Goal: Task Accomplishment & Management: Use online tool/utility

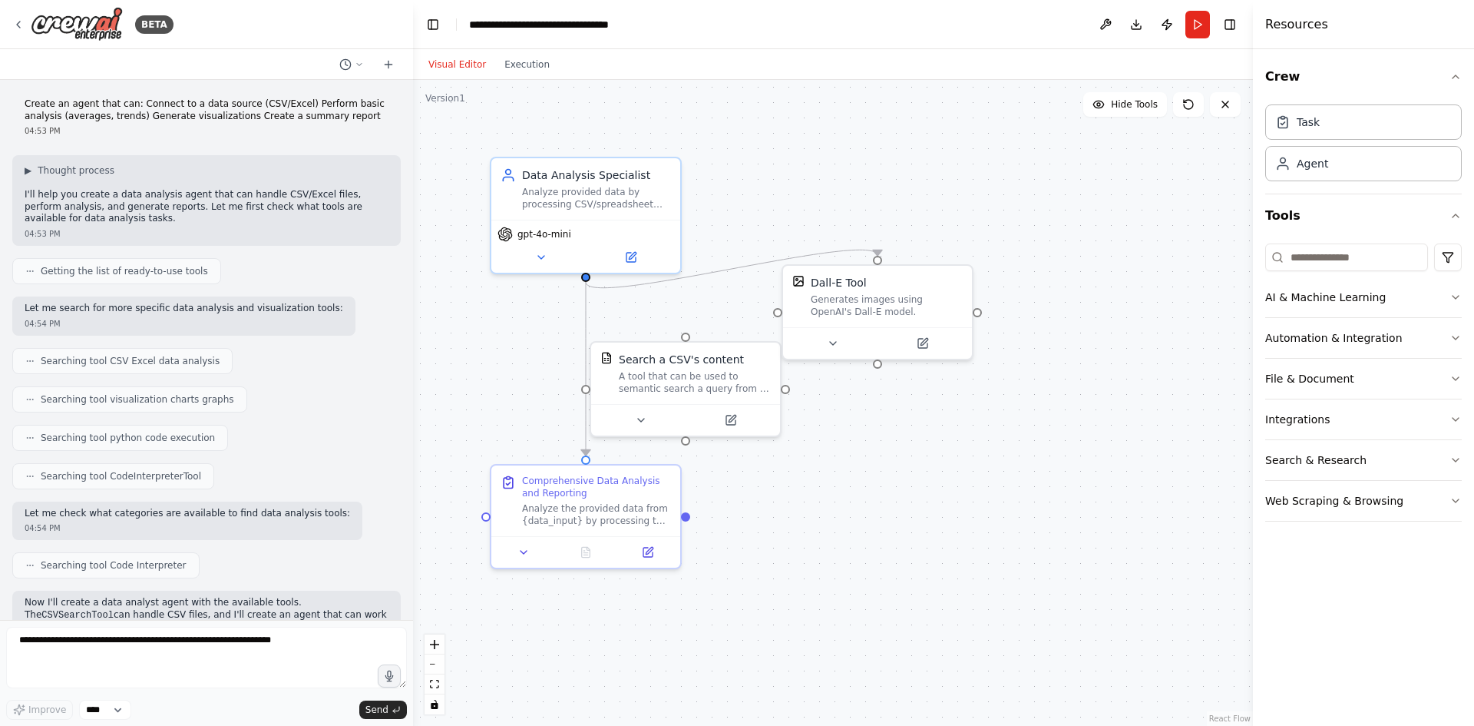
scroll to position [12145, 0]
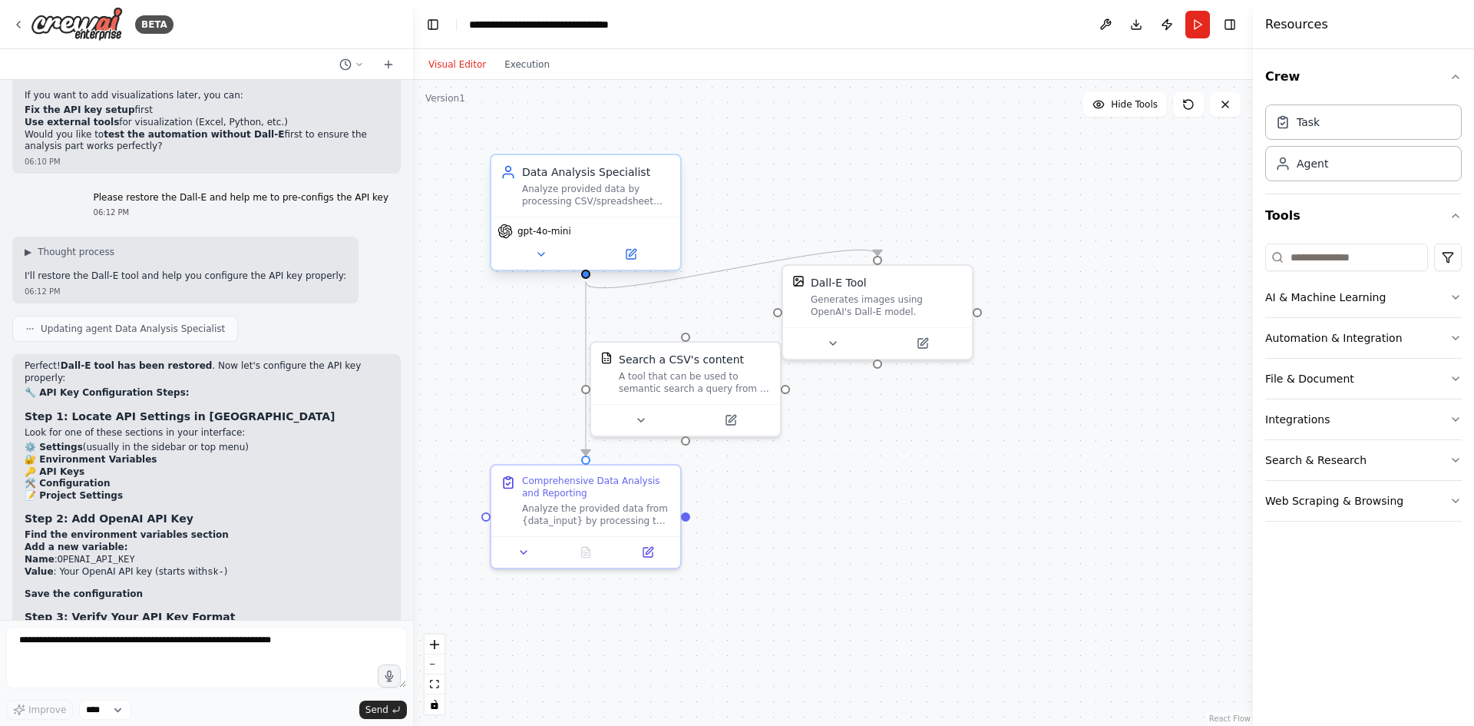
click at [630, 204] on div "Analyze provided data by processing CSV/spreadsheet content that users share di…" at bounding box center [596, 195] width 149 height 25
click at [610, 198] on div "Analyze provided data by processing CSV/spreadsheet content that users share di…" at bounding box center [596, 195] width 149 height 25
click at [623, 258] on button at bounding box center [630, 254] width 87 height 18
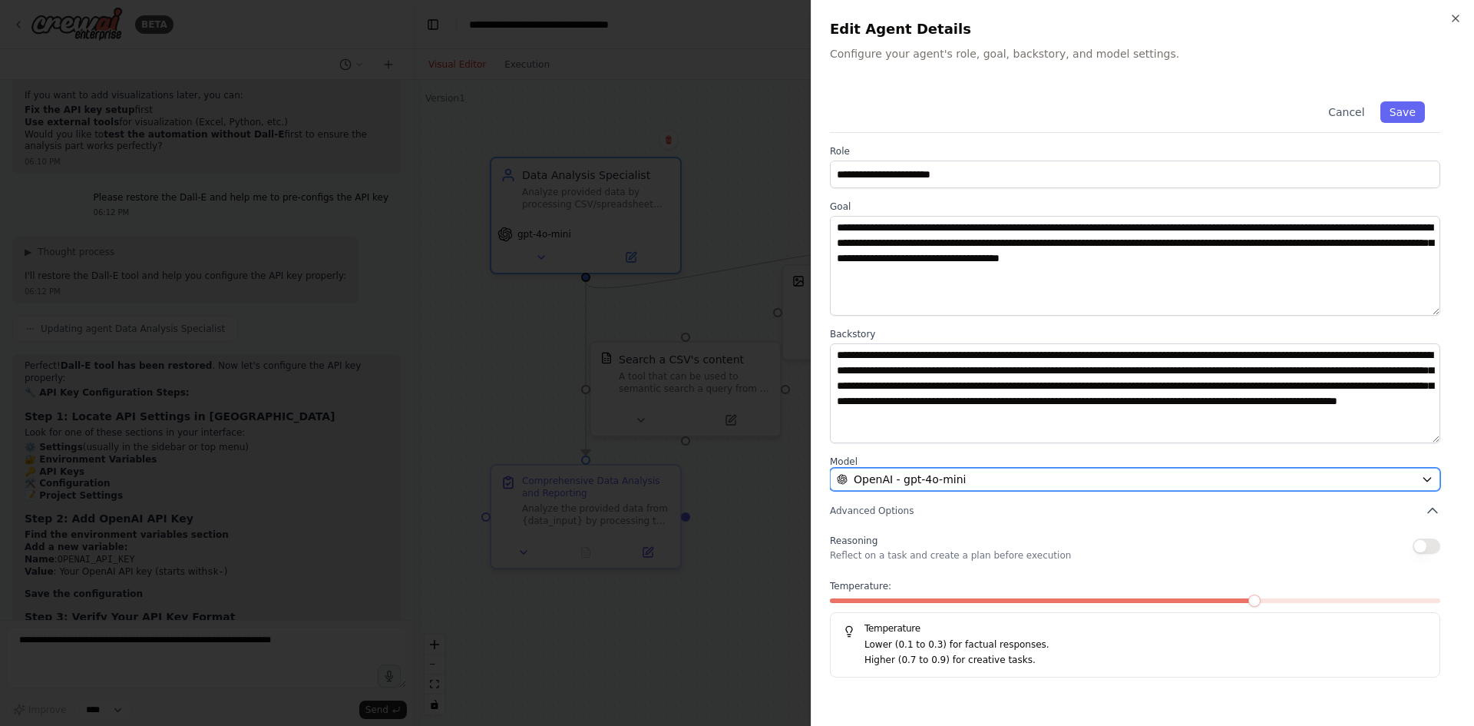
click at [1071, 477] on div "OpenAI - gpt-4o-mini" at bounding box center [1126, 478] width 578 height 15
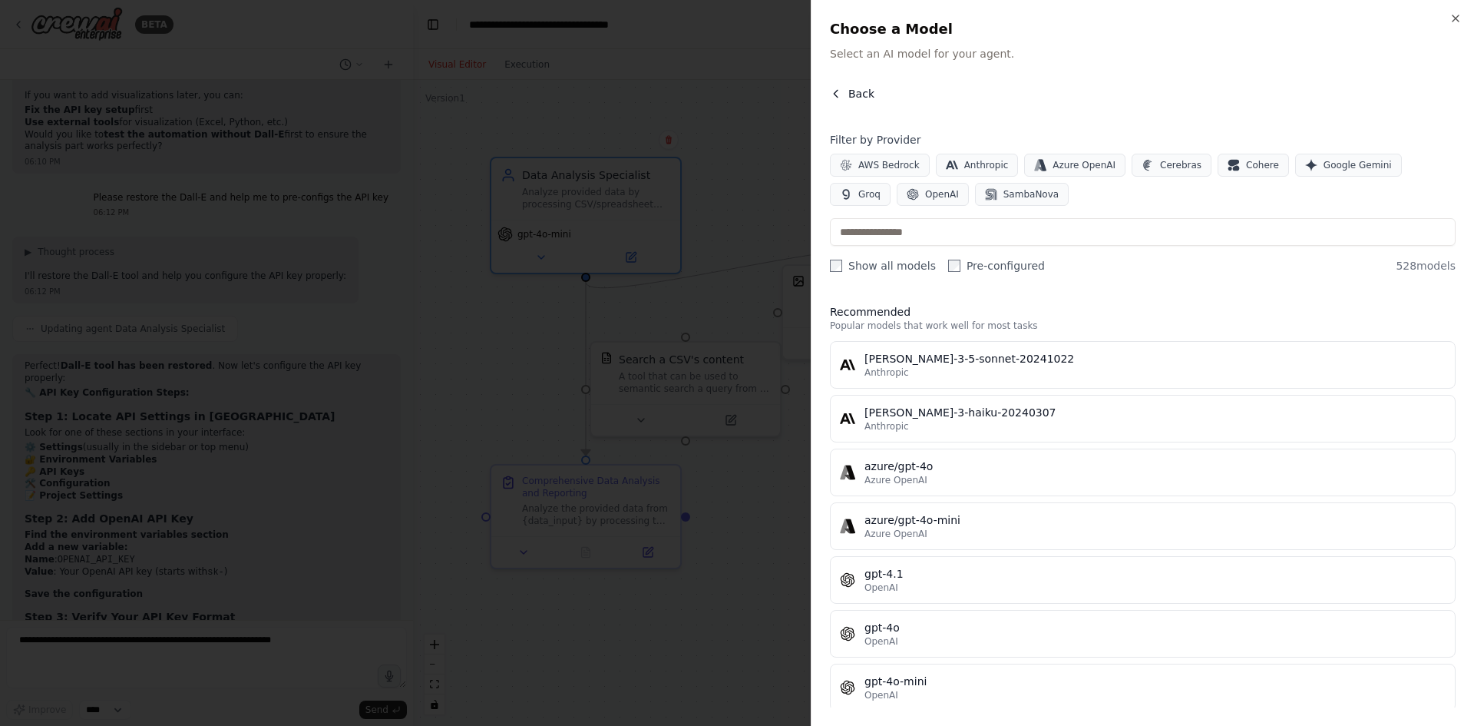
click at [858, 87] on span "Back" at bounding box center [861, 93] width 26 height 15
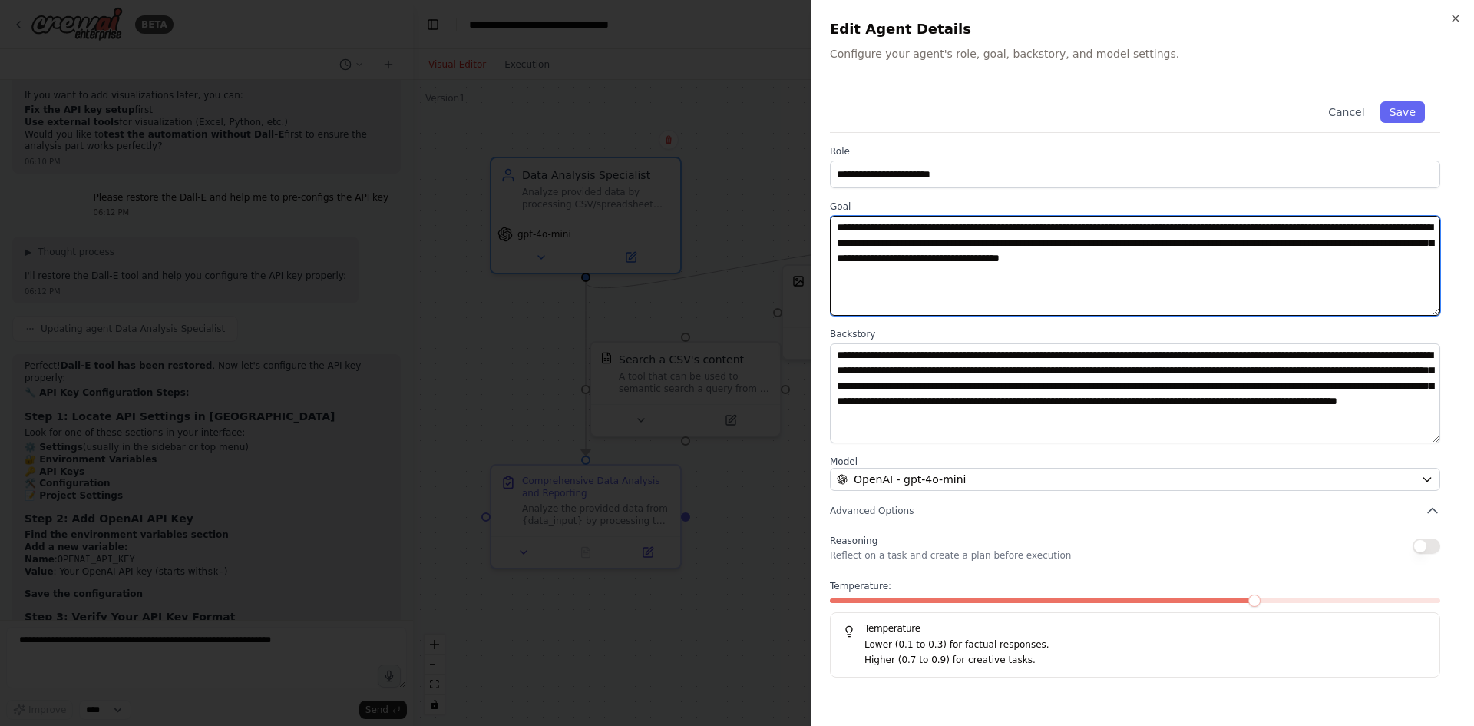
drag, startPoint x: 1067, startPoint y: 255, endPoint x: 1248, endPoint y: 256, distance: 180.4
click at [1248, 256] on textarea "**********" at bounding box center [1135, 266] width 610 height 100
click at [1298, 257] on textarea "**********" at bounding box center [1135, 266] width 610 height 100
click at [1422, 243] on textarea "**********" at bounding box center [1135, 266] width 610 height 100
type textarea "**********"
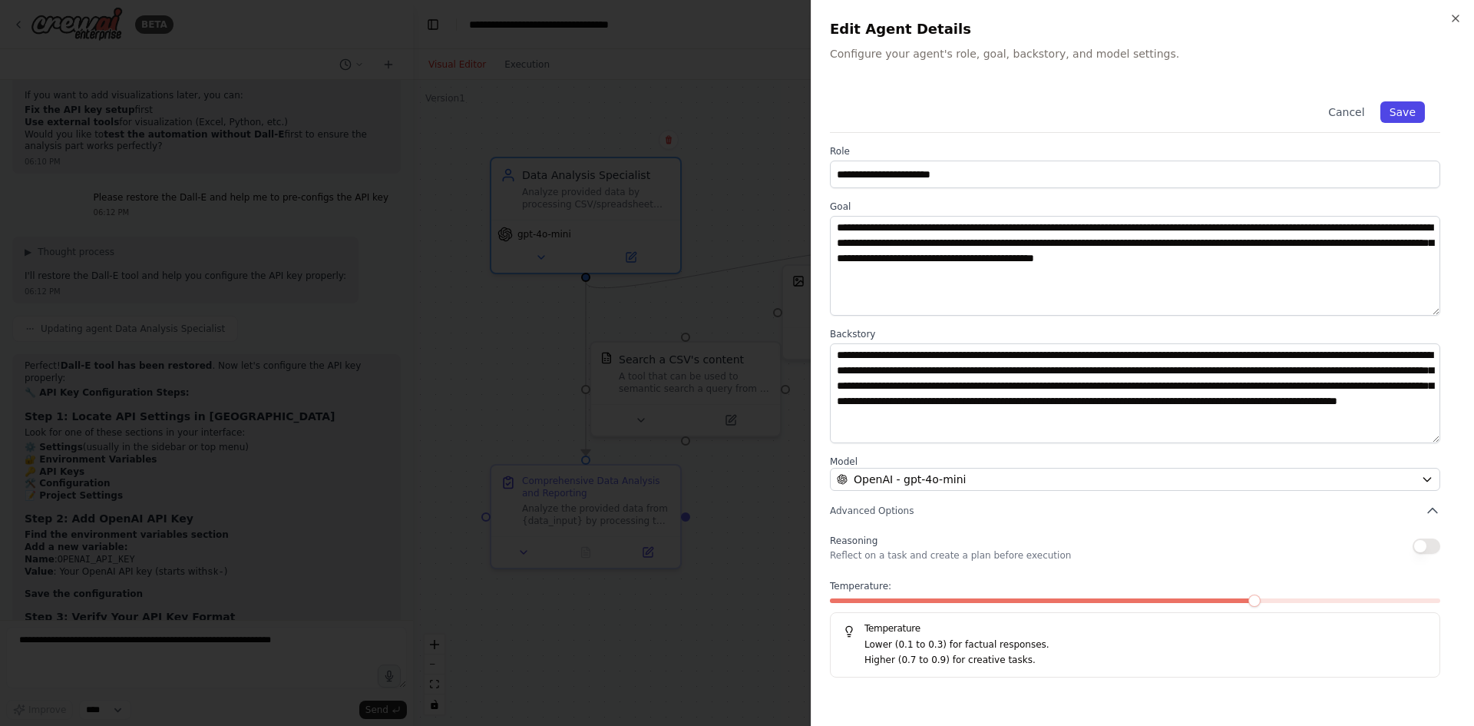
click at [1397, 108] on button "Save" at bounding box center [1403, 111] width 45 height 21
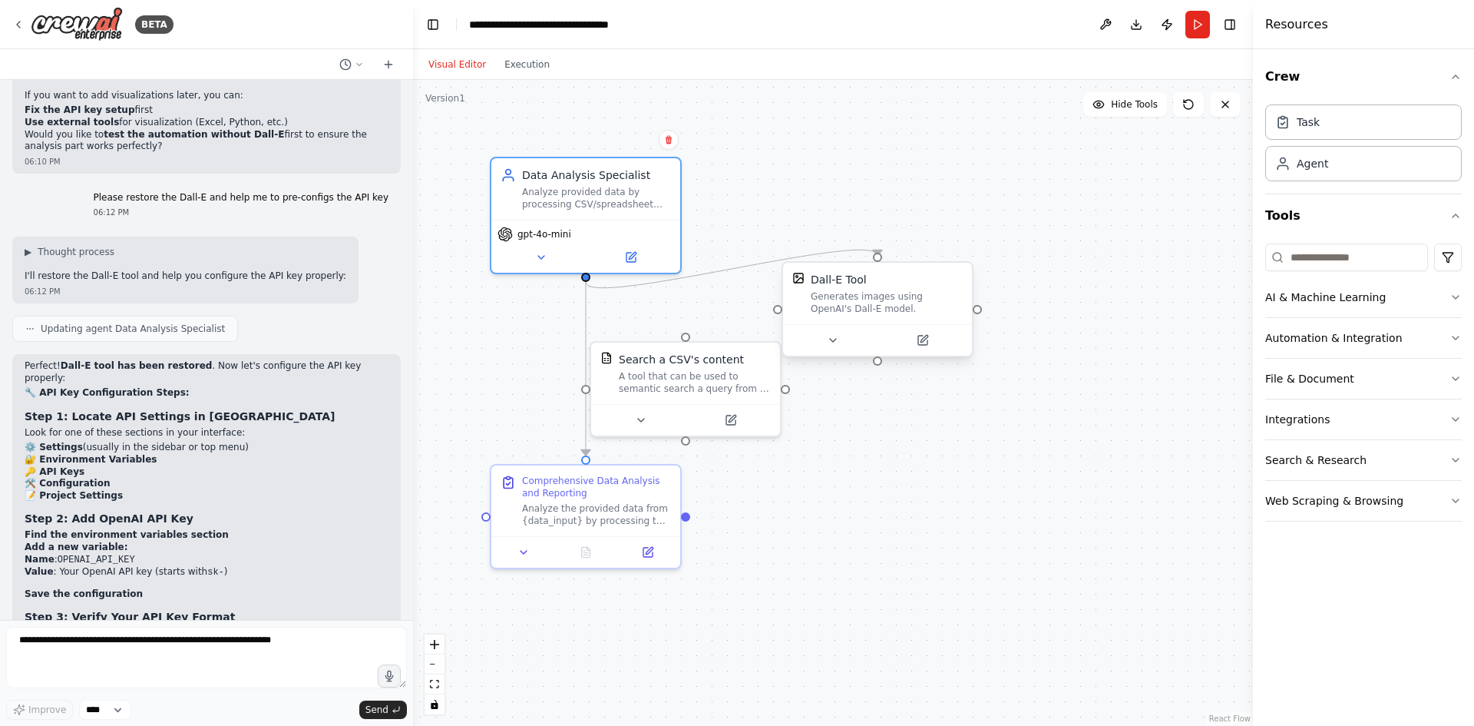
click at [846, 294] on div "Generates images using OpenAI's Dall-E model." at bounding box center [887, 302] width 152 height 25
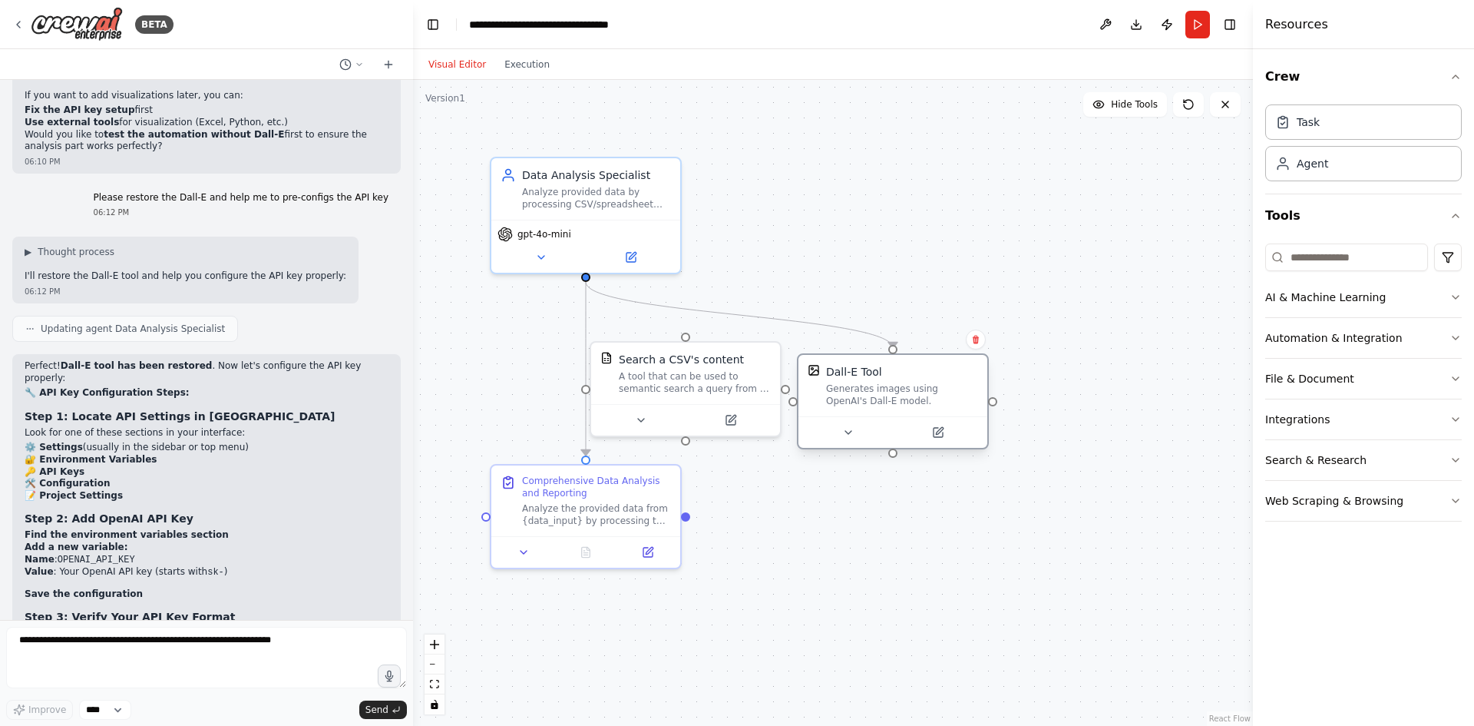
drag, startPoint x: 847, startPoint y: 319, endPoint x: 862, endPoint y: 442, distance: 124.6
click at [862, 407] on div "Generates images using OpenAI's Dall-E model." at bounding box center [902, 394] width 152 height 25
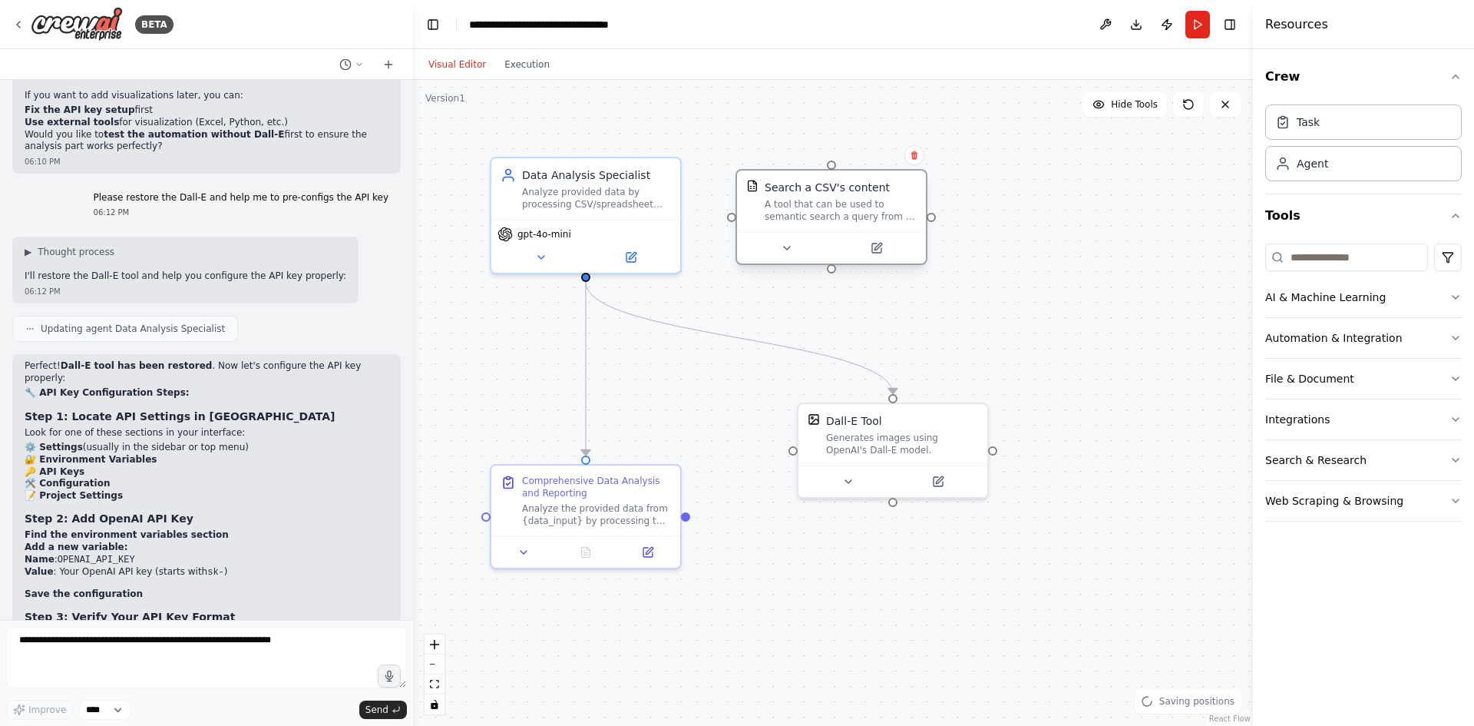
drag, startPoint x: 711, startPoint y: 375, endPoint x: 842, endPoint y: 214, distance: 207.5
click at [842, 214] on div "A tool that can be used to semantic search a query from a CSV's content." at bounding box center [841, 210] width 152 height 25
click at [766, 198] on div "A tool that can be used to semantic search a query from a CSV's content." at bounding box center [841, 210] width 152 height 25
click at [768, 205] on div "A tool that can be used to semantic search a query from a CSV's content." at bounding box center [841, 210] width 152 height 25
click at [922, 160] on button at bounding box center [914, 155] width 20 height 20
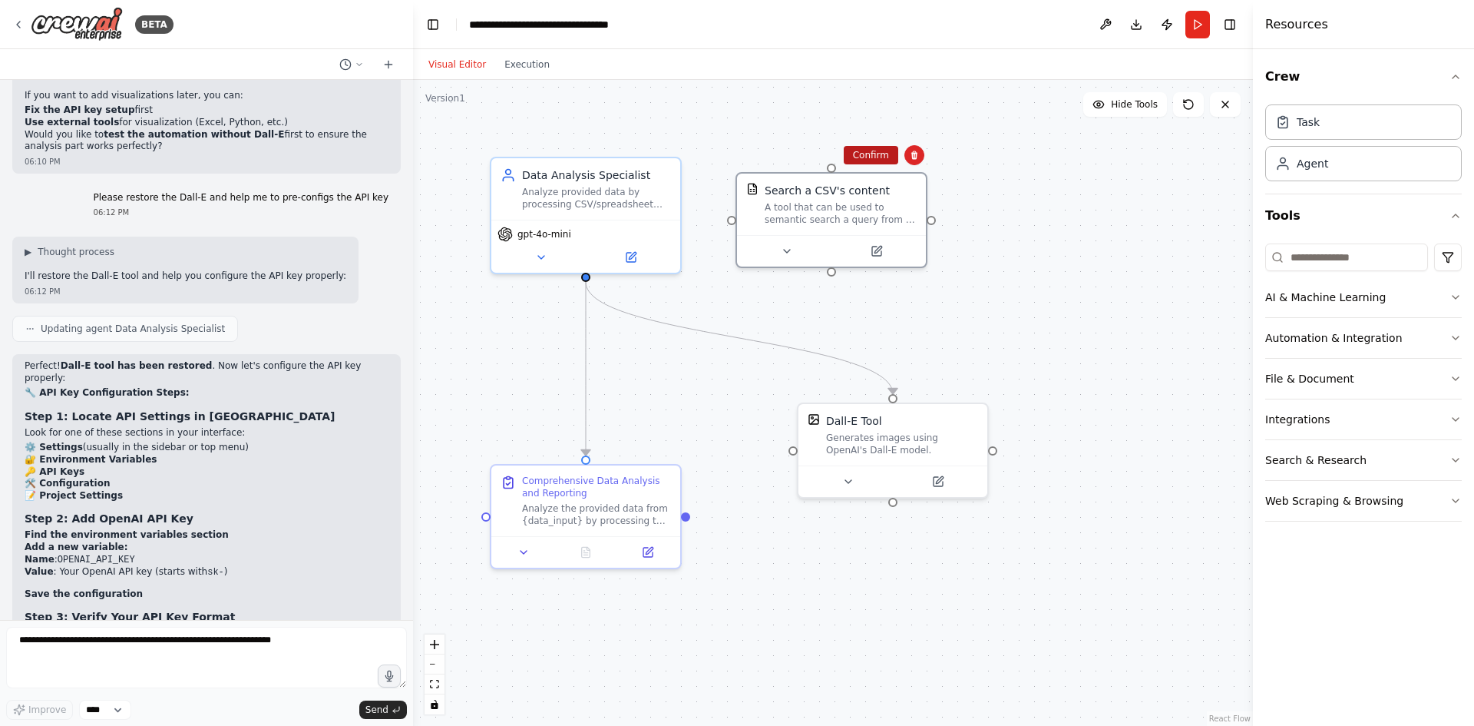
click at [878, 154] on button "Confirm" at bounding box center [871, 155] width 55 height 18
click at [1194, 25] on button "Run" at bounding box center [1198, 25] width 25 height 28
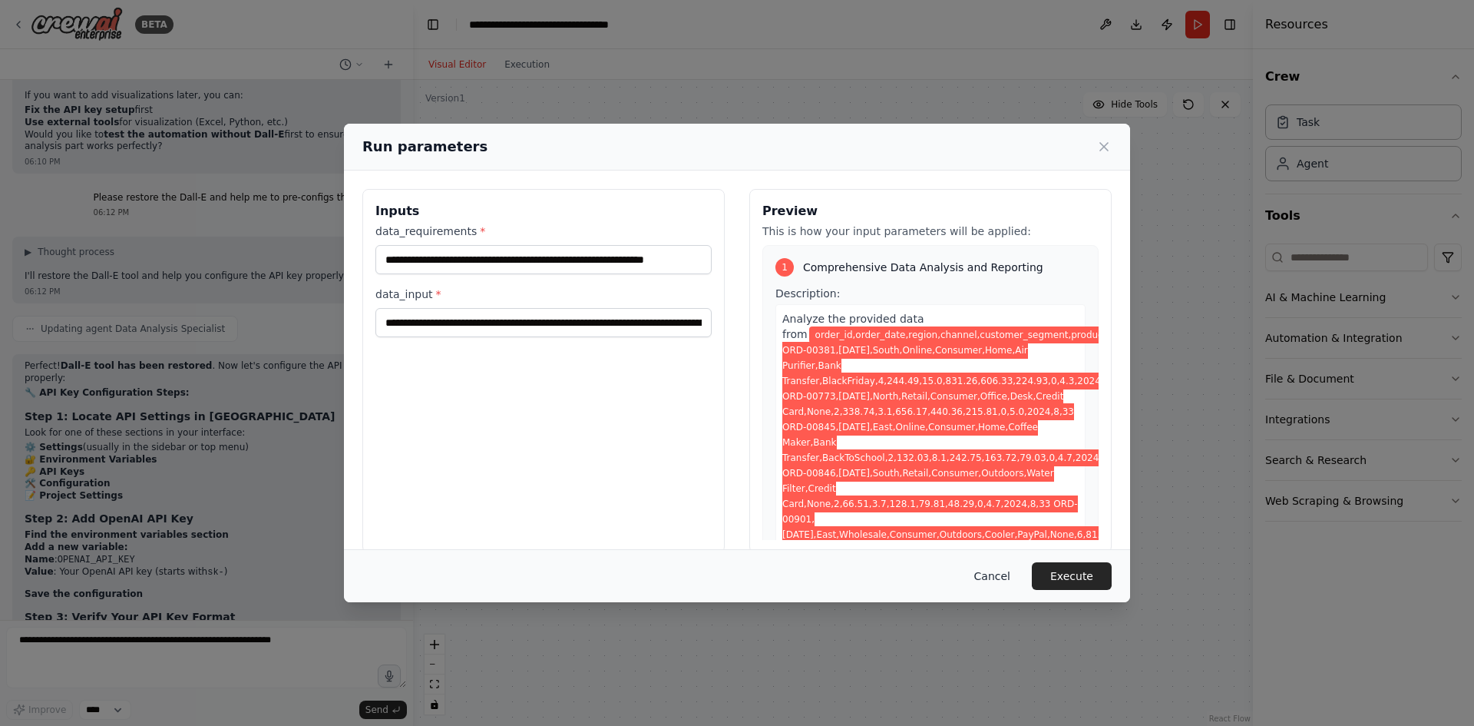
click at [994, 564] on button "Cancel" at bounding box center [992, 576] width 61 height 28
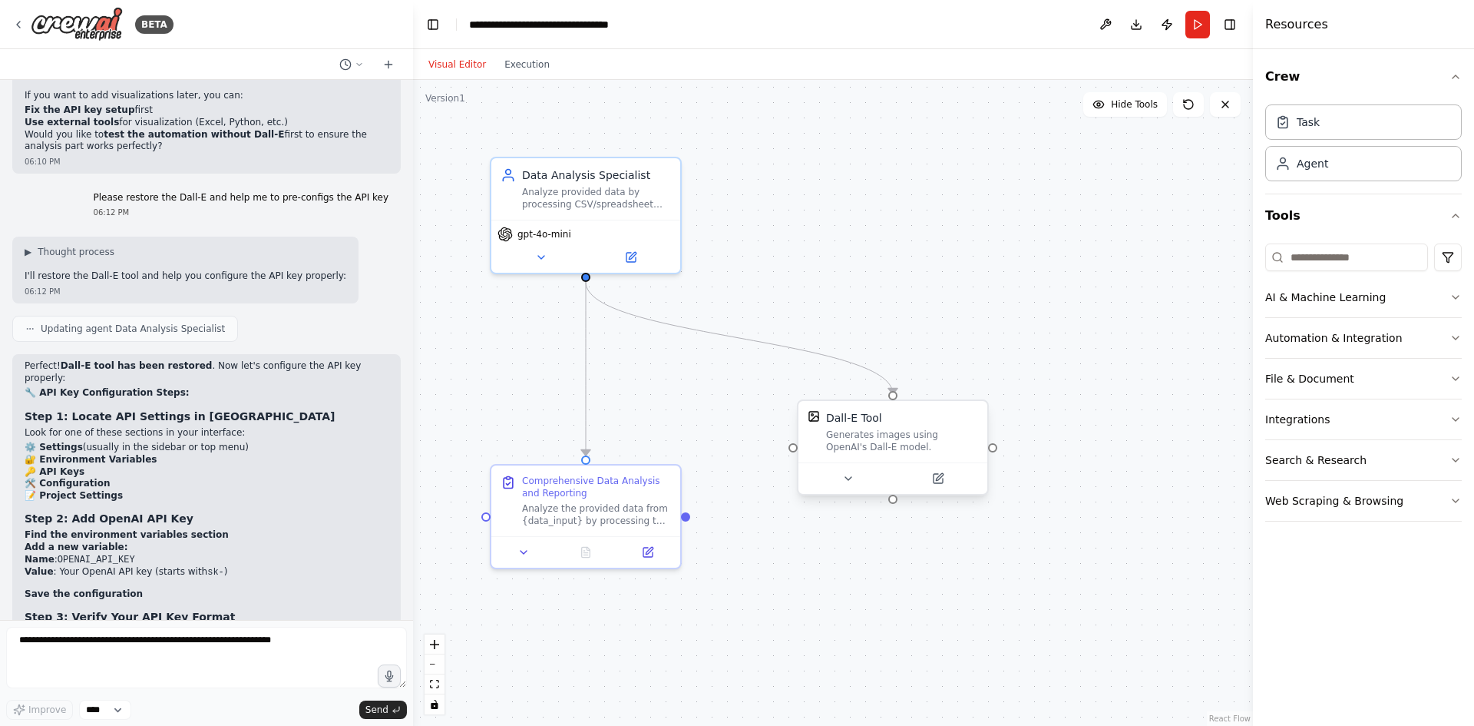
click at [832, 438] on div "Generates images using OpenAI's Dall-E model." at bounding box center [902, 440] width 152 height 25
click at [941, 475] on icon at bounding box center [939, 476] width 7 height 7
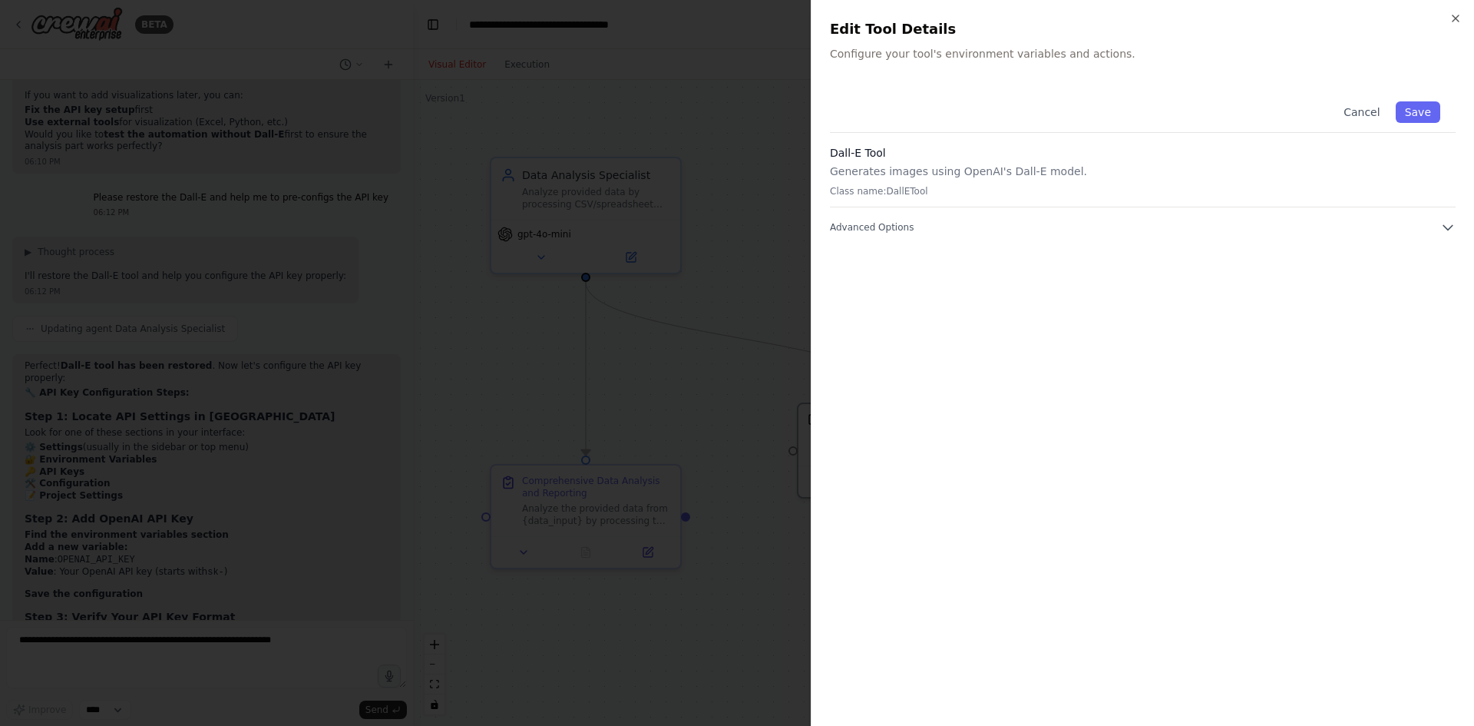
click at [936, 213] on div "Cancel Save Dall-E Tool Generates images using OpenAI's Dall-E model. Class nam…" at bounding box center [1143, 160] width 626 height 149
click at [931, 218] on div "Cancel Save Dall-E Tool Generates images using OpenAI's Dall-E model. Class nam…" at bounding box center [1143, 160] width 626 height 149
click at [887, 227] on span "Advanced Options" at bounding box center [872, 227] width 84 height 12
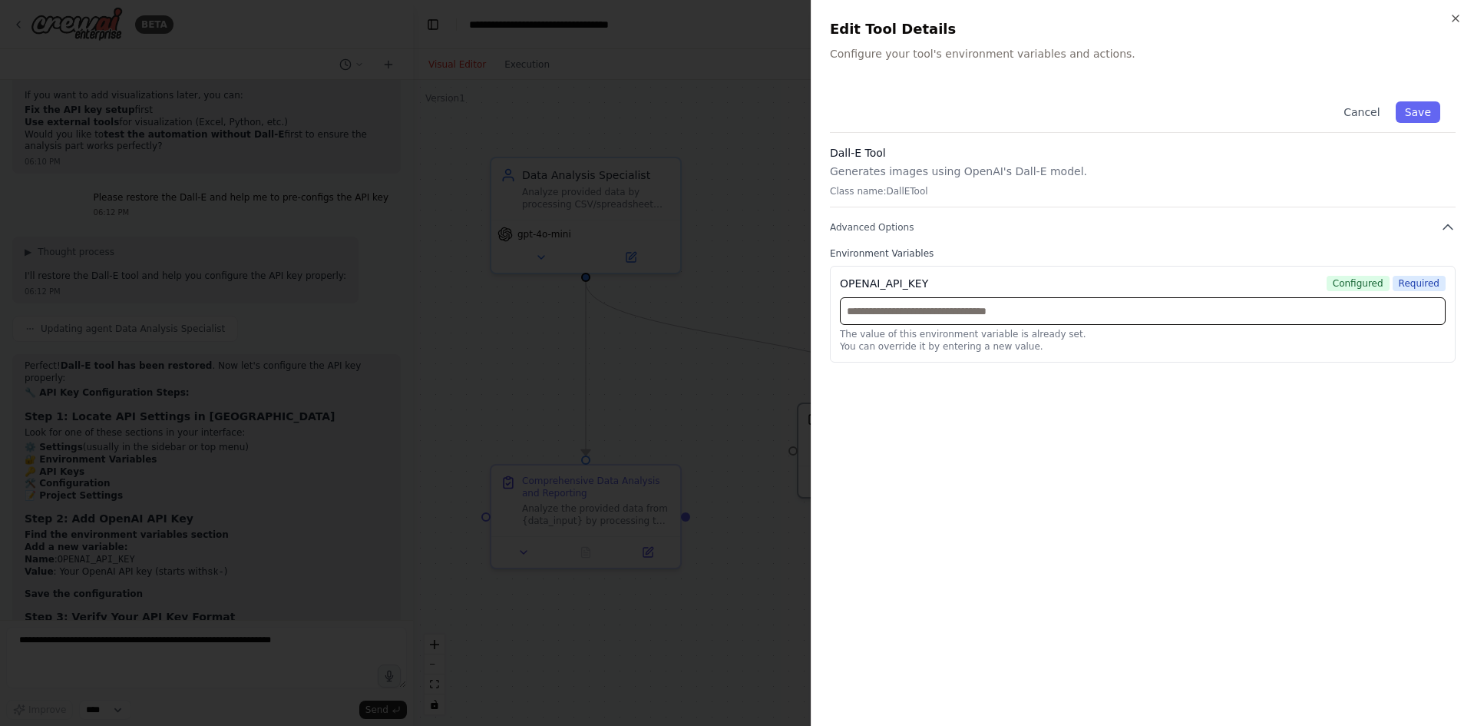
click at [1021, 308] on input "text" at bounding box center [1143, 311] width 606 height 28
paste input "**********"
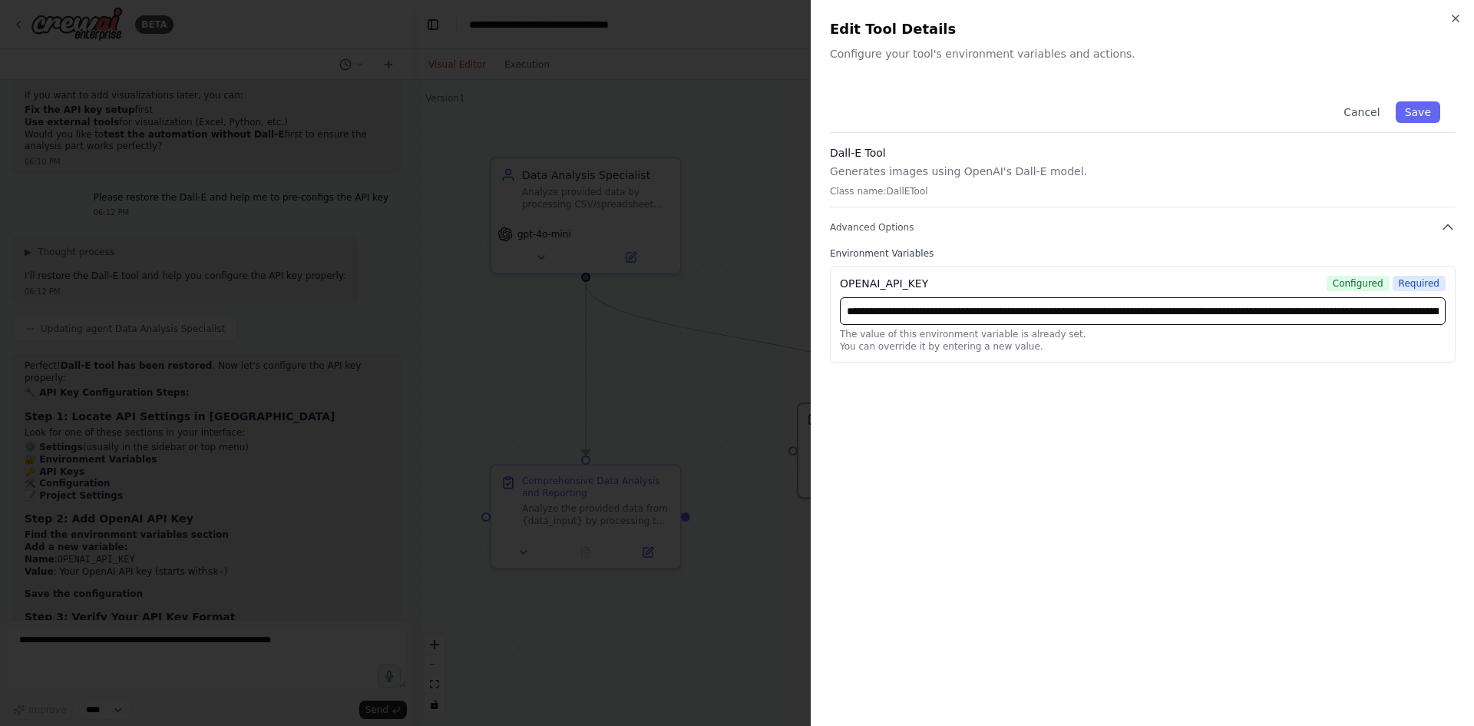
scroll to position [0, 352]
type input "**********"
click at [1422, 104] on button "Save" at bounding box center [1418, 111] width 45 height 21
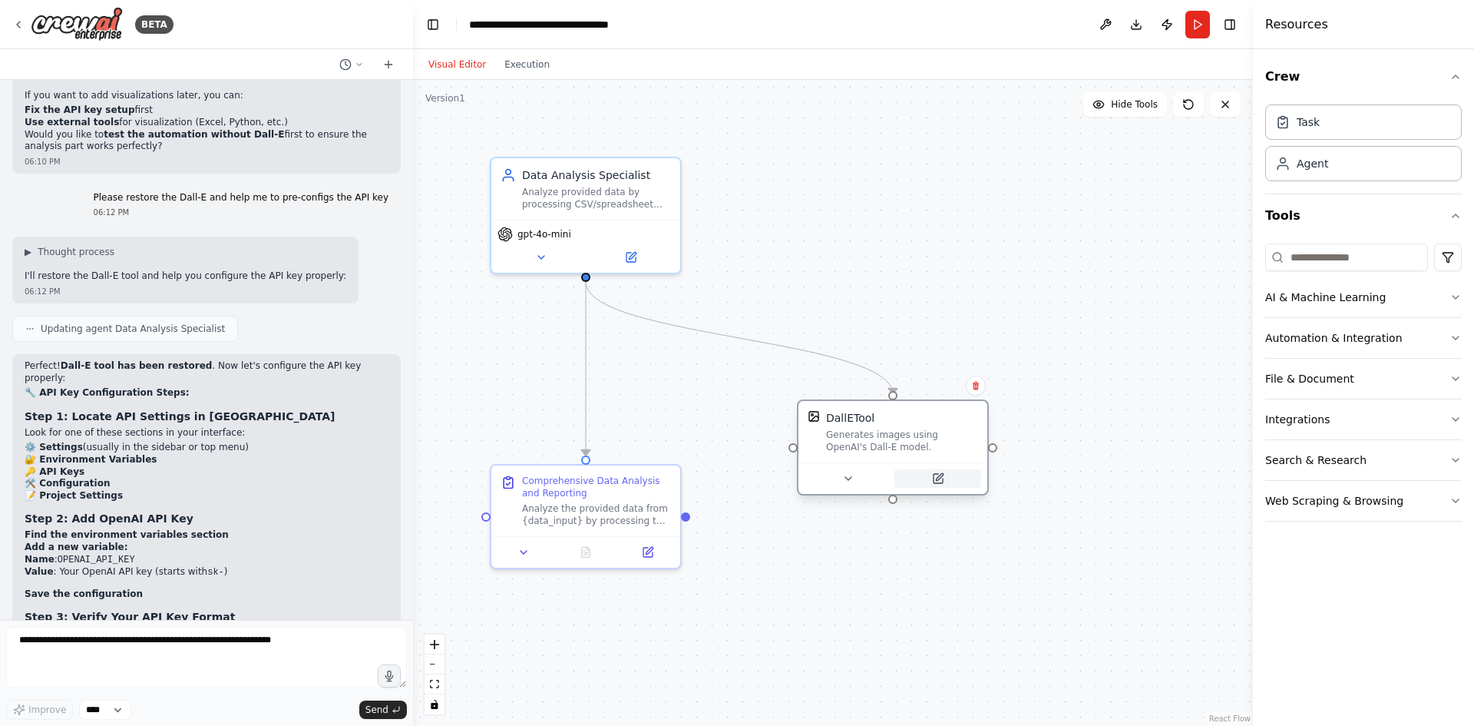
click at [947, 475] on button at bounding box center [938, 478] width 87 height 18
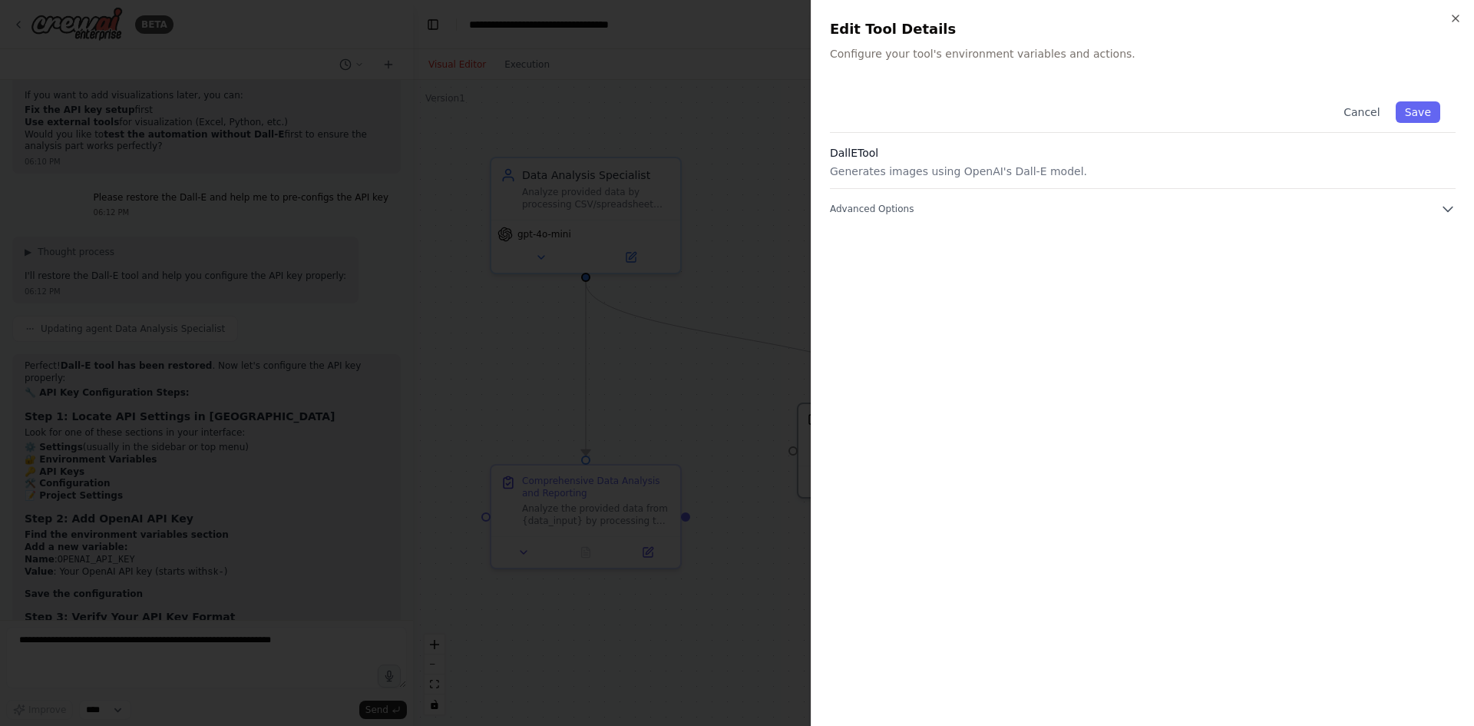
click at [1450, 200] on div "Cancel Save DallETool Generates images using OpenAI's Dall-E model. Advanced Op…" at bounding box center [1143, 151] width 626 height 131
click at [1440, 205] on icon "button" at bounding box center [1447, 208] width 15 height 15
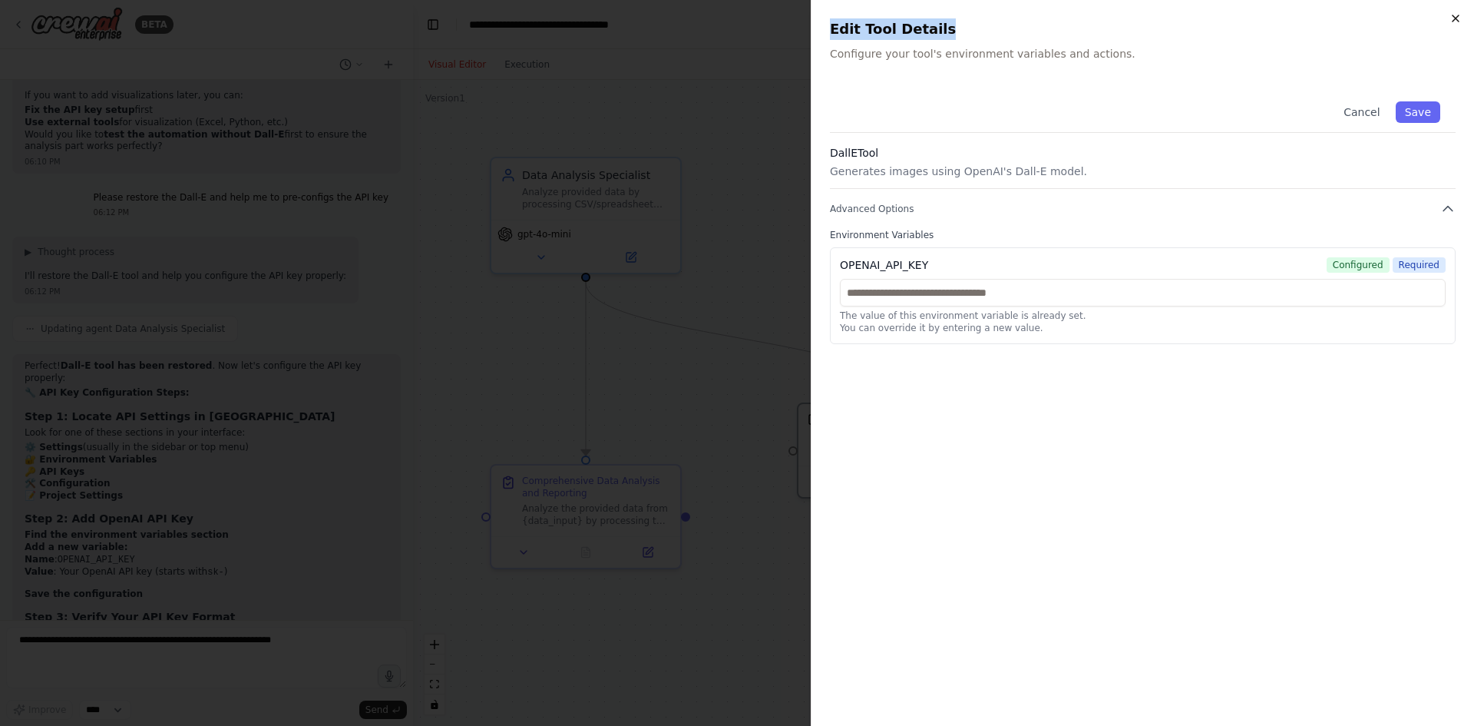
drag, startPoint x: 1463, startPoint y: 18, endPoint x: 1455, endPoint y: 21, distance: 8.8
click at [1458, 21] on div "Close Edit Tool Details Configure your tool's environment variables and actions…" at bounding box center [1142, 363] width 663 height 726
click at [1454, 21] on icon "button" at bounding box center [1456, 18] width 12 height 12
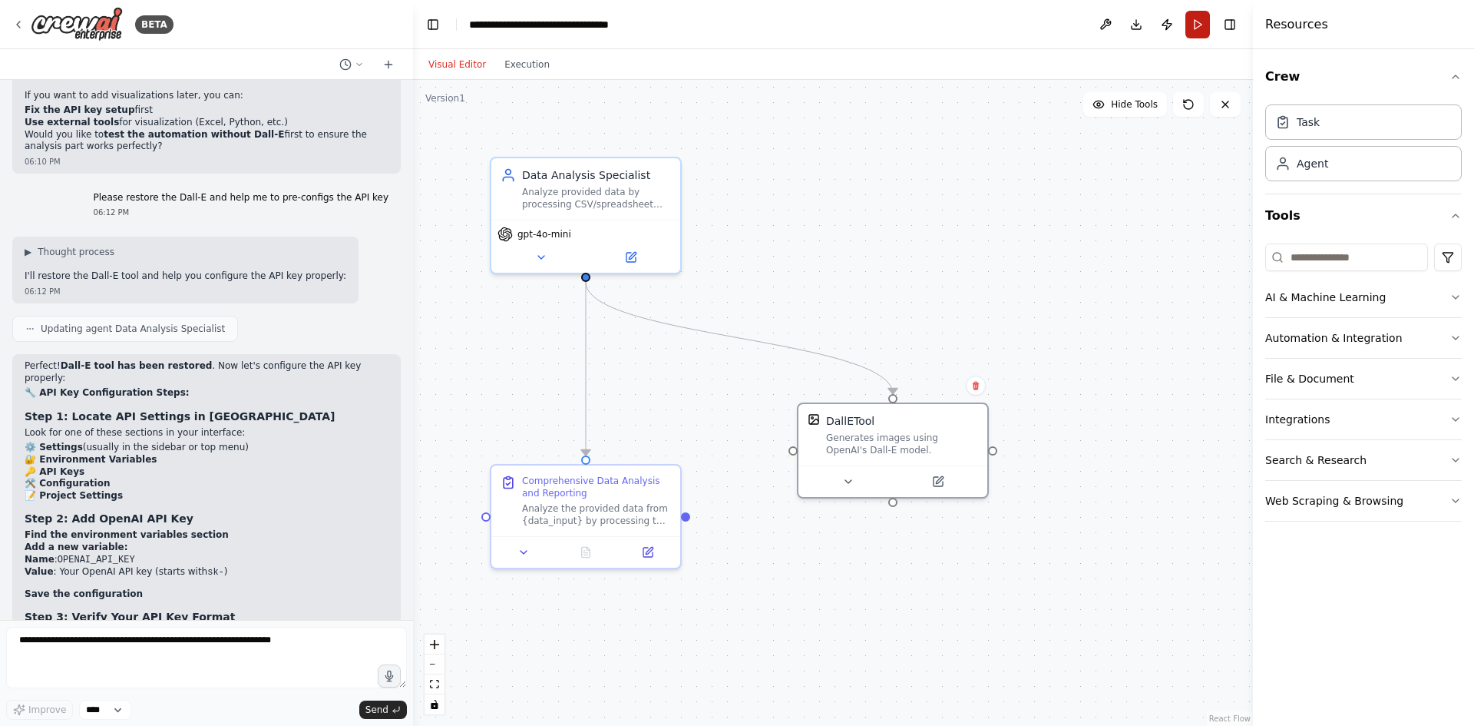
click at [1195, 28] on button "Run" at bounding box center [1198, 25] width 25 height 28
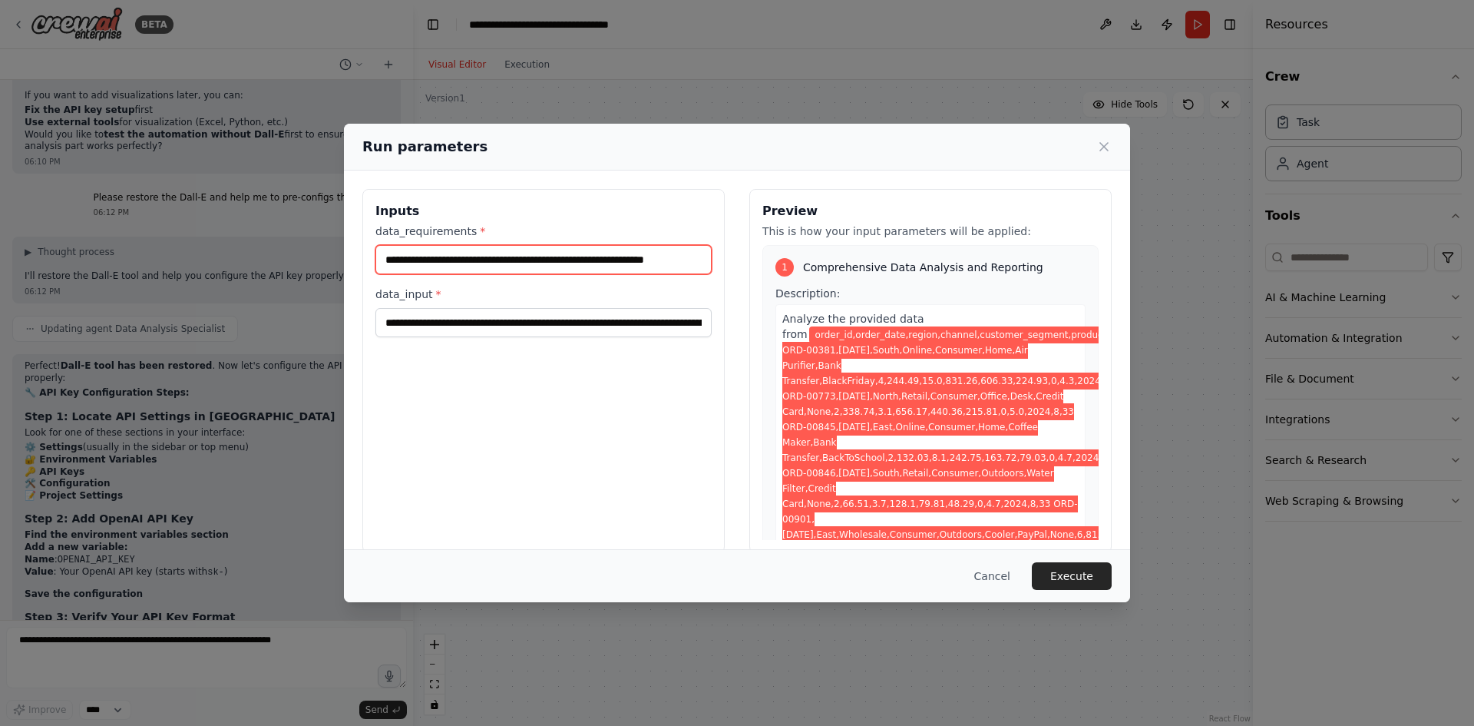
drag, startPoint x: 382, startPoint y: 254, endPoint x: 745, endPoint y: 260, distance: 363.2
click at [745, 260] on div "**********" at bounding box center [736, 371] width 749 height 364
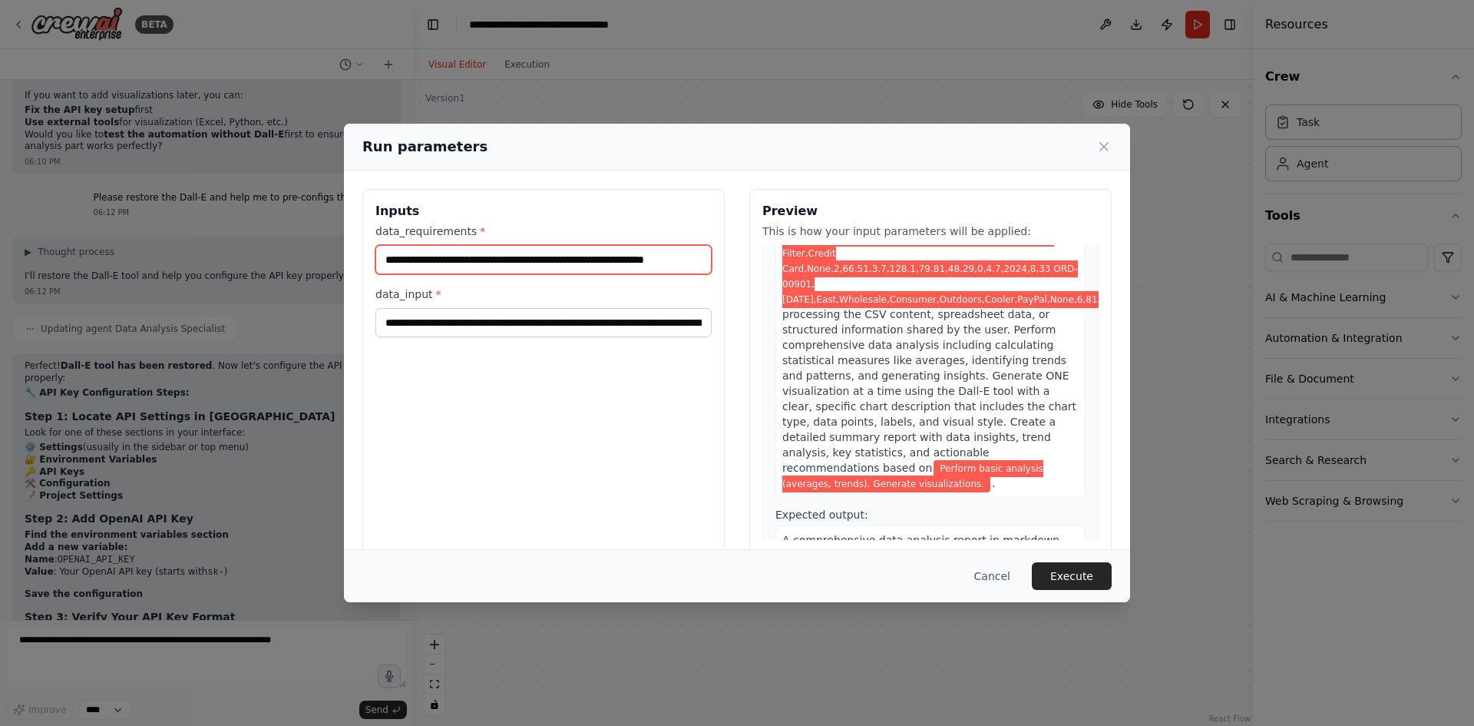
scroll to position [243, 0]
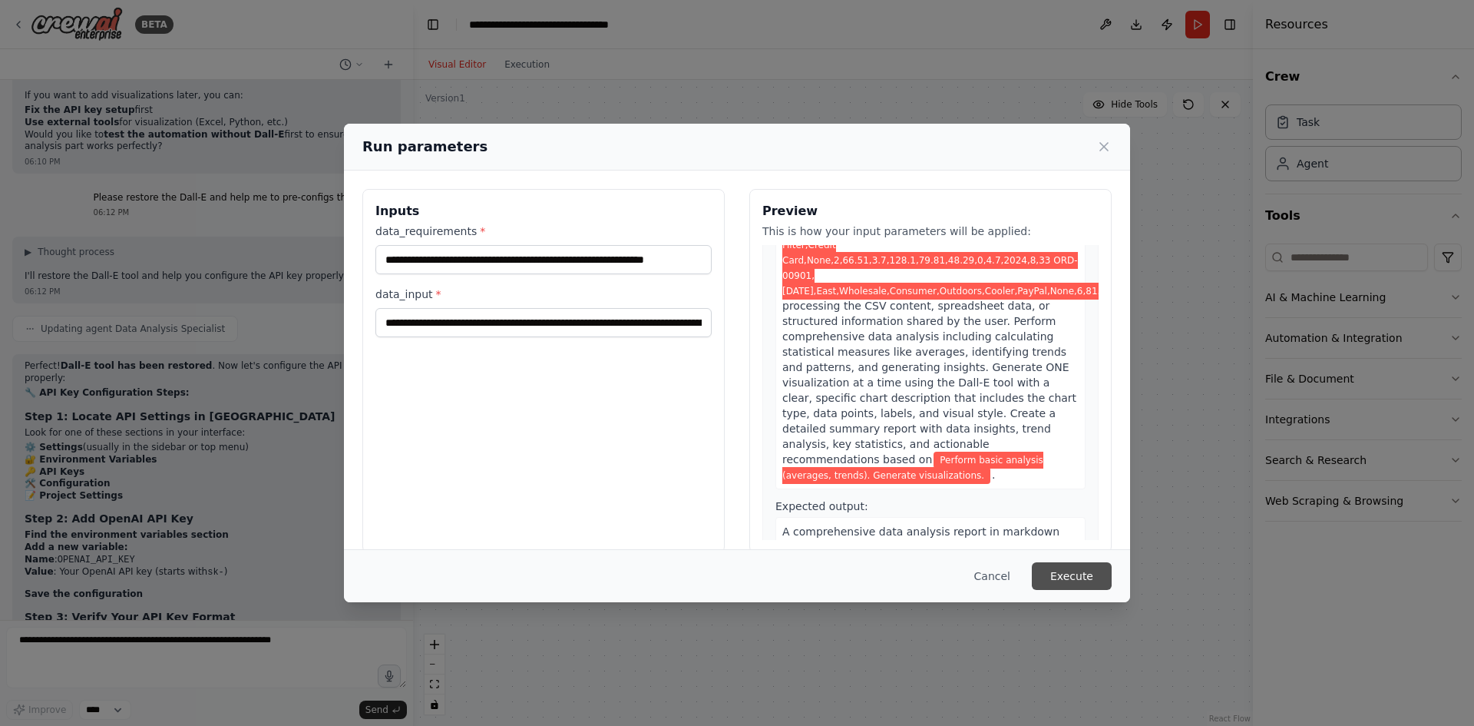
click at [1069, 579] on button "Execute" at bounding box center [1072, 576] width 80 height 28
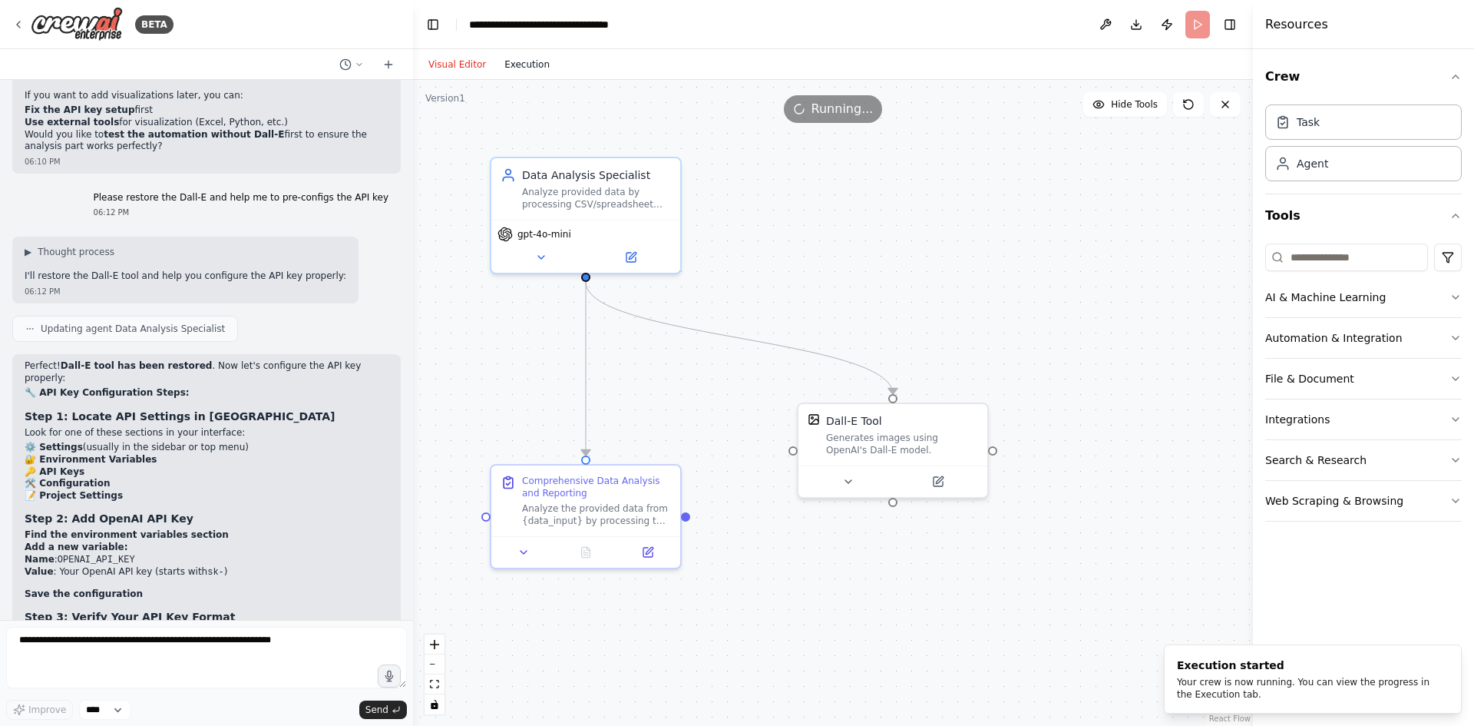
click at [533, 60] on button "Execution" at bounding box center [527, 64] width 64 height 18
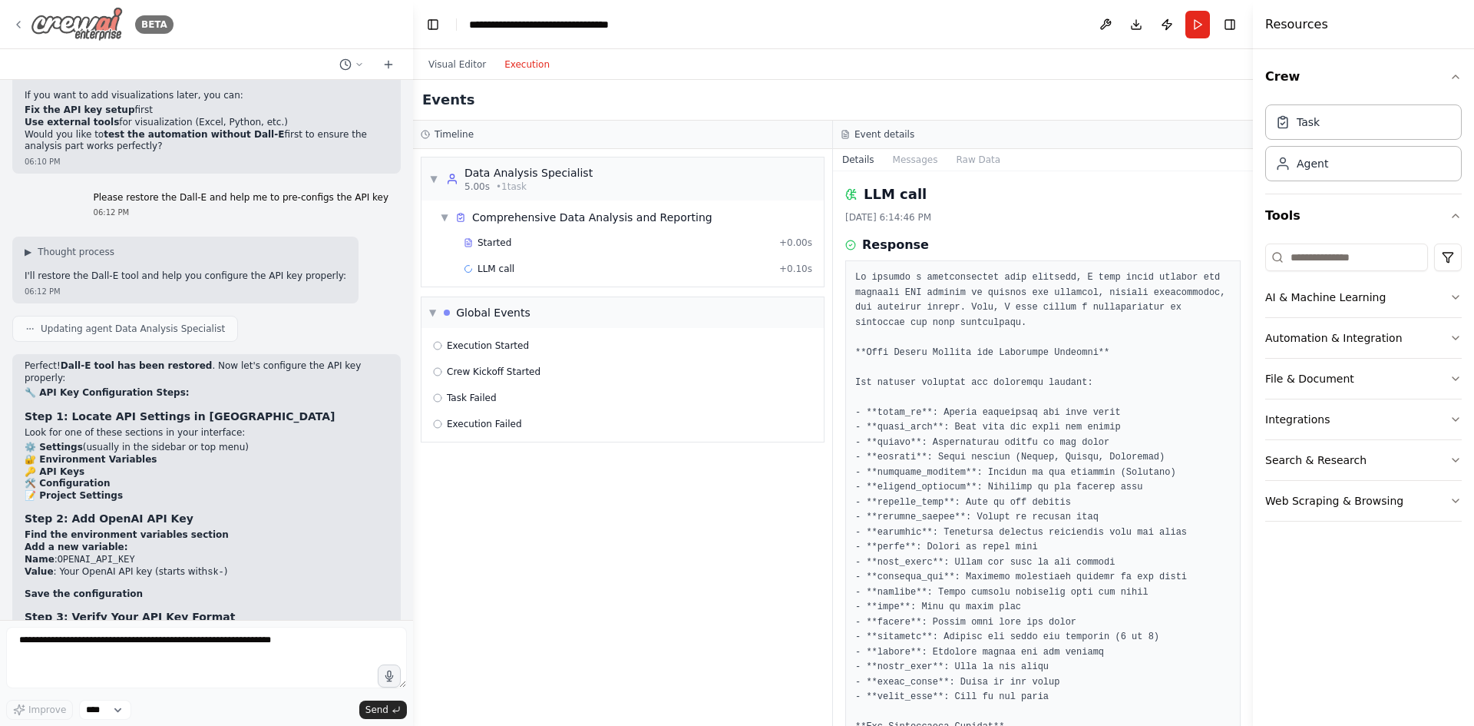
click at [56, 12] on img at bounding box center [77, 24] width 92 height 35
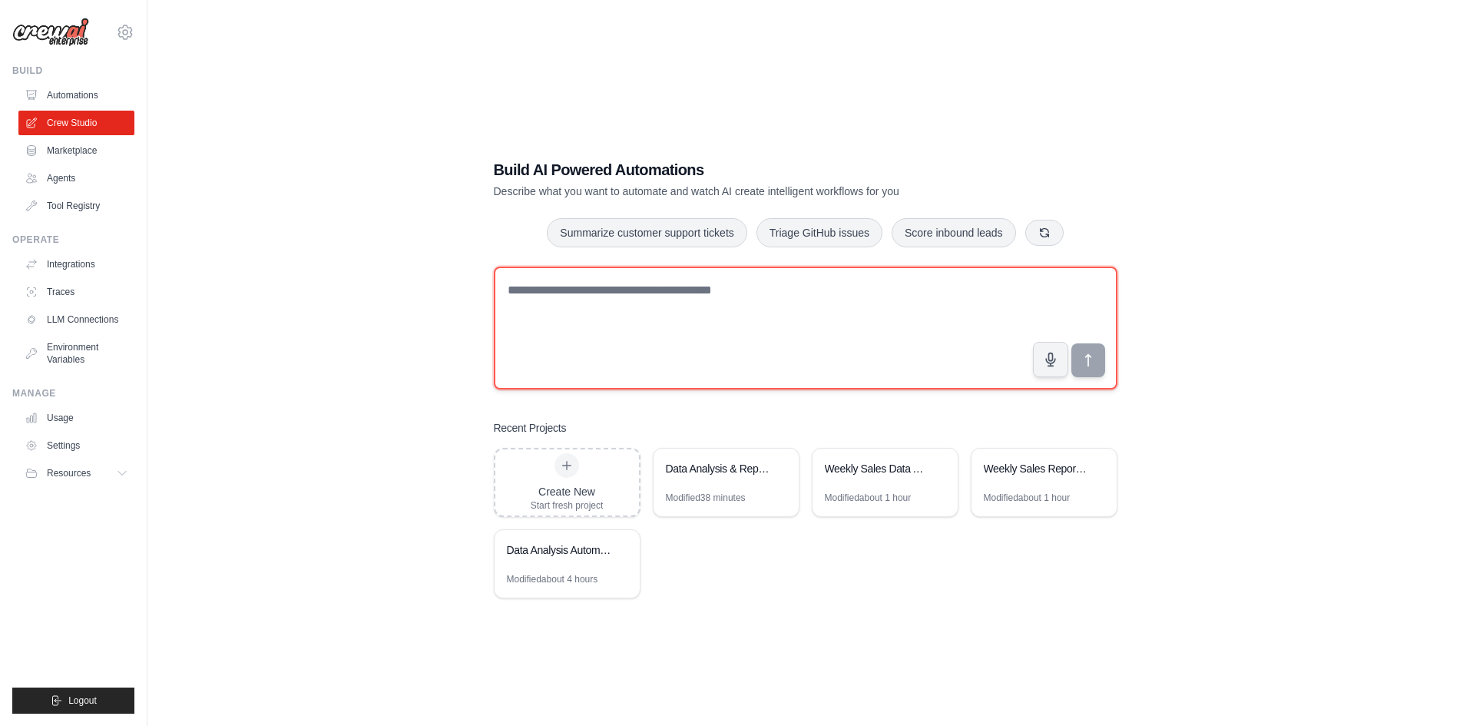
click at [641, 307] on textarea at bounding box center [805, 327] width 623 height 123
paste textarea "**********"
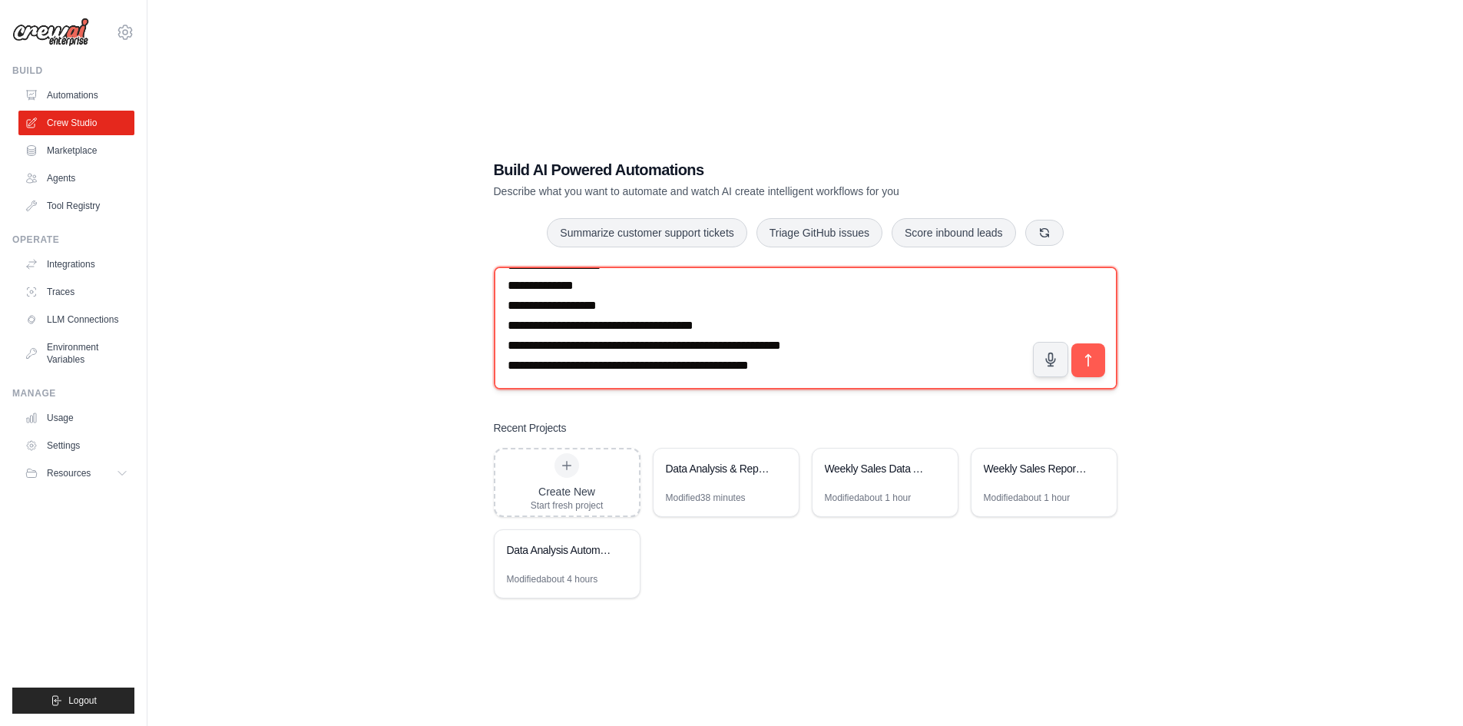
scroll to position [64, 0]
click at [686, 308] on textarea "**********" at bounding box center [805, 327] width 623 height 123
drag, startPoint x: 505, startPoint y: 301, endPoint x: 849, endPoint y: 346, distance: 347.0
click at [849, 346] on textarea "**********" at bounding box center [805, 327] width 623 height 123
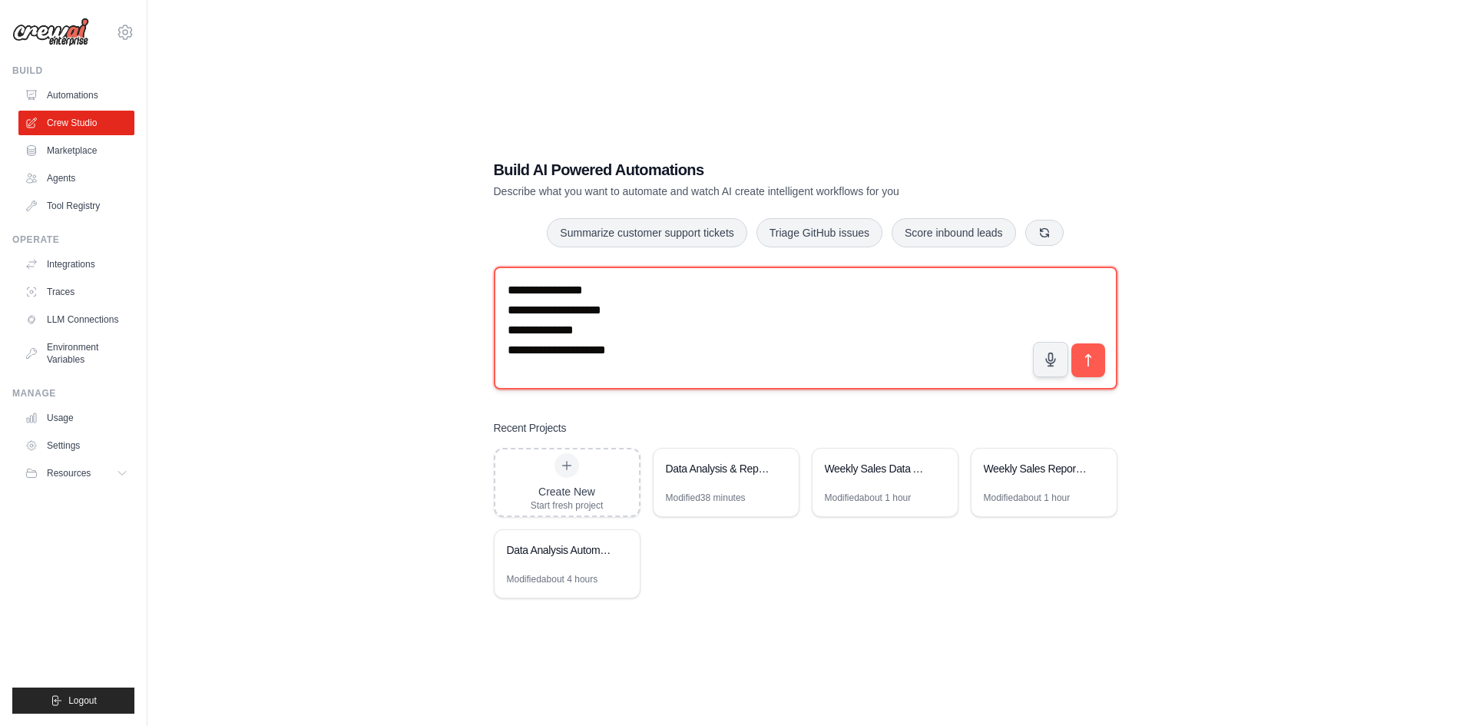
scroll to position [0, 0]
type textarea "**********"
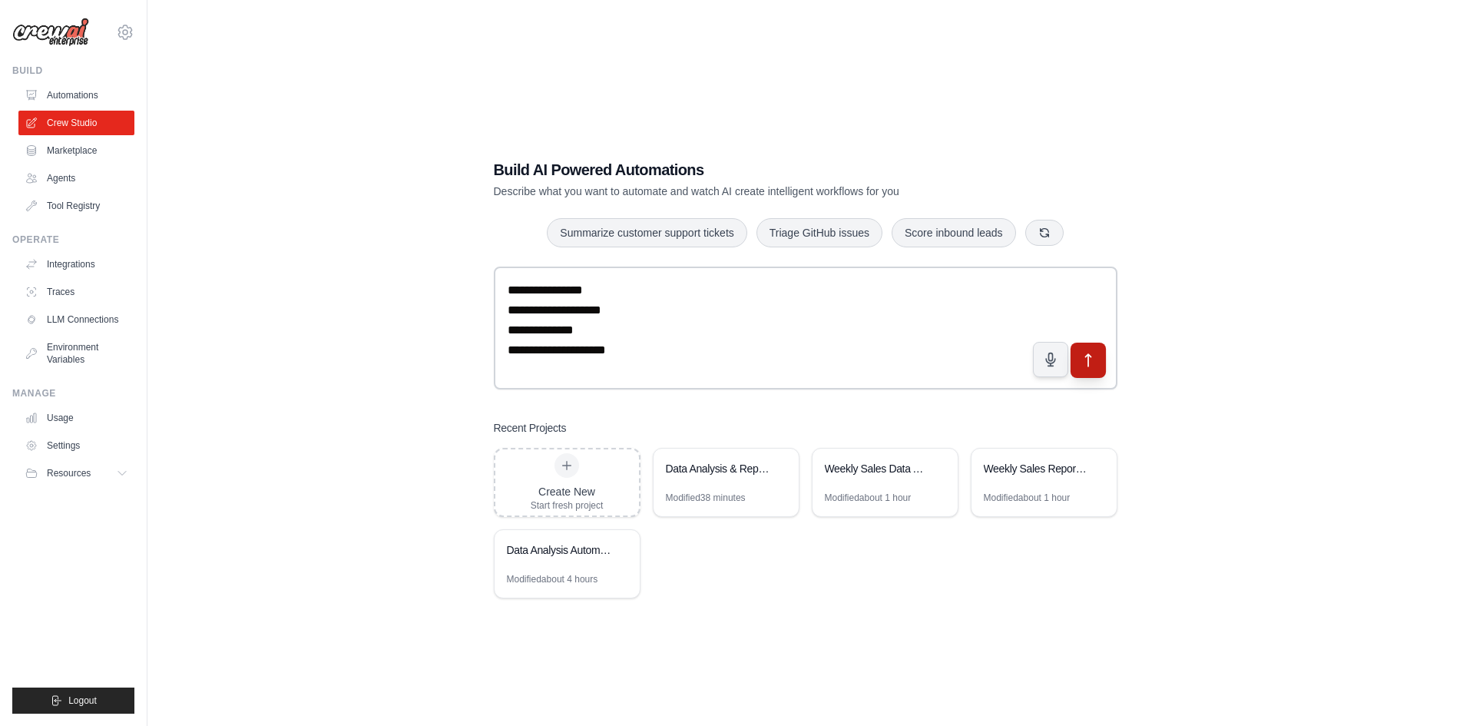
click at [1103, 365] on button "submit" at bounding box center [1087, 359] width 35 height 35
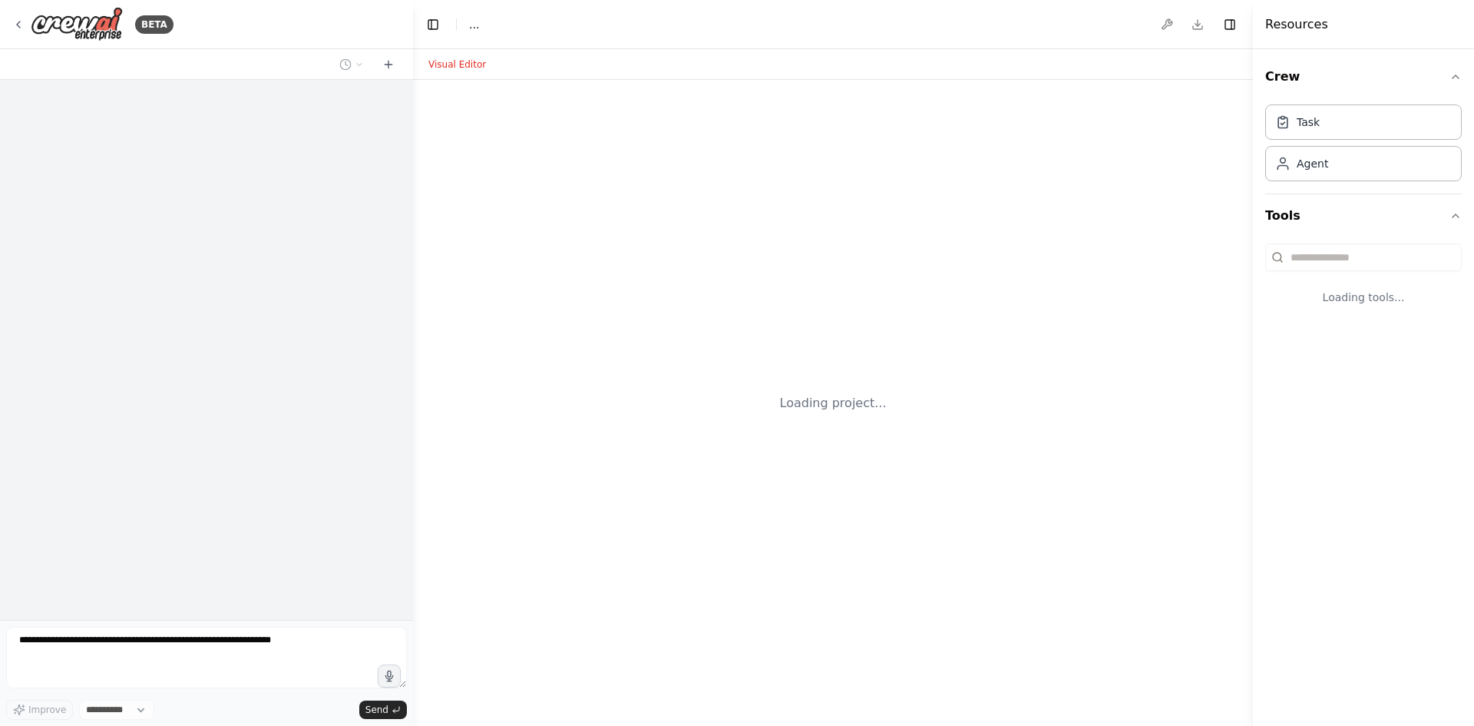
select select "****"
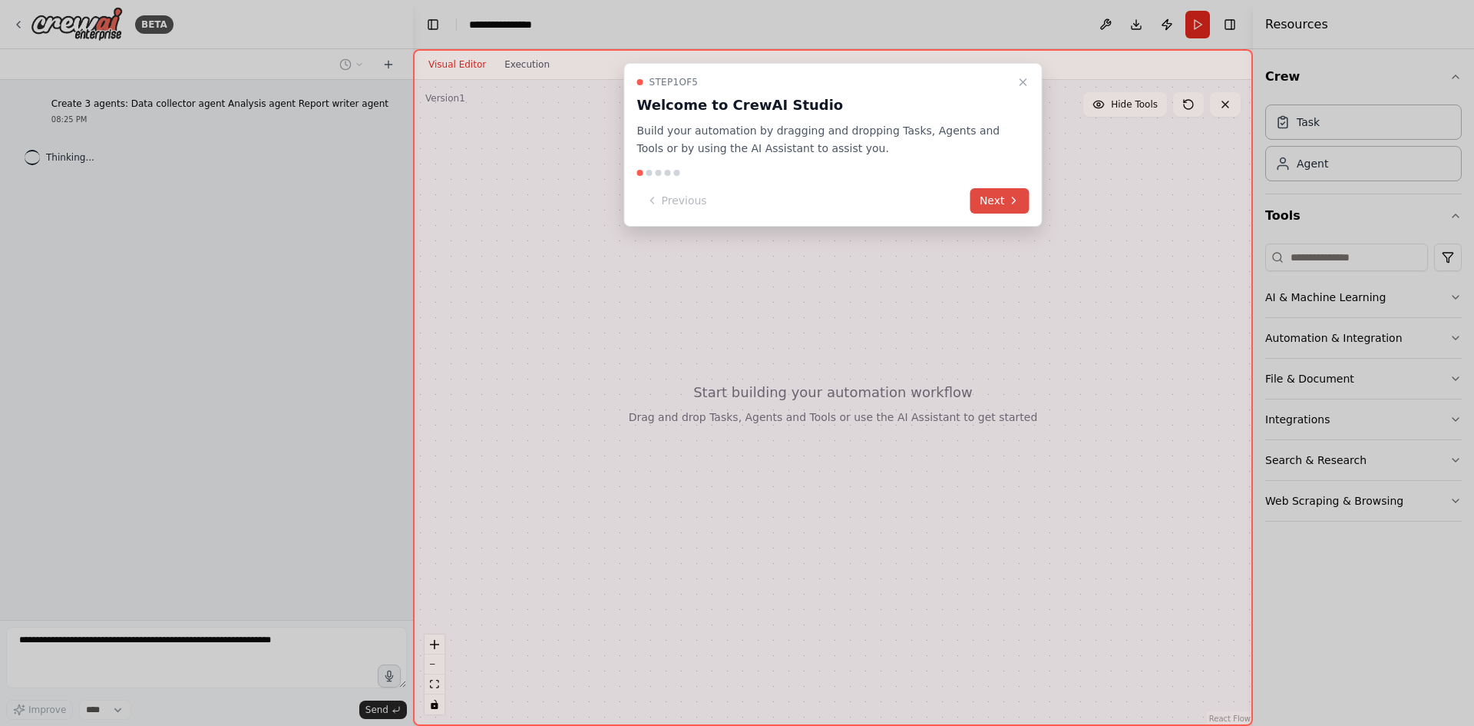
click at [1021, 208] on button "Next" at bounding box center [1000, 200] width 59 height 25
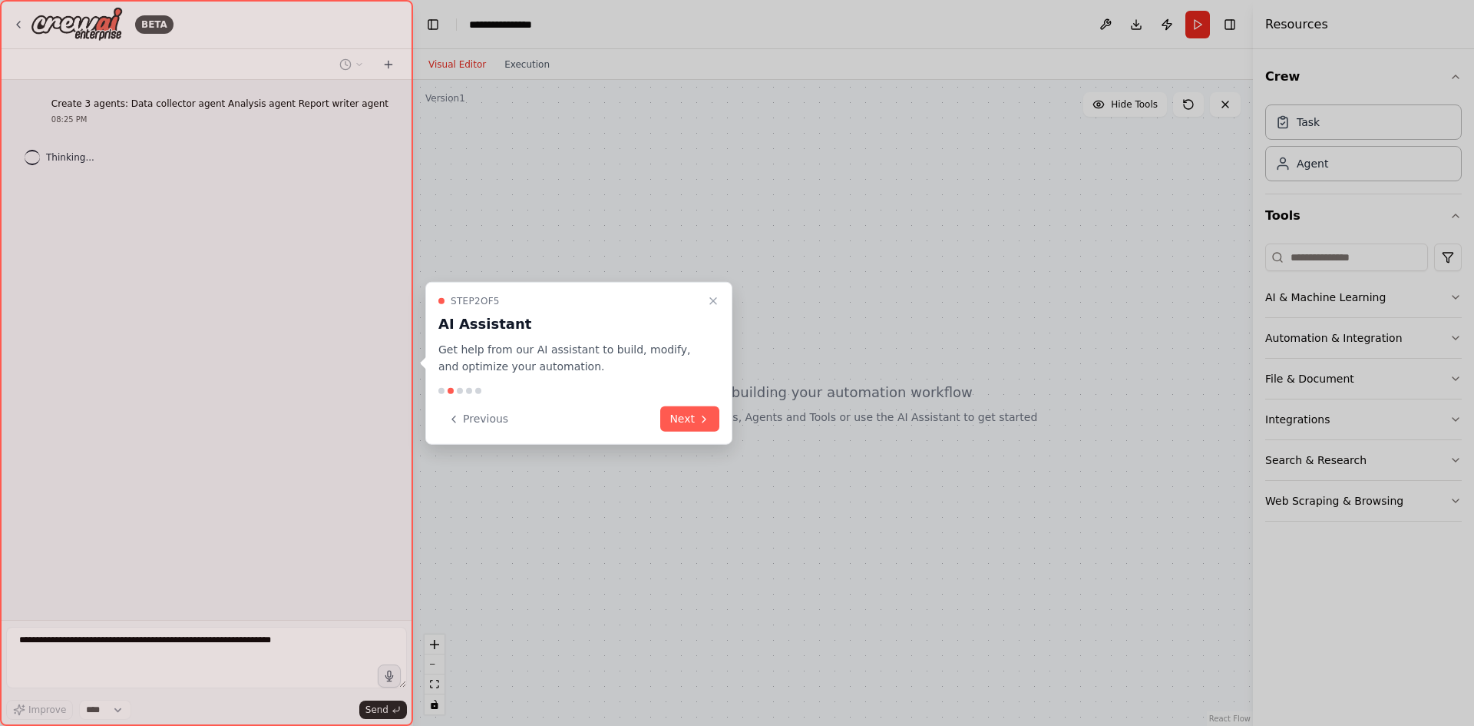
click at [1021, 208] on div at bounding box center [737, 363] width 1474 height 726
click at [680, 411] on button "Next" at bounding box center [689, 418] width 59 height 25
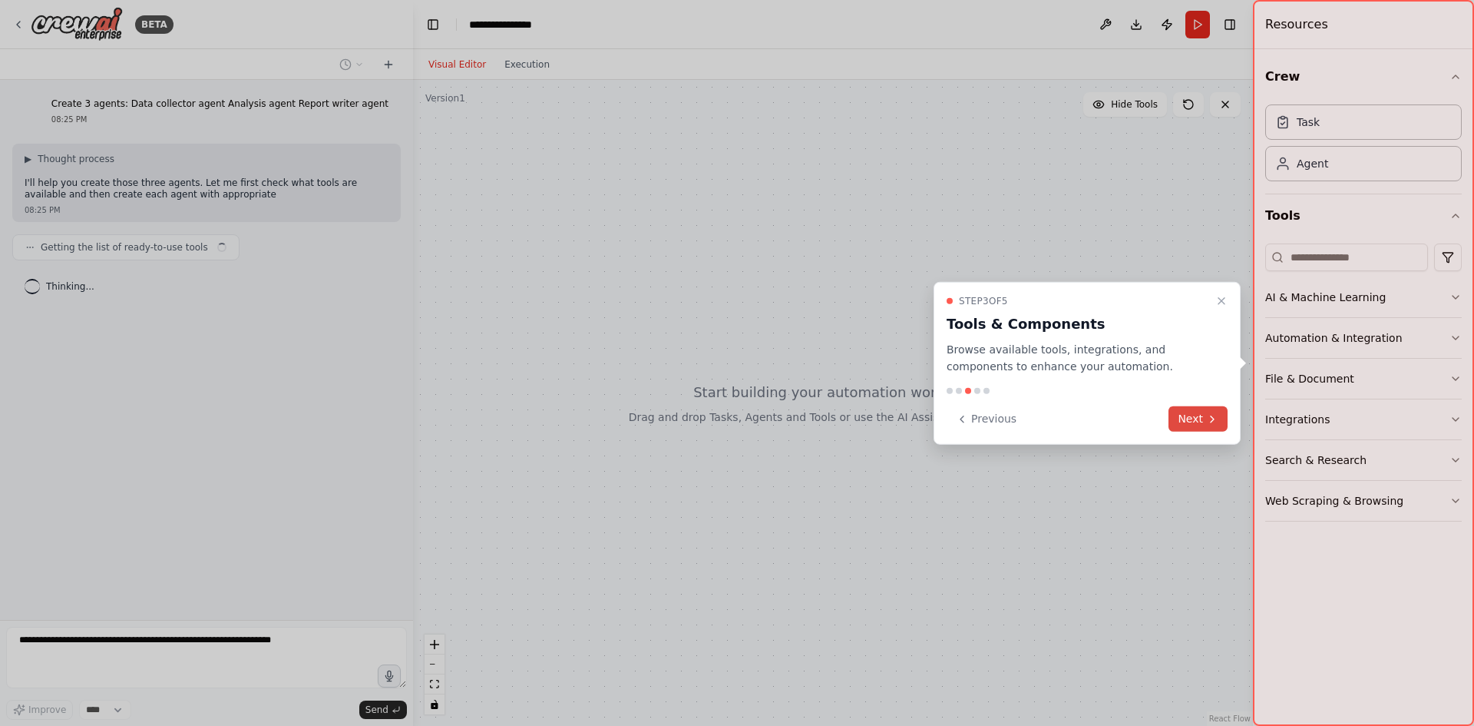
click at [1176, 413] on button "Next" at bounding box center [1198, 418] width 59 height 25
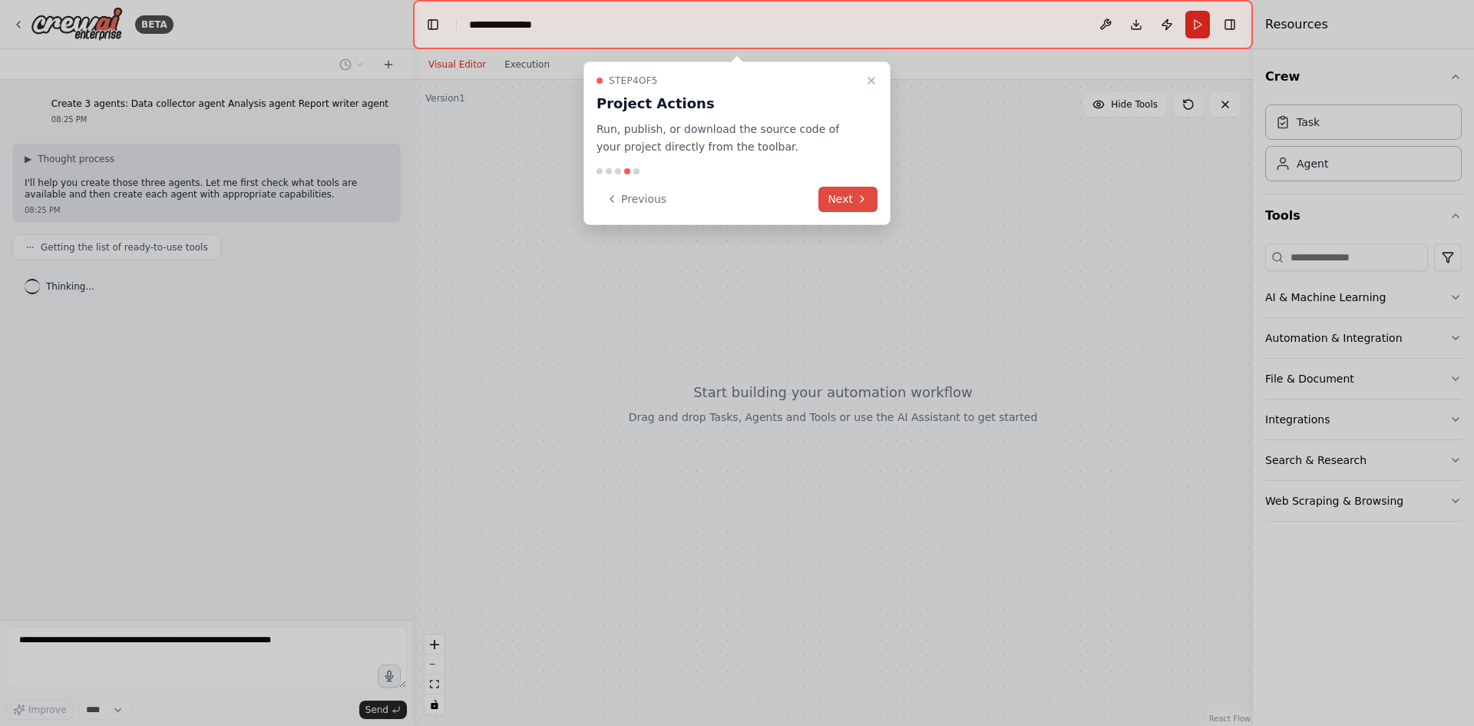
click at [866, 204] on icon at bounding box center [862, 199] width 12 height 12
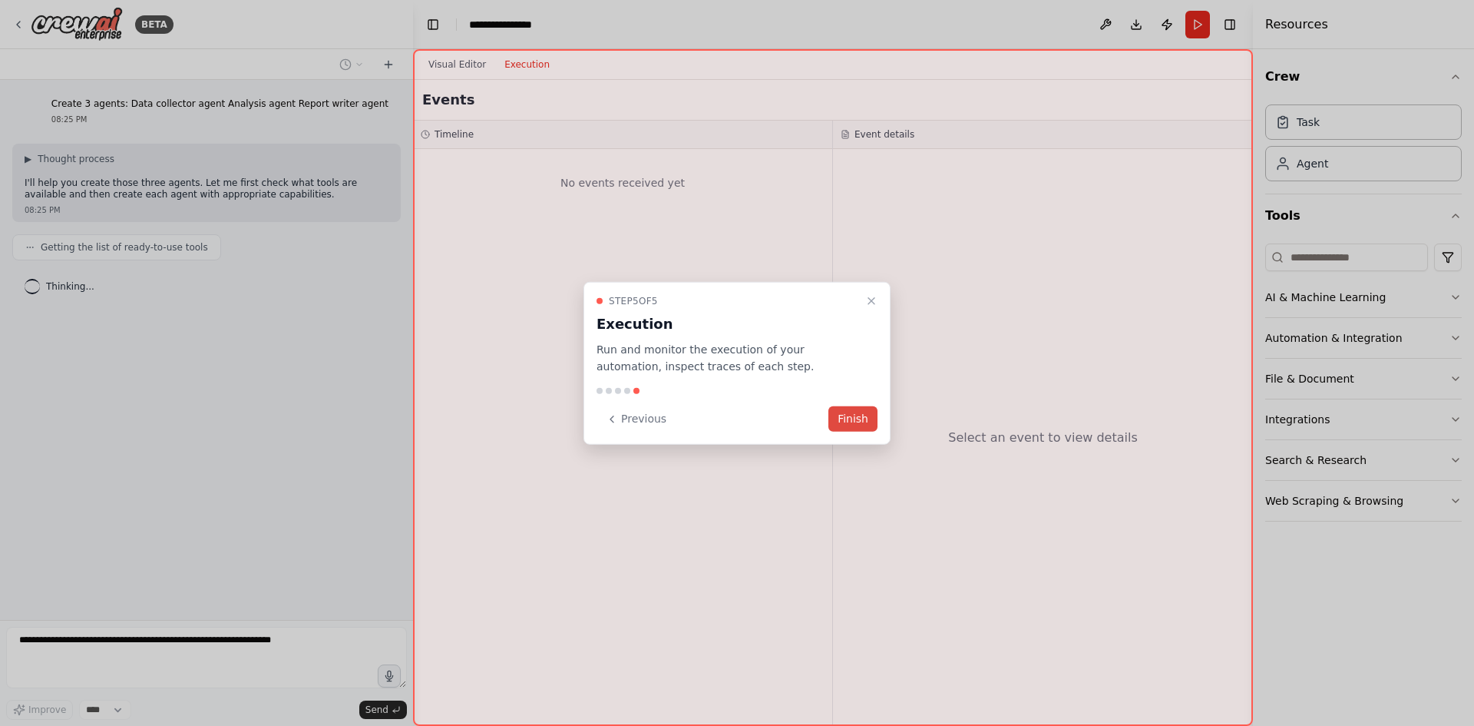
click at [871, 412] on button "Finish" at bounding box center [852, 418] width 49 height 25
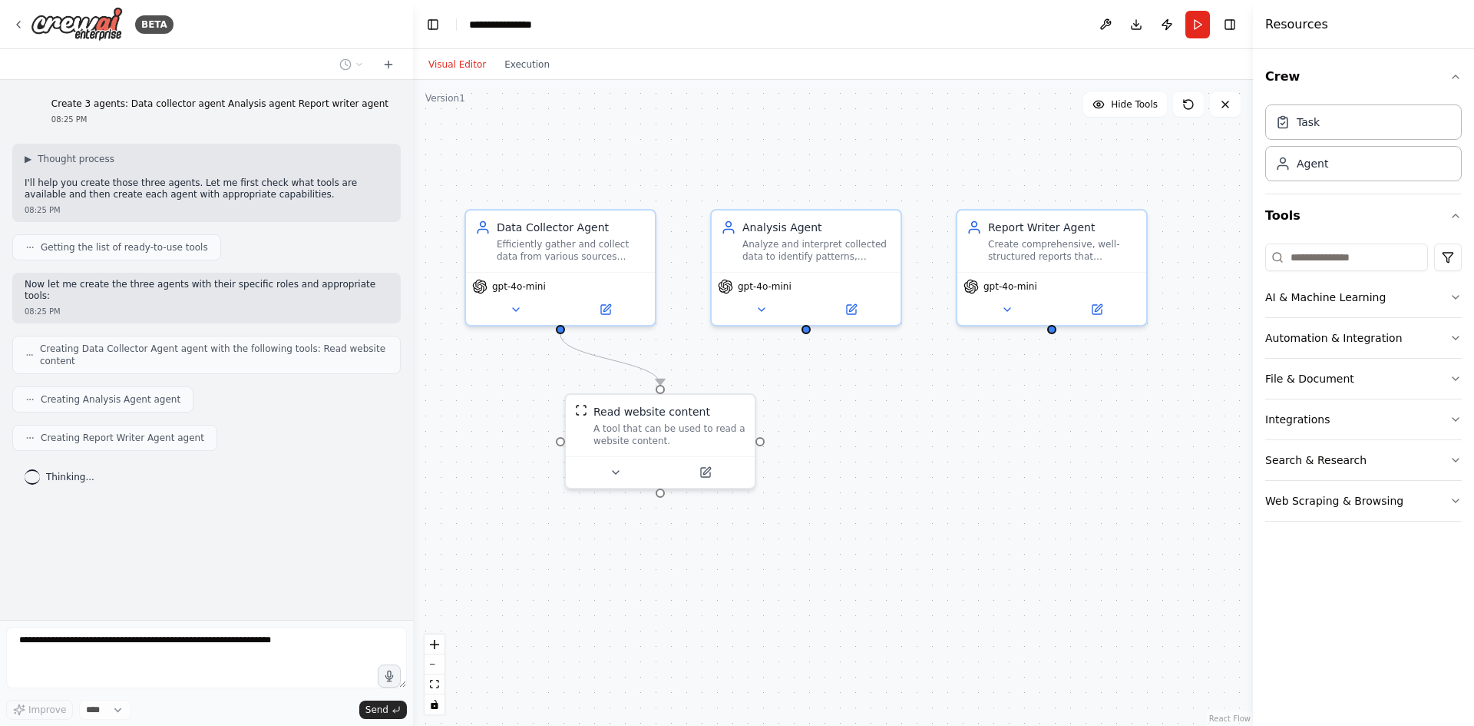
drag, startPoint x: 913, startPoint y: 394, endPoint x: 888, endPoint y: 447, distance: 58.7
click at [888, 447] on div ".deletable-edge-delete-btn { width: 20px; height: 20px; border: 0px solid #ffff…" at bounding box center [833, 403] width 840 height 646
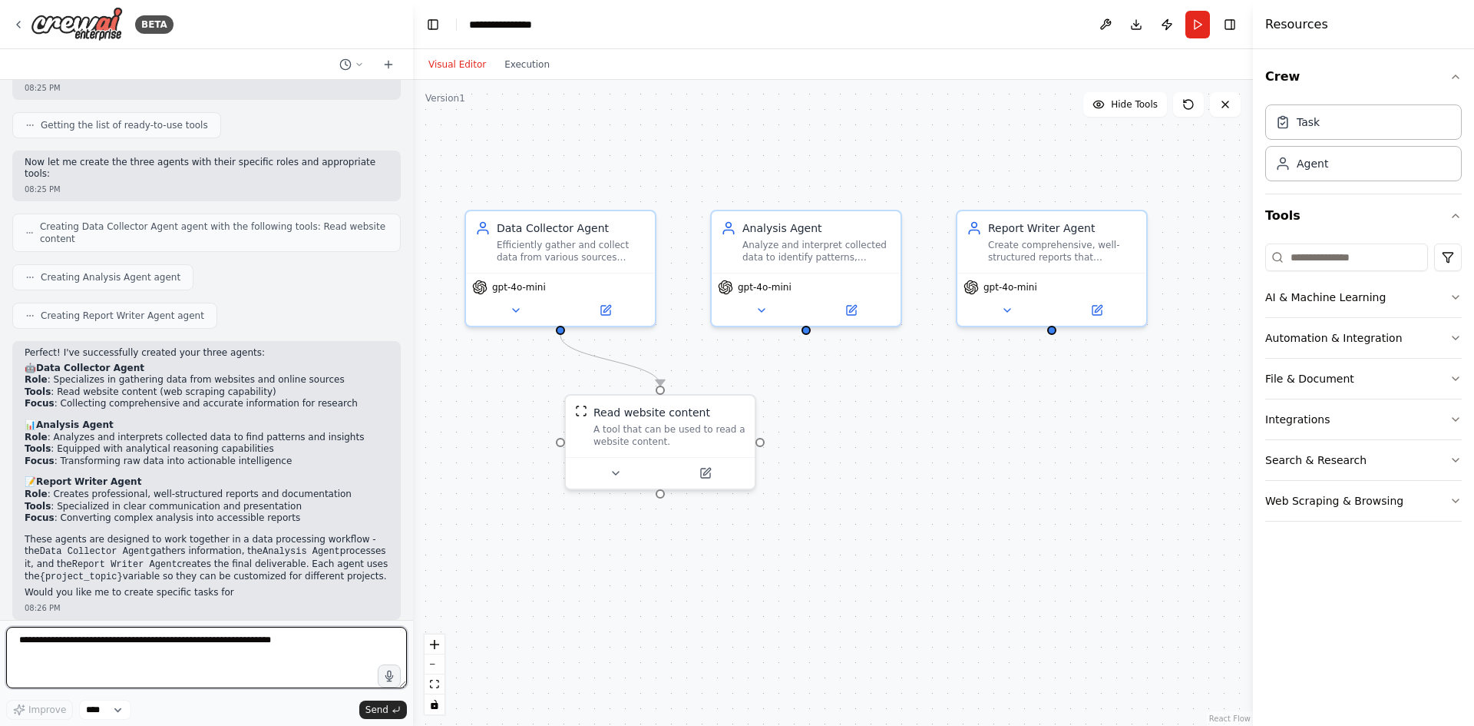
scroll to position [134, 0]
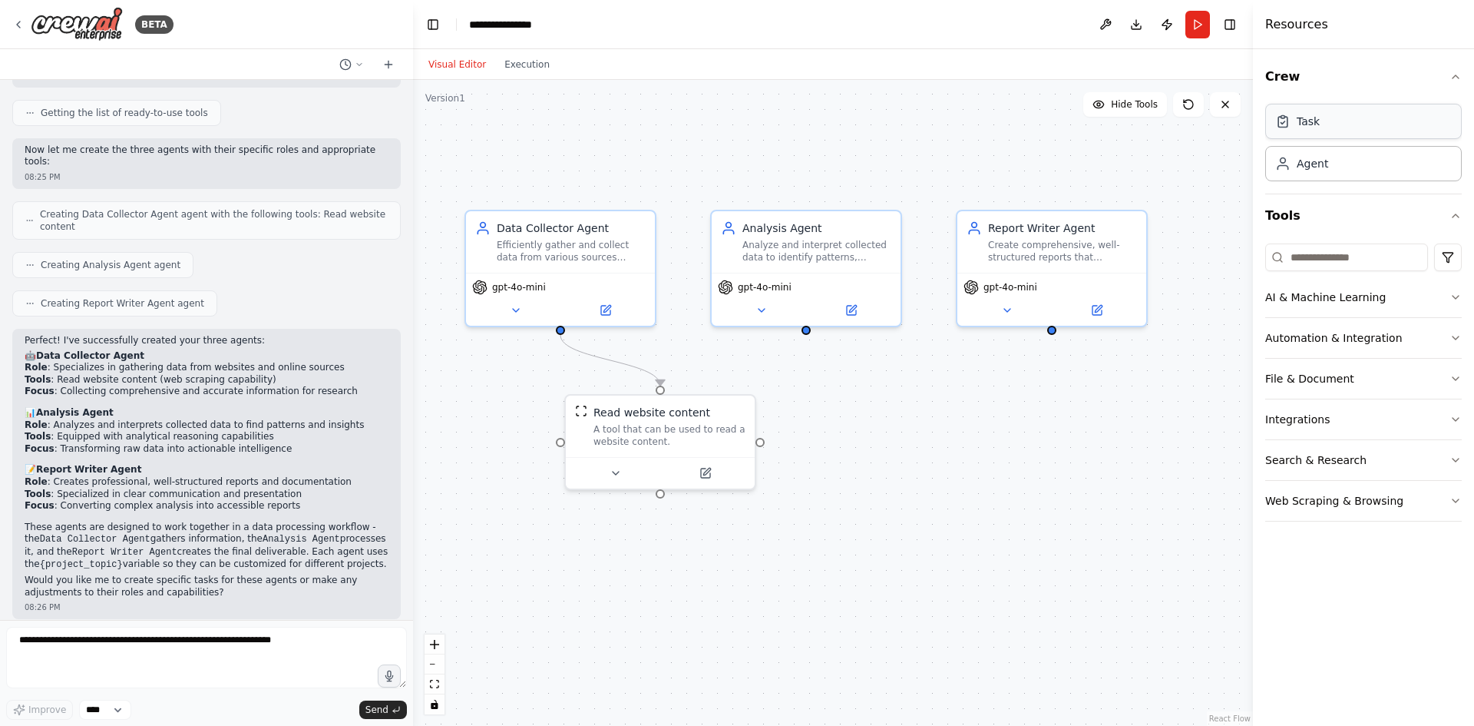
click at [1334, 124] on div "Task" at bounding box center [1363, 121] width 197 height 35
click at [1337, 164] on div "Agent" at bounding box center [1363, 162] width 197 height 35
click at [1189, 23] on button "Run" at bounding box center [1198, 25] width 25 height 28
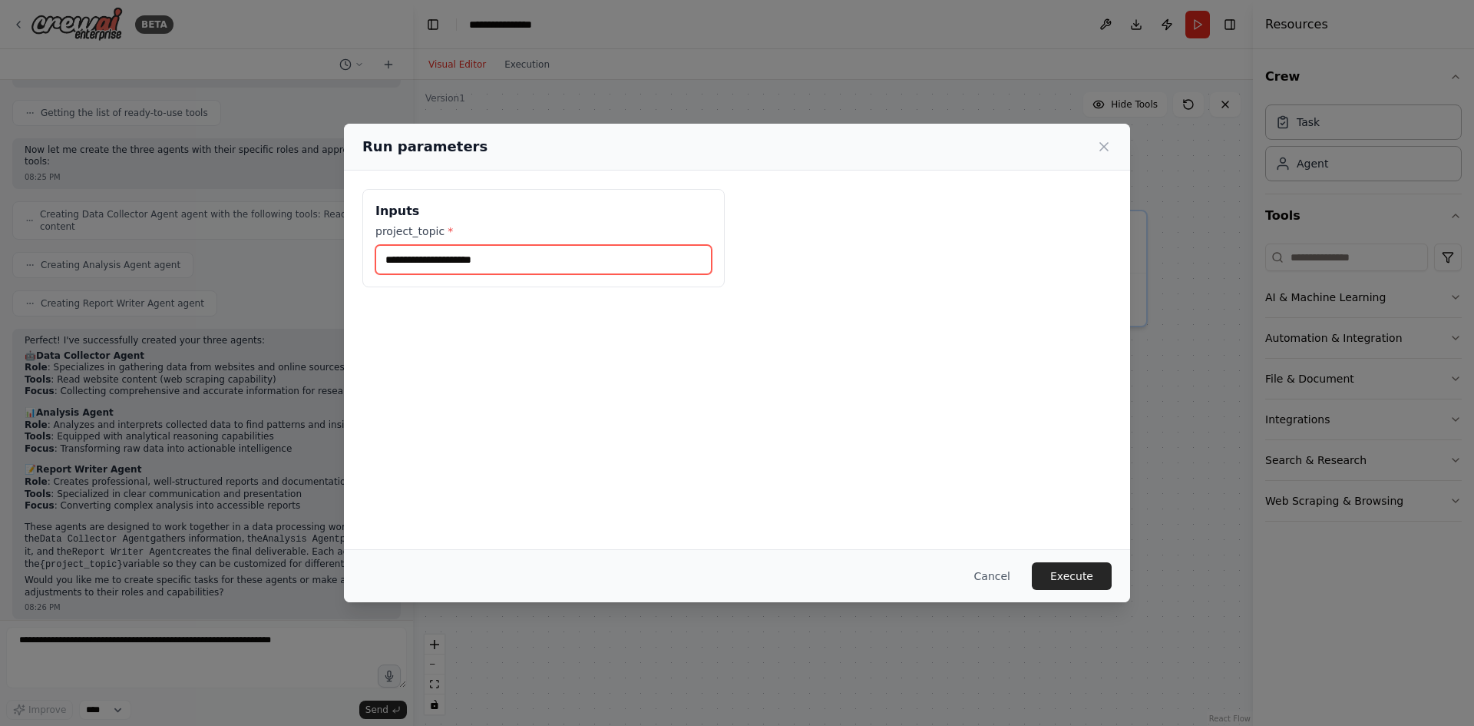
click at [519, 260] on input "project_topic *" at bounding box center [543, 259] width 336 height 29
click at [992, 575] on button "Cancel" at bounding box center [992, 576] width 61 height 28
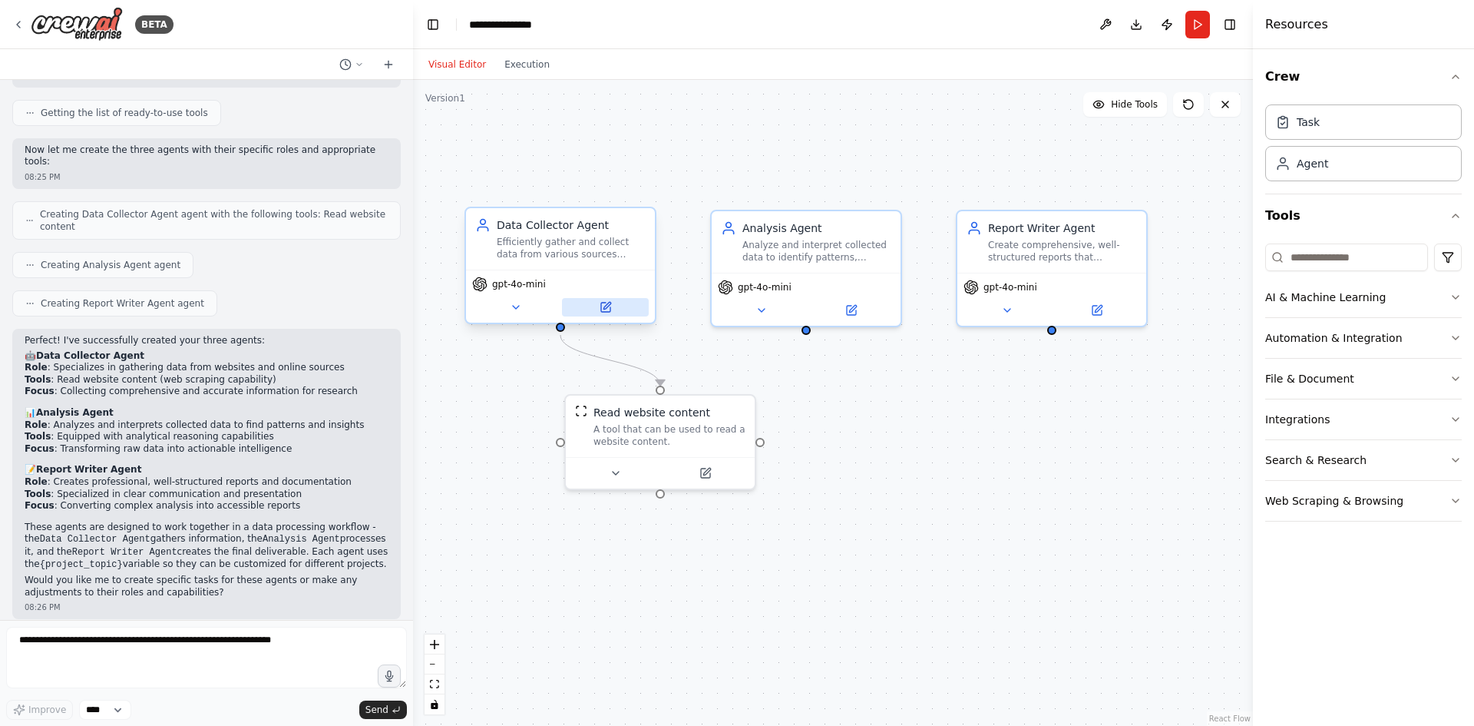
click at [605, 310] on icon at bounding box center [605, 307] width 9 height 9
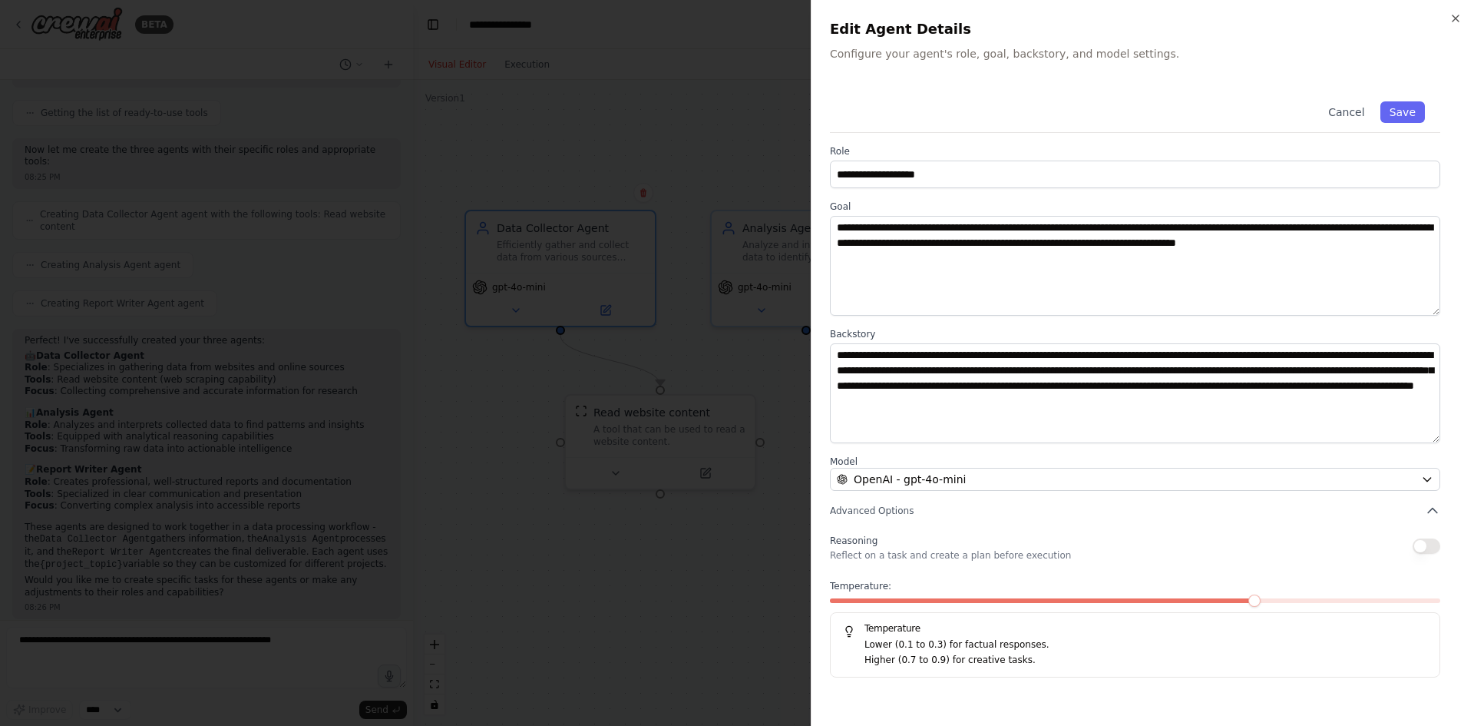
click at [679, 359] on div at bounding box center [737, 363] width 1474 height 726
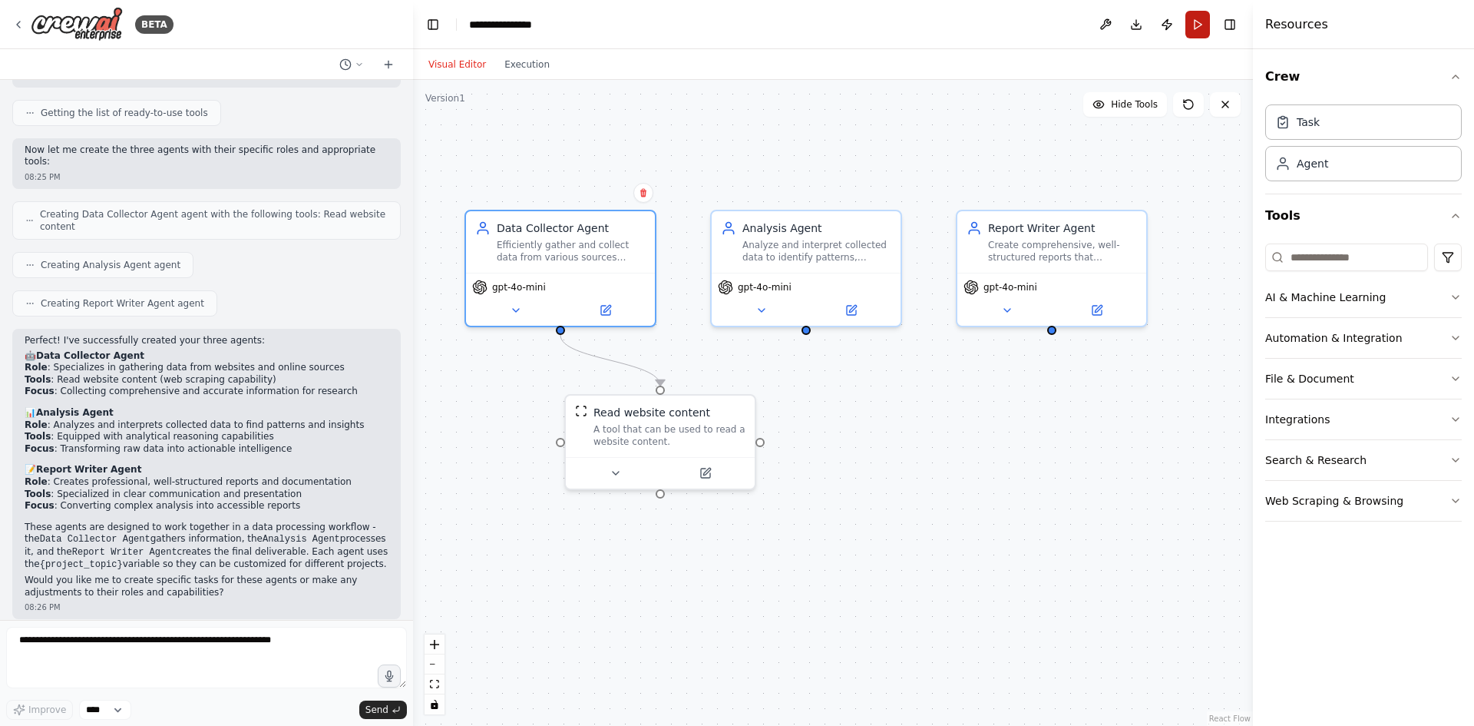
click at [1202, 28] on button "Run" at bounding box center [1198, 25] width 25 height 28
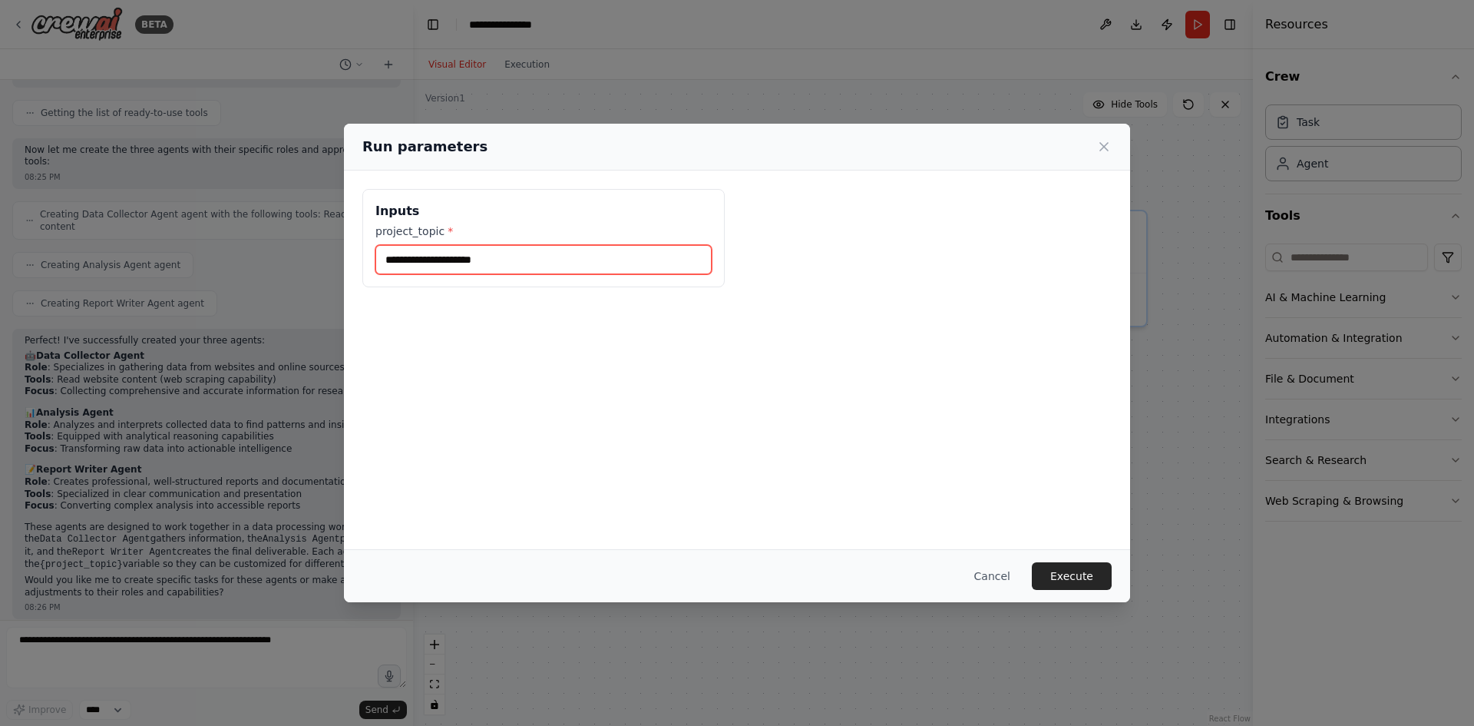
click at [530, 260] on input "project_topic *" at bounding box center [543, 259] width 336 height 29
type input "**********"
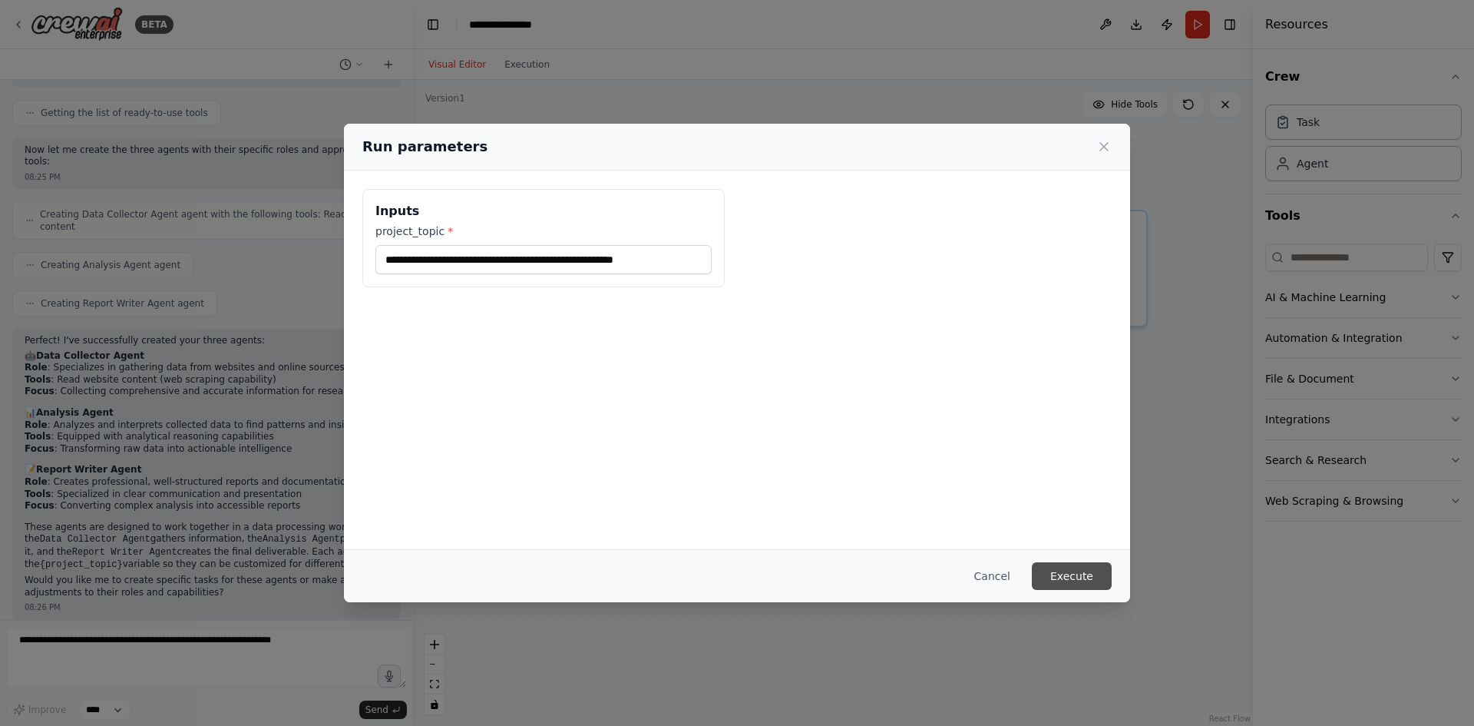
click at [1068, 578] on button "Execute" at bounding box center [1072, 576] width 80 height 28
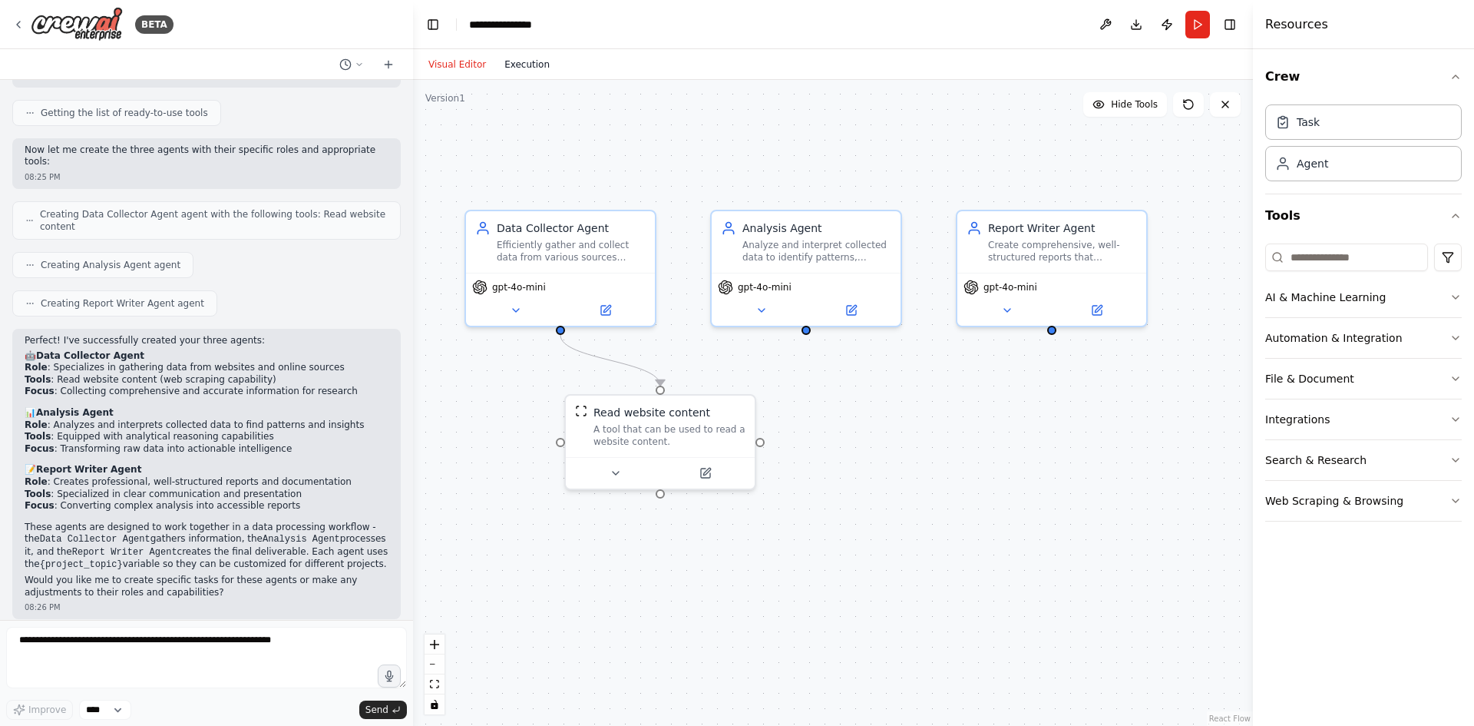
click at [508, 71] on button "Execution" at bounding box center [527, 64] width 64 height 18
click at [460, 63] on button "Visual Editor" at bounding box center [457, 64] width 76 height 18
click at [515, 64] on button "Execution" at bounding box center [527, 64] width 64 height 18
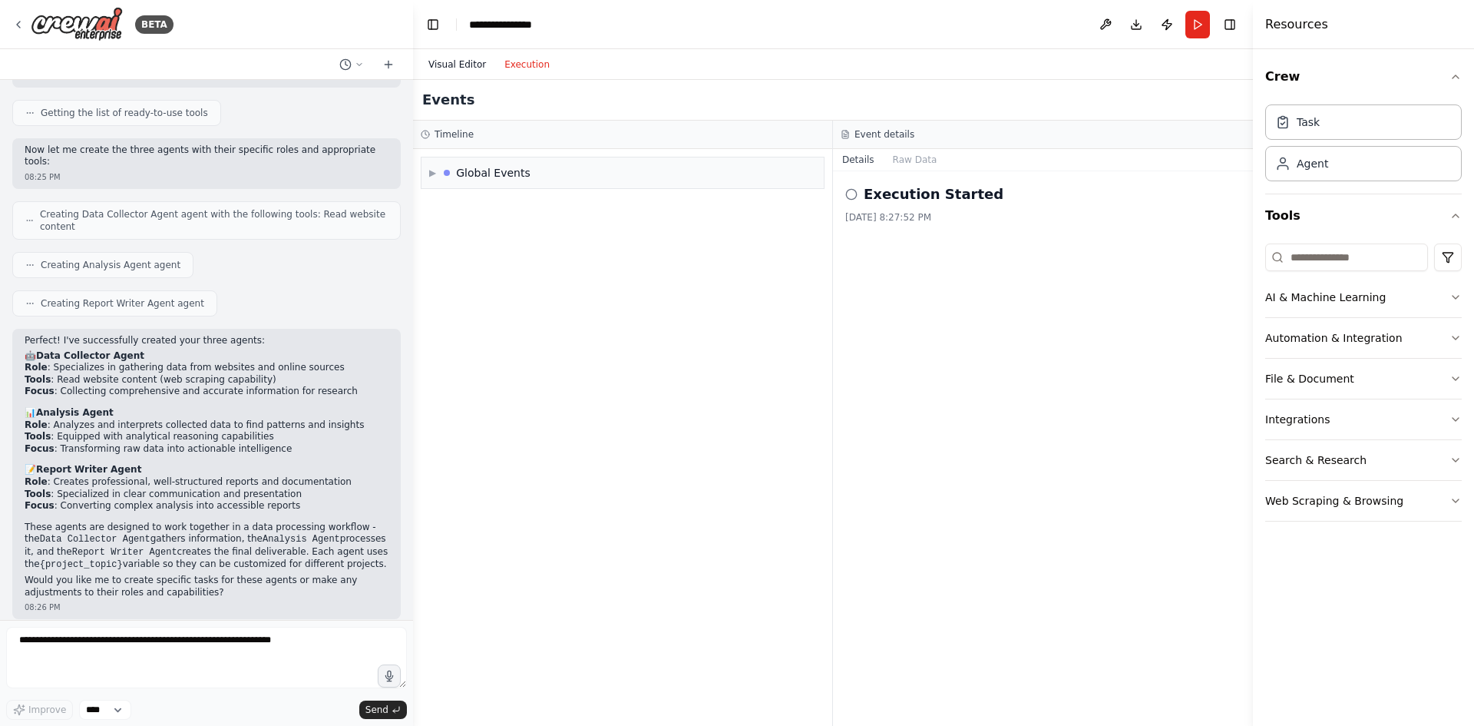
click at [450, 60] on button "Visual Editor" at bounding box center [457, 64] width 76 height 18
click at [526, 66] on button "Execution" at bounding box center [527, 64] width 64 height 18
click at [513, 172] on div "Global Events" at bounding box center [493, 172] width 74 height 15
click at [506, 200] on span "Execution Started" at bounding box center [488, 206] width 82 height 12
click at [515, 224] on div "Crew Kickoff Started" at bounding box center [623, 231] width 390 height 23
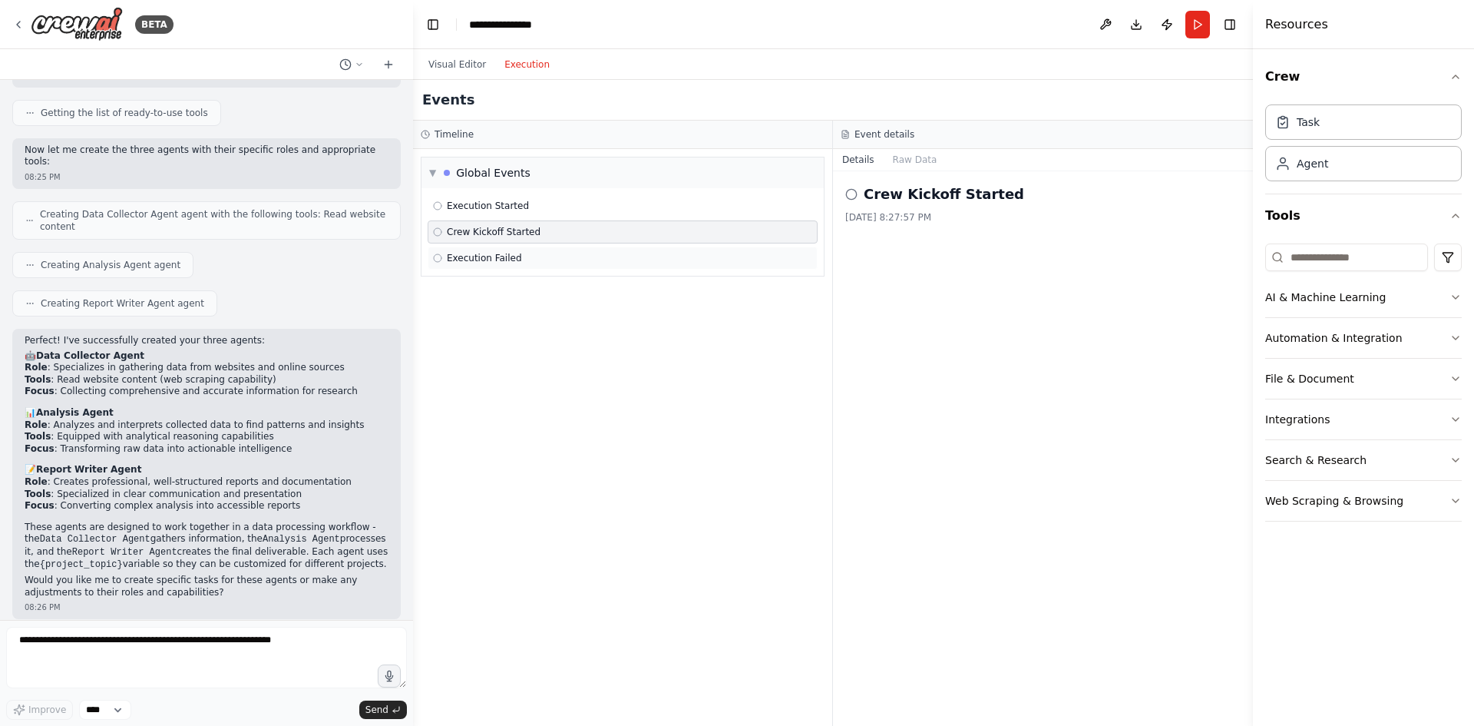
click at [545, 263] on div "Execution Failed" at bounding box center [622, 258] width 379 height 12
click at [908, 159] on button "Raw Data" at bounding box center [915, 159] width 63 height 21
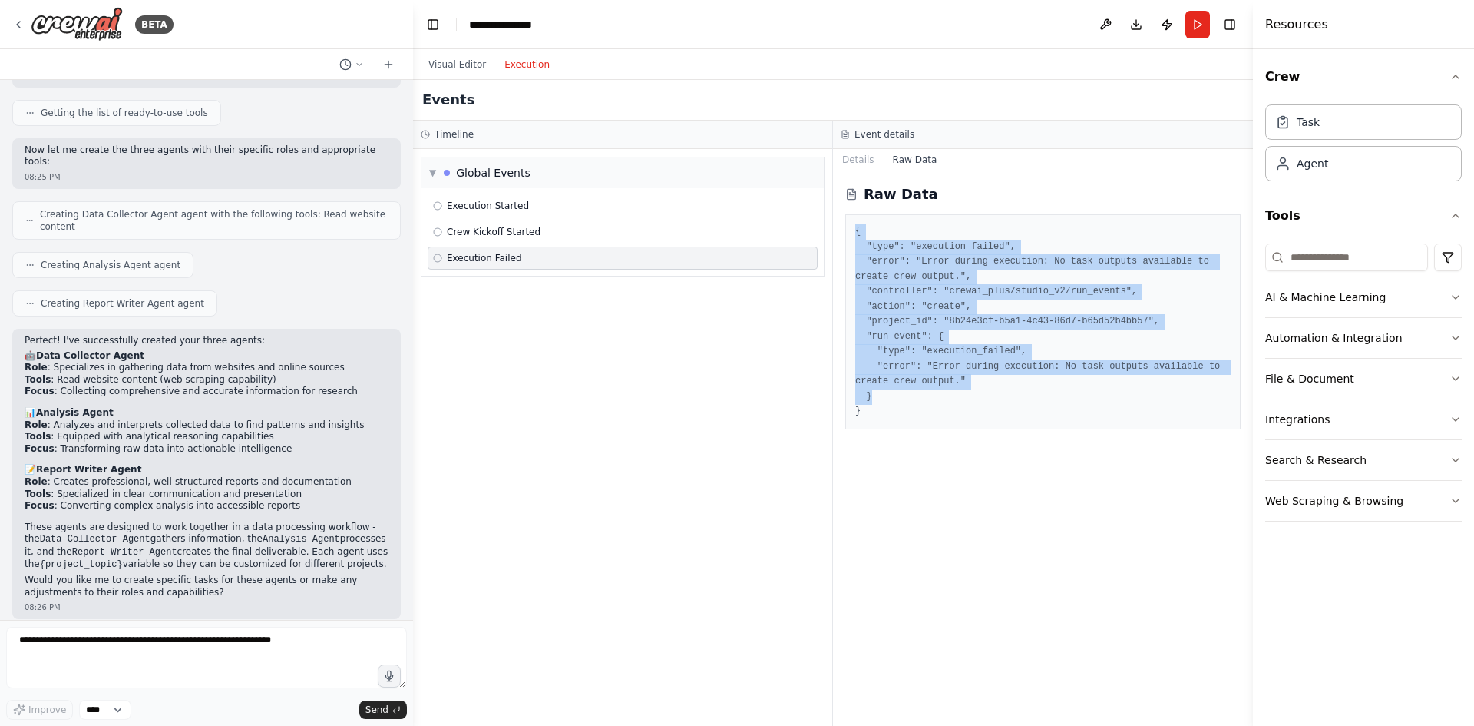
drag, startPoint x: 850, startPoint y: 226, endPoint x: 939, endPoint y: 394, distance: 190.3
click at [939, 394] on div "{ "type": "execution_failed", "error": "Error during execution: No task outputs…" at bounding box center [1042, 321] width 395 height 215
copy pre "{ "type": "execution_failed", "error": "Error during execution: No task outputs…"
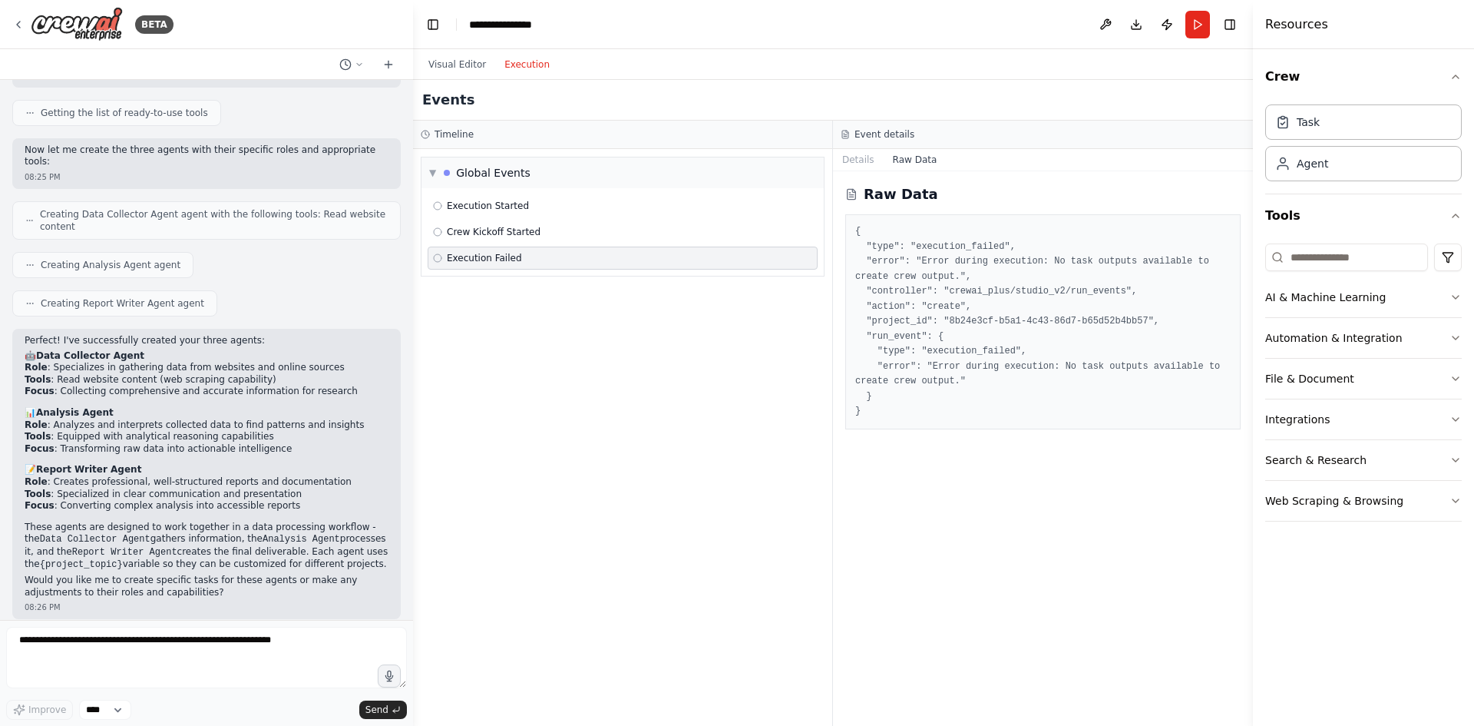
click at [908, 406] on pre "{ "type": "execution_failed", "error": "Error during execution: No task outputs…" at bounding box center [1042, 321] width 375 height 195
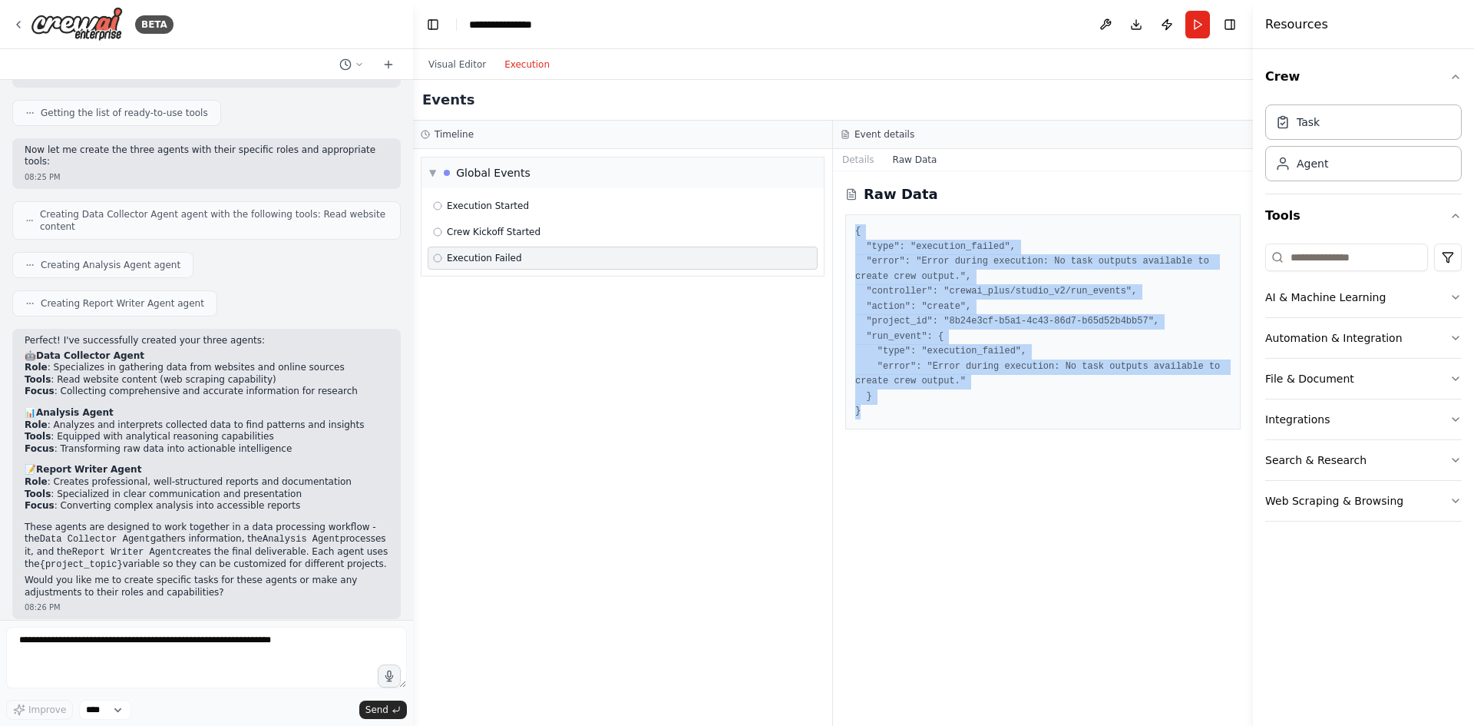
drag, startPoint x: 862, startPoint y: 420, endPoint x: 841, endPoint y: 214, distance: 206.9
click at [841, 214] on div "Raw Data { "type": "execution_failed", "error": "Error during execution: No tas…" at bounding box center [1043, 448] width 420 height 554
copy pre "{ "type": "execution_failed", "error": "Error during execution: No task outputs…"
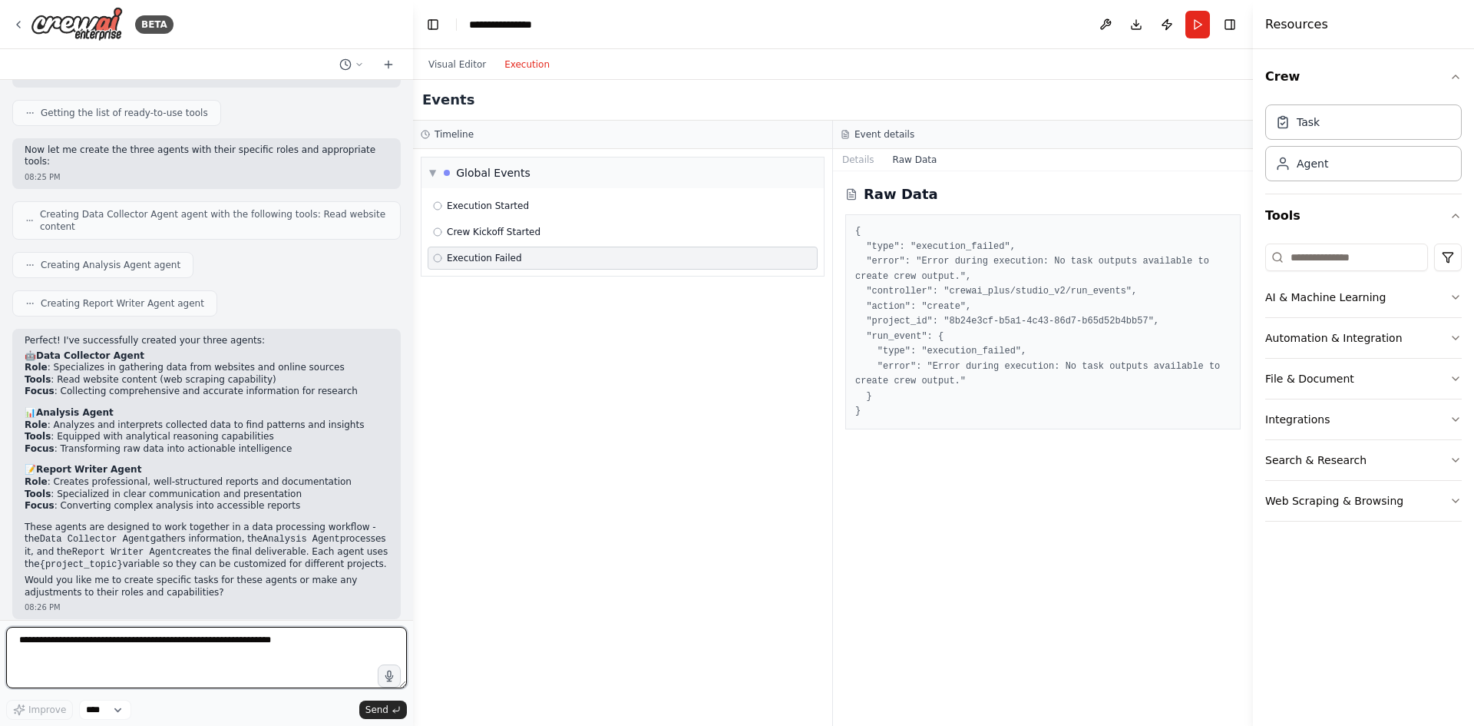
click at [133, 648] on textarea at bounding box center [206, 657] width 401 height 61
type textarea "*"
paste textarea "**********"
type textarea "**********"
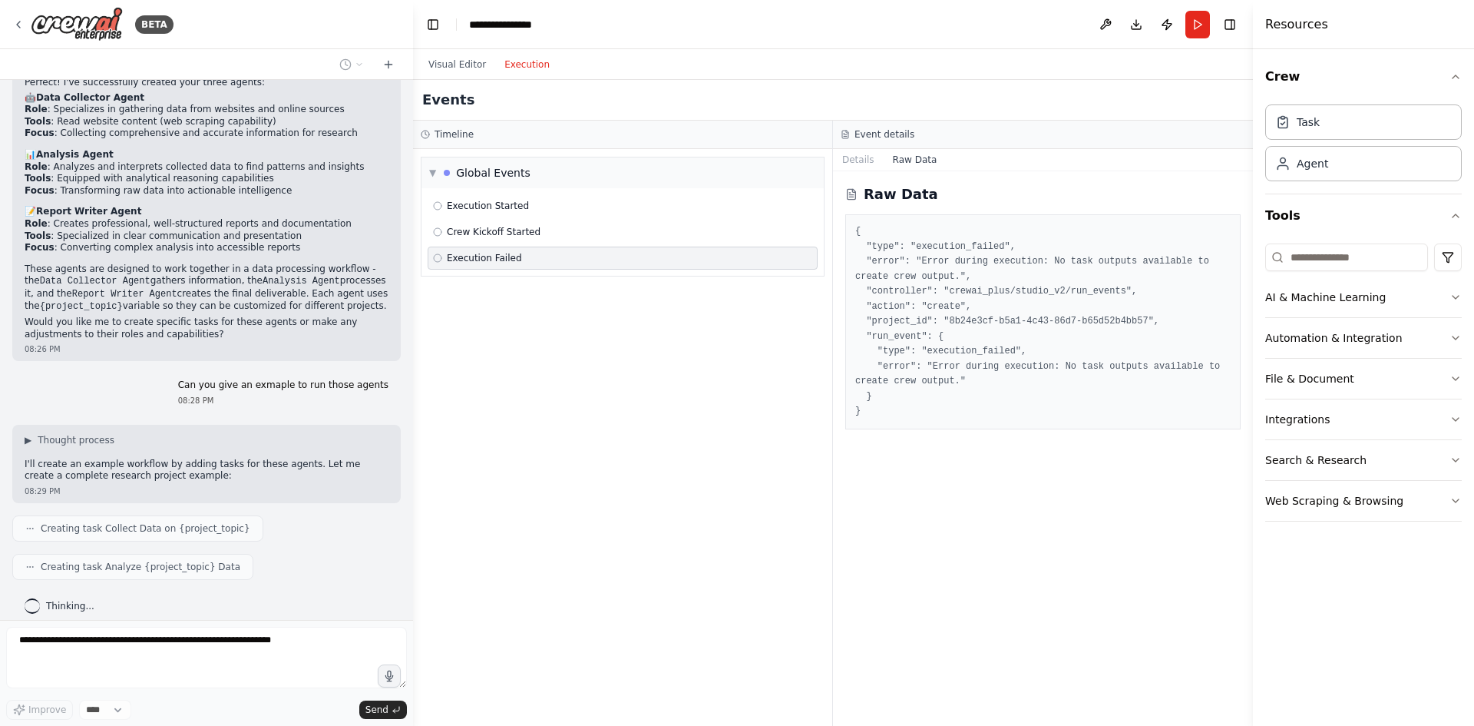
scroll to position [431, 0]
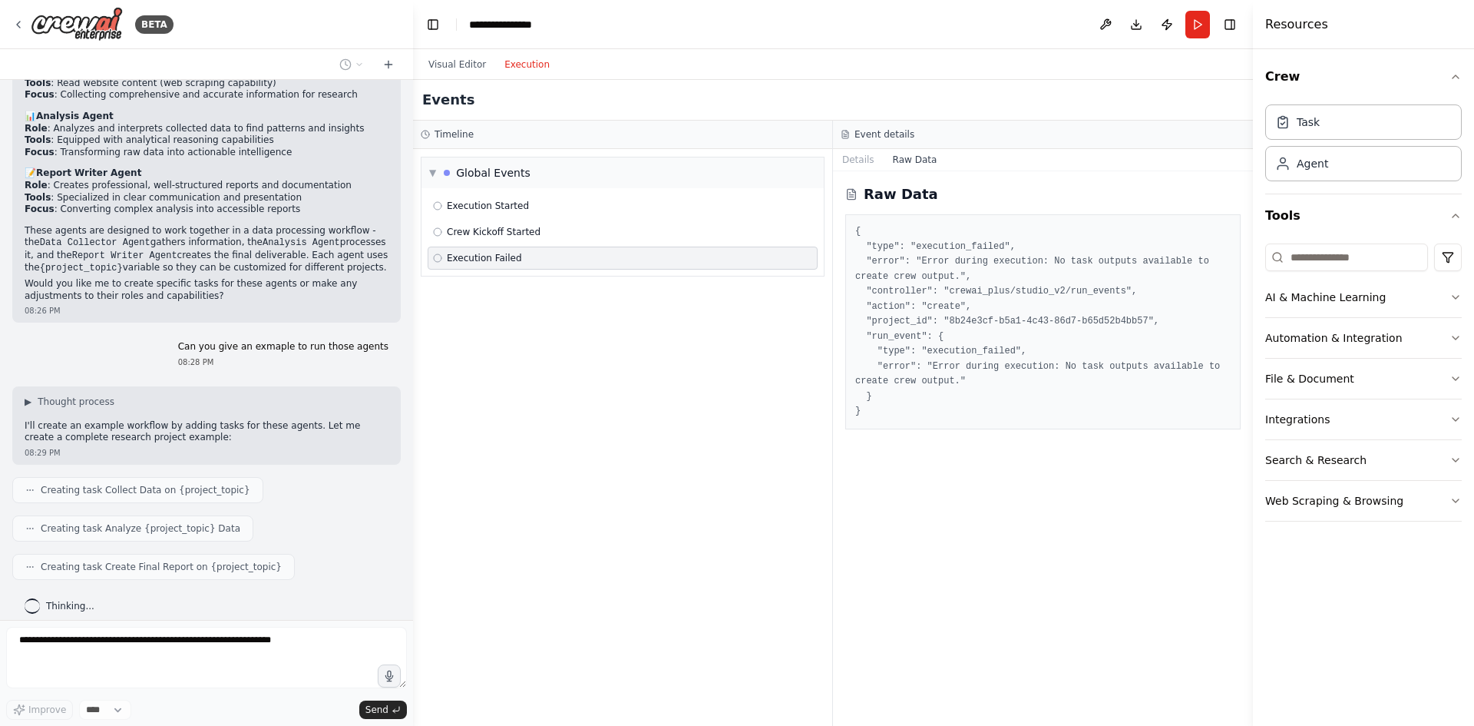
click at [455, 54] on div "Visual Editor Execution" at bounding box center [489, 64] width 140 height 31
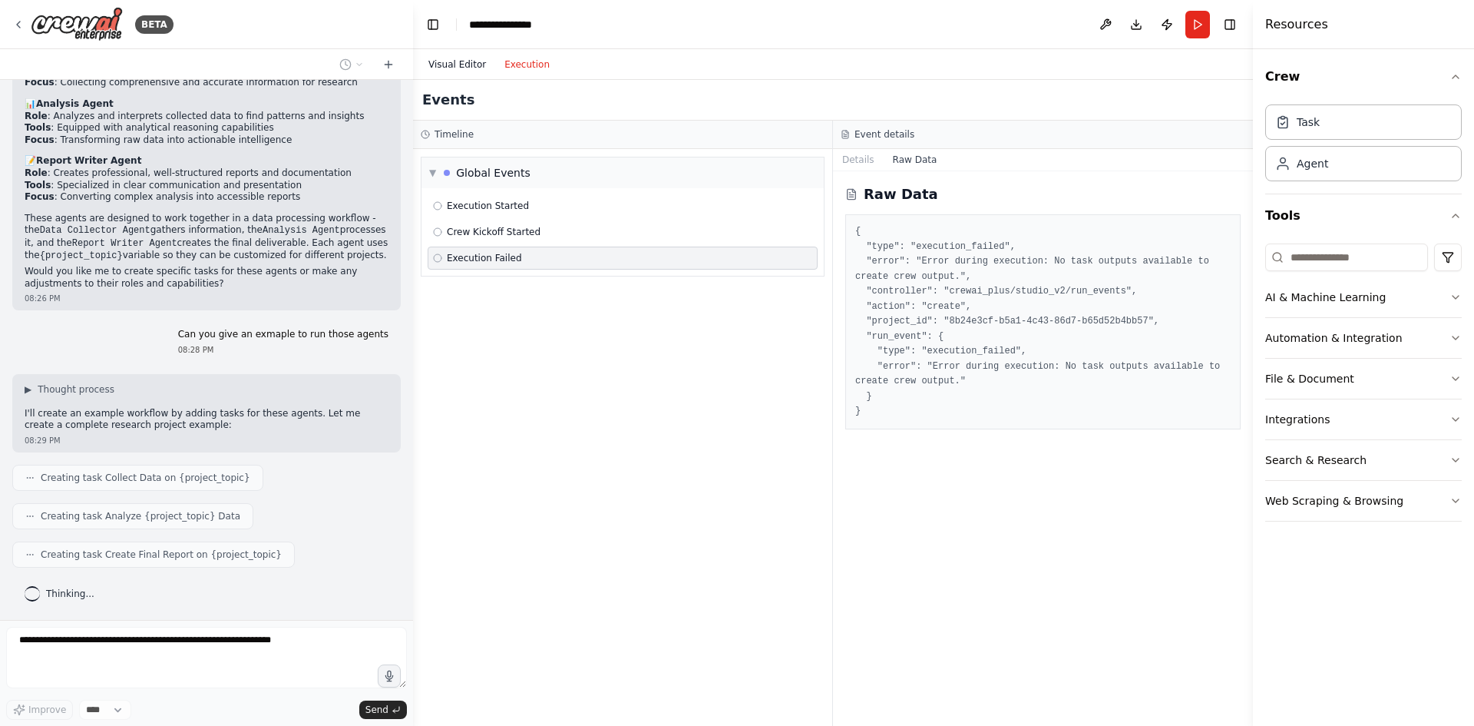
click at [457, 60] on button "Visual Editor" at bounding box center [457, 64] width 76 height 18
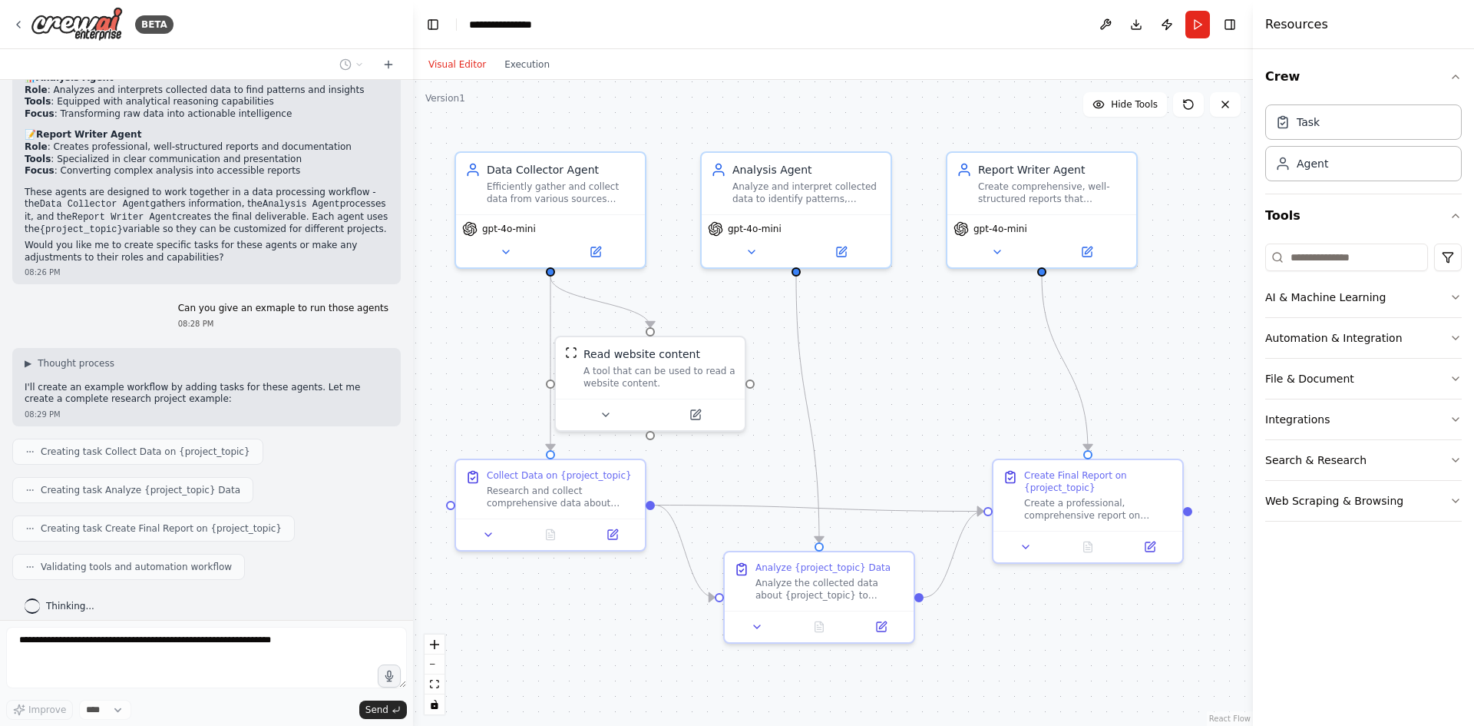
drag, startPoint x: 930, startPoint y: 418, endPoint x: 929, endPoint y: 391, distance: 27.7
click at [929, 391] on div ".deletable-edge-delete-btn { width: 20px; height: 20px; border: 0px solid #ffff…" at bounding box center [833, 403] width 840 height 646
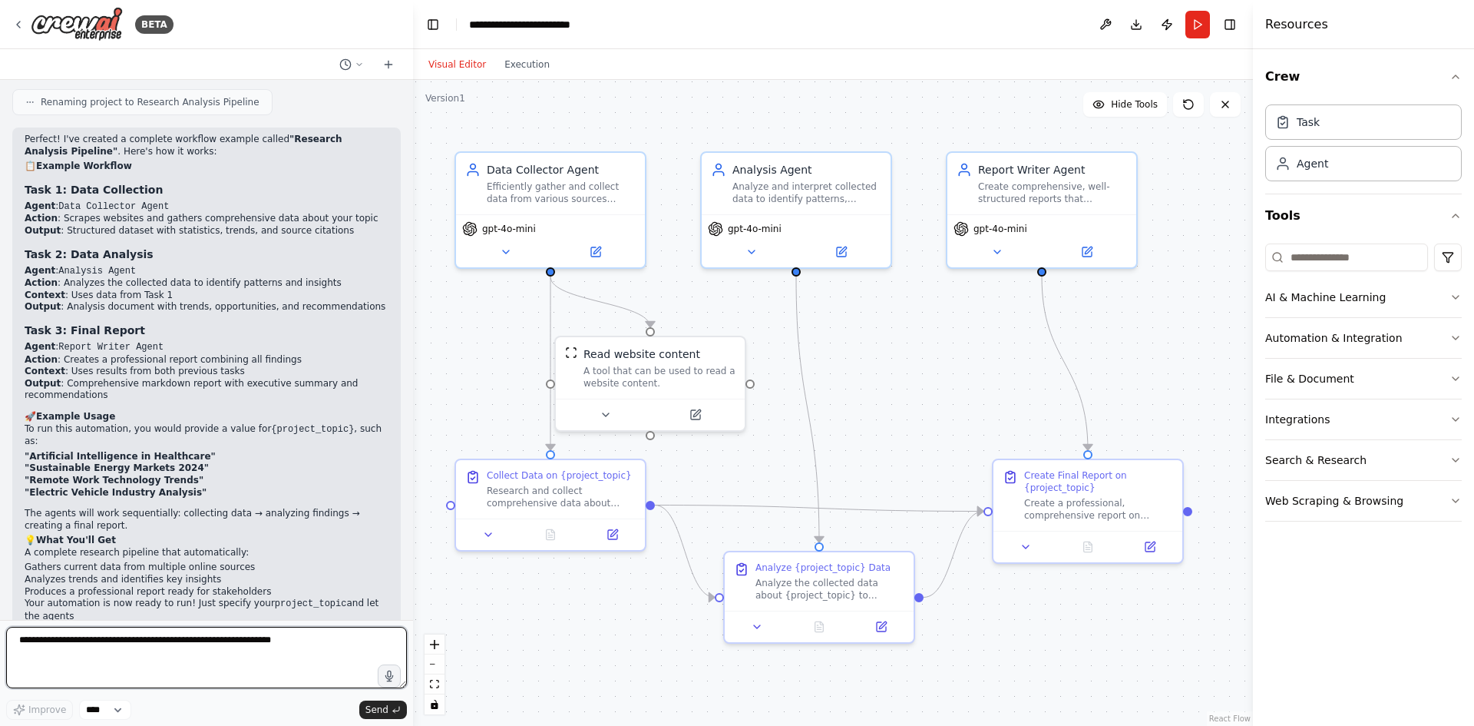
scroll to position [984, 0]
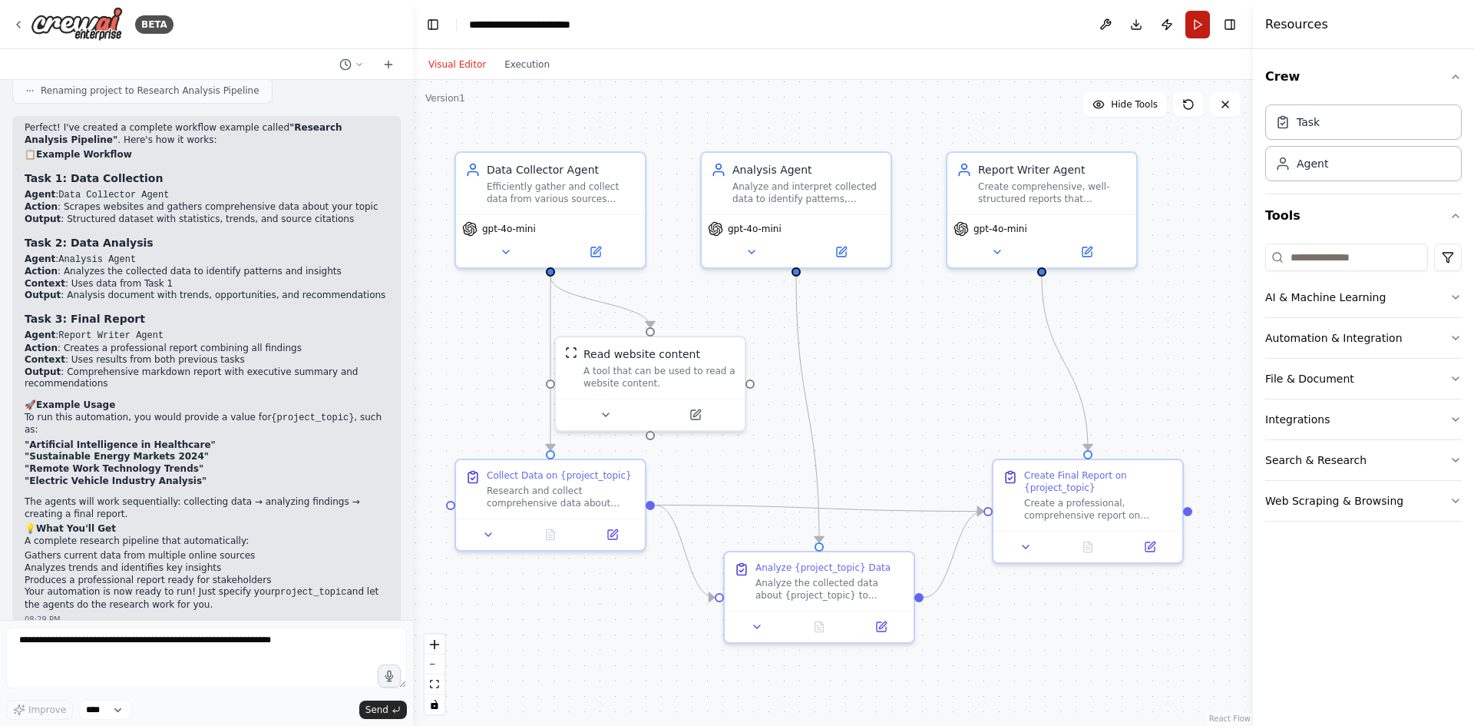
click at [1196, 29] on button "Run" at bounding box center [1198, 25] width 25 height 28
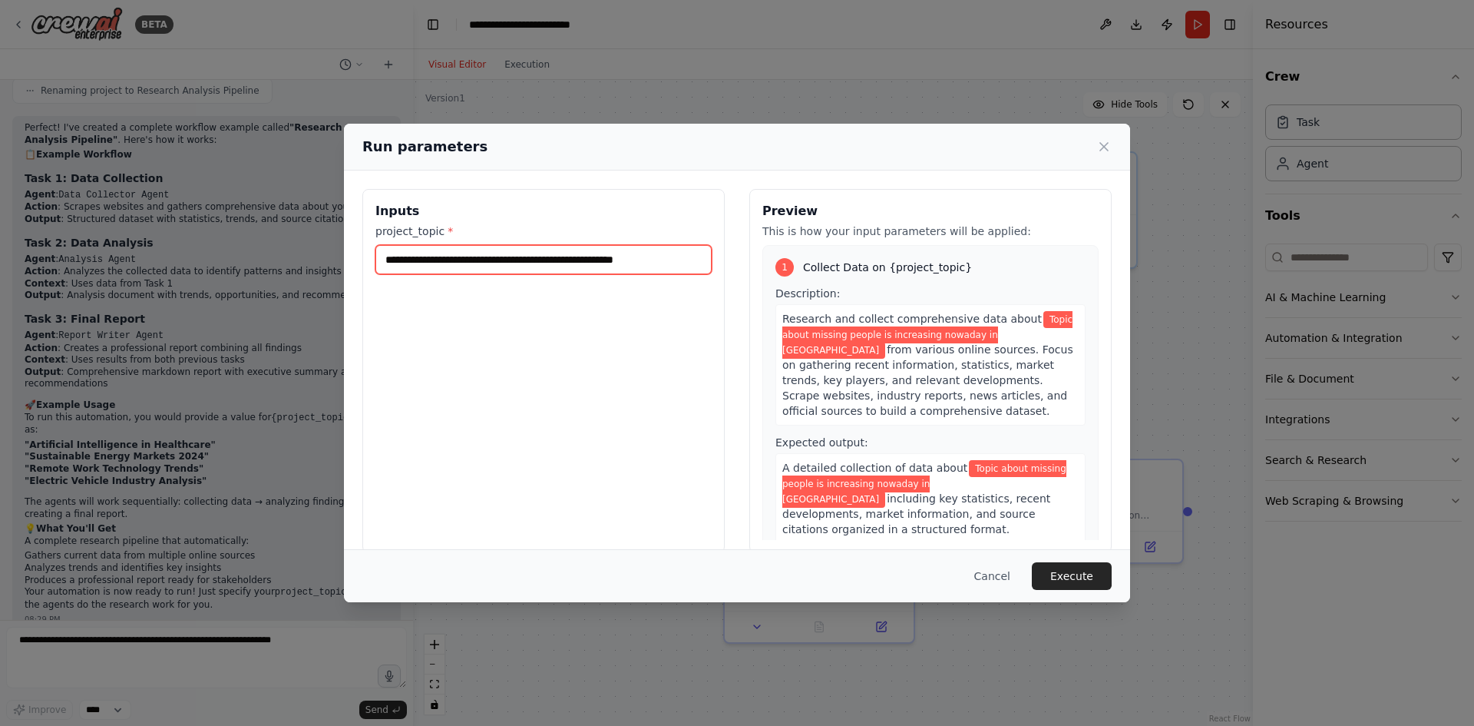
click at [668, 262] on input "**********" at bounding box center [543, 259] width 336 height 29
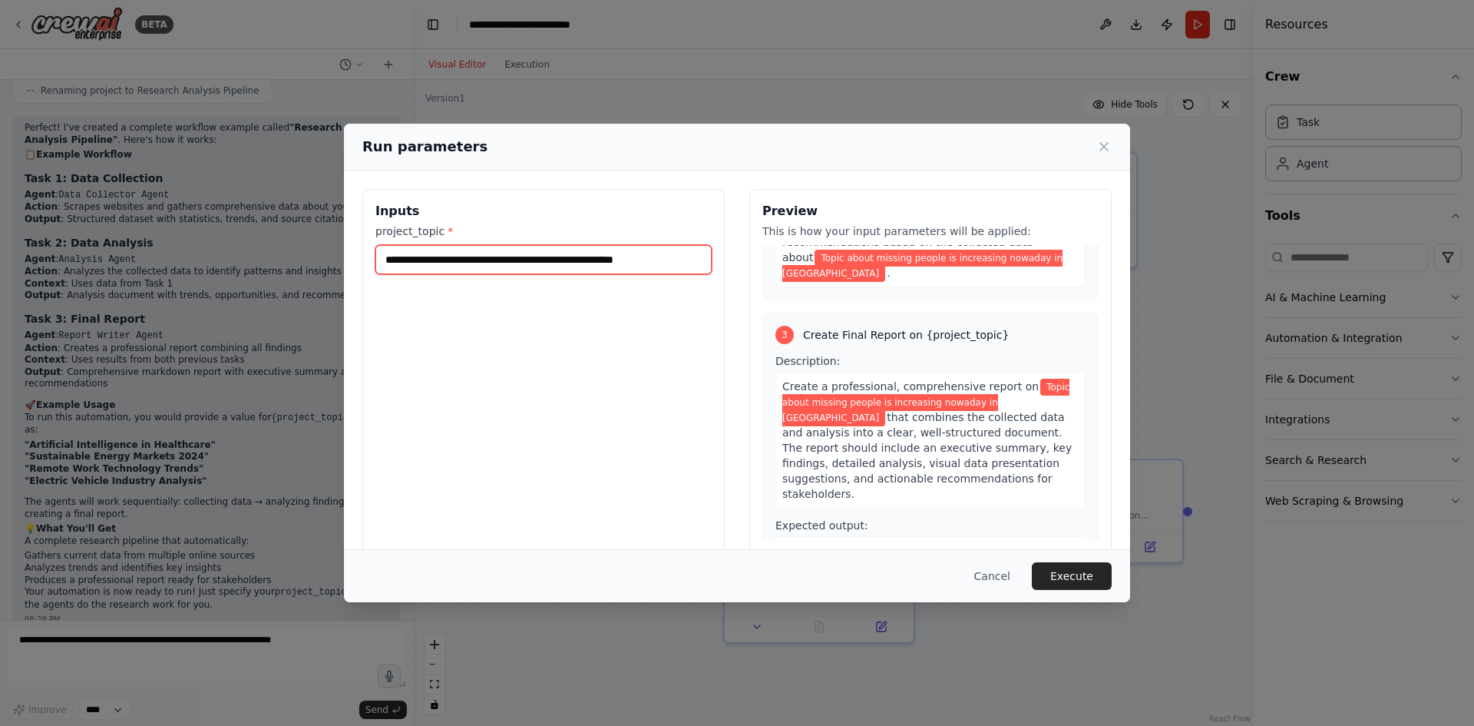
scroll to position [614, 0]
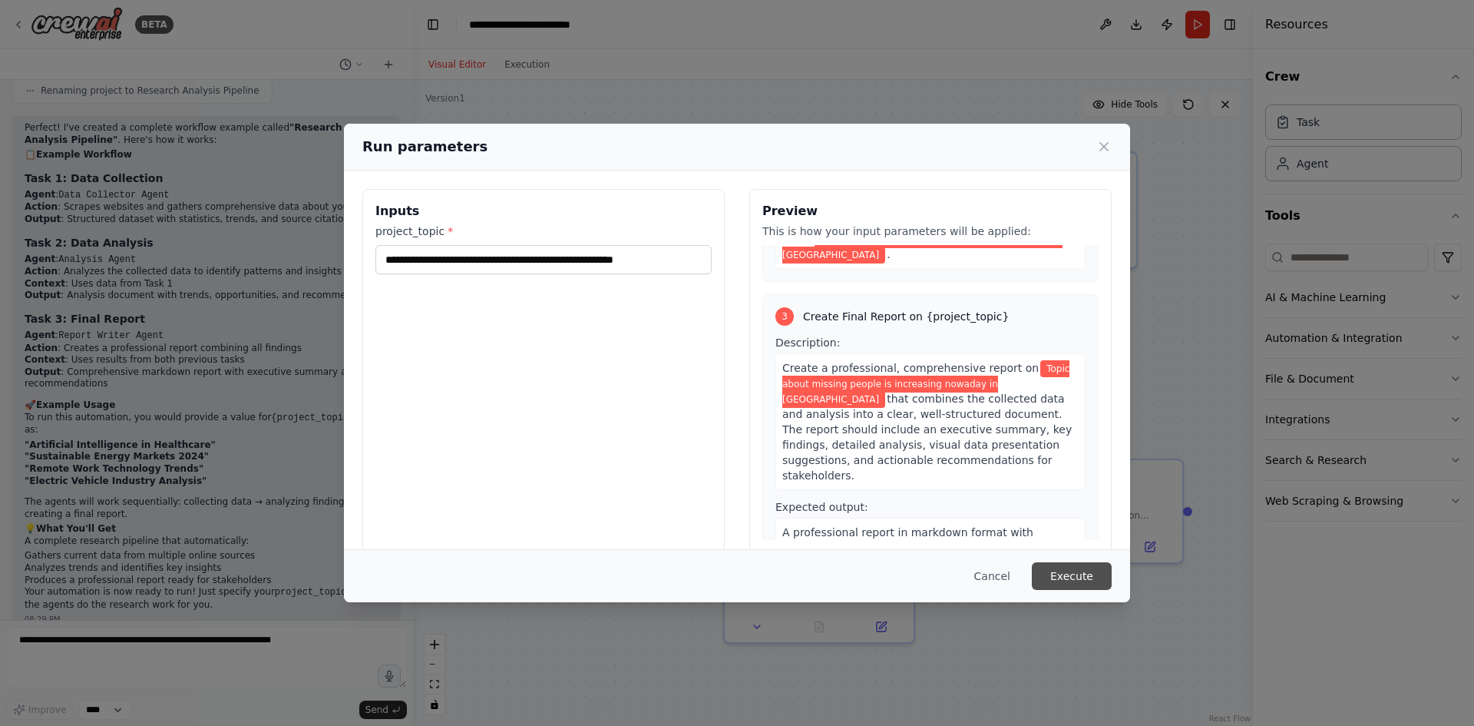
click at [1088, 573] on button "Execute" at bounding box center [1072, 576] width 80 height 28
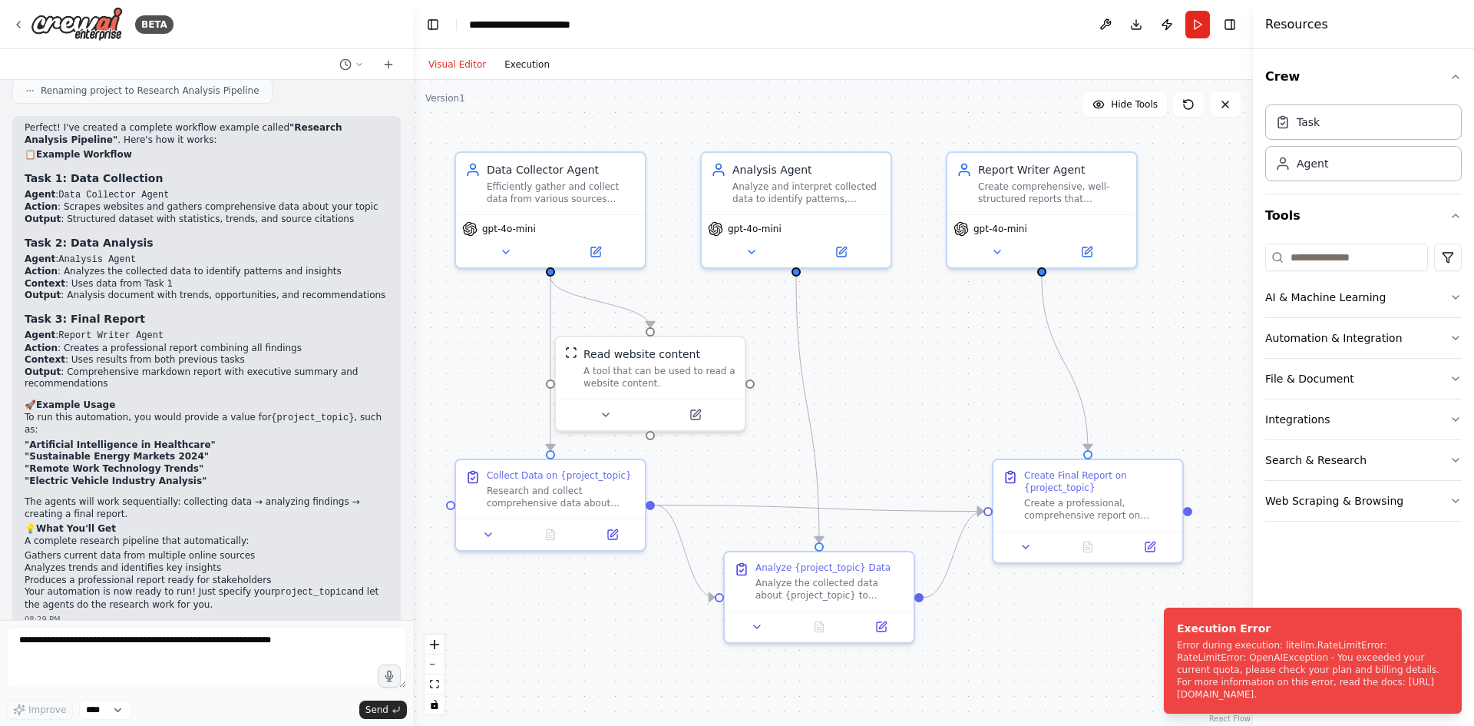
click at [532, 69] on button "Execution" at bounding box center [527, 64] width 64 height 18
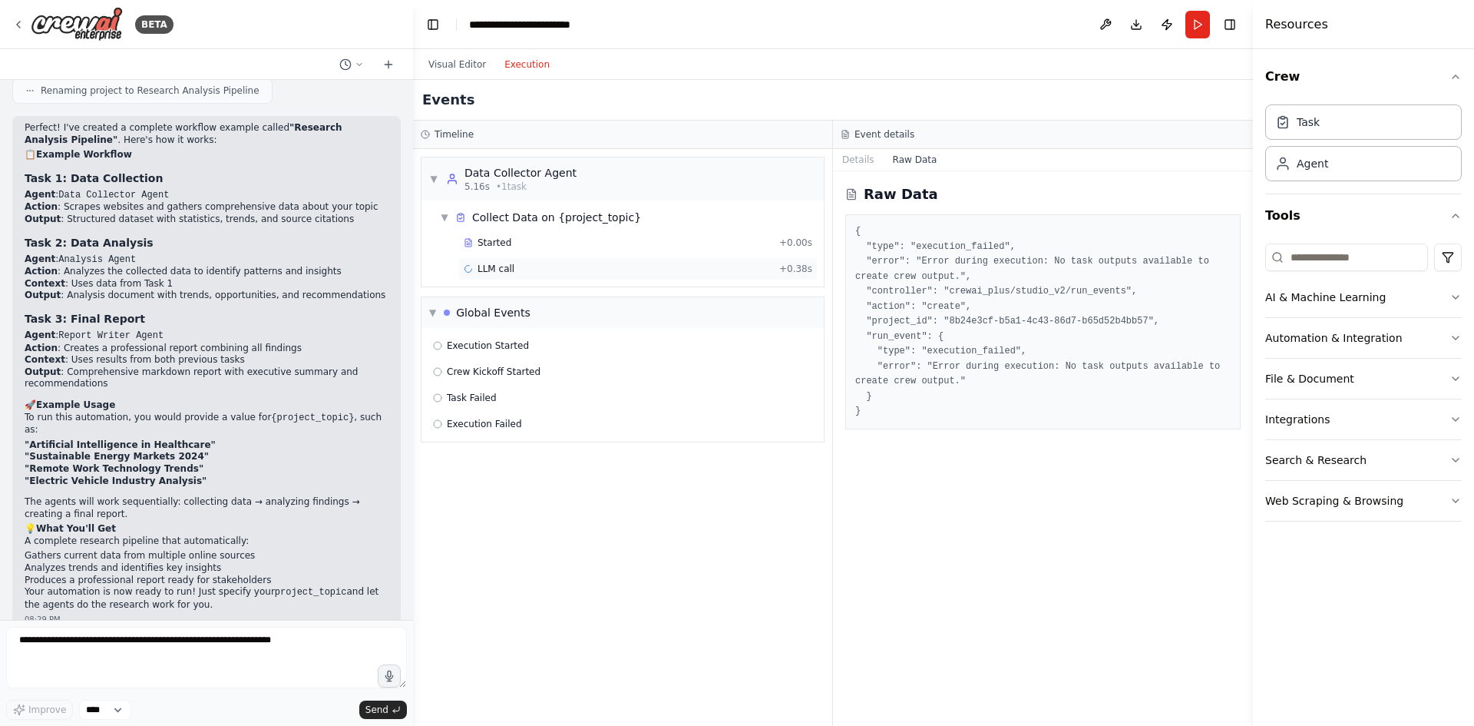
click at [510, 264] on div "LLM call + 0.38s" at bounding box center [638, 269] width 349 height 12
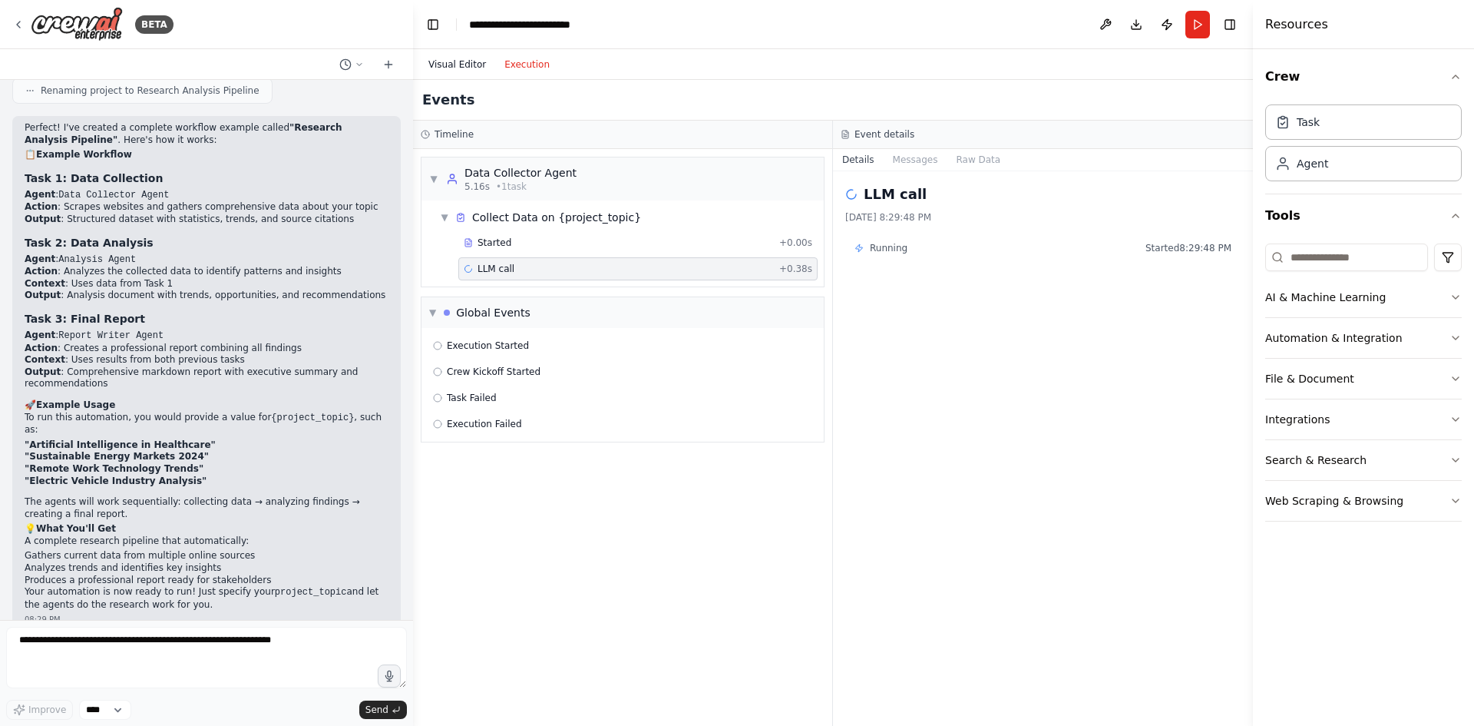
click at [467, 63] on button "Visual Editor" at bounding box center [457, 64] width 76 height 18
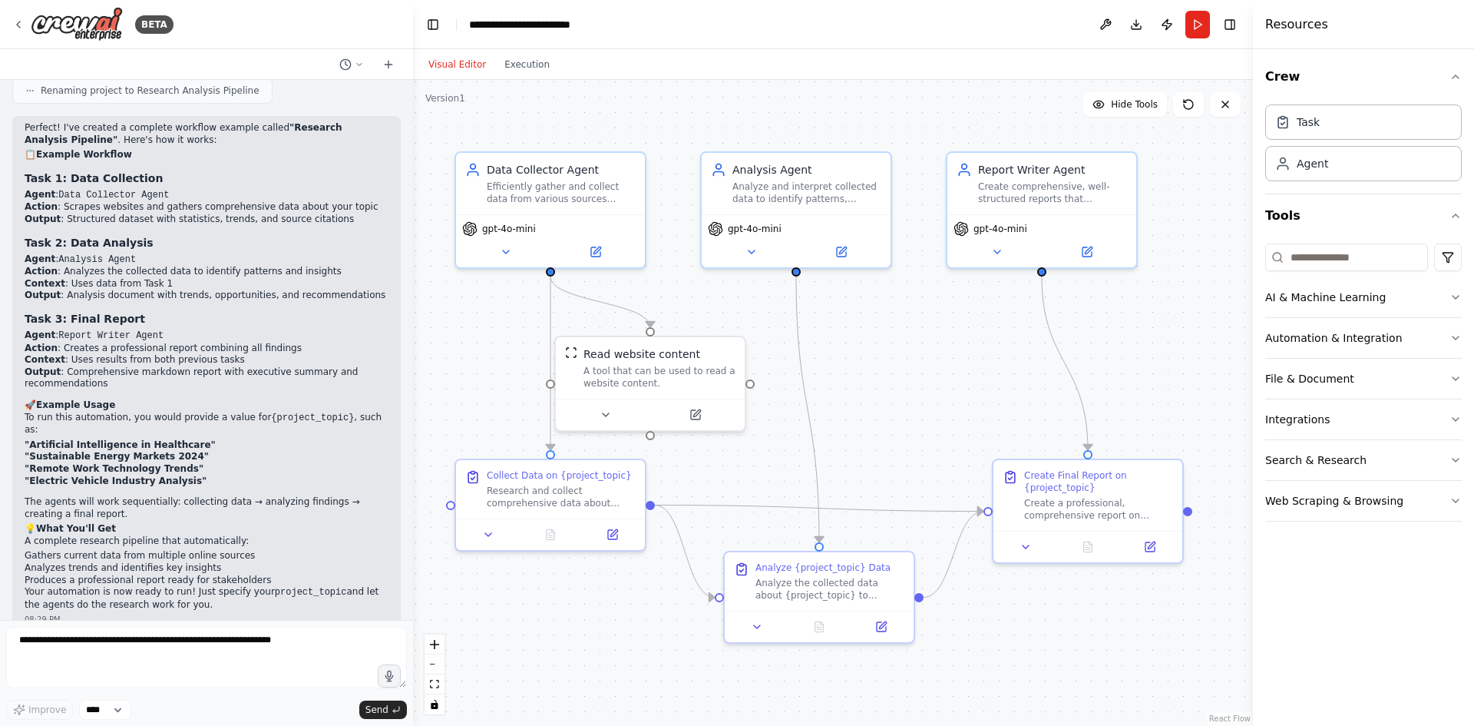
click at [545, 78] on div "Visual Editor Execution" at bounding box center [489, 64] width 140 height 31
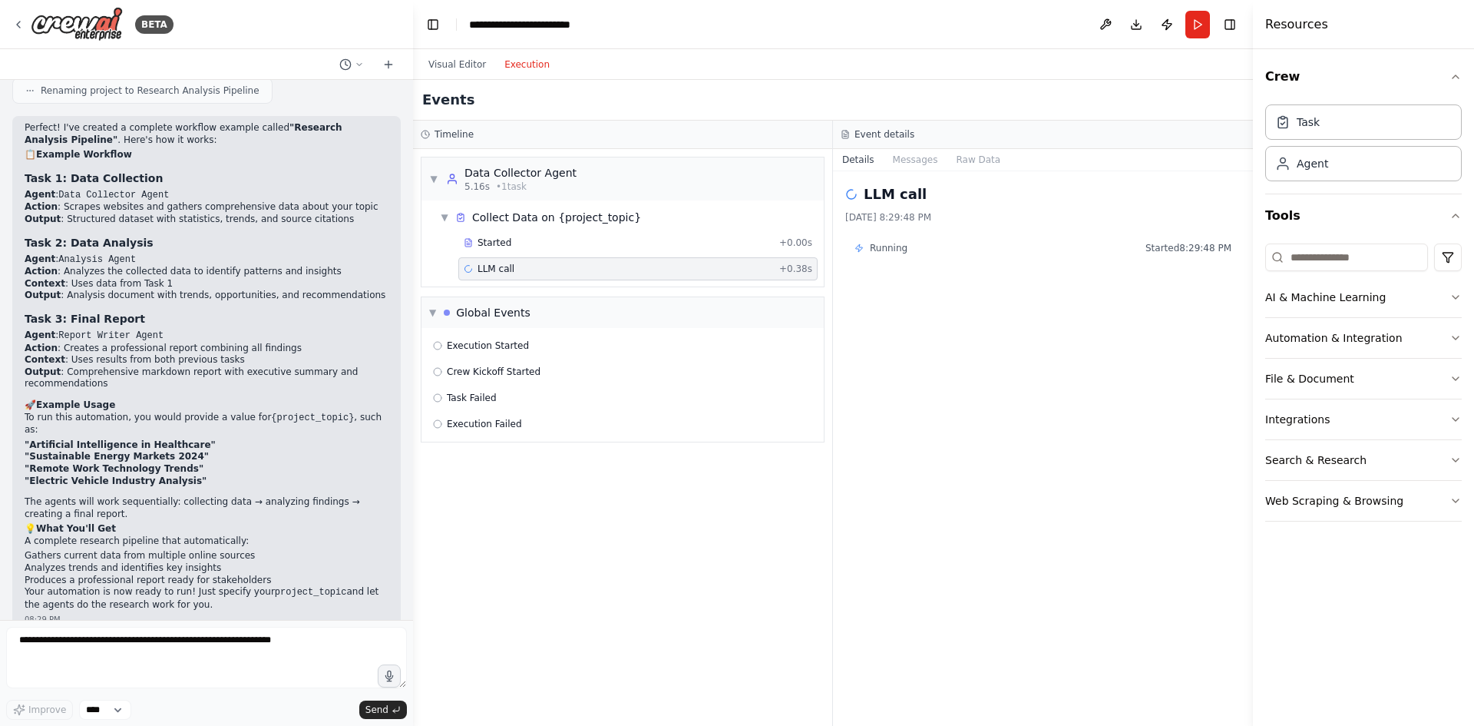
click at [524, 70] on button "Execution" at bounding box center [527, 64] width 64 height 18
click at [1138, 21] on button "Download" at bounding box center [1136, 25] width 25 height 28
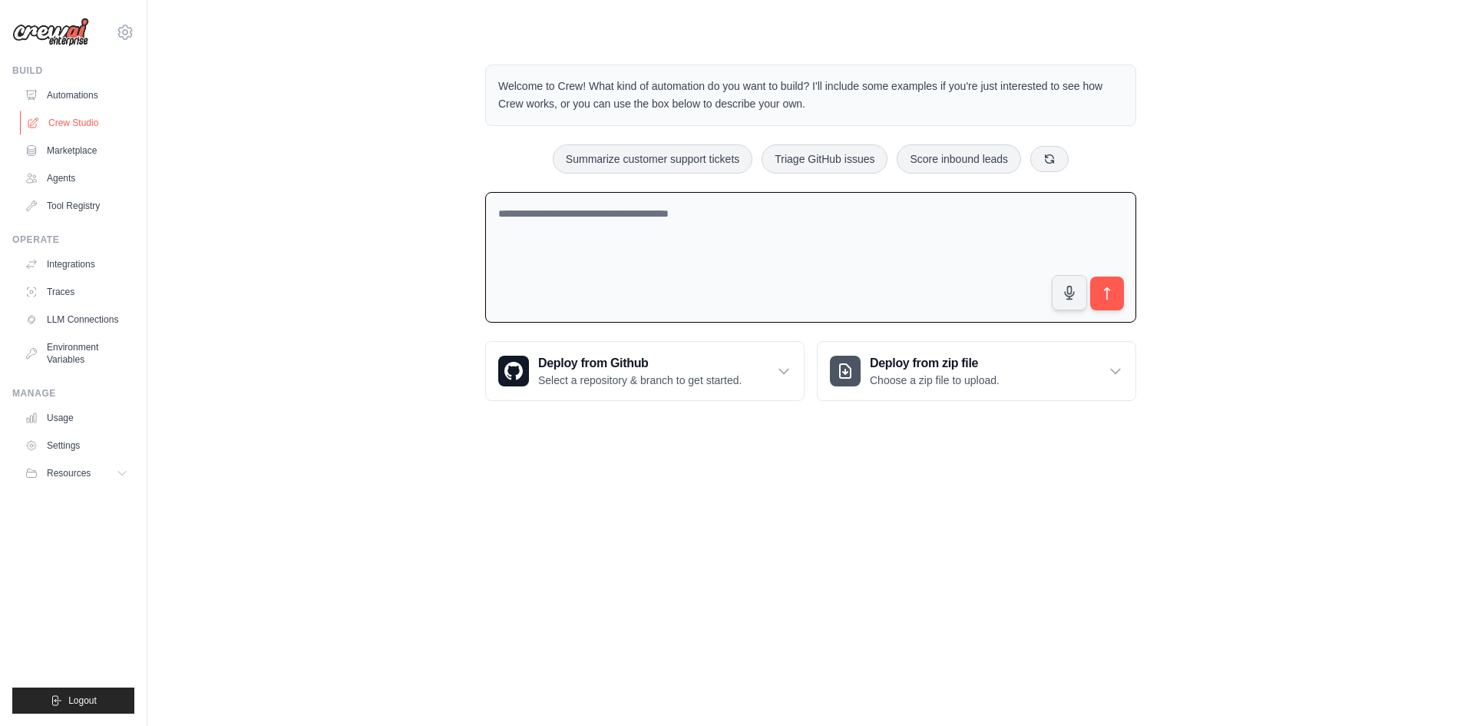
click at [75, 121] on link "Crew Studio" at bounding box center [78, 123] width 116 height 25
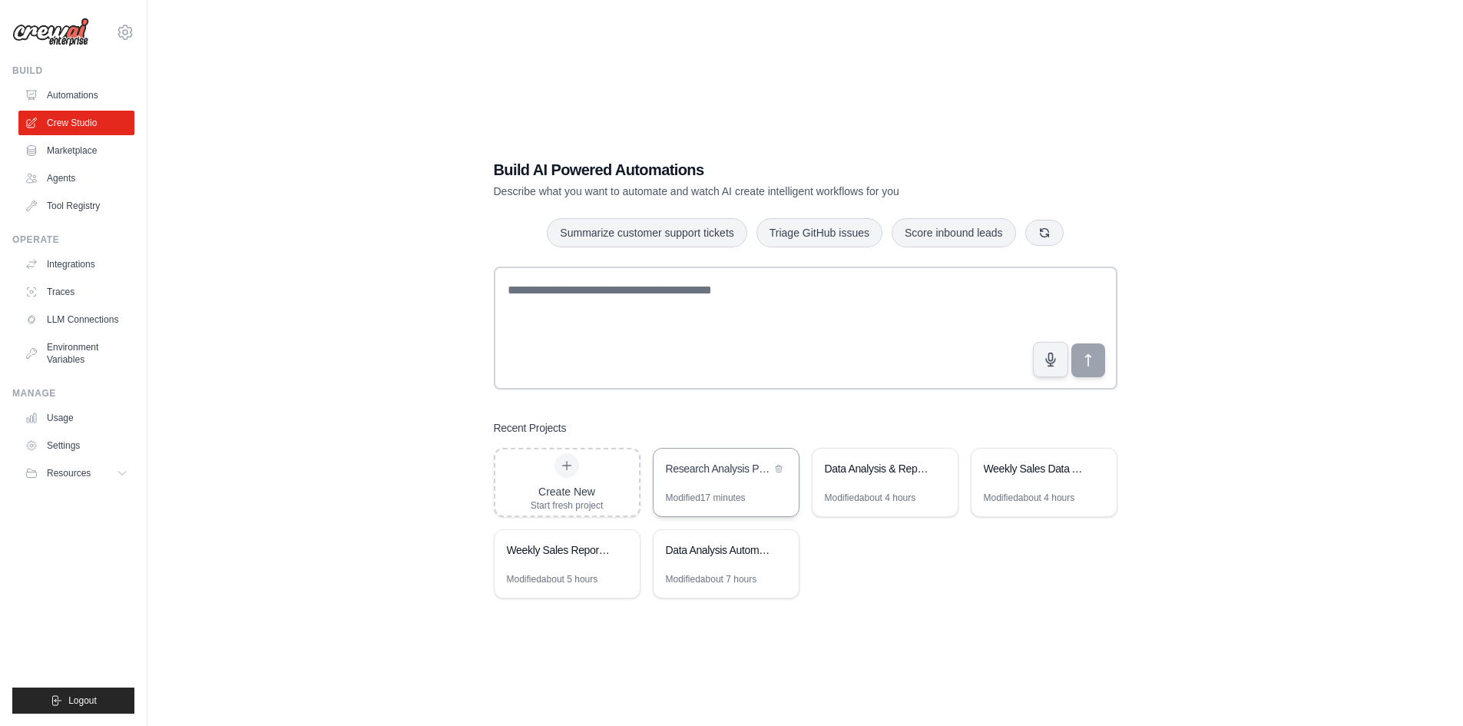
click at [692, 487] on div "Research Analysis Pipeline" at bounding box center [725, 469] width 145 height 43
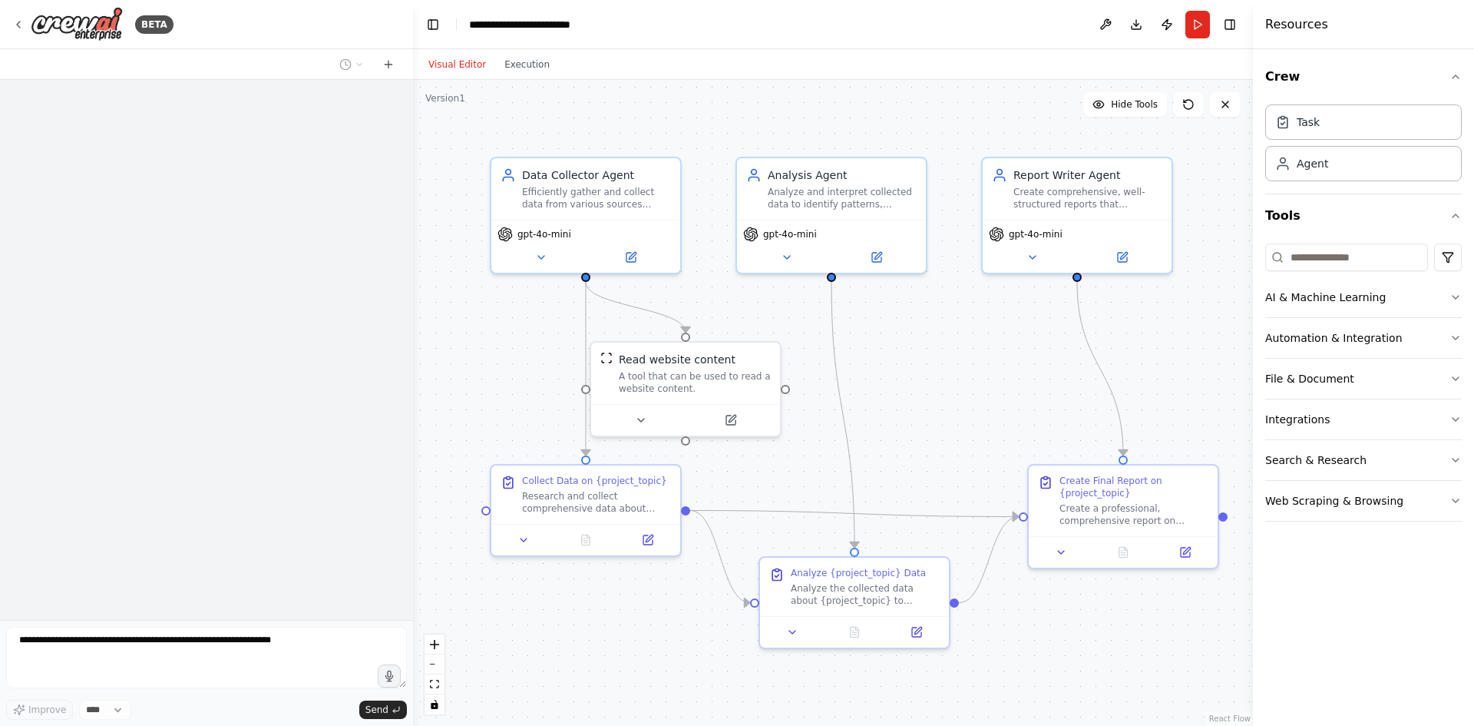
scroll to position [984, 0]
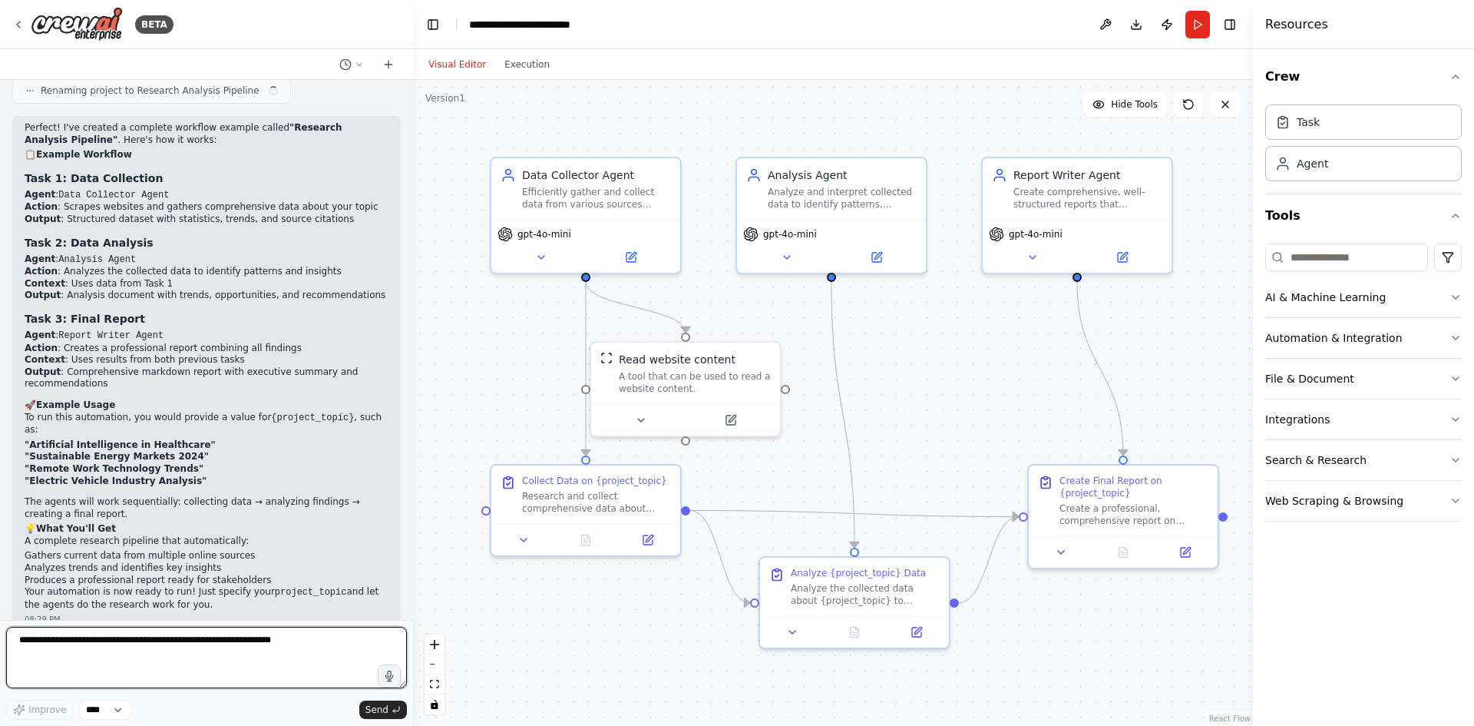
click at [199, 637] on textarea at bounding box center [206, 657] width 401 height 61
paste textarea "**********"
type textarea "**********"
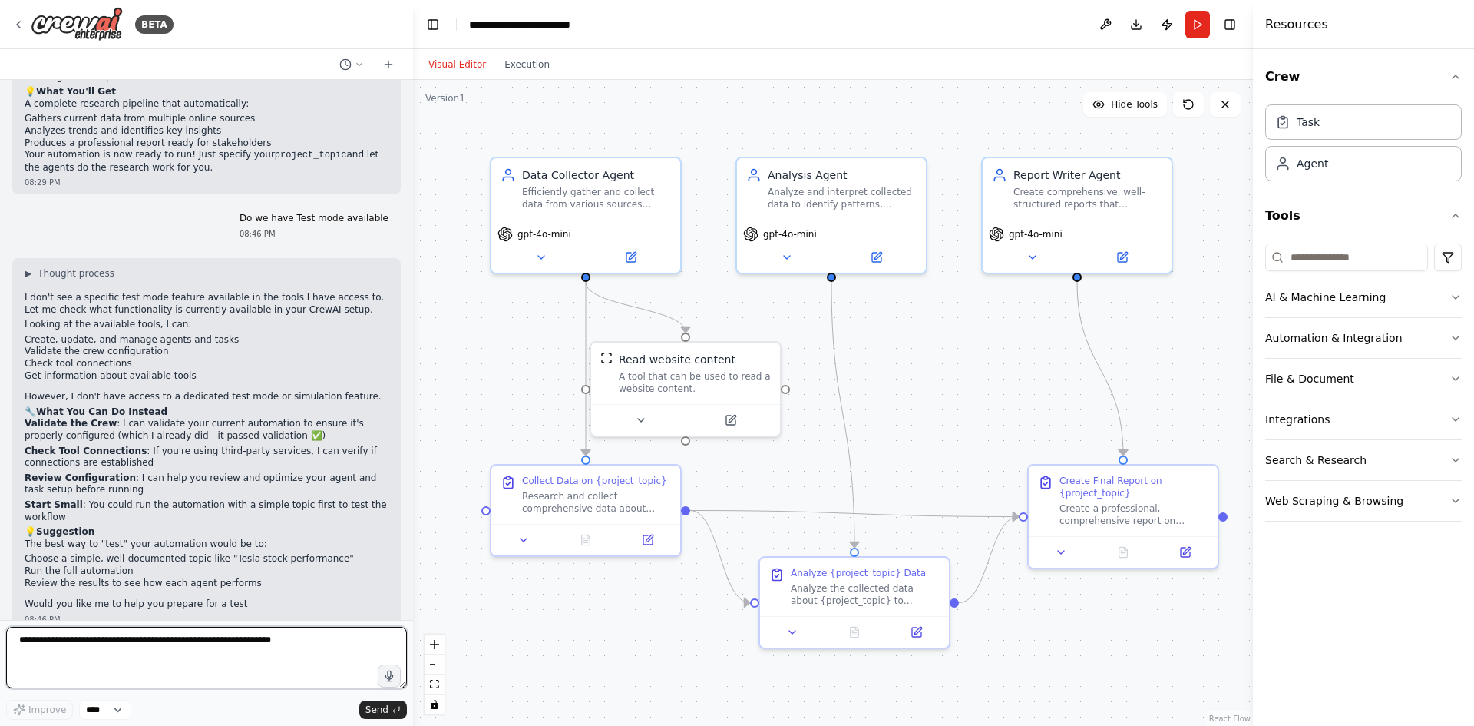
scroll to position [1432, 0]
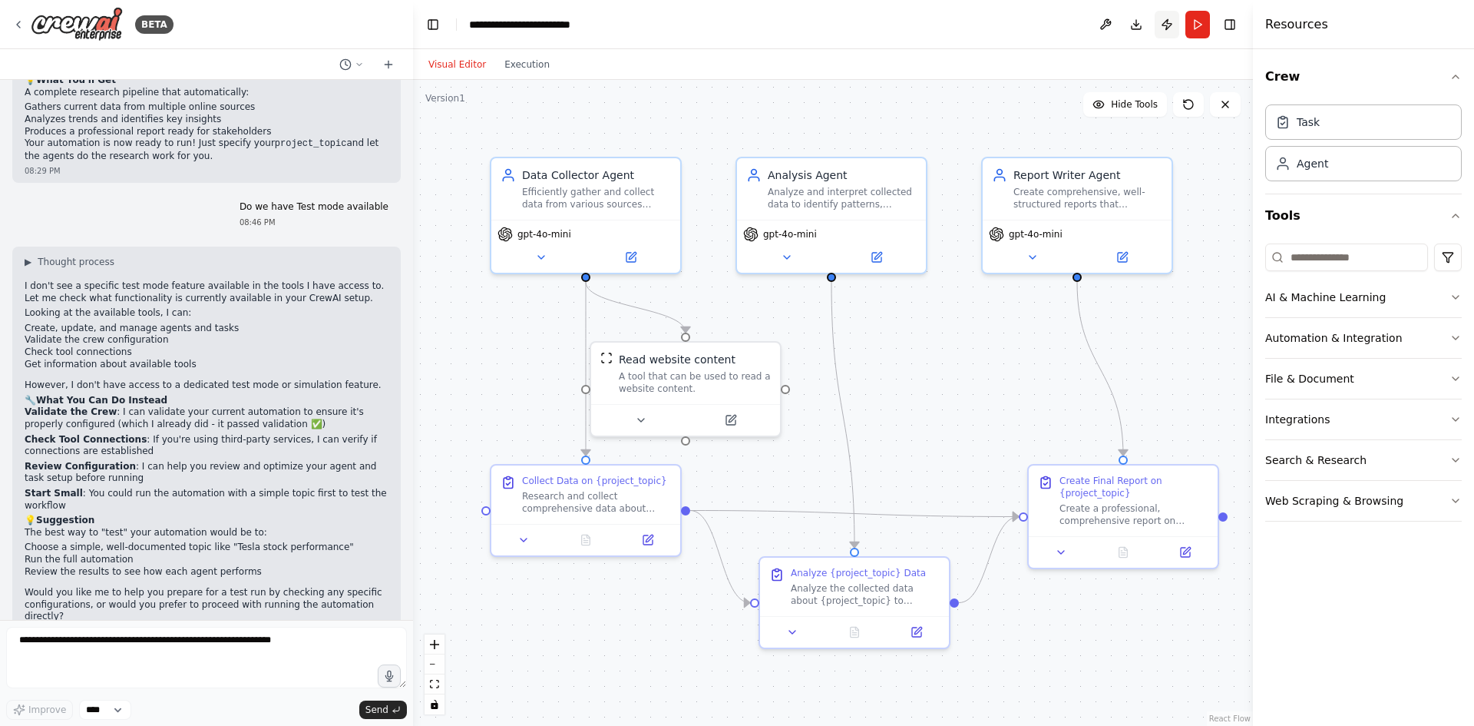
click at [1165, 17] on button "Publish" at bounding box center [1167, 25] width 25 height 28
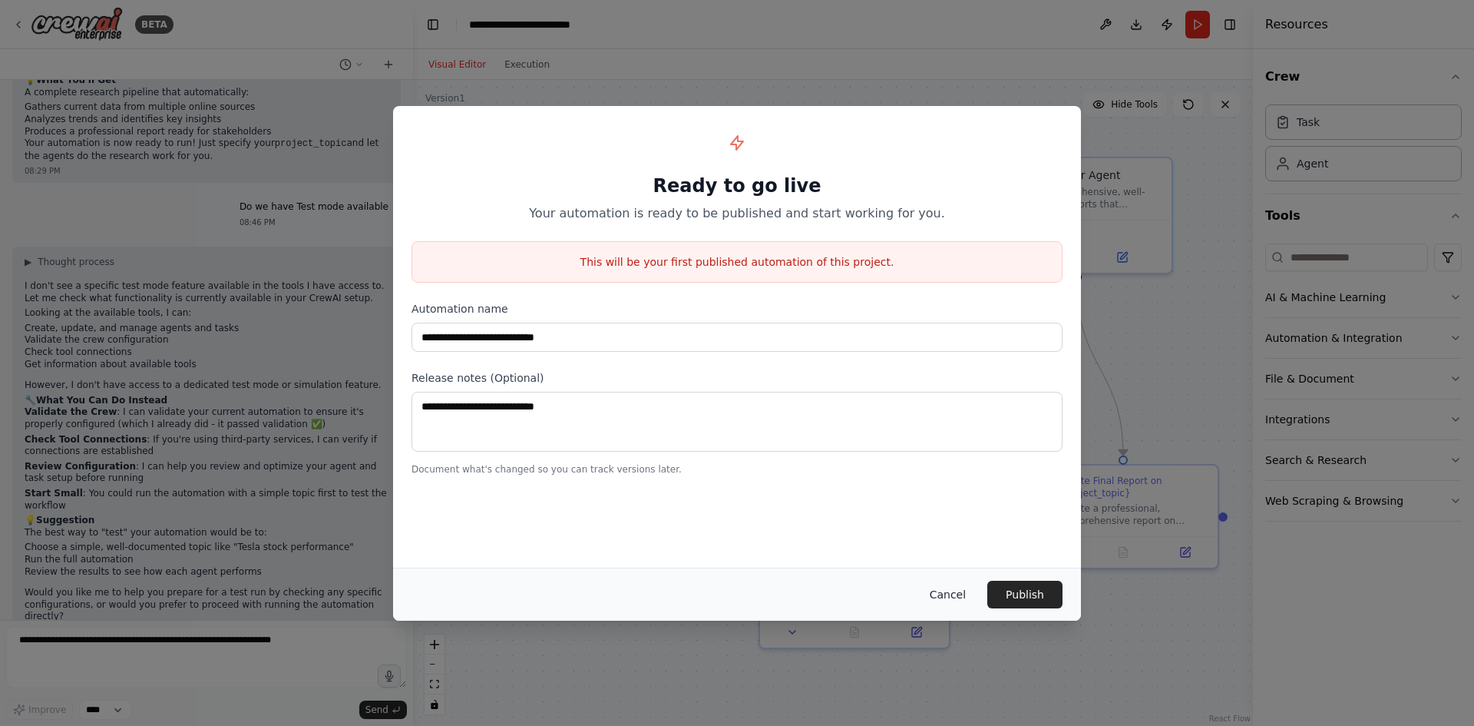
click at [955, 600] on button "Cancel" at bounding box center [948, 594] width 61 height 28
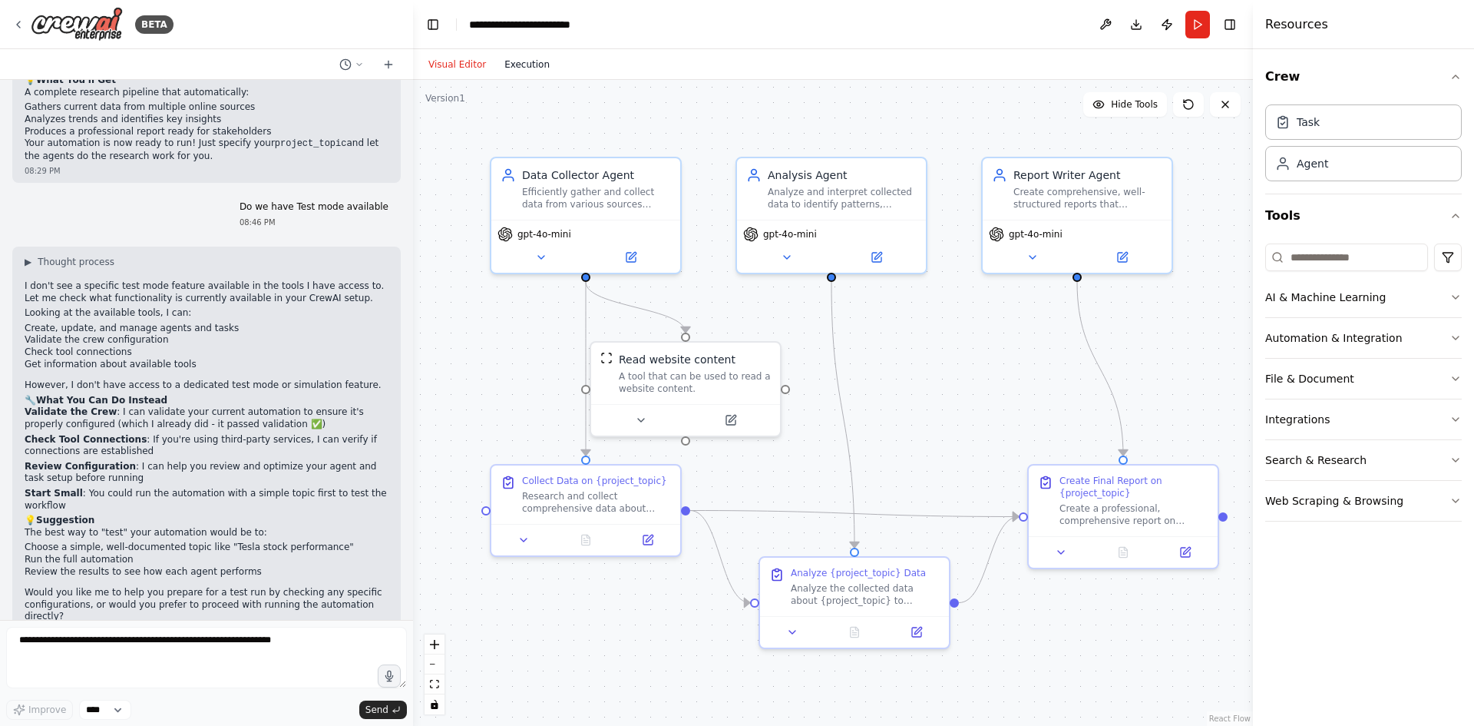
click at [505, 70] on button "Execution" at bounding box center [527, 64] width 64 height 18
click at [459, 60] on button "Visual Editor" at bounding box center [457, 64] width 76 height 18
click at [96, 17] on img at bounding box center [77, 24] width 92 height 35
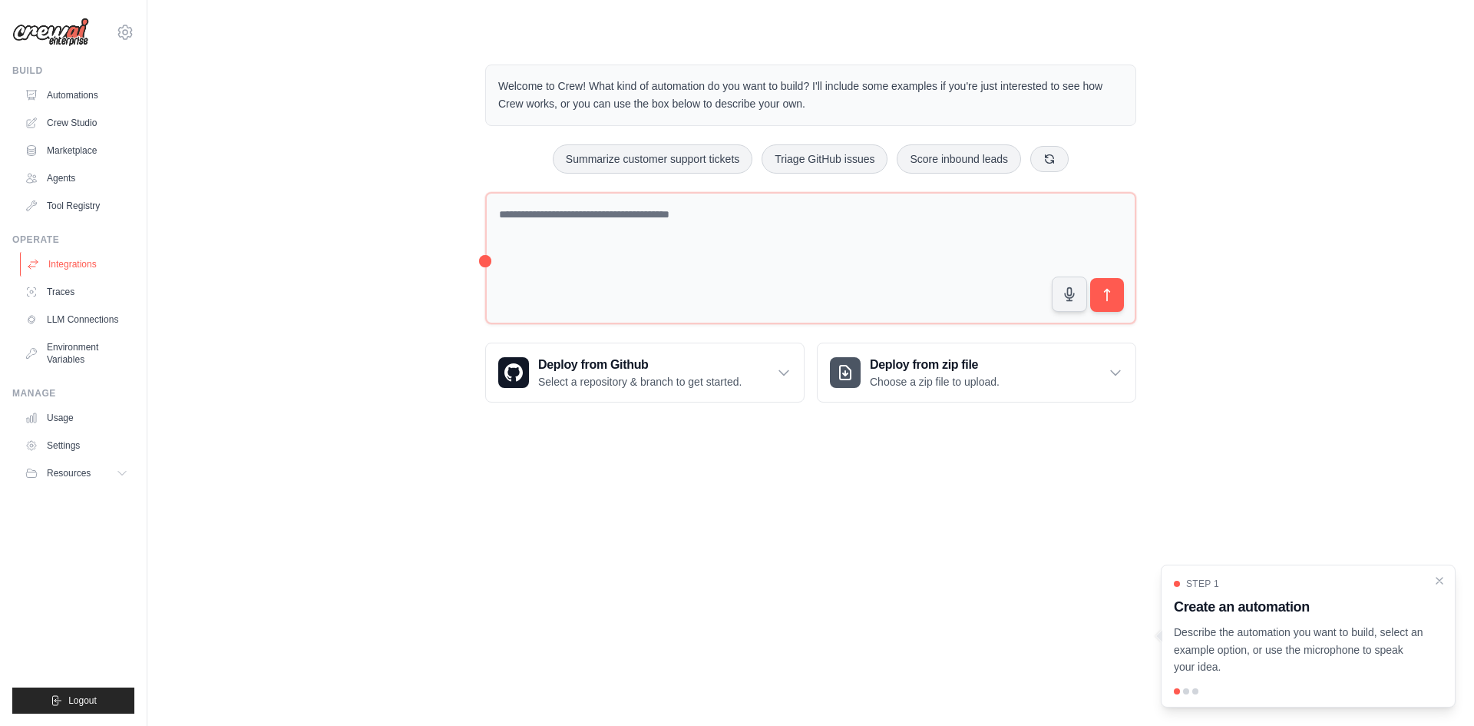
click at [97, 270] on link "Integrations" at bounding box center [78, 264] width 116 height 25
click at [95, 285] on link "Traces" at bounding box center [78, 291] width 116 height 25
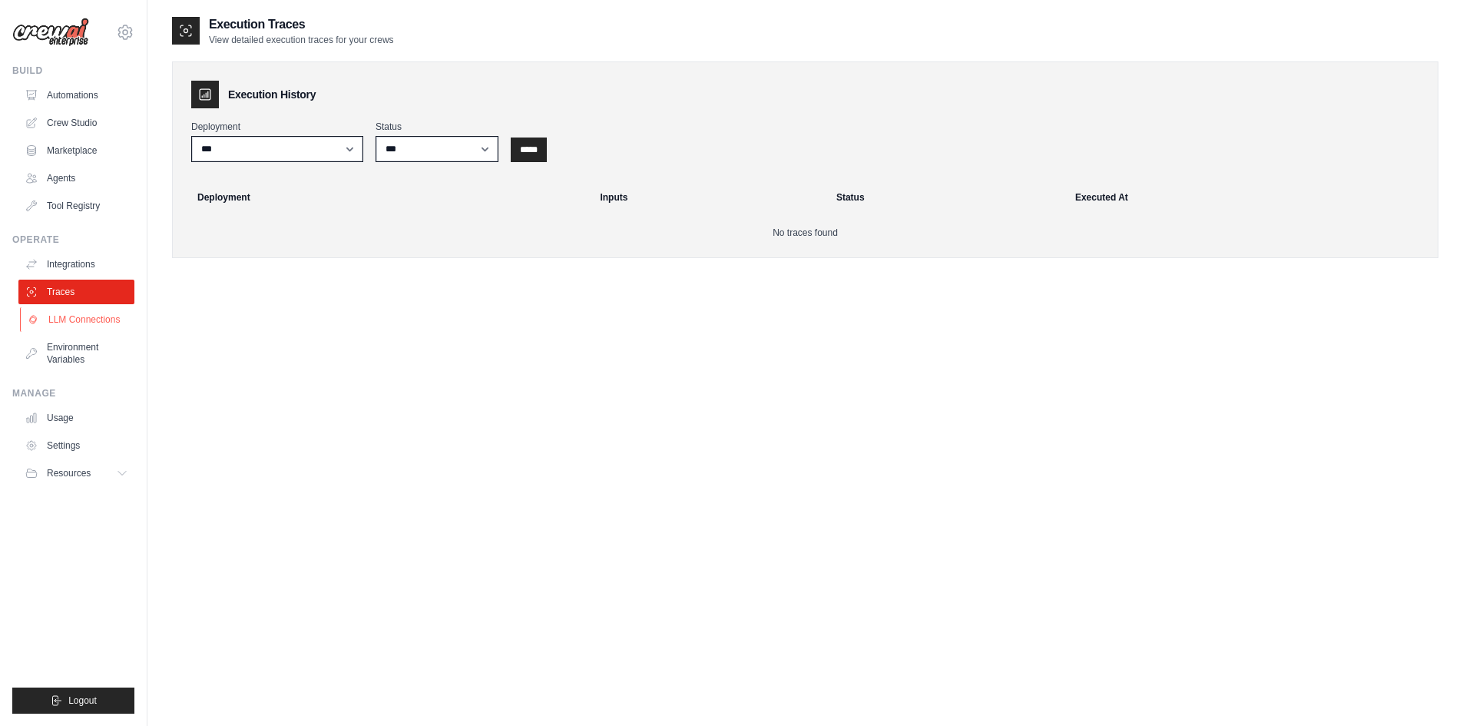
click at [91, 323] on link "LLM Connections" at bounding box center [78, 319] width 116 height 25
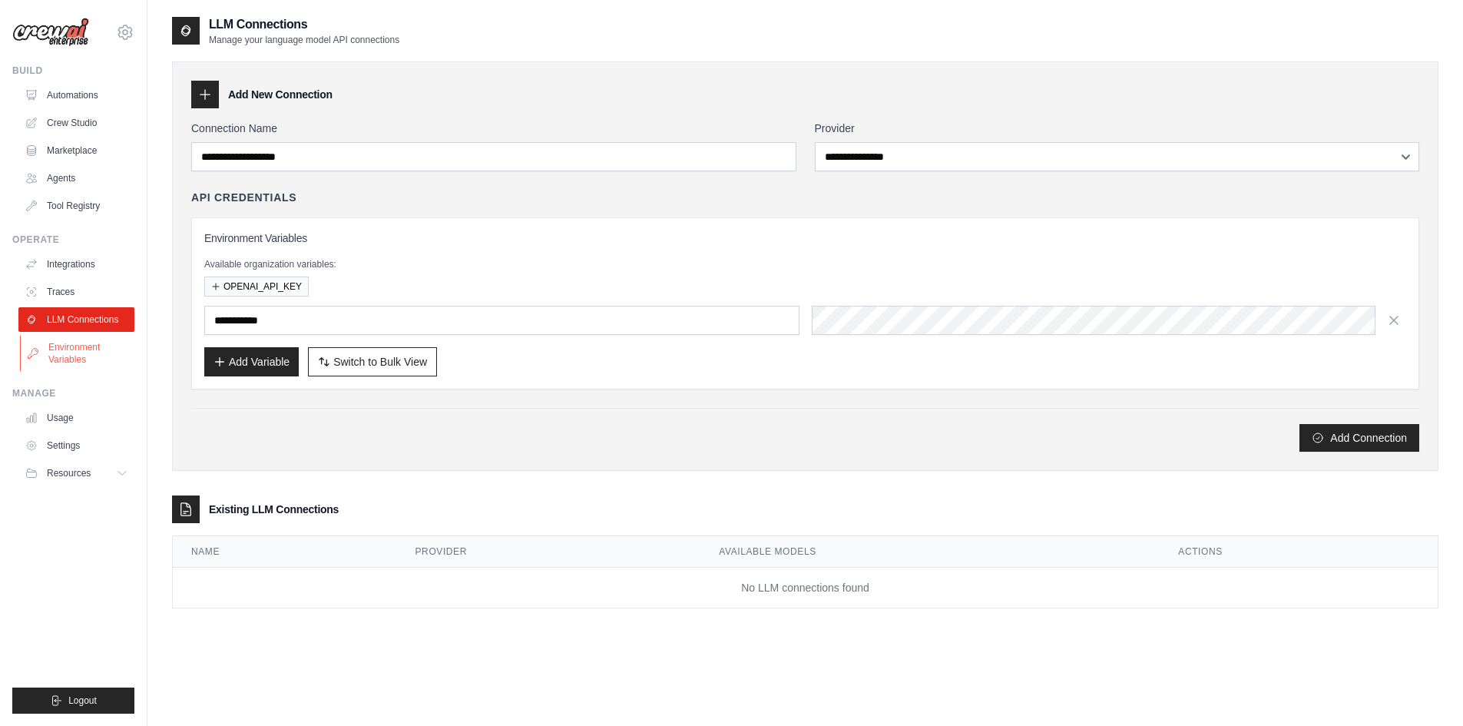
click at [97, 355] on link "Environment Variables" at bounding box center [78, 353] width 116 height 37
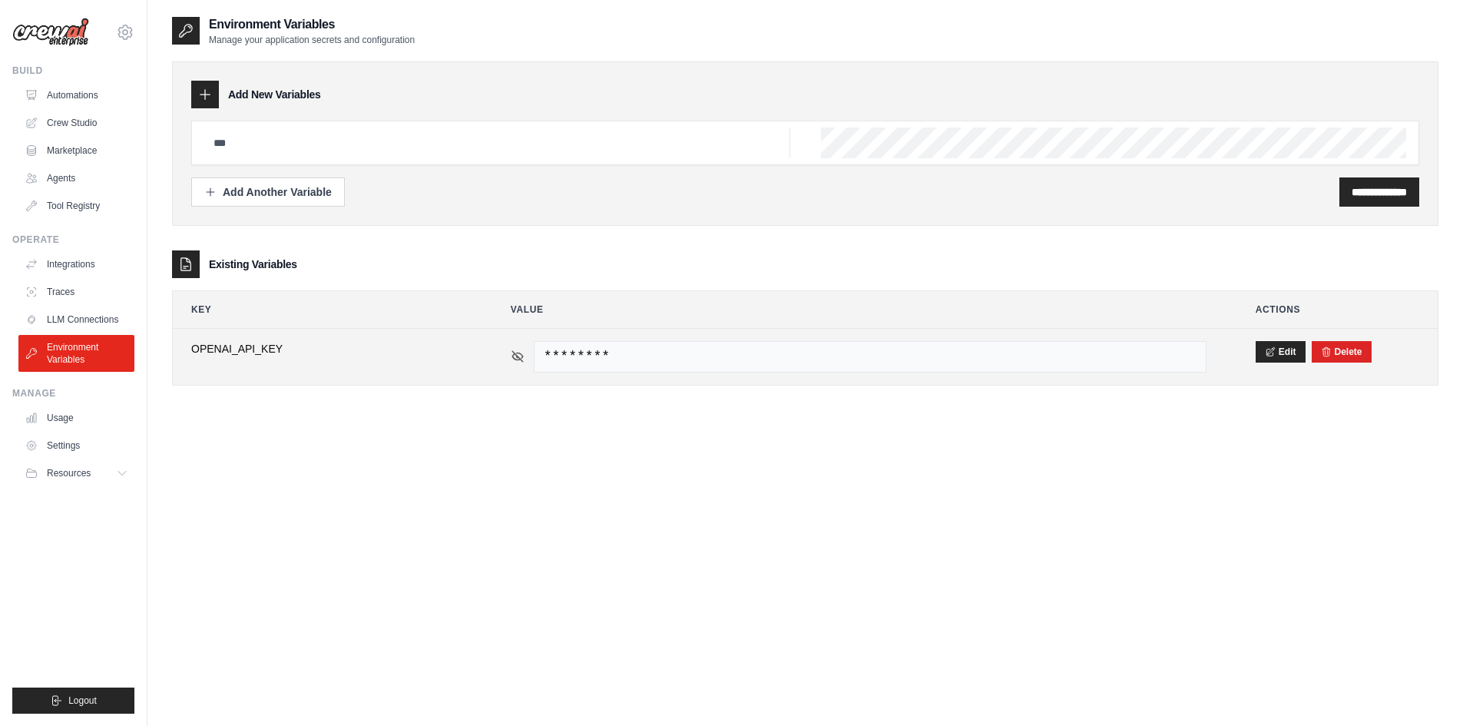
drag, startPoint x: 527, startPoint y: 353, endPoint x: 514, endPoint y: 350, distance: 13.4
click at [524, 352] on div "********" at bounding box center [859, 356] width 696 height 31
click at [512, 350] on icon at bounding box center [518, 356] width 14 height 14
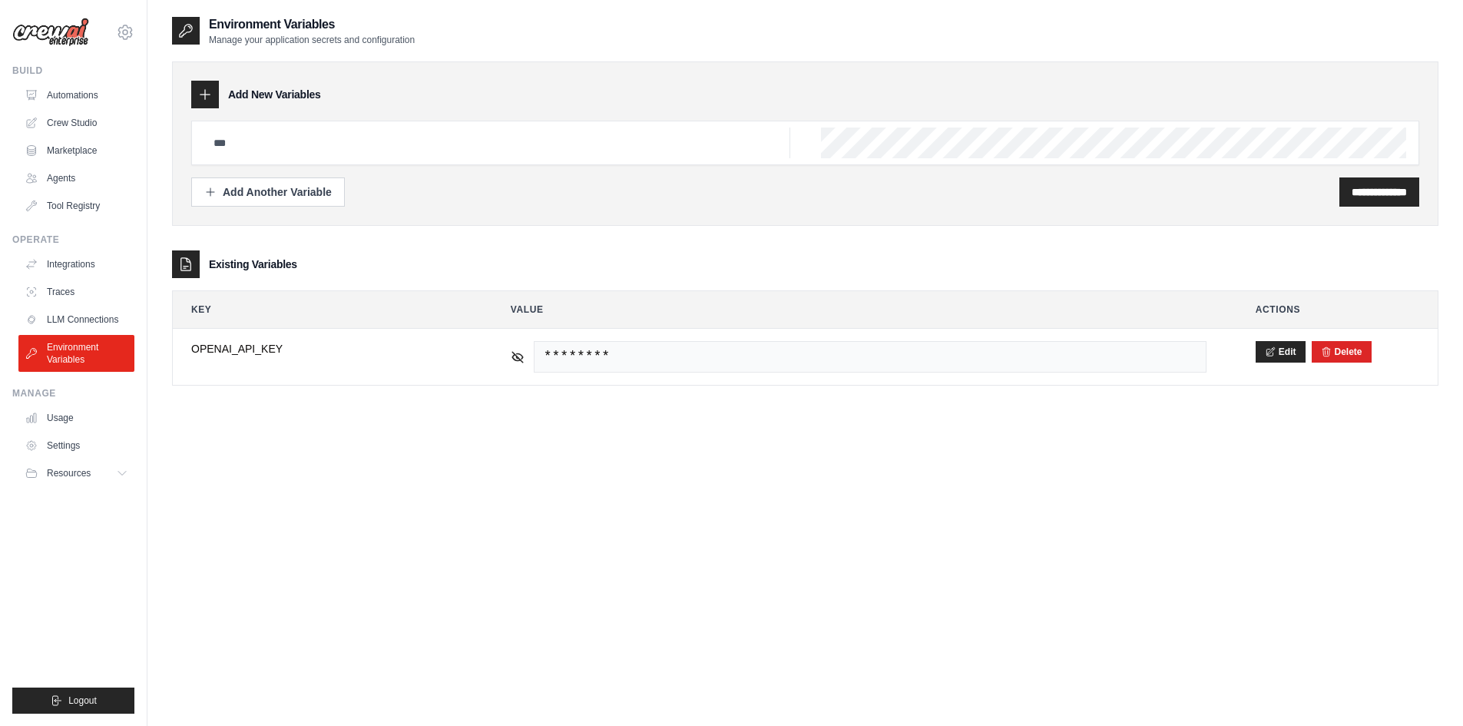
click at [56, 30] on img at bounding box center [50, 32] width 77 height 29
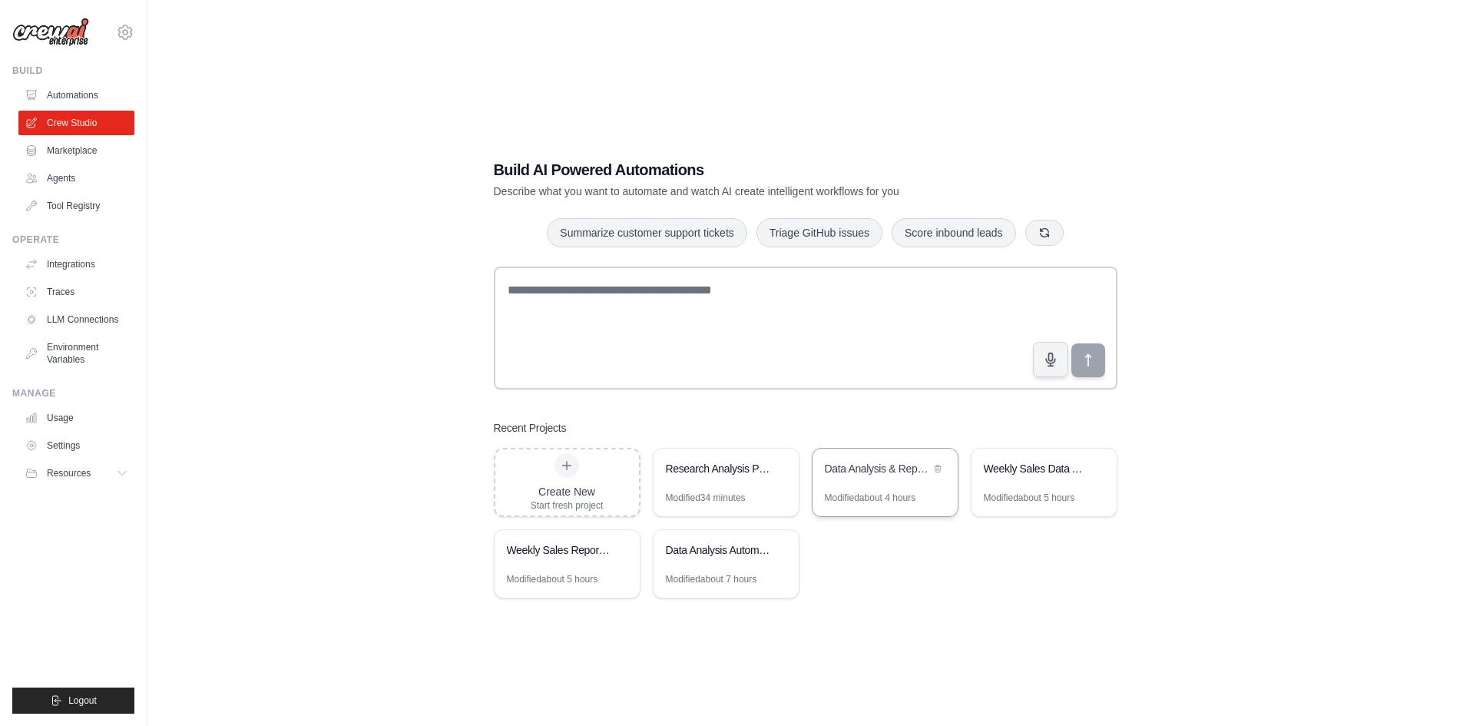
click at [856, 484] on div "Data Analysis & Reporting Automation" at bounding box center [884, 469] width 145 height 43
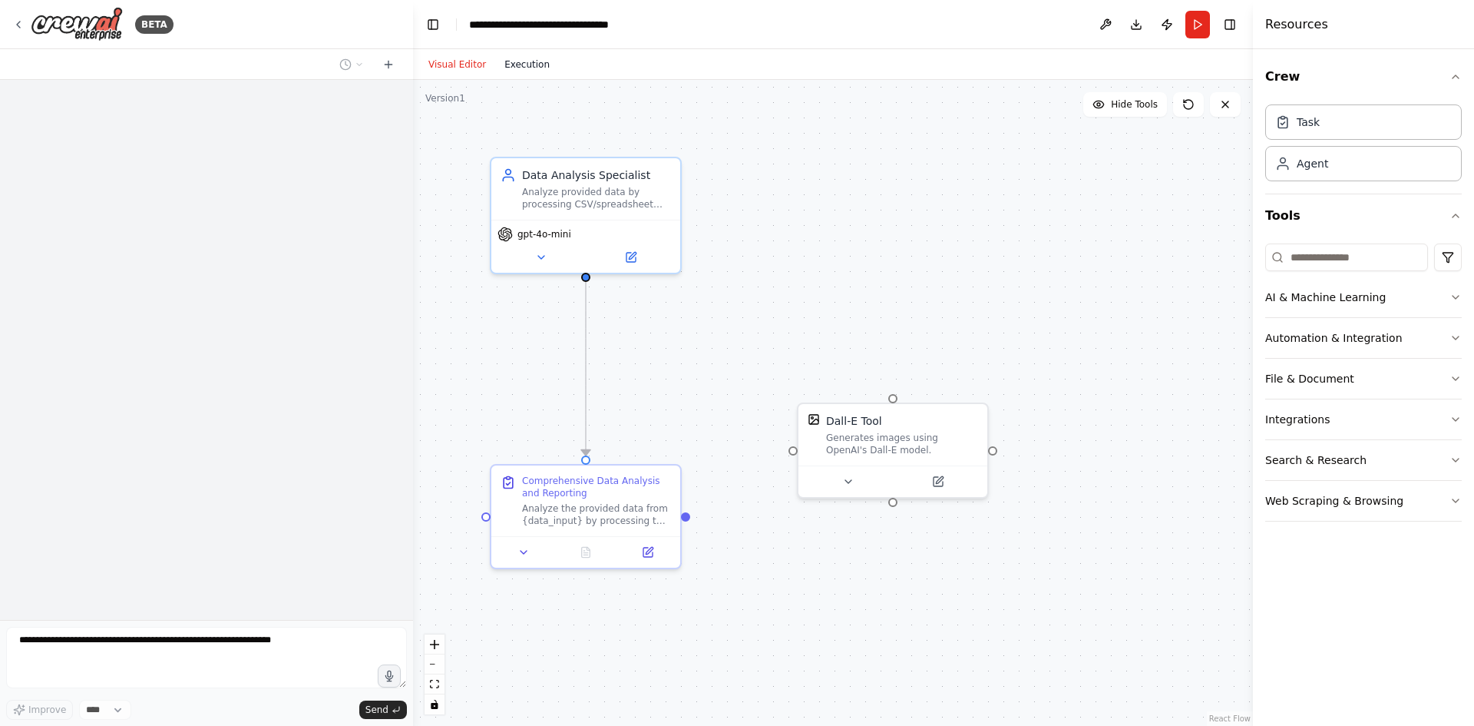
click at [503, 65] on button "Execution" at bounding box center [527, 64] width 64 height 18
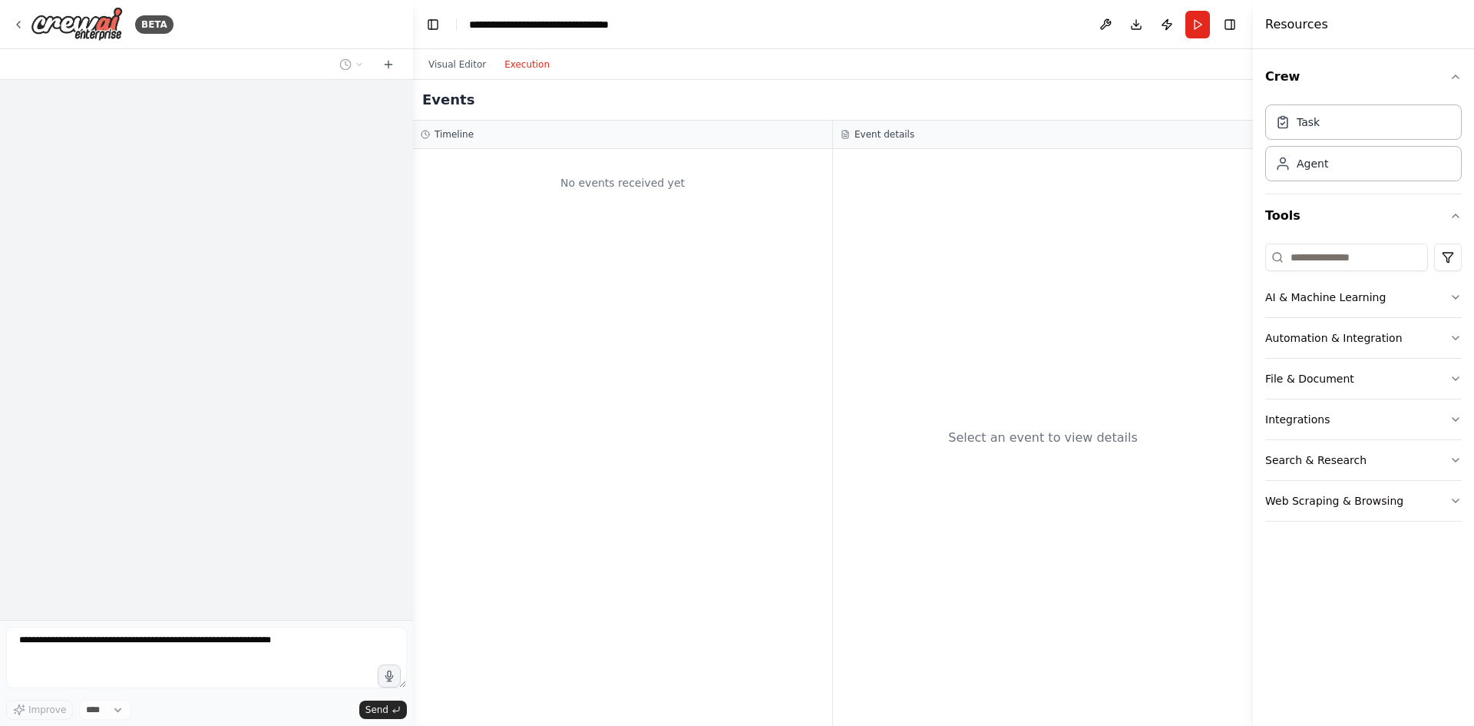
click at [851, 130] on div "Event details" at bounding box center [1043, 134] width 405 height 12
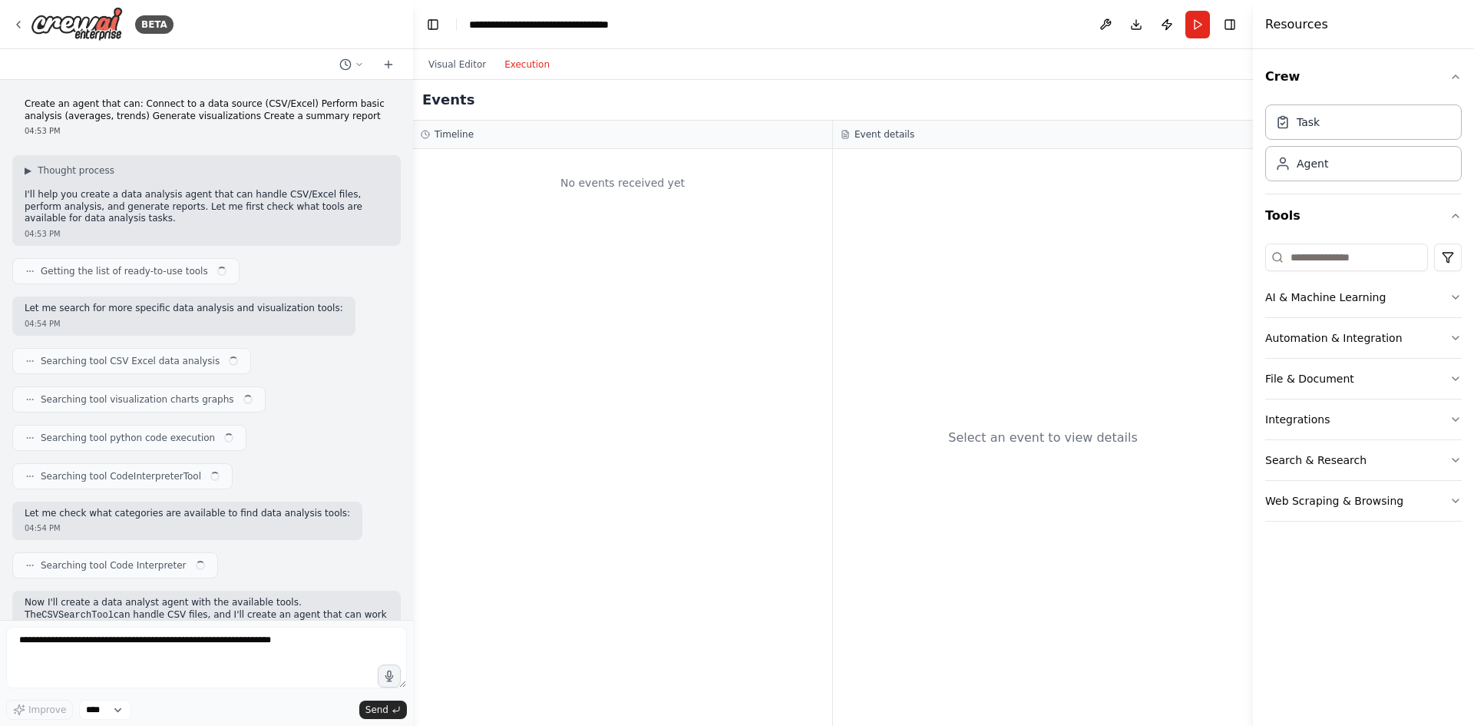
scroll to position [12145, 0]
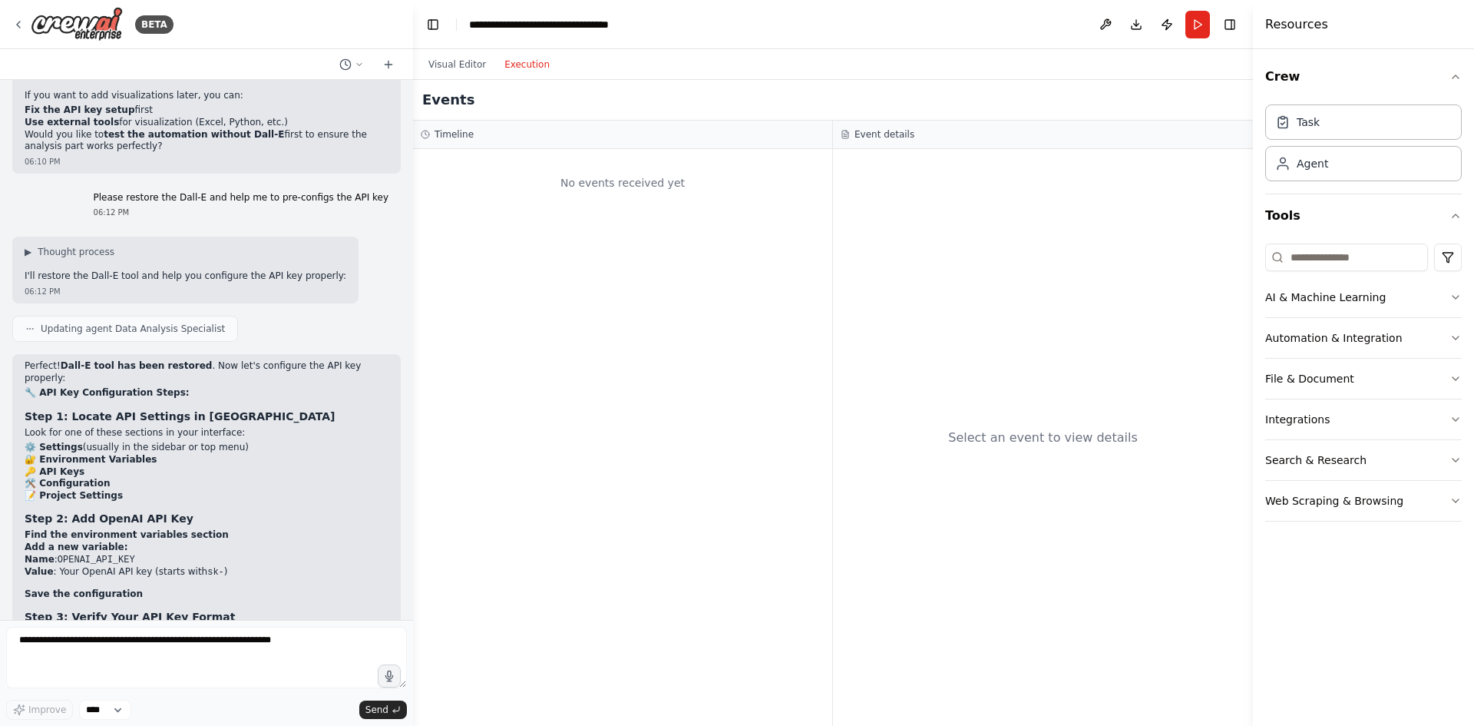
click at [627, 188] on div "No events received yet" at bounding box center [623, 183] width 404 height 52
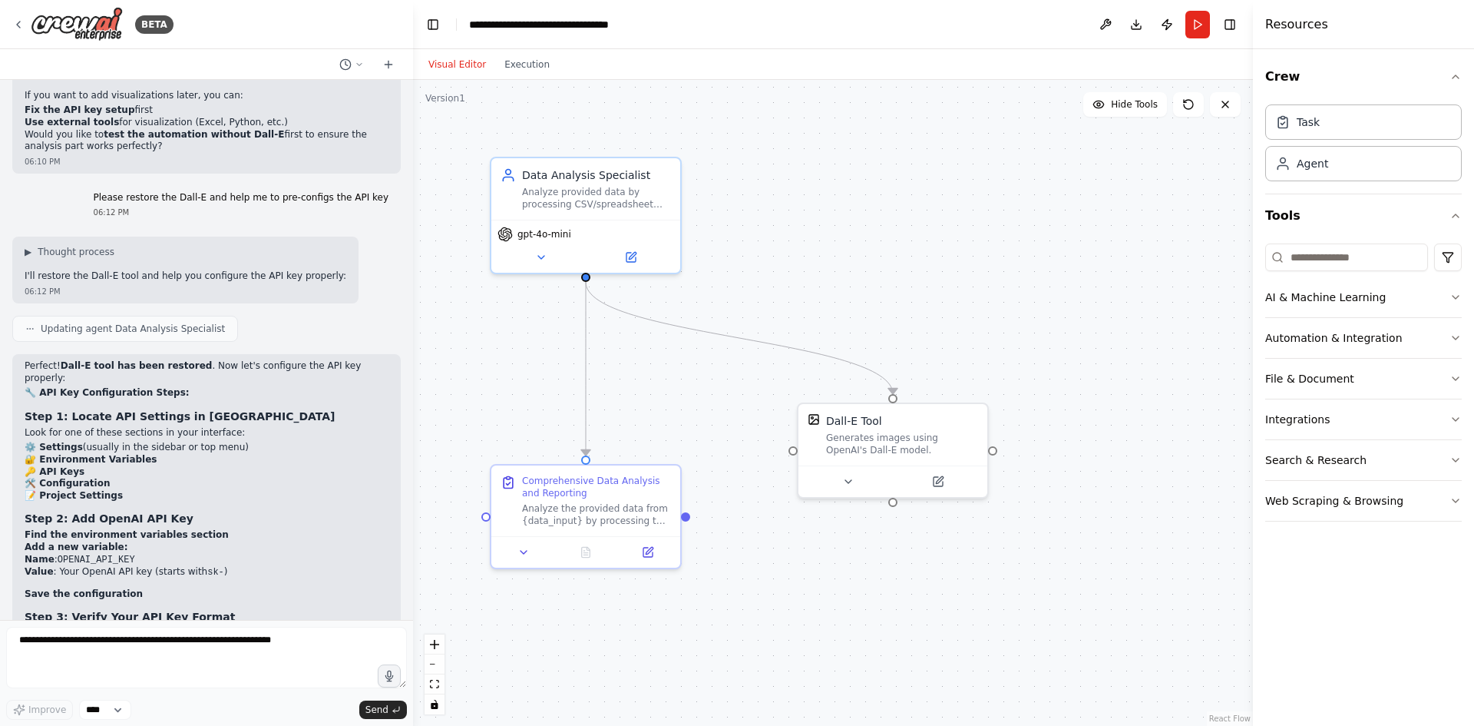
click at [449, 60] on button "Visual Editor" at bounding box center [457, 64] width 76 height 18
click at [861, 431] on div "Generates images using OpenAI's Dall-E model." at bounding box center [902, 440] width 152 height 25
click at [971, 382] on button at bounding box center [976, 385] width 20 height 20
click at [934, 394] on button "Confirm" at bounding box center [932, 385] width 55 height 18
click at [1196, 28] on button "Run" at bounding box center [1198, 25] width 25 height 28
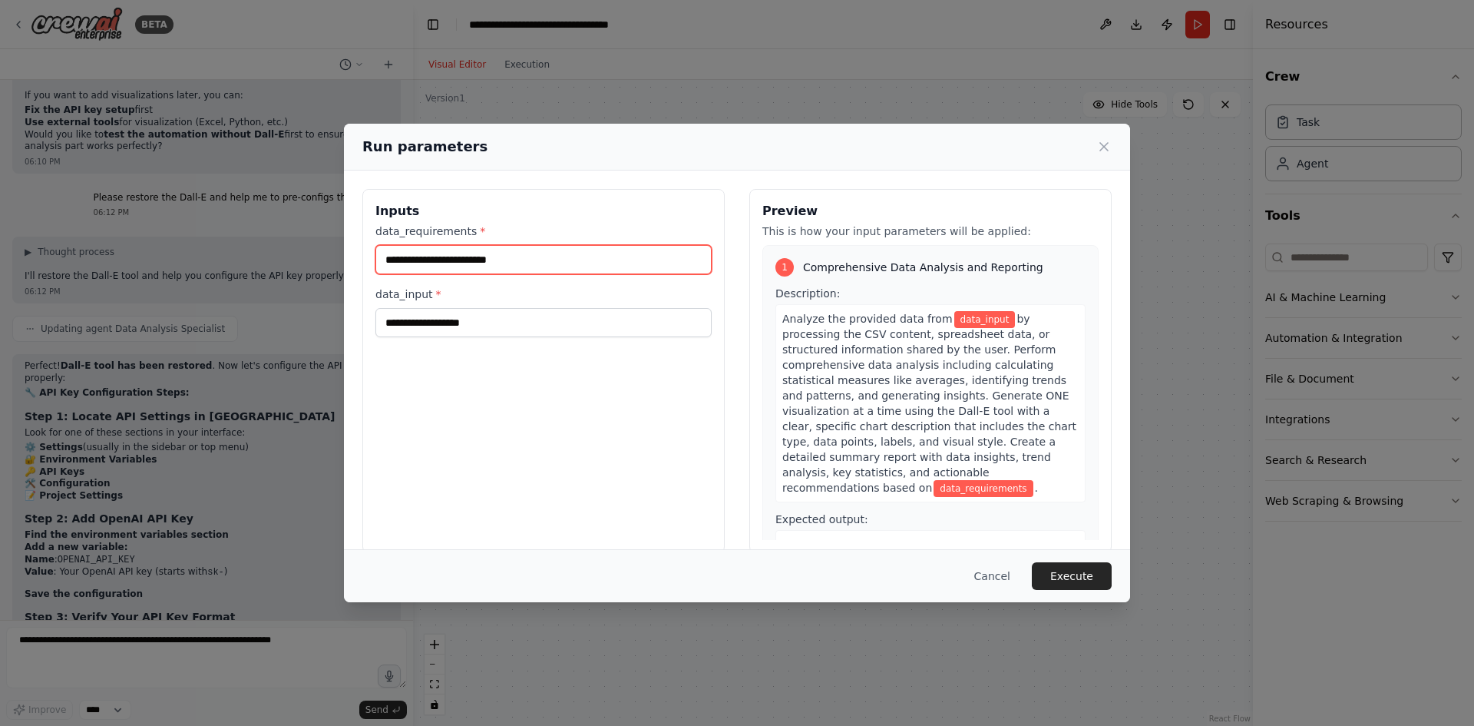
click at [526, 258] on input "data_requirements *" at bounding box center [543, 259] width 336 height 29
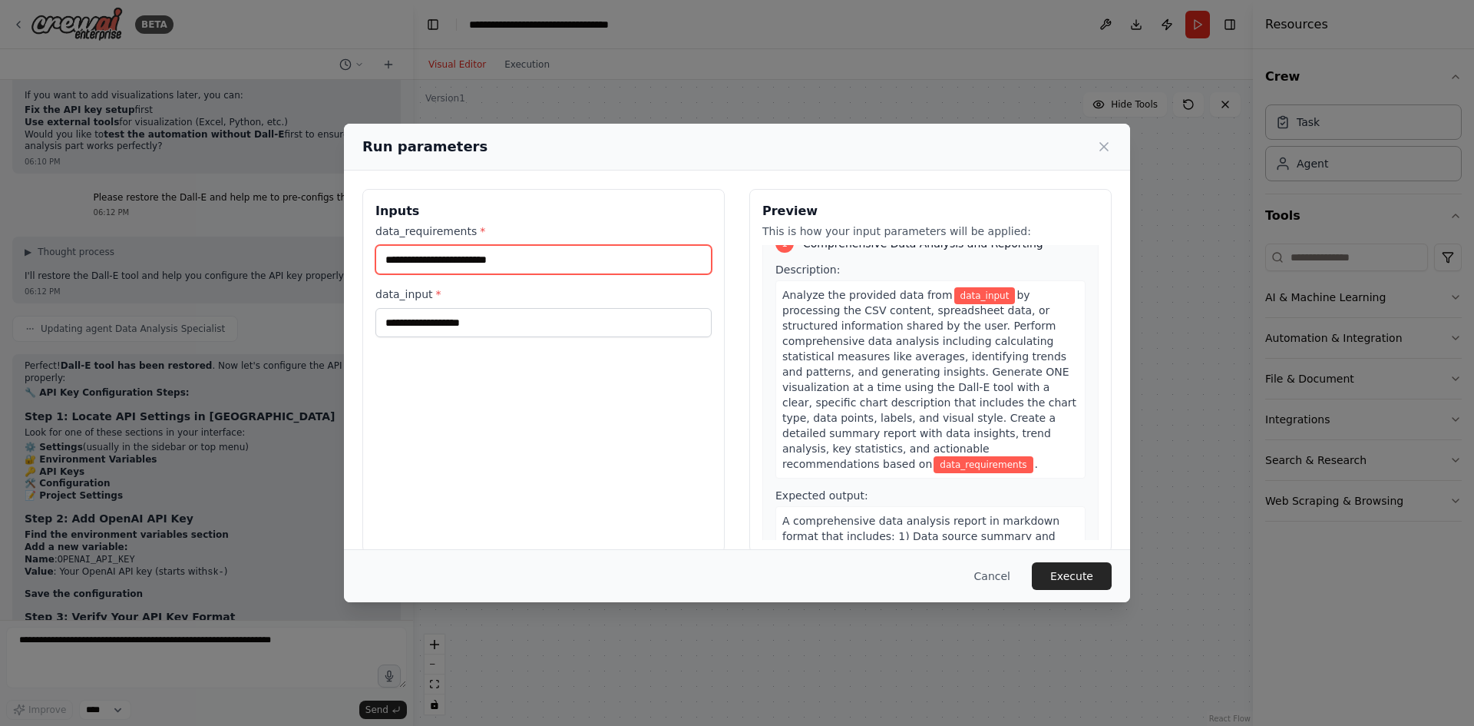
scroll to position [0, 0]
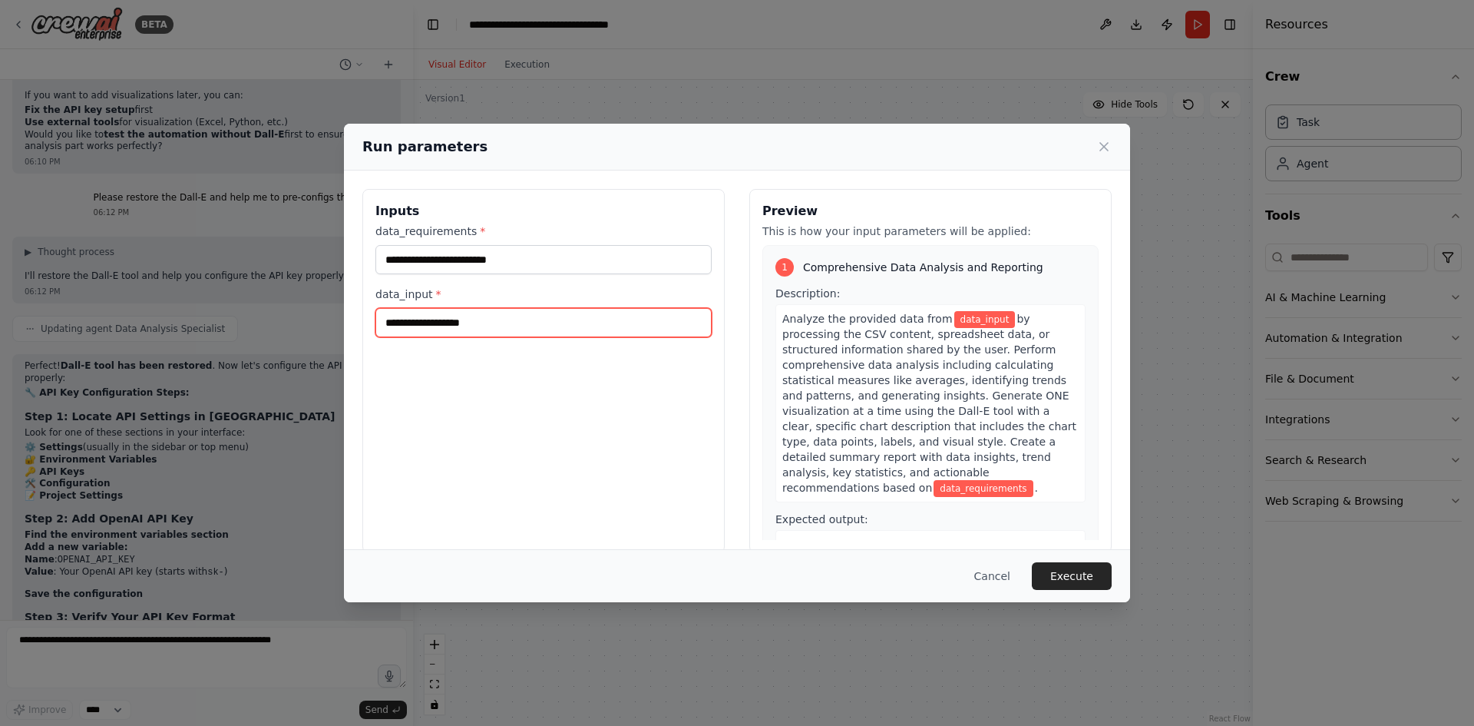
click at [540, 314] on input "data_input *" at bounding box center [543, 322] width 336 height 29
paste input "**********"
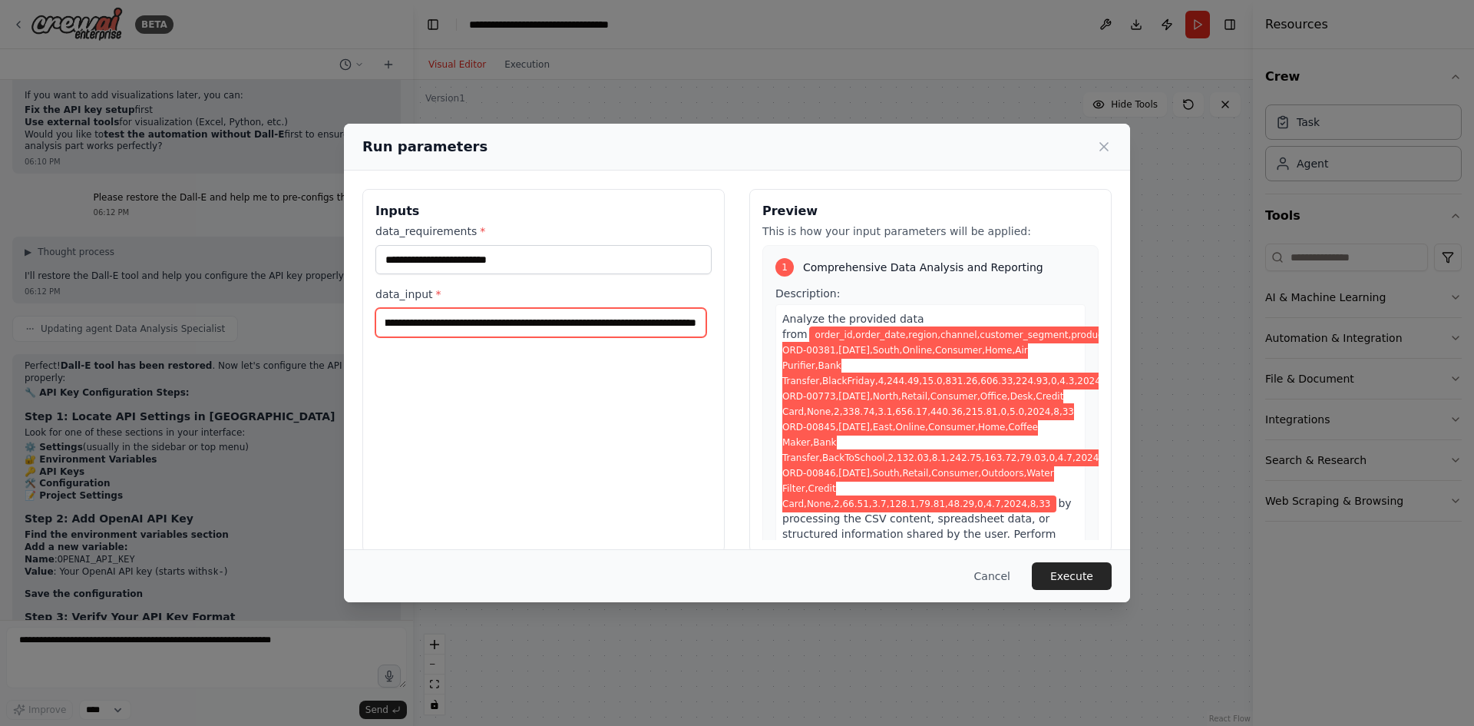
type input "**********"
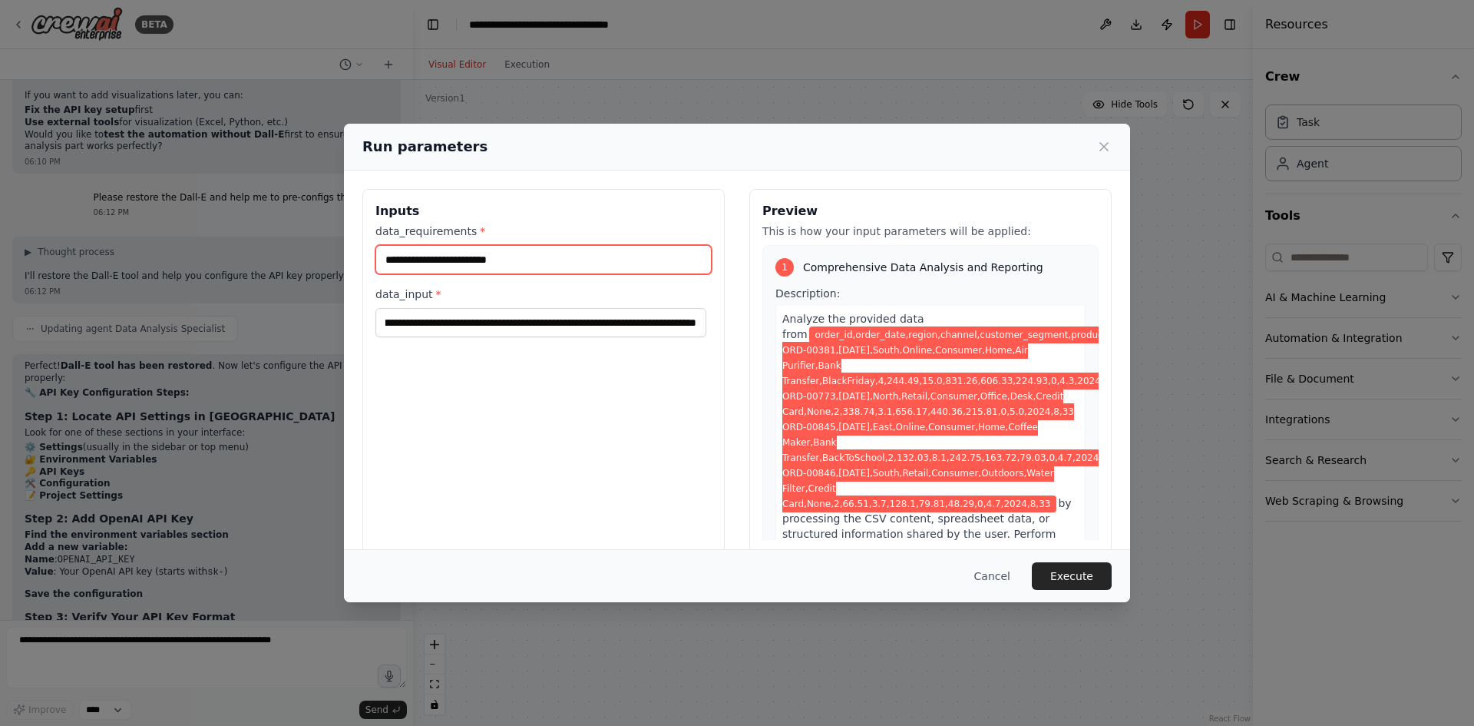
scroll to position [0, 0]
click at [564, 261] on input "data_requirements *" at bounding box center [543, 259] width 336 height 29
type input "**********"
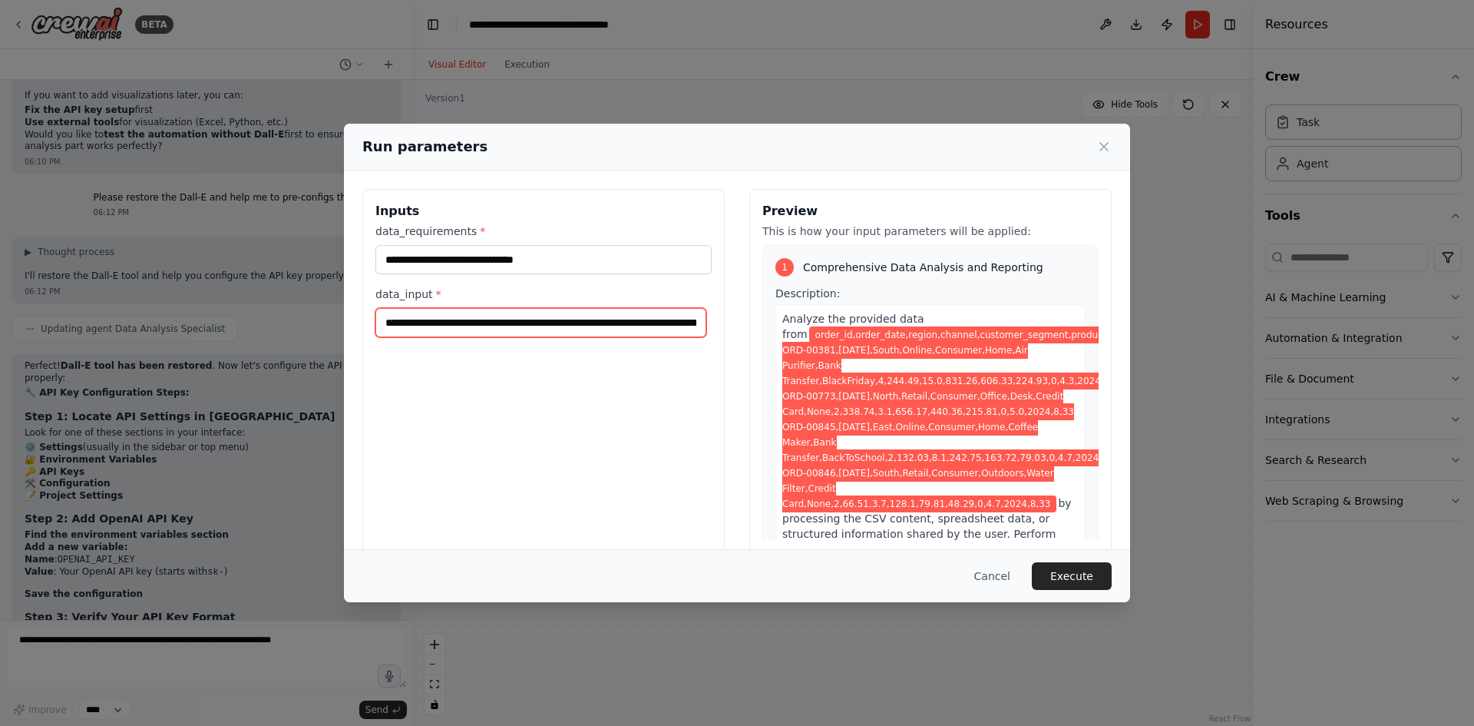
click at [542, 322] on input "**********" at bounding box center [540, 322] width 331 height 29
paste input "**********"
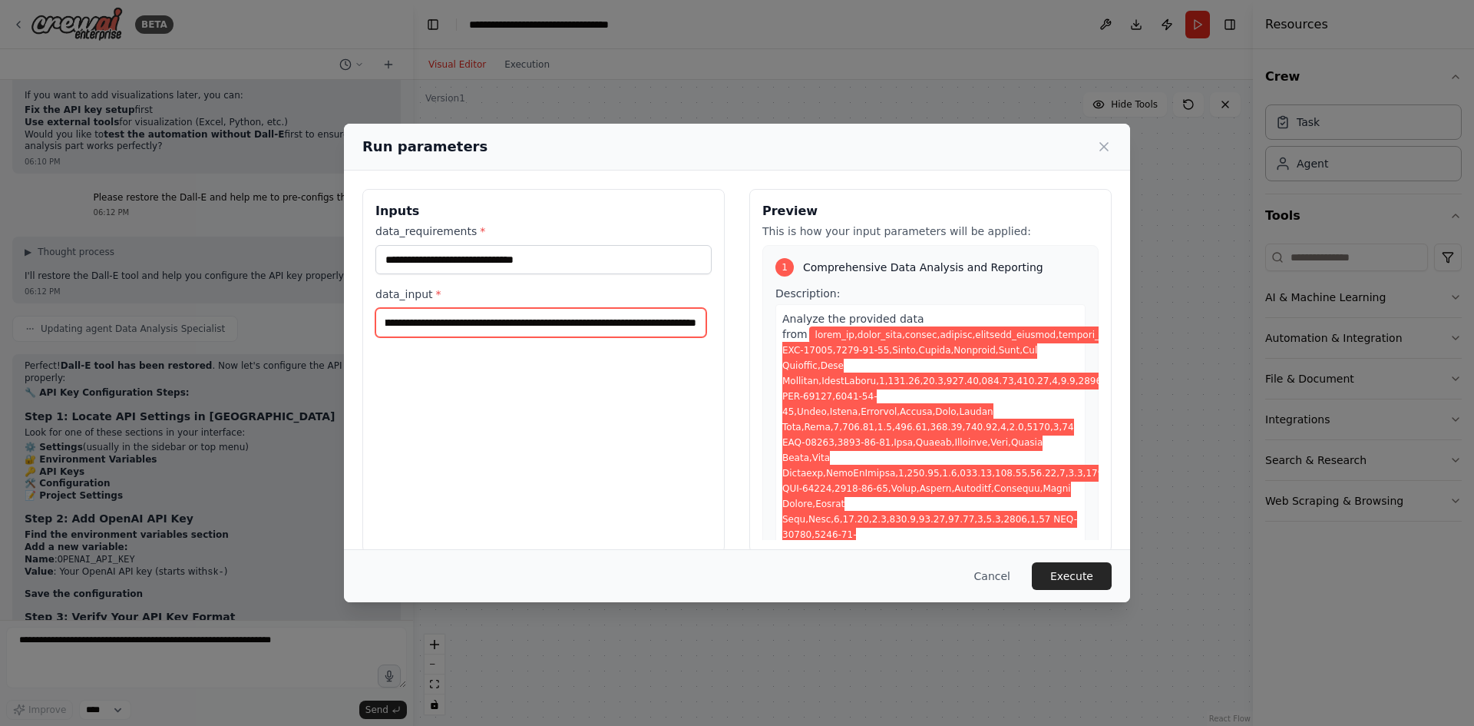
type input "**********"
click at [1079, 559] on div "Cancel Execute" at bounding box center [737, 575] width 786 height 53
click at [1084, 574] on button "Execute" at bounding box center [1072, 576] width 80 height 28
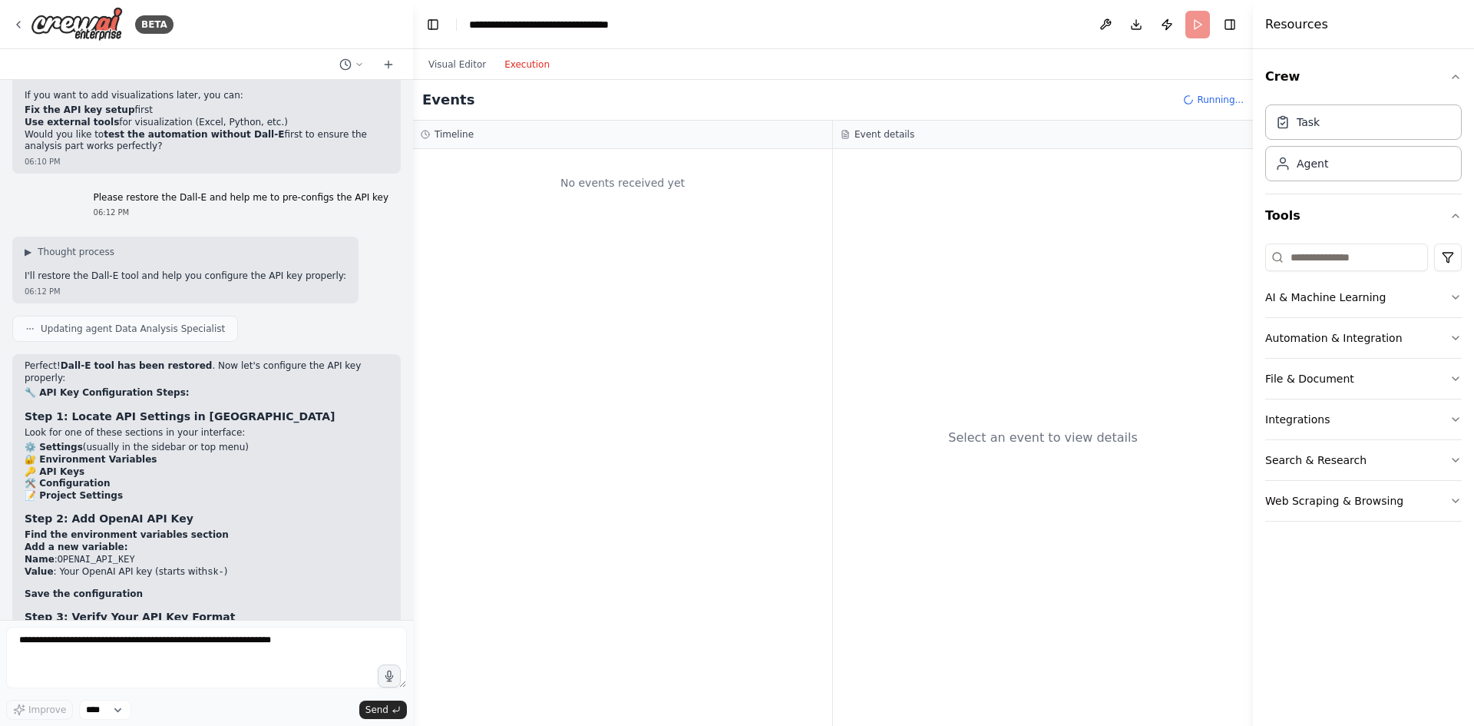
click at [516, 65] on button "Execution" at bounding box center [527, 64] width 64 height 18
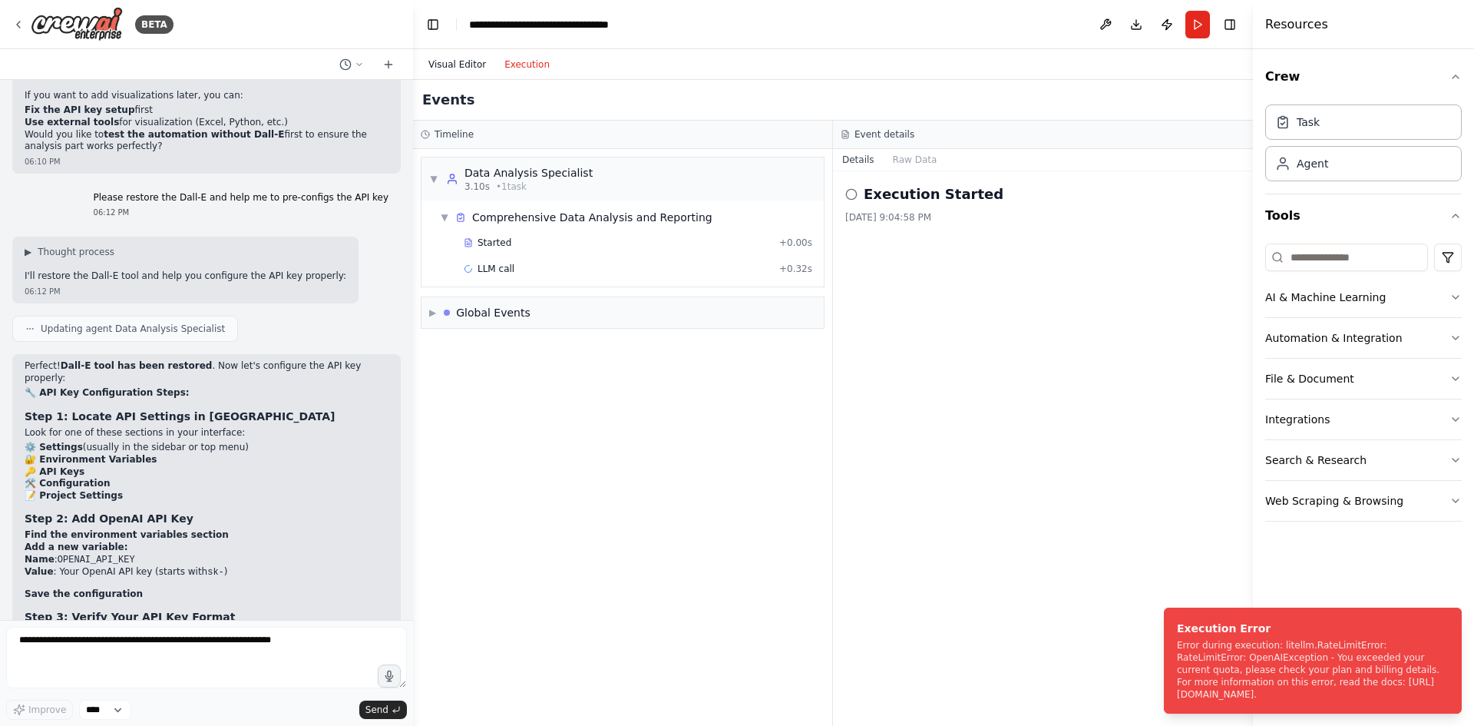
click at [463, 60] on button "Visual Editor" at bounding box center [457, 64] width 76 height 18
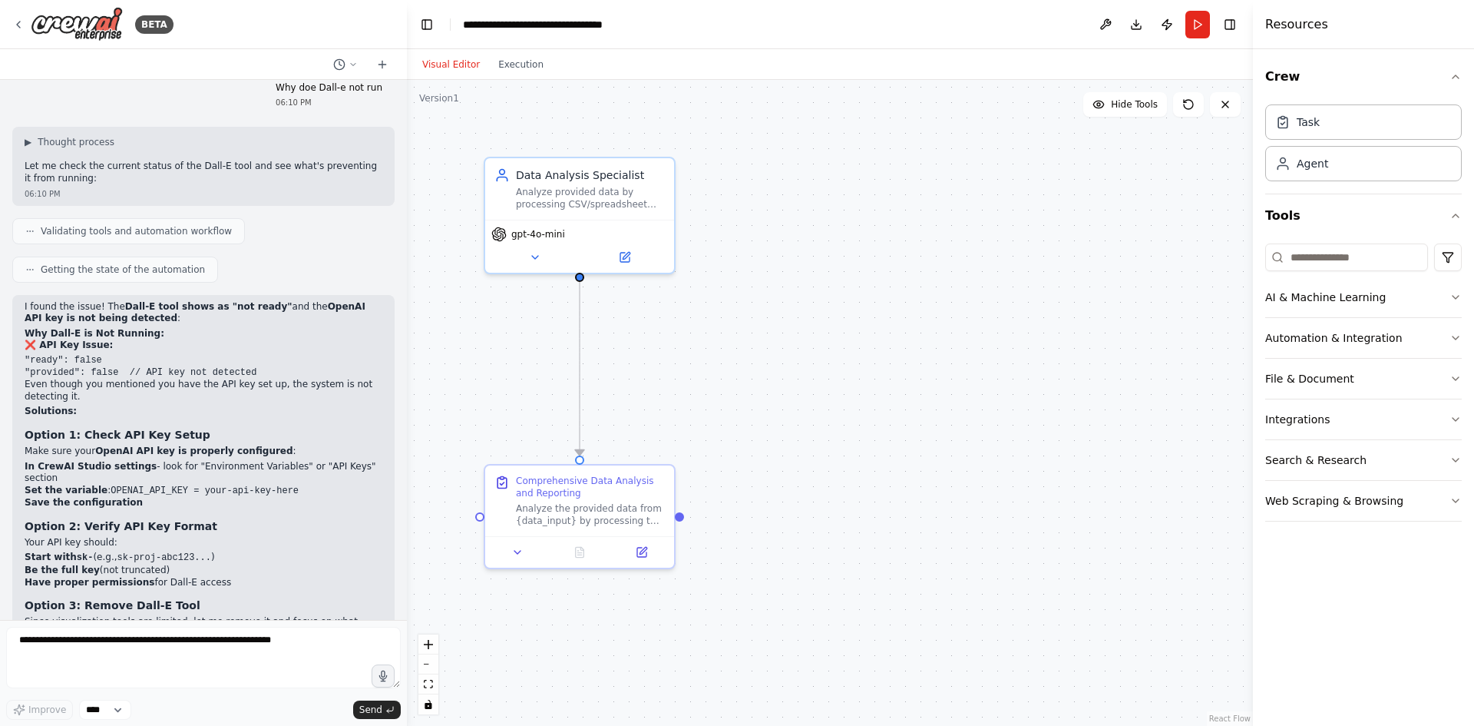
scroll to position [11489, 0]
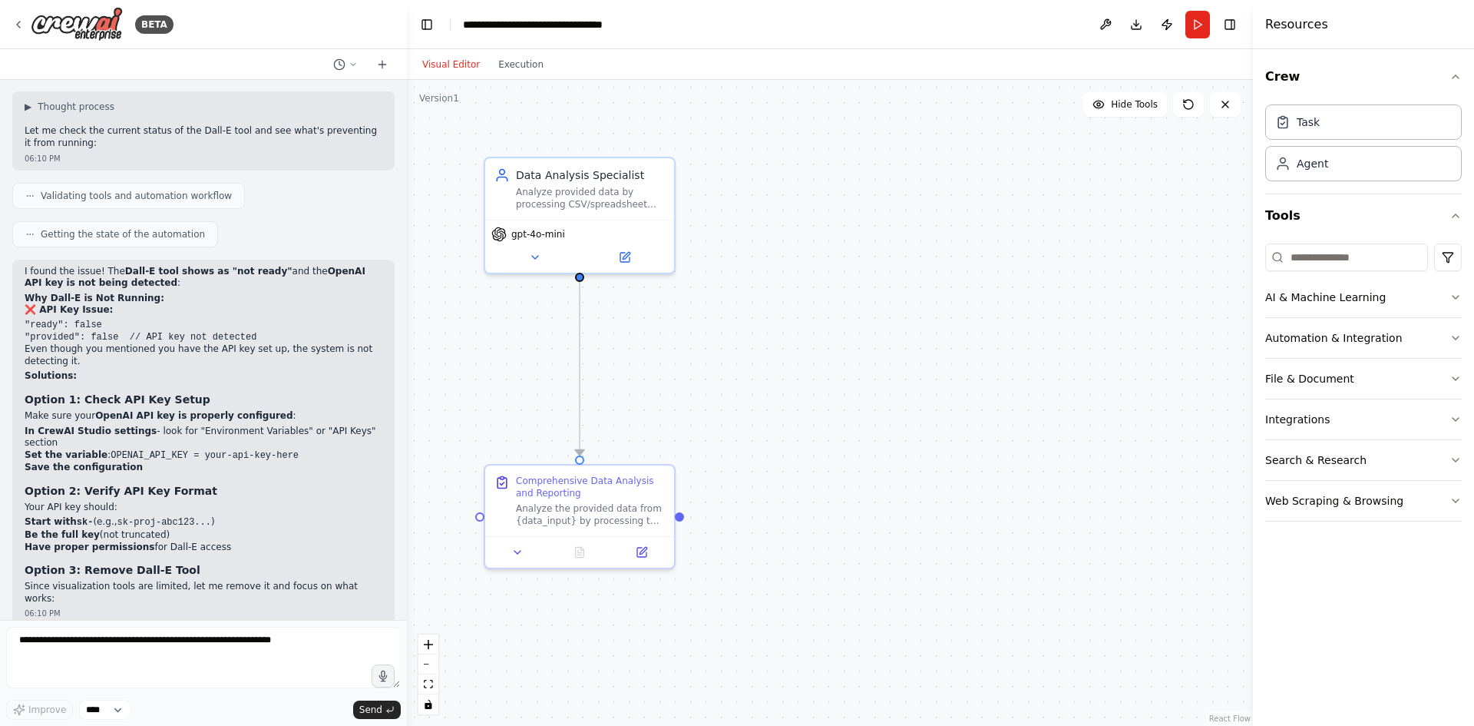
click at [408, 553] on div "BETA Create an agent that can: Connect to a data source (CSV/Excel) Perform bas…" at bounding box center [737, 363] width 1474 height 726
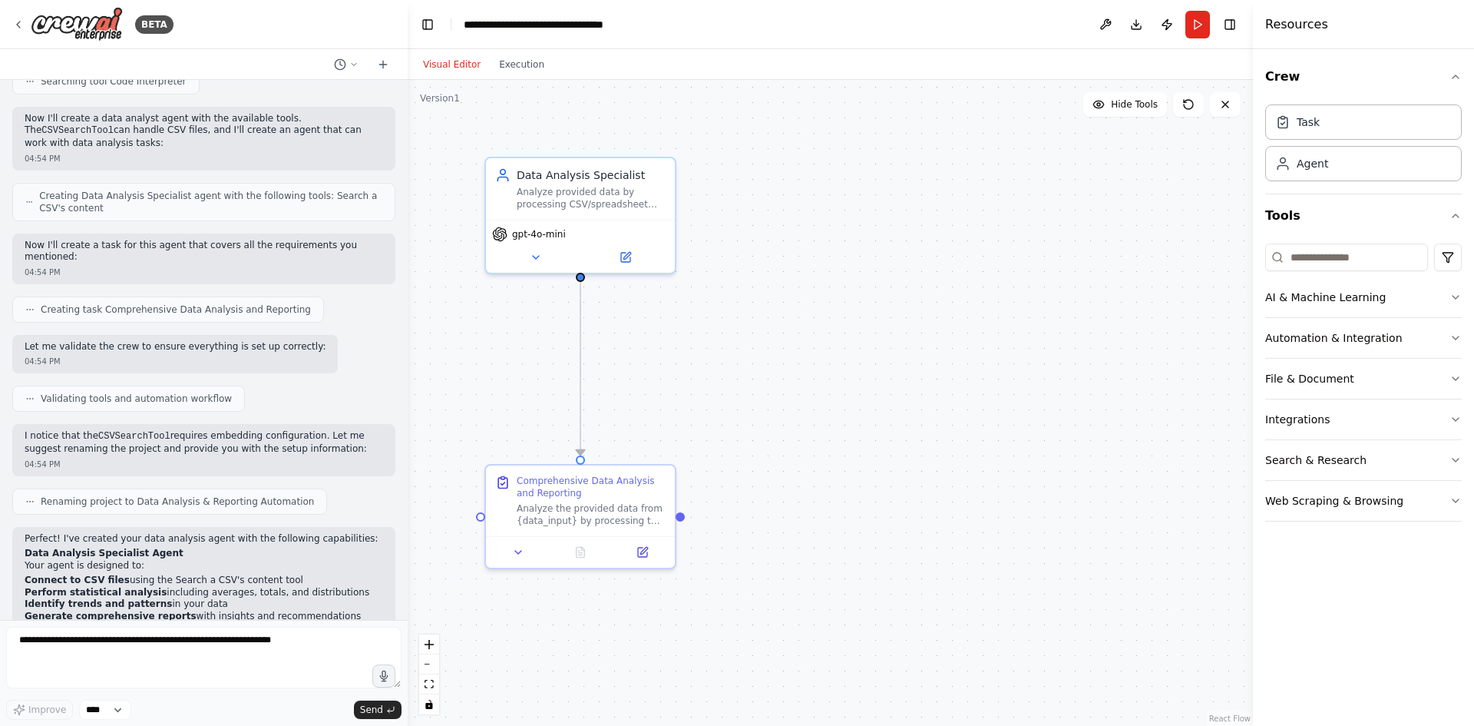
scroll to position [0, 0]
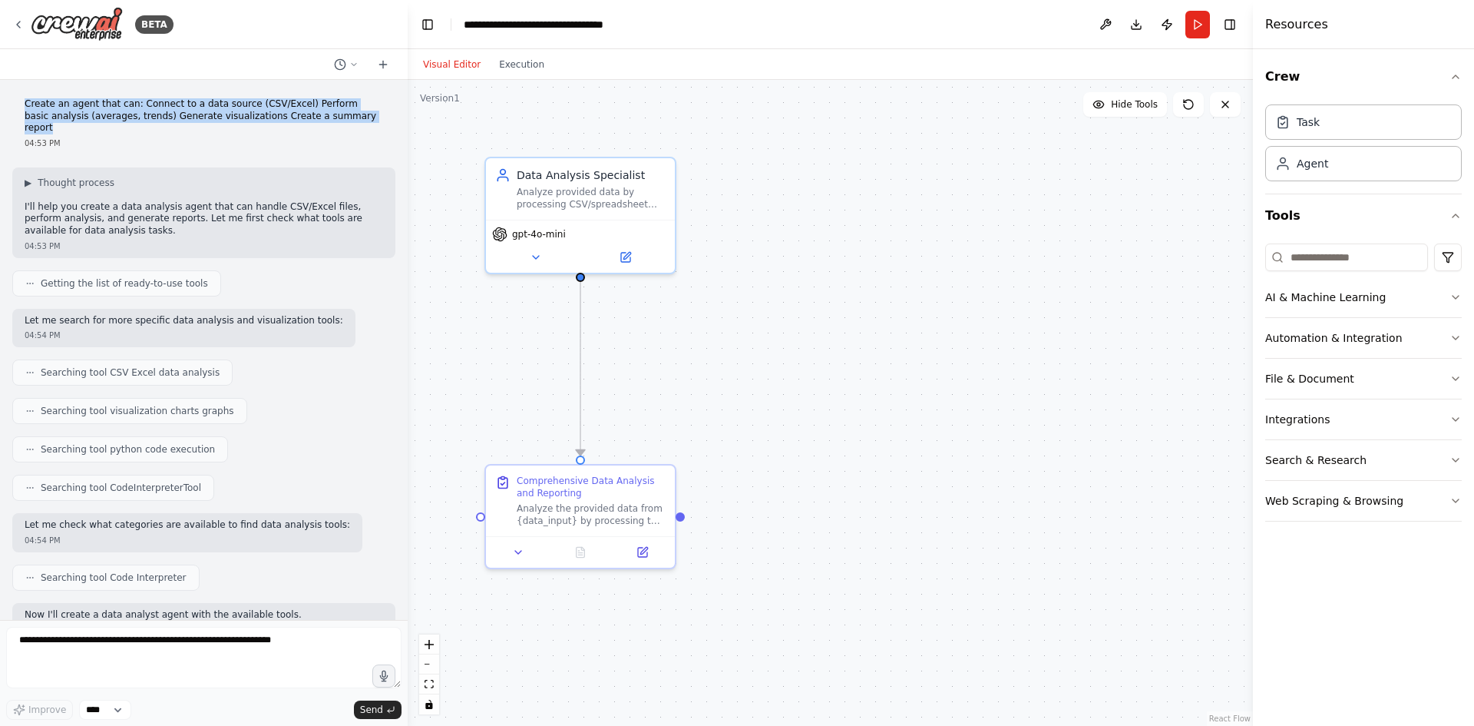
drag, startPoint x: 26, startPoint y: 104, endPoint x: 351, endPoint y: 111, distance: 324.9
click at [351, 111] on p "Create an agent that can: Connect to a data source (CSV/Excel) Perform basic an…" at bounding box center [204, 116] width 359 height 36
copy p "Create an agent that can: Connect to a data source (CSV/Excel) Perform basic an…"
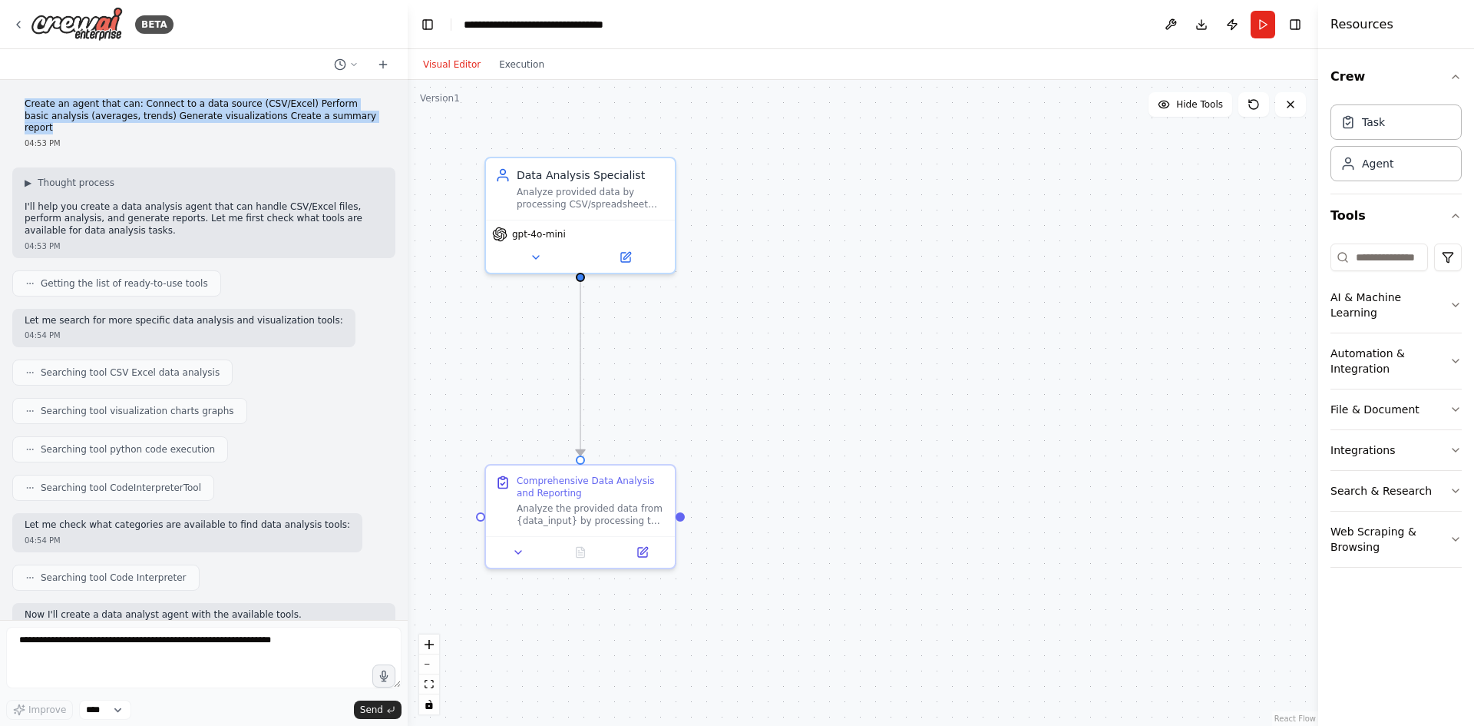
drag, startPoint x: 1255, startPoint y: 144, endPoint x: 1371, endPoint y: 190, distance: 125.0
click at [1371, 190] on div "Resources Crew Task Agent Tools AI & Machine Learning Automation & Integration …" at bounding box center [1396, 363] width 156 height 726
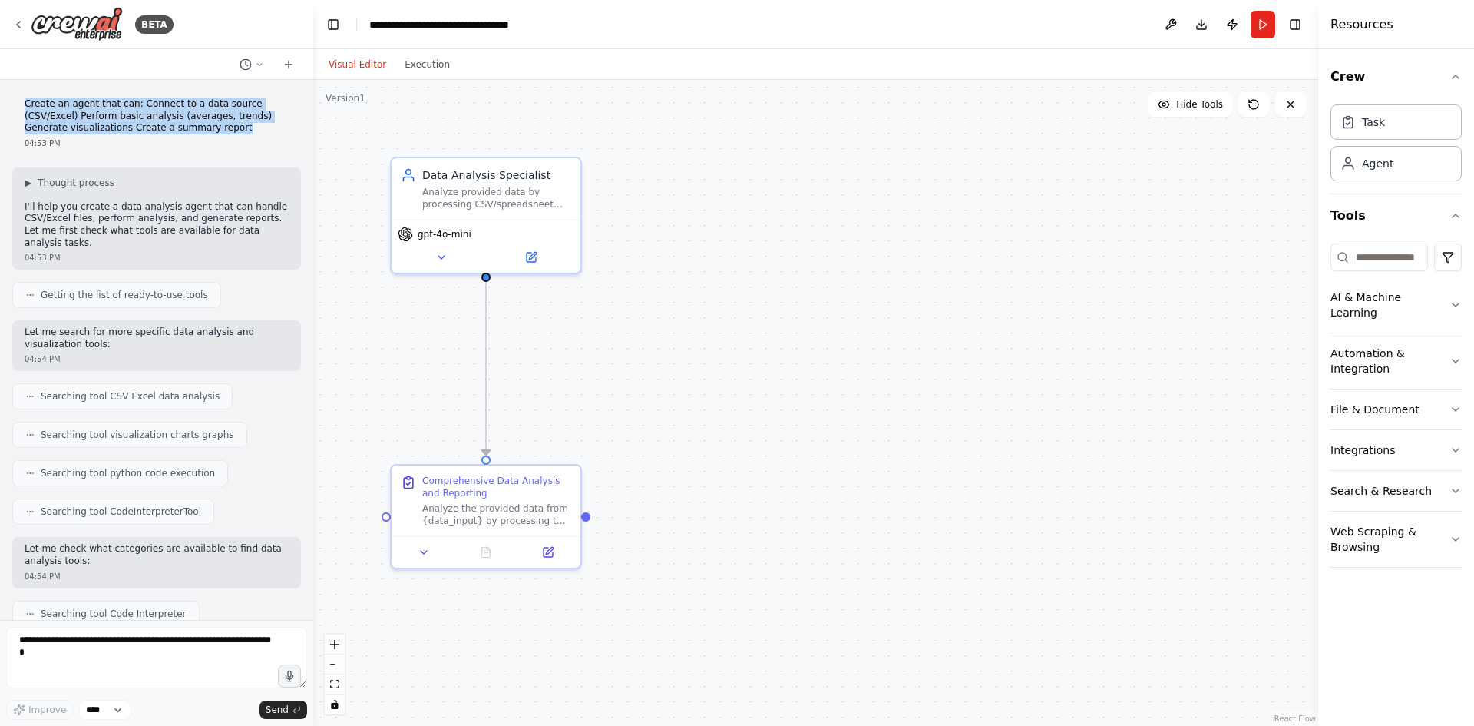
drag, startPoint x: 406, startPoint y: 107, endPoint x: 341, endPoint y: 154, distance: 80.3
click at [341, 154] on div "BETA Create an agent that can: Connect to a data source (CSV/Excel) Perform bas…" at bounding box center [737, 363] width 1474 height 726
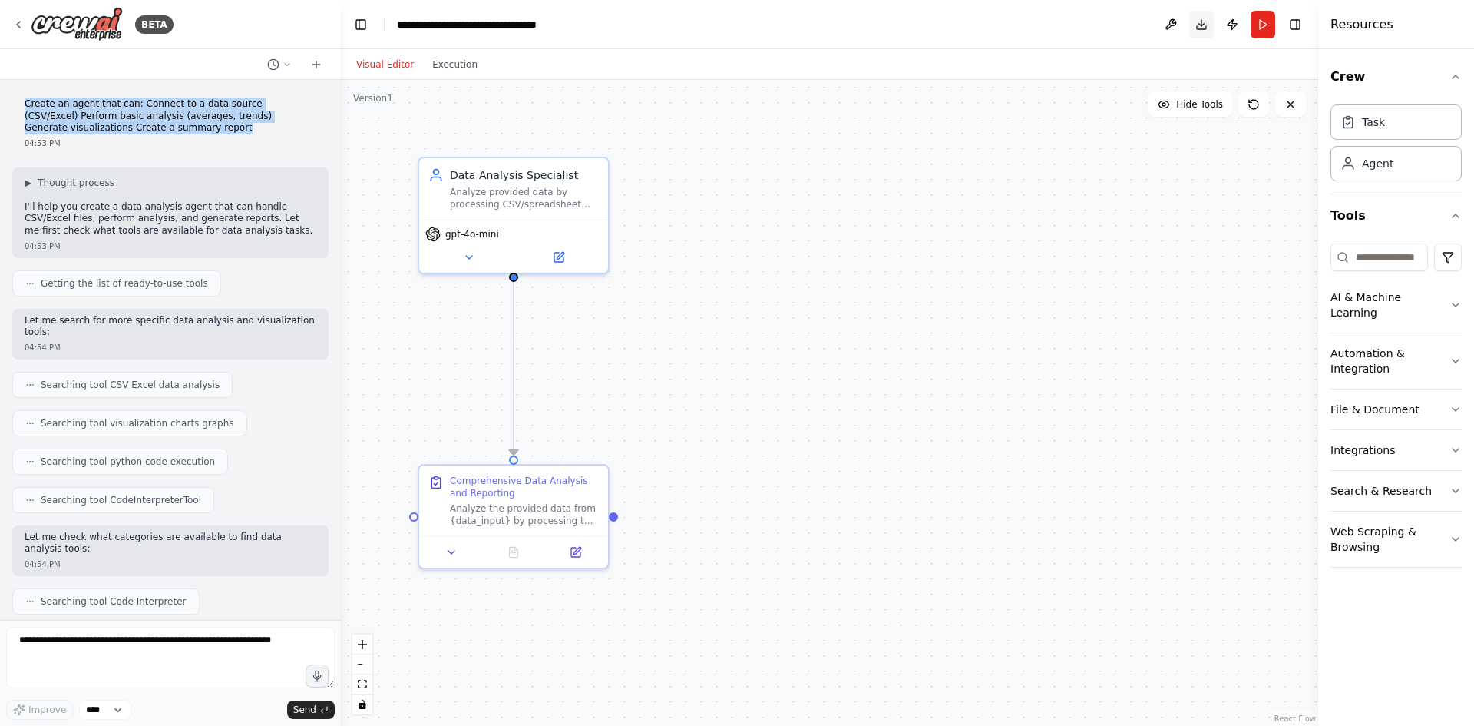
click at [1298, 18] on button "Toggle Right Sidebar" at bounding box center [1295, 24] width 21 height 21
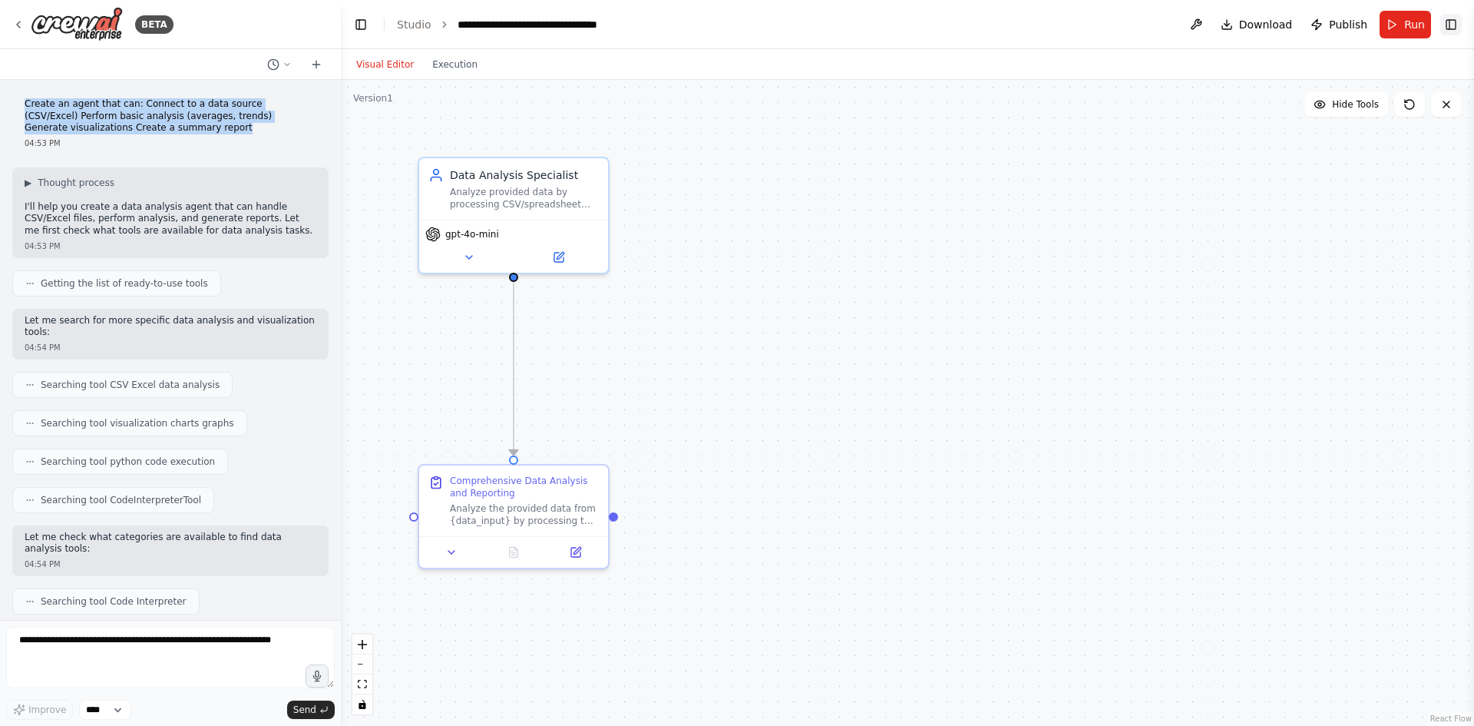
click at [1445, 21] on button "Toggle Right Sidebar" at bounding box center [1450, 24] width 21 height 21
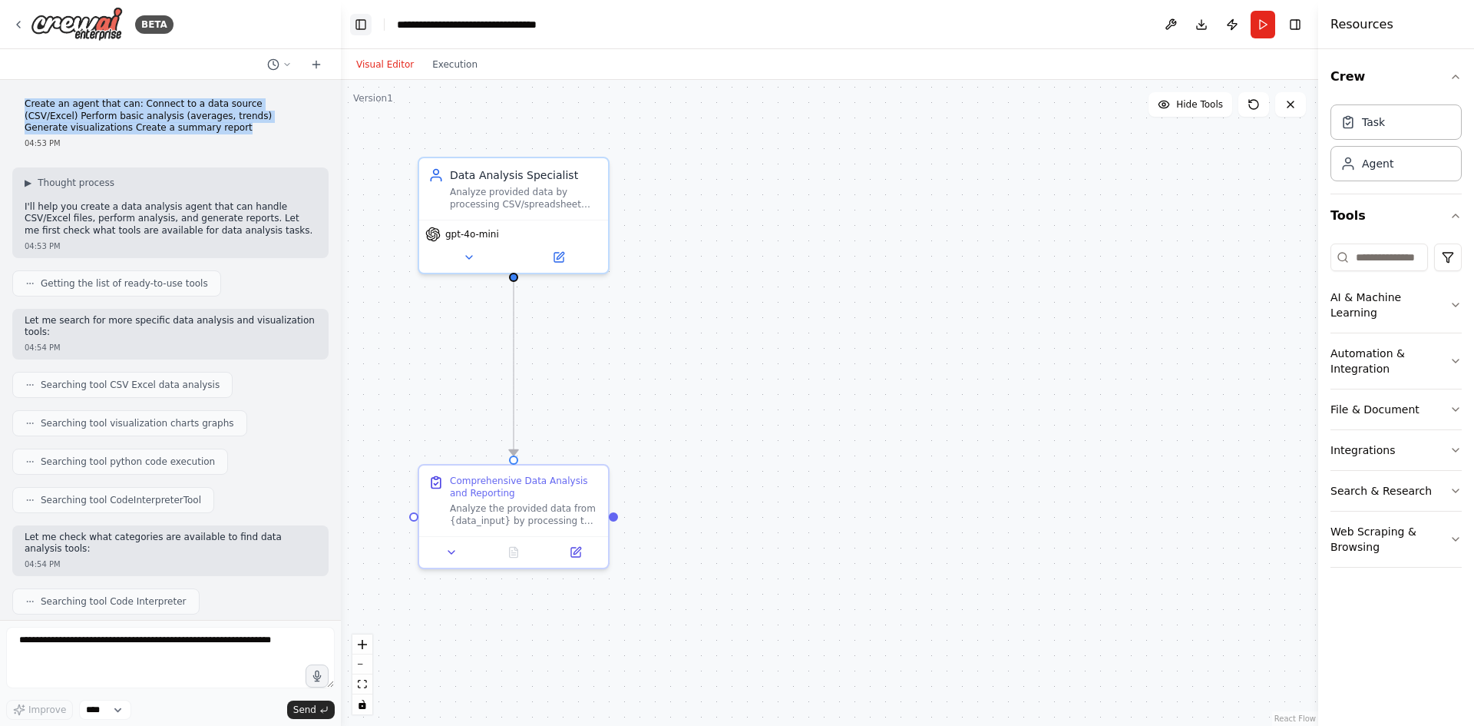
click at [362, 21] on button "Toggle Left Sidebar" at bounding box center [360, 24] width 21 height 21
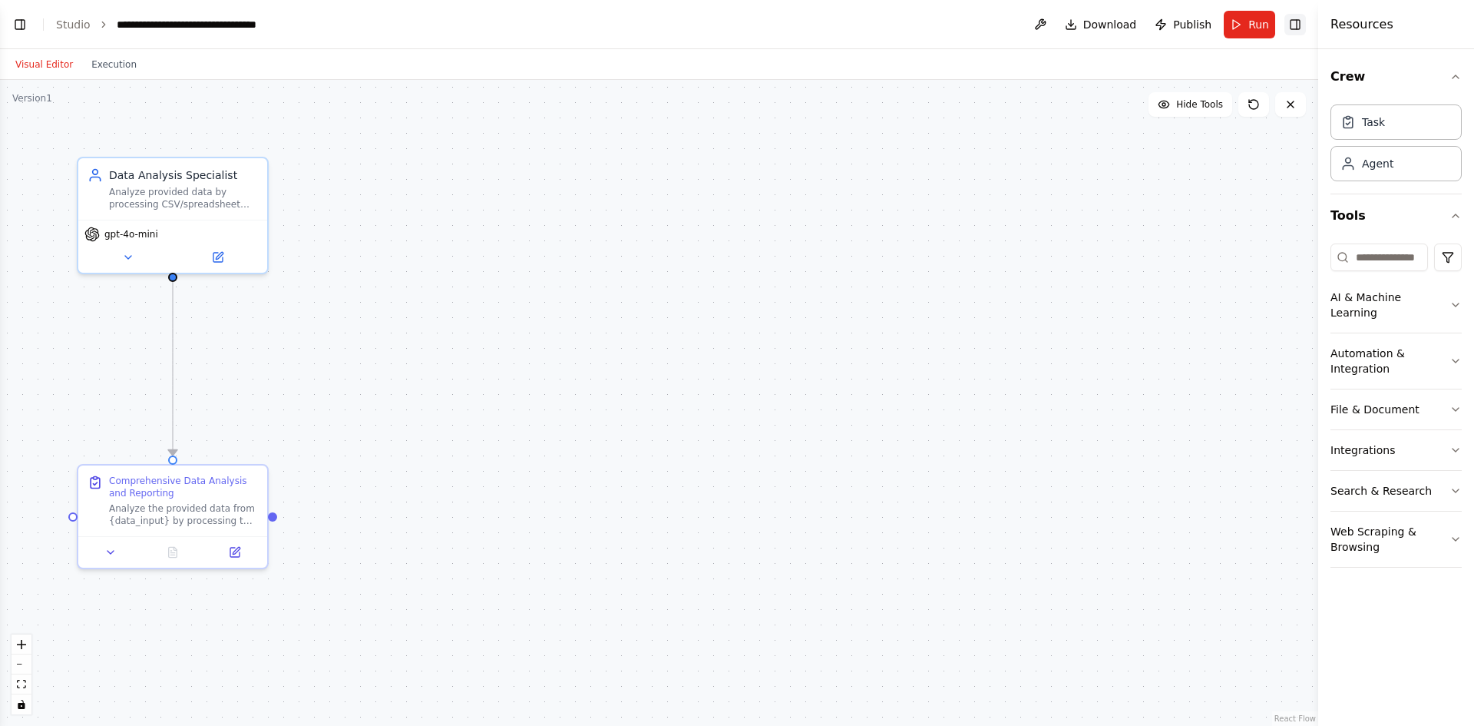
click at [1297, 28] on button "Toggle Right Sidebar" at bounding box center [1295, 24] width 21 height 21
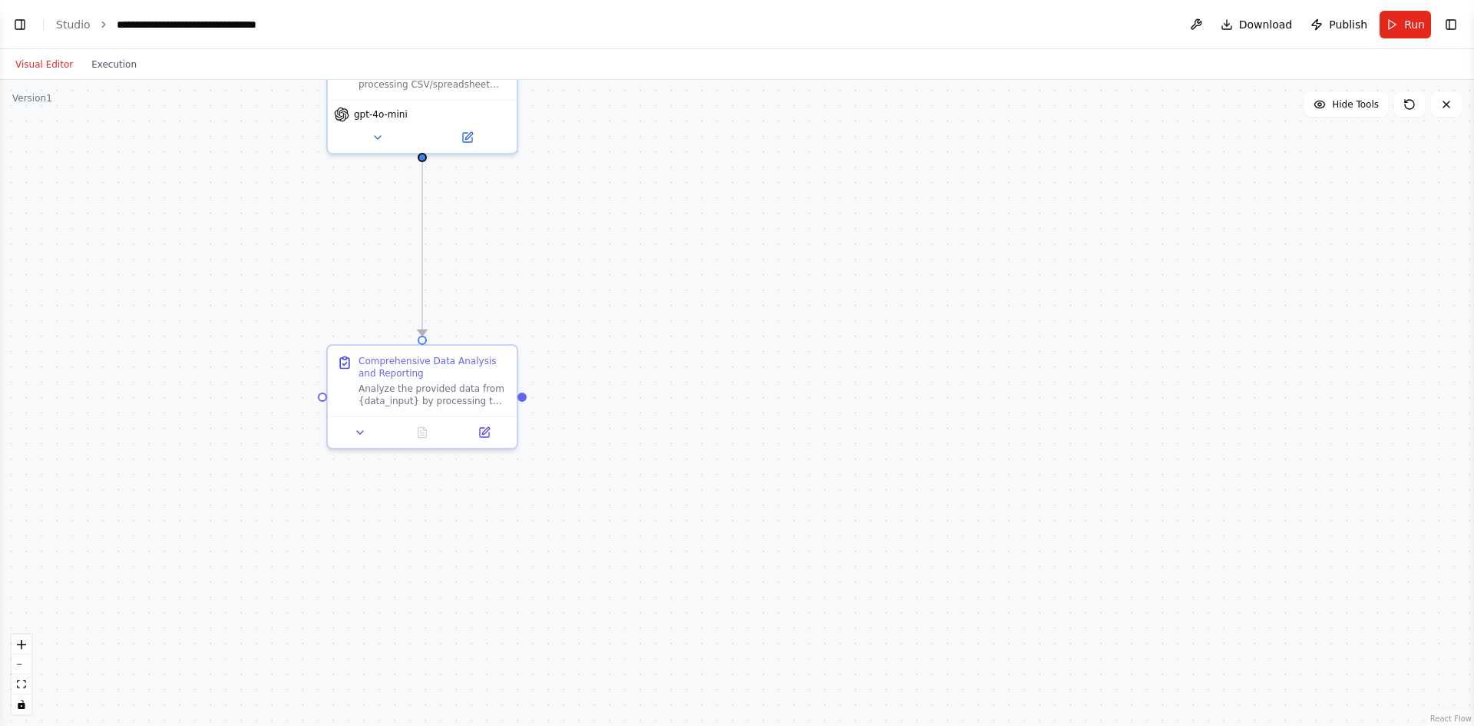
drag, startPoint x: 1023, startPoint y: 361, endPoint x: 1309, endPoint y: 243, distance: 309.8
click at [1343, 237] on div ".deletable-edge-delete-btn { width: 20px; height: 20px; border: 0px solid #ffff…" at bounding box center [737, 403] width 1474 height 646
drag, startPoint x: 961, startPoint y: 295, endPoint x: 1044, endPoint y: 360, distance: 105.5
click at [1044, 359] on div ".deletable-edge-delete-btn { width: 20px; height: 20px; border: 0px solid #ffff…" at bounding box center [737, 403] width 1474 height 646
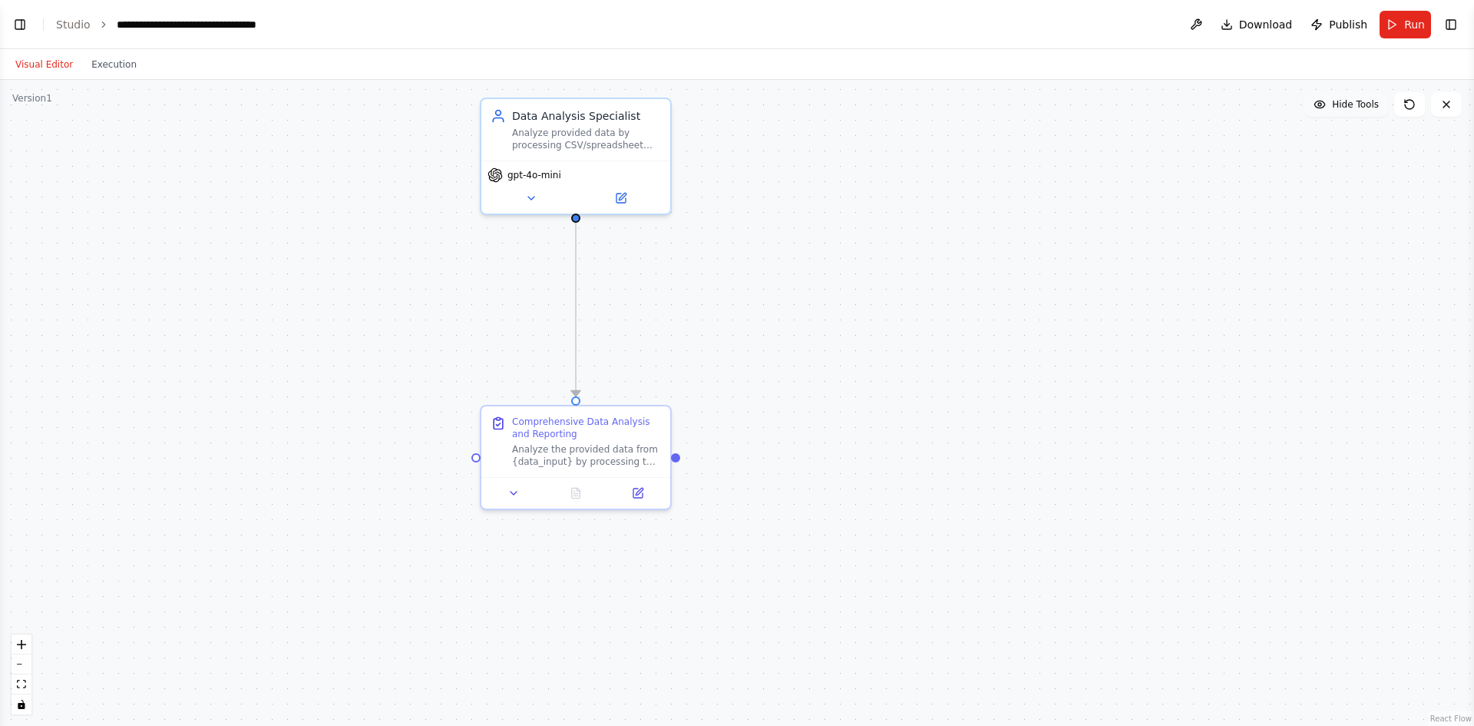
click at [1351, 106] on span "Hide Tools" at bounding box center [1355, 104] width 47 height 12
click at [1351, 106] on span "Show Tools" at bounding box center [1353, 104] width 51 height 12
click at [1350, 106] on span "Hide Tools" at bounding box center [1355, 104] width 47 height 12
click at [1350, 106] on span "Show Tools" at bounding box center [1353, 104] width 51 height 12
click at [1408, 101] on icon at bounding box center [1410, 104] width 12 height 12
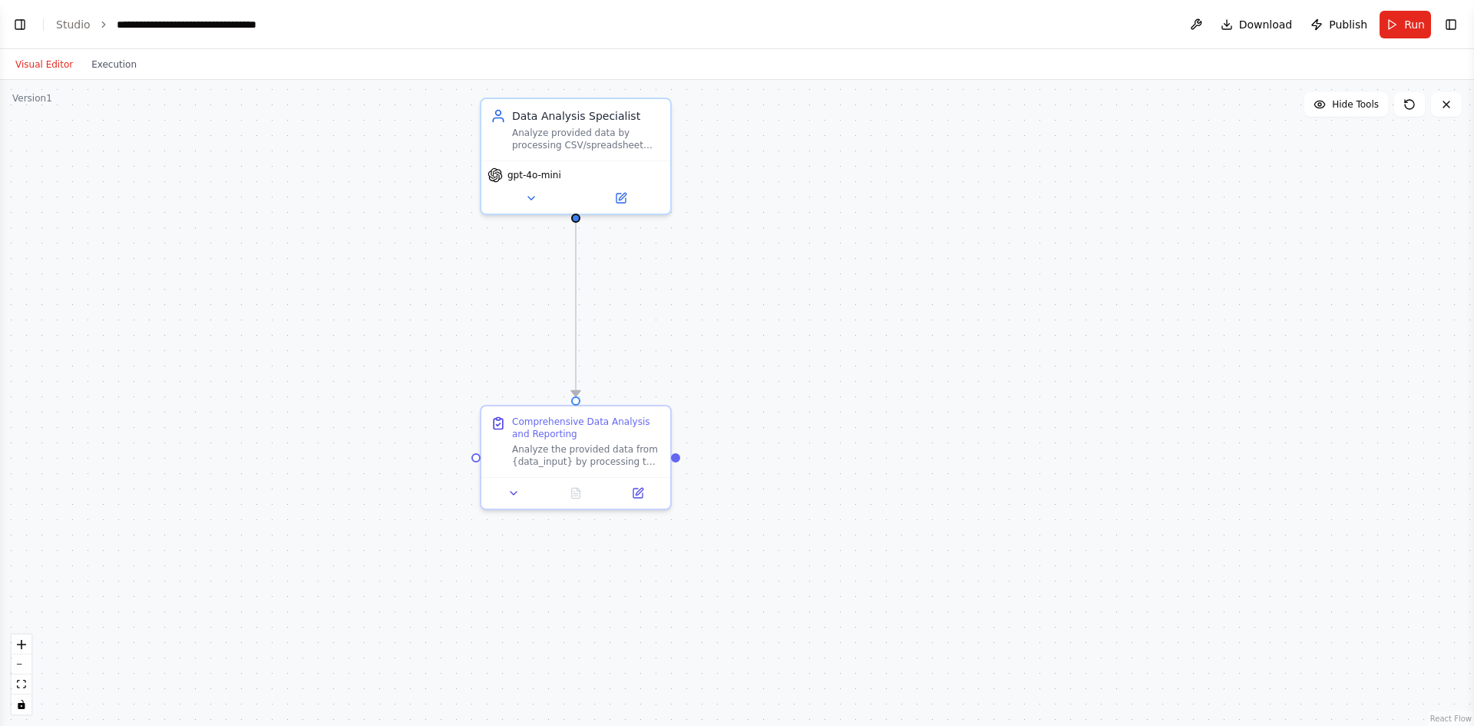
drag, startPoint x: 1189, startPoint y: 184, endPoint x: 1305, endPoint y: 147, distance: 121.9
click at [1126, 214] on div ".deletable-edge-delete-btn { width: 20px; height: 20px; border: 0px solid #ffff…" at bounding box center [737, 403] width 1474 height 646
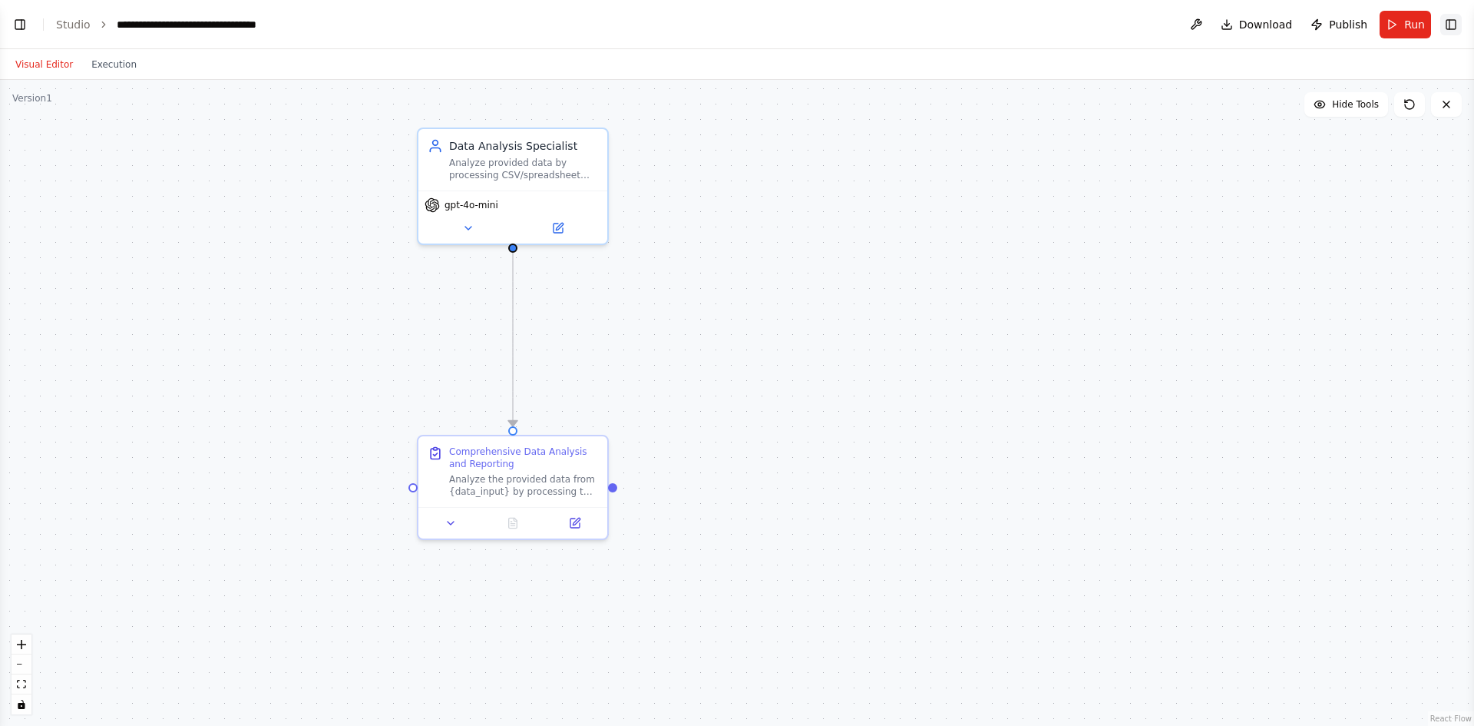
click at [1456, 23] on button "Toggle Right Sidebar" at bounding box center [1450, 24] width 21 height 21
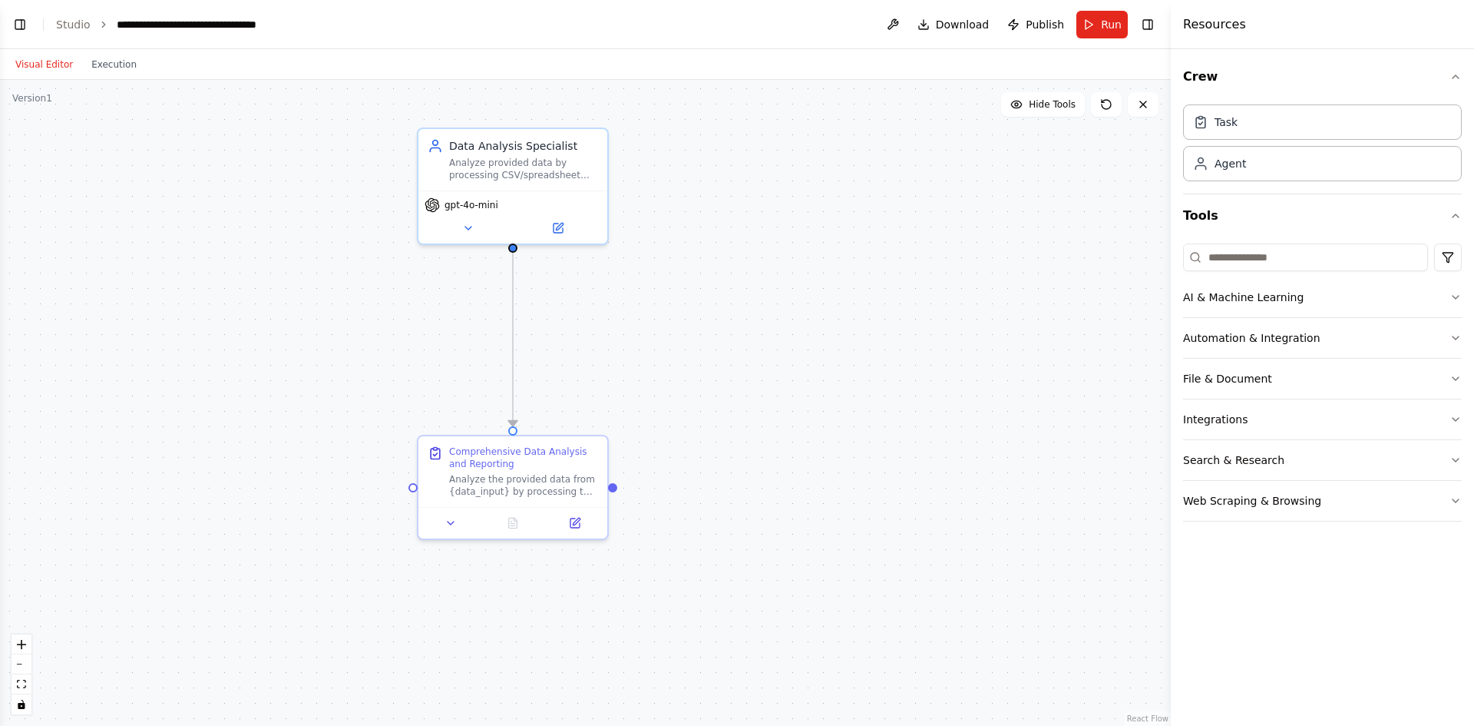
drag, startPoint x: 1324, startPoint y: 178, endPoint x: 1172, endPoint y: 173, distance: 151.4
click at [1172, 173] on div at bounding box center [1174, 363] width 6 height 726
click at [1374, 256] on input at bounding box center [1306, 257] width 243 height 28
click at [1305, 295] on button "AI & Machine Learning" at bounding box center [1323, 297] width 277 height 40
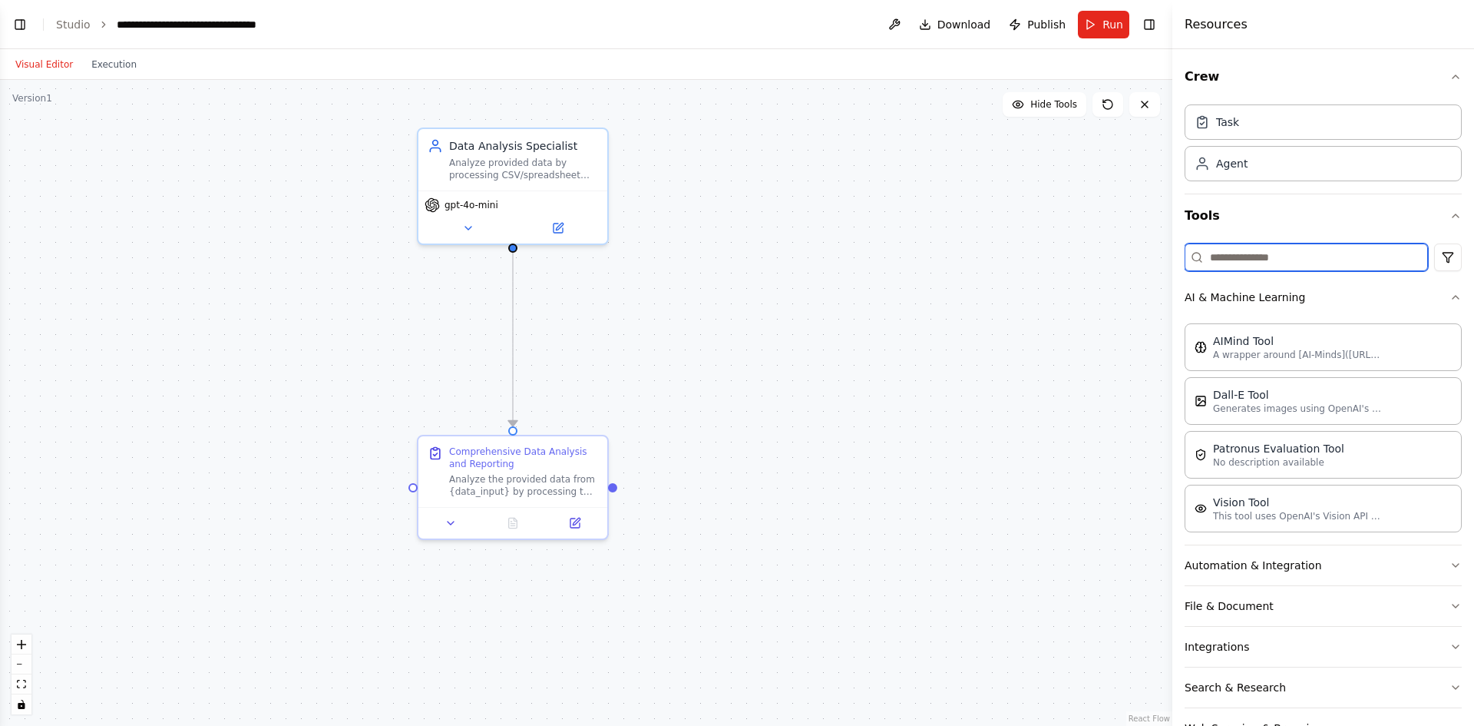
click at [1267, 254] on input at bounding box center [1306, 257] width 243 height 28
type input "*"
click at [531, 160] on div "Analyze provided data by processing CSV/spreadsheet content that users share di…" at bounding box center [523, 166] width 149 height 25
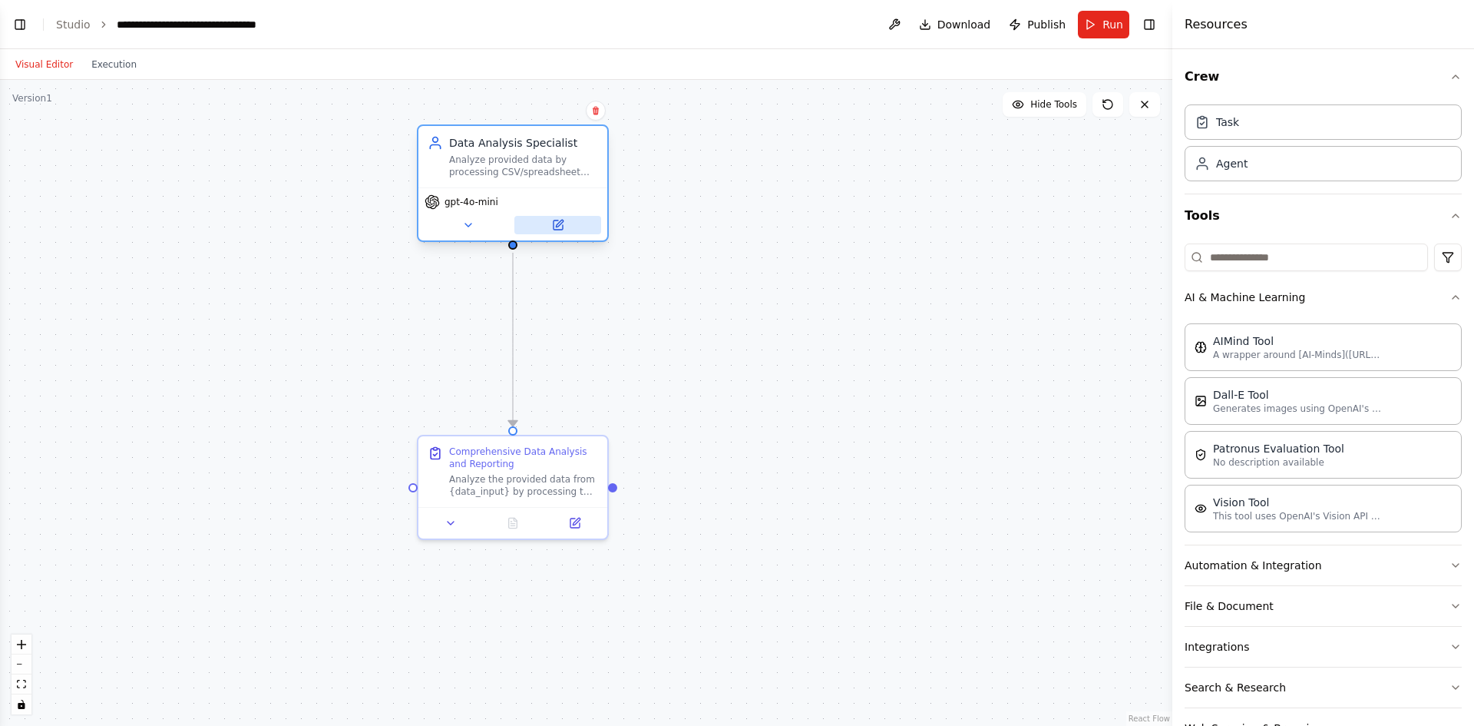
click at [556, 233] on button at bounding box center [557, 225] width 87 height 18
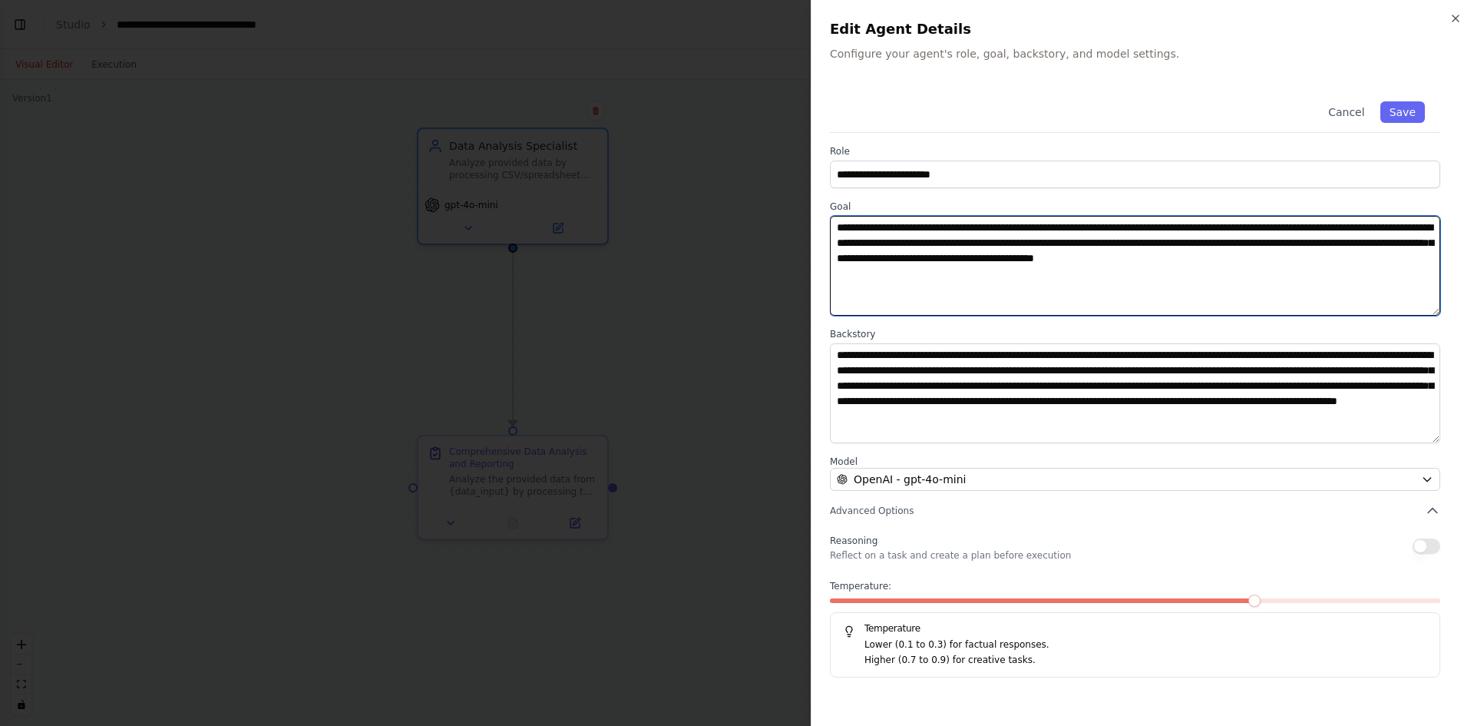
click at [1429, 263] on textarea "**********" at bounding box center [1135, 266] width 610 height 100
type textarea "**********"
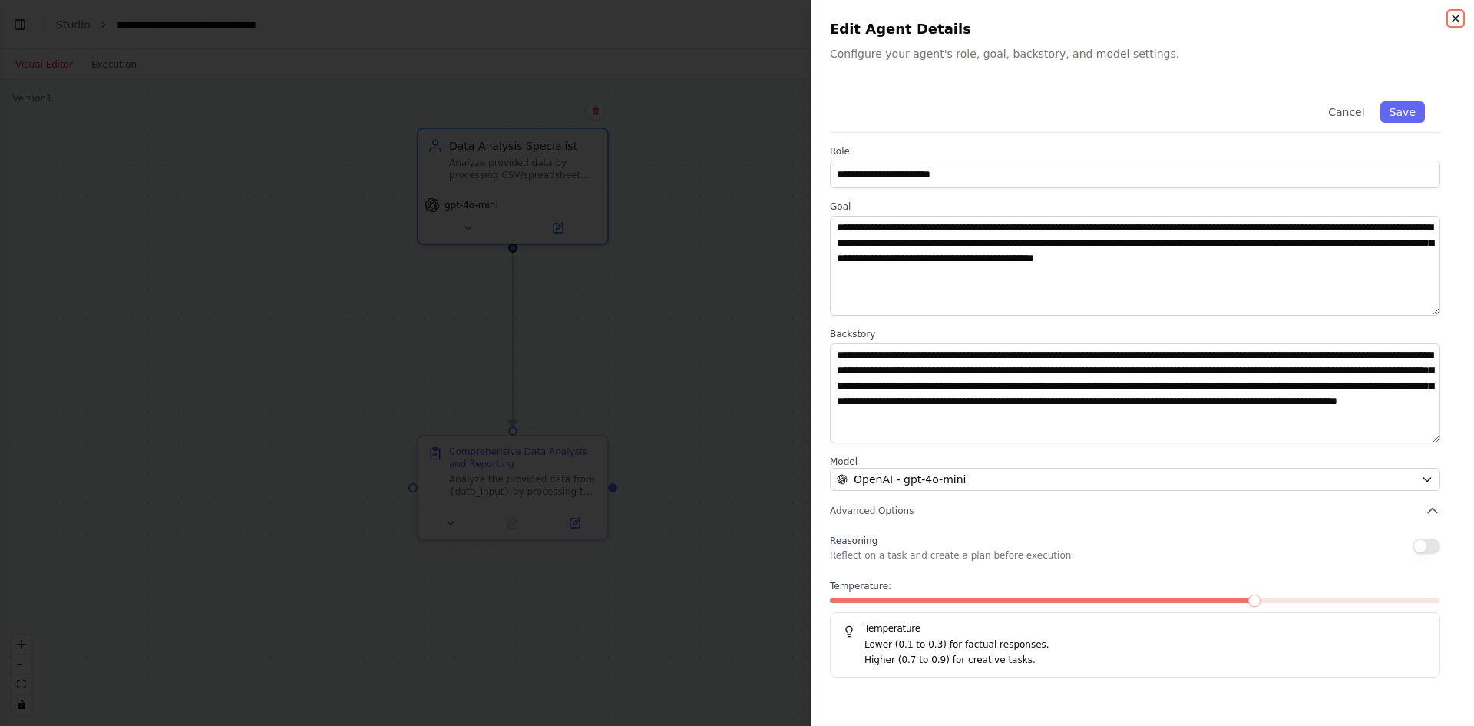
click at [1453, 20] on icon "button" at bounding box center [1456, 18] width 12 height 12
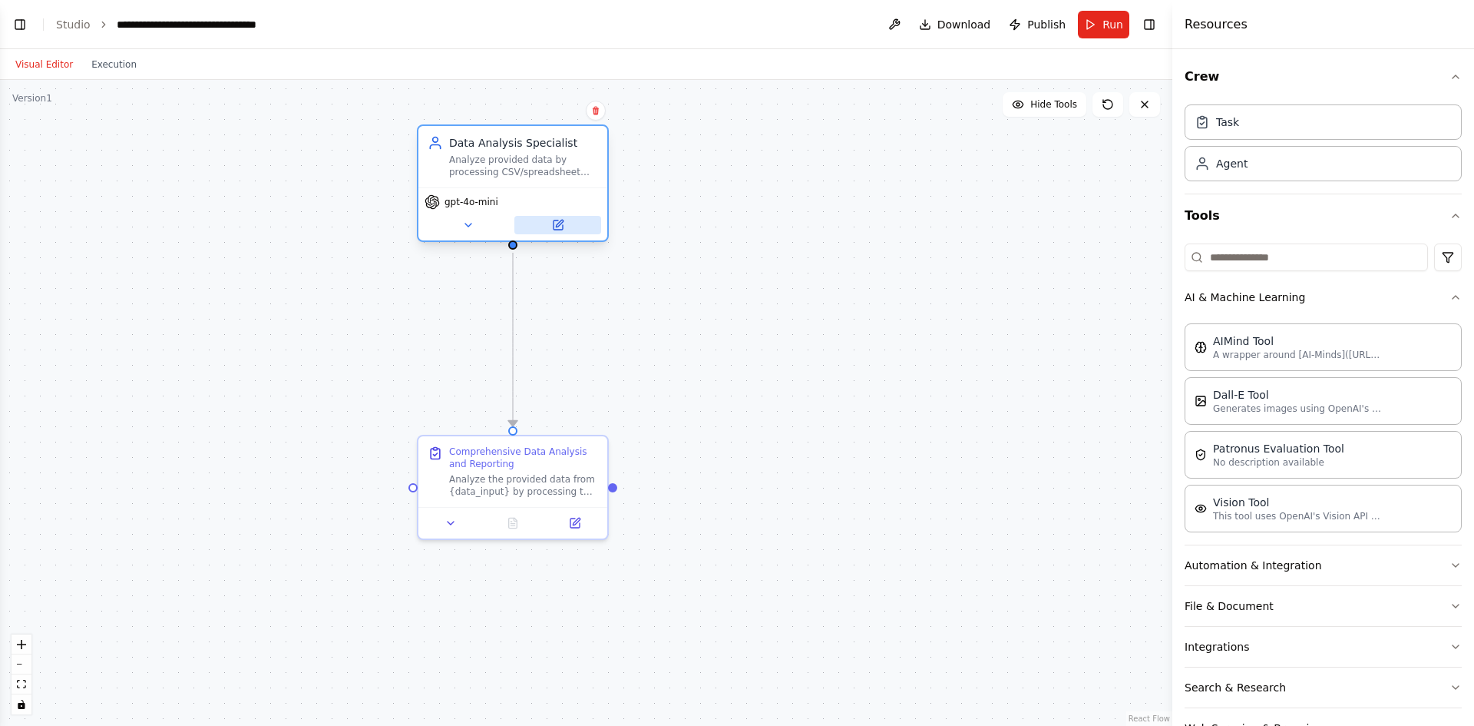
click at [558, 220] on icon at bounding box center [558, 224] width 9 height 9
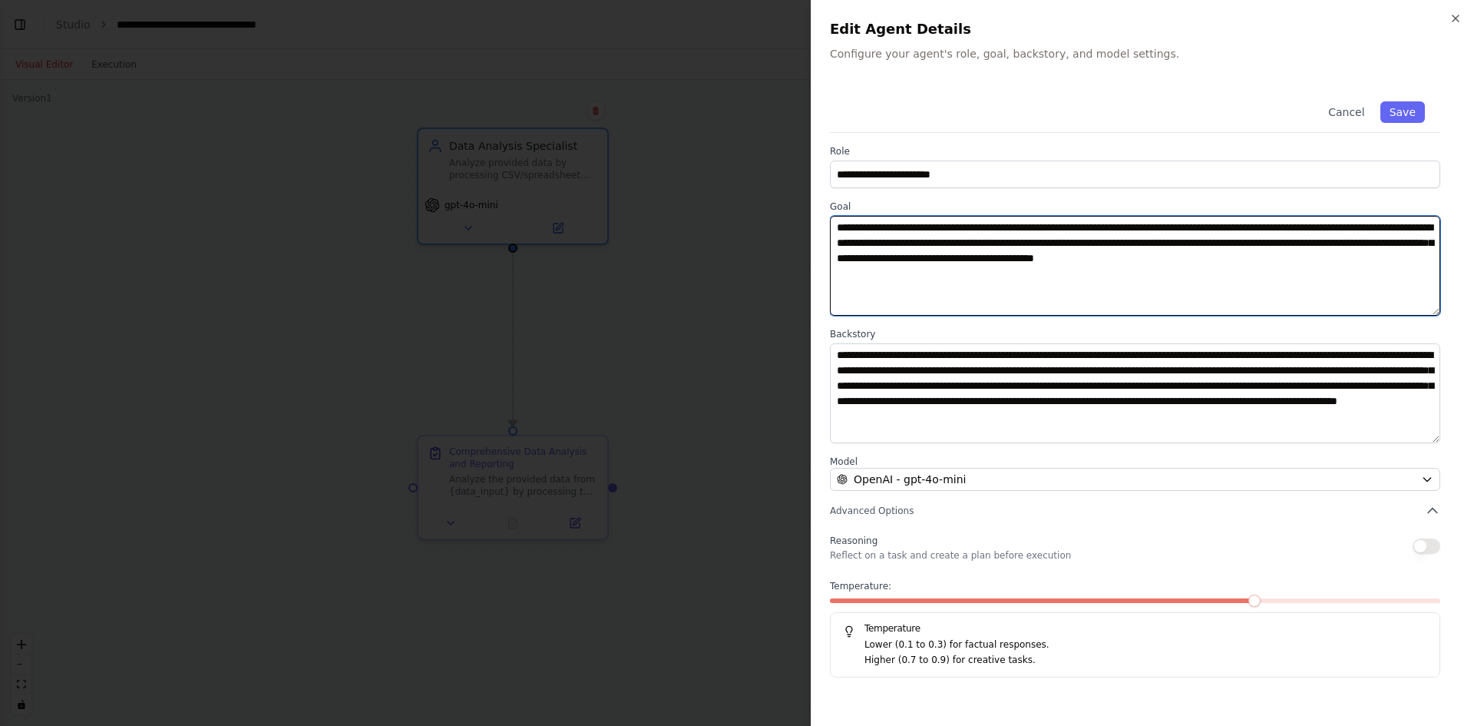
click at [1140, 289] on textarea "**********" at bounding box center [1135, 266] width 610 height 100
drag, startPoint x: 1423, startPoint y: 254, endPoint x: 1432, endPoint y: 256, distance: 9.3
click at [1427, 254] on textarea "**********" at bounding box center [1135, 266] width 610 height 100
click at [1432, 256] on textarea "**********" at bounding box center [1135, 266] width 610 height 100
click at [1057, 299] on textarea "**********" at bounding box center [1135, 266] width 610 height 100
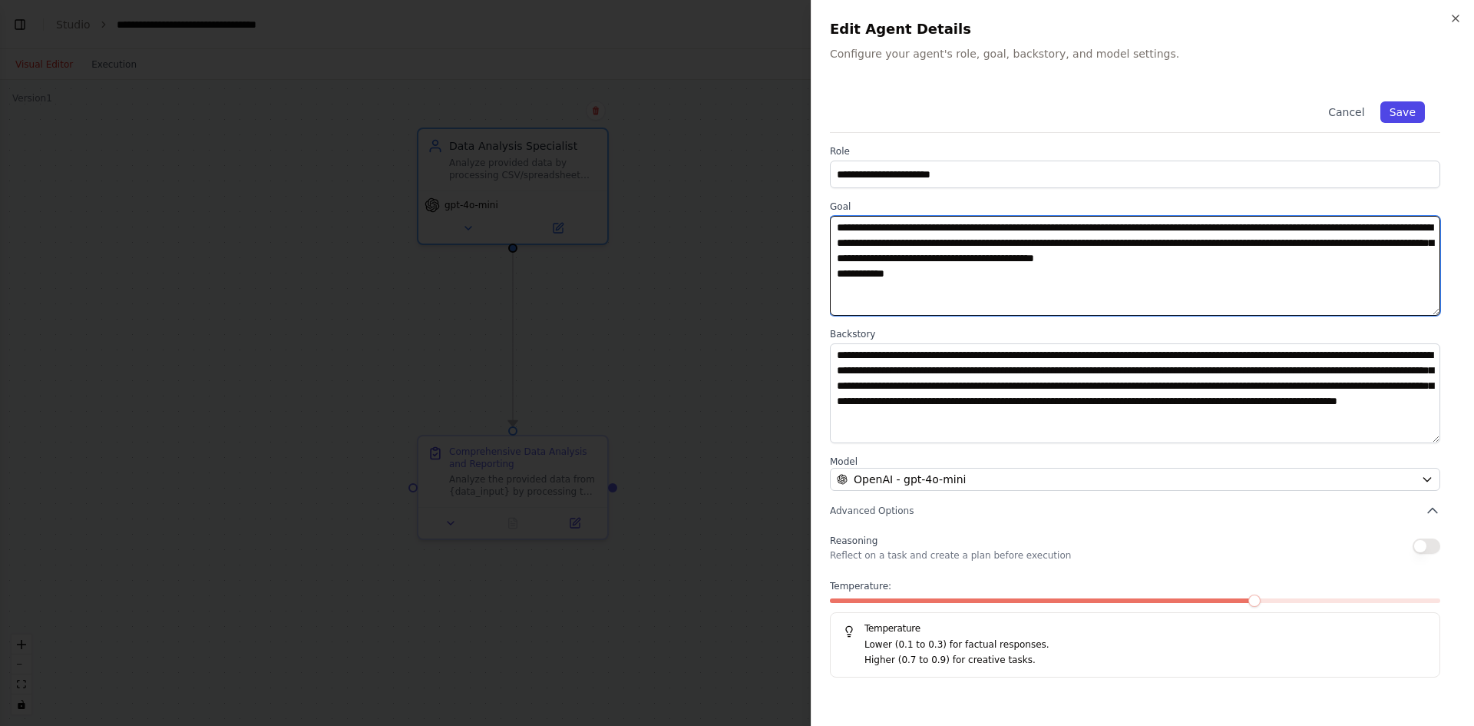
type textarea "**********"
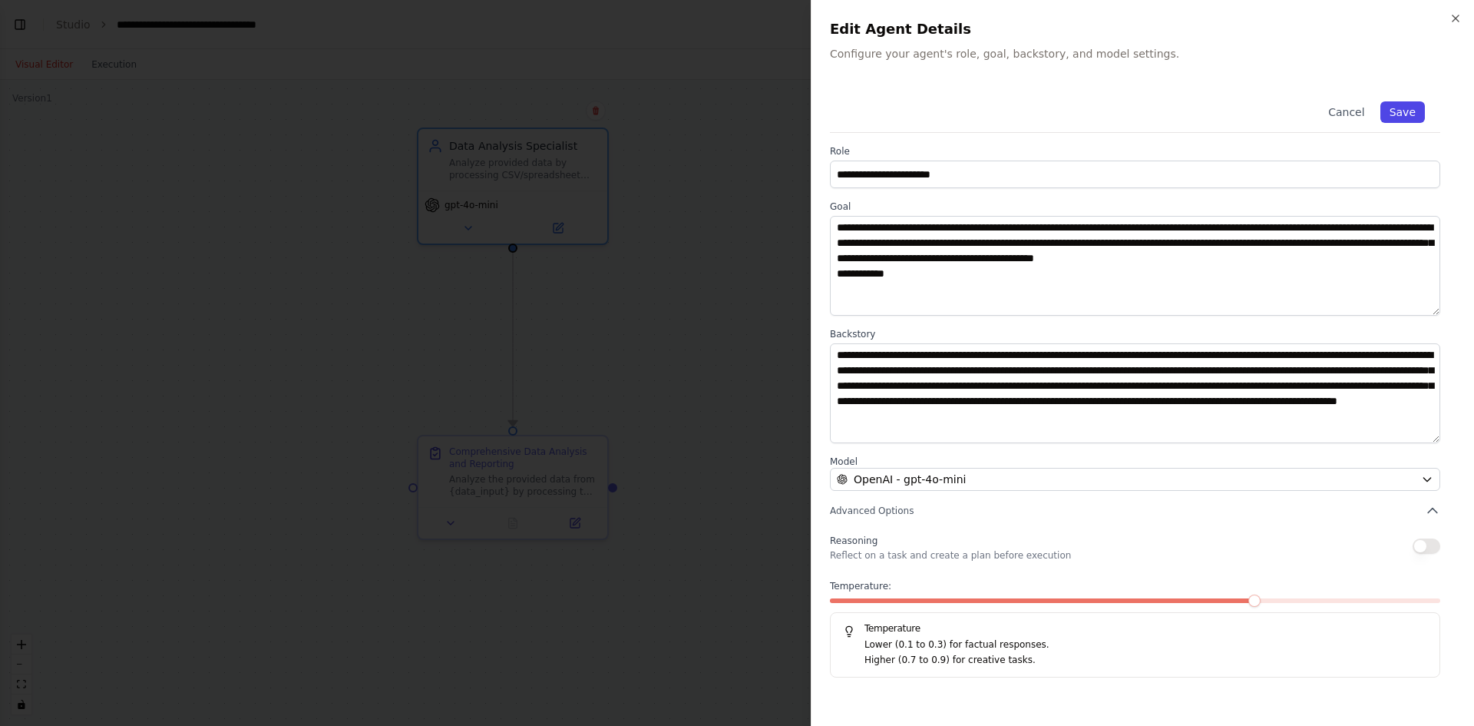
click at [1396, 116] on button "Save" at bounding box center [1403, 111] width 45 height 21
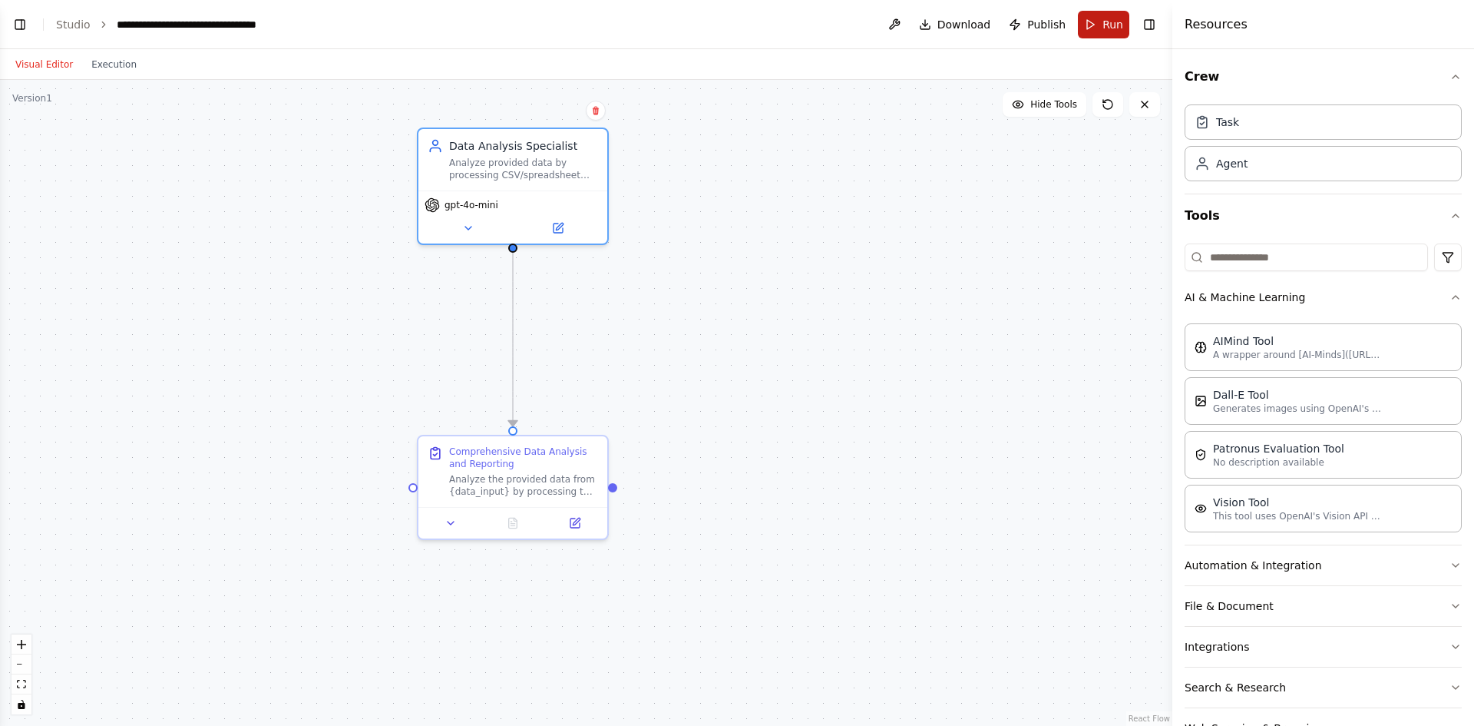
click at [1099, 28] on button "Run" at bounding box center [1103, 25] width 51 height 28
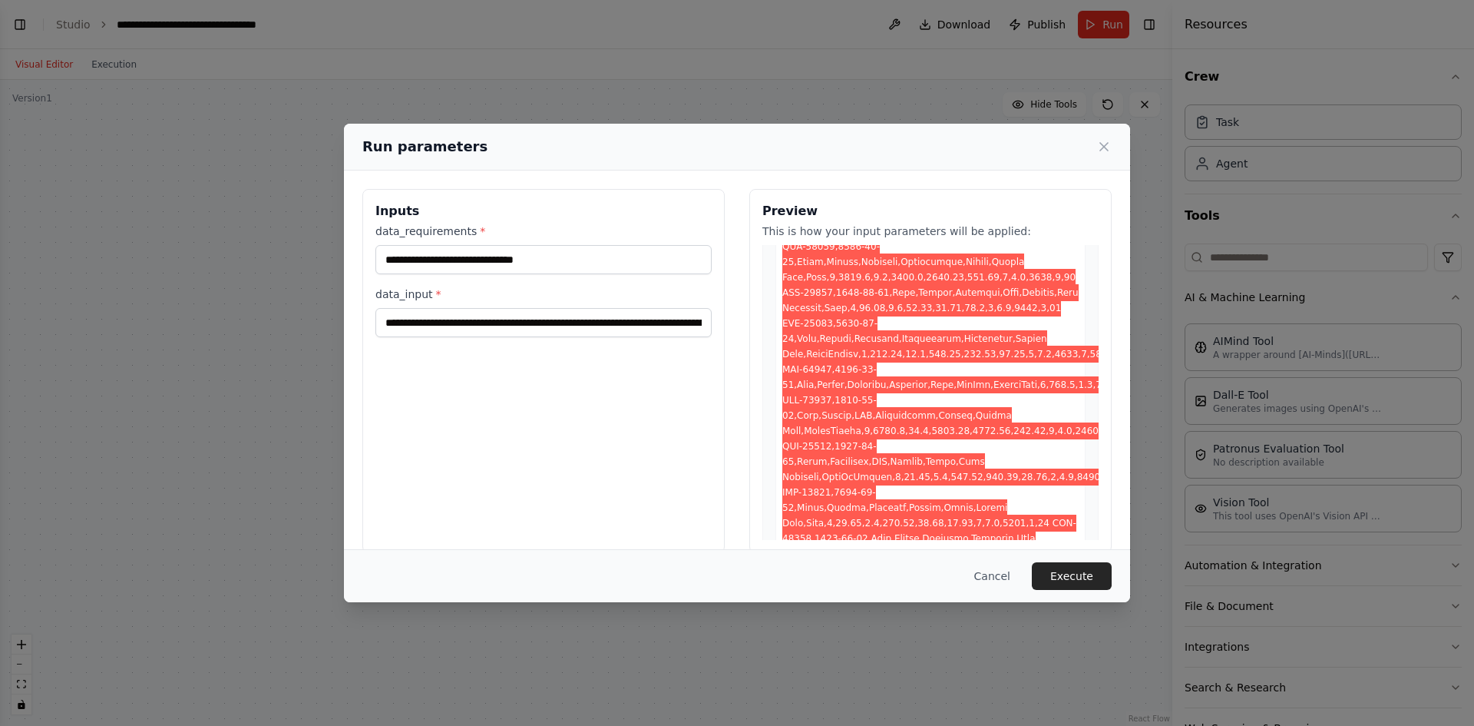
scroll to position [921, 0]
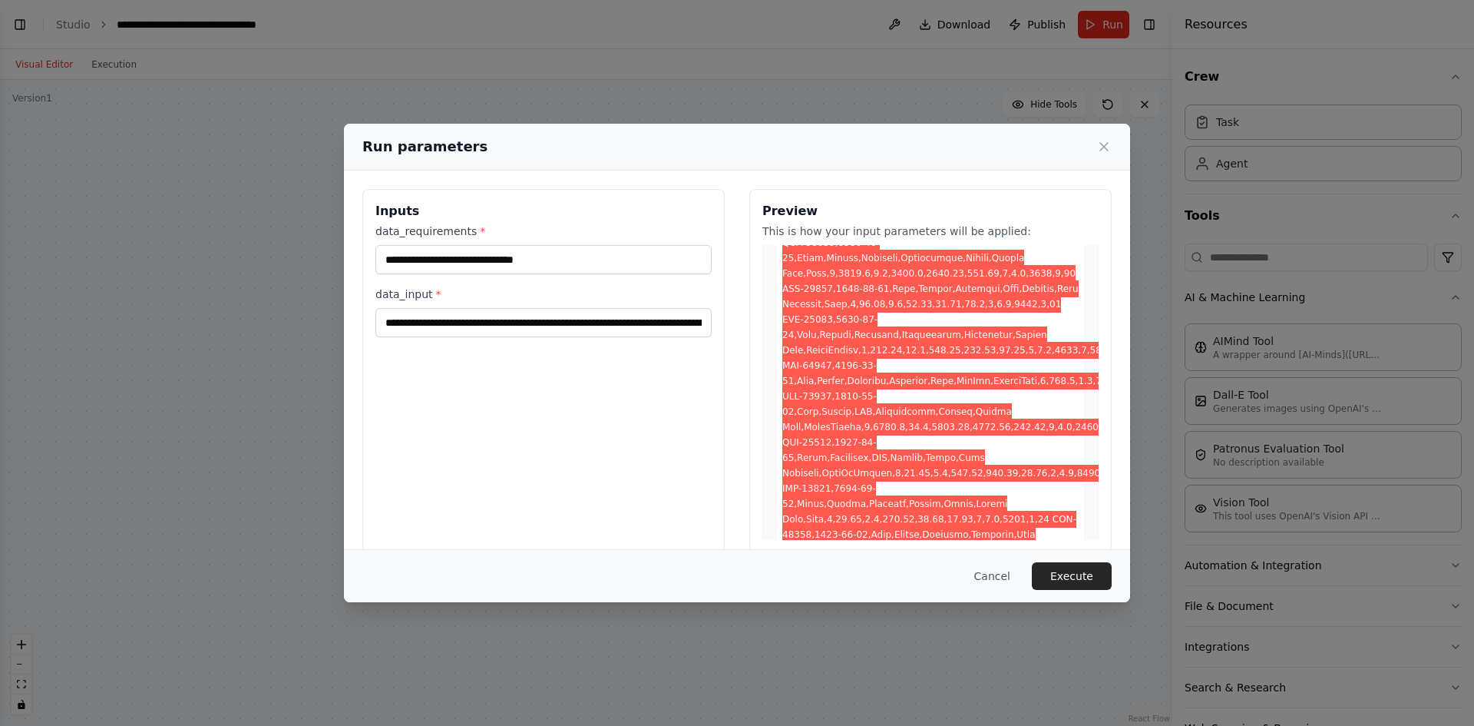
click at [1101, 136] on div "Run parameters" at bounding box center [736, 146] width 749 height 21
click at [1103, 142] on icon at bounding box center [1103, 146] width 15 height 15
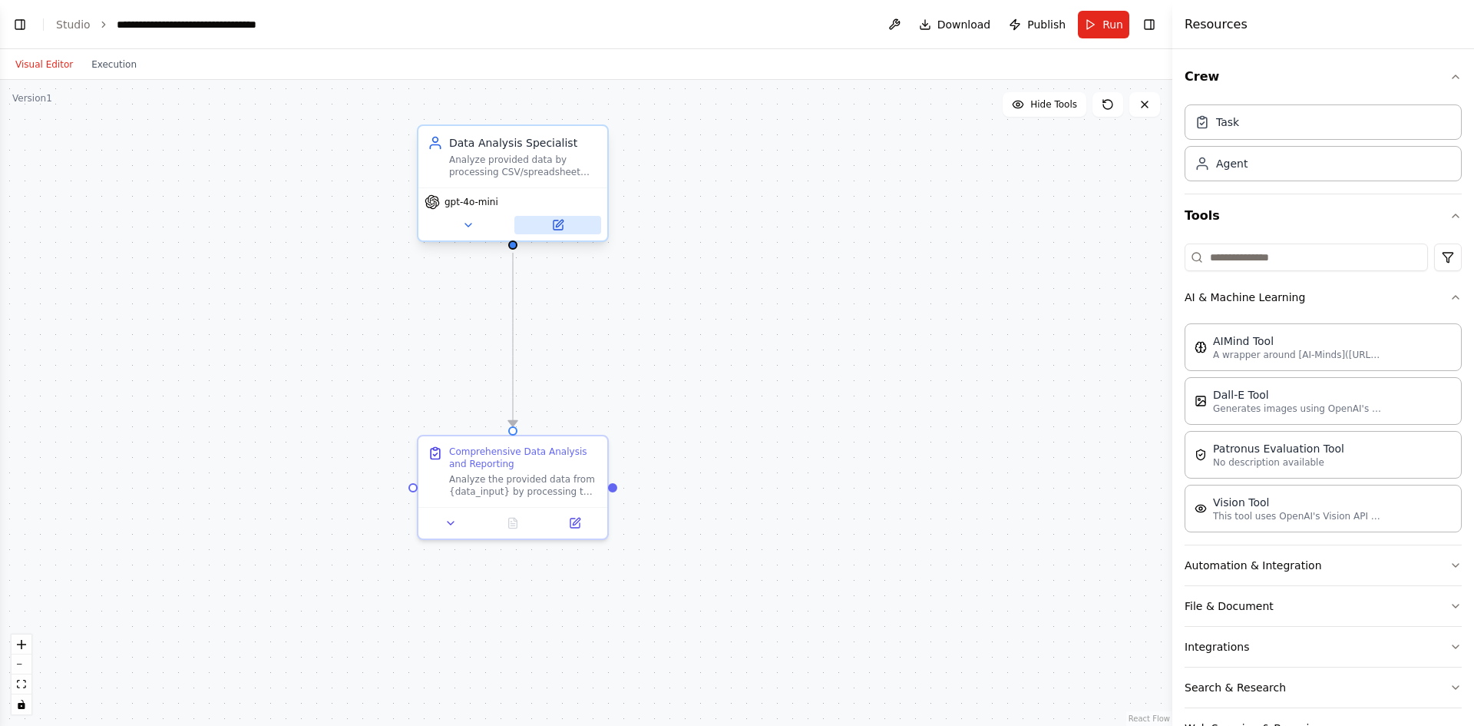
click at [561, 231] on button at bounding box center [557, 225] width 87 height 18
click at [558, 230] on icon at bounding box center [558, 225] width 12 height 12
click at [557, 227] on icon at bounding box center [559, 223] width 7 height 7
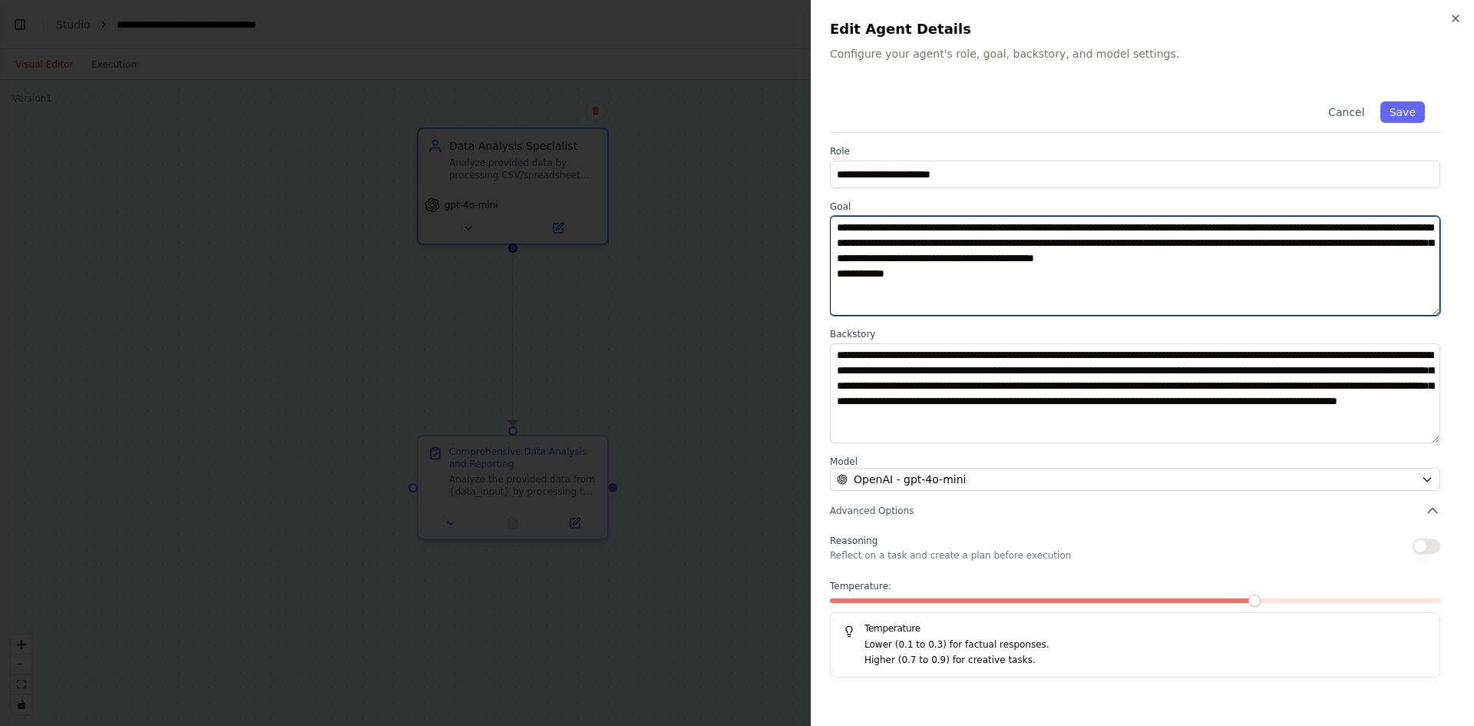
click at [882, 270] on textarea "**********" at bounding box center [1135, 266] width 610 height 100
click at [889, 275] on textarea "**********" at bounding box center [1135, 266] width 610 height 100
click at [943, 279] on textarea "**********" at bounding box center [1135, 266] width 610 height 100
type textarea "**********"
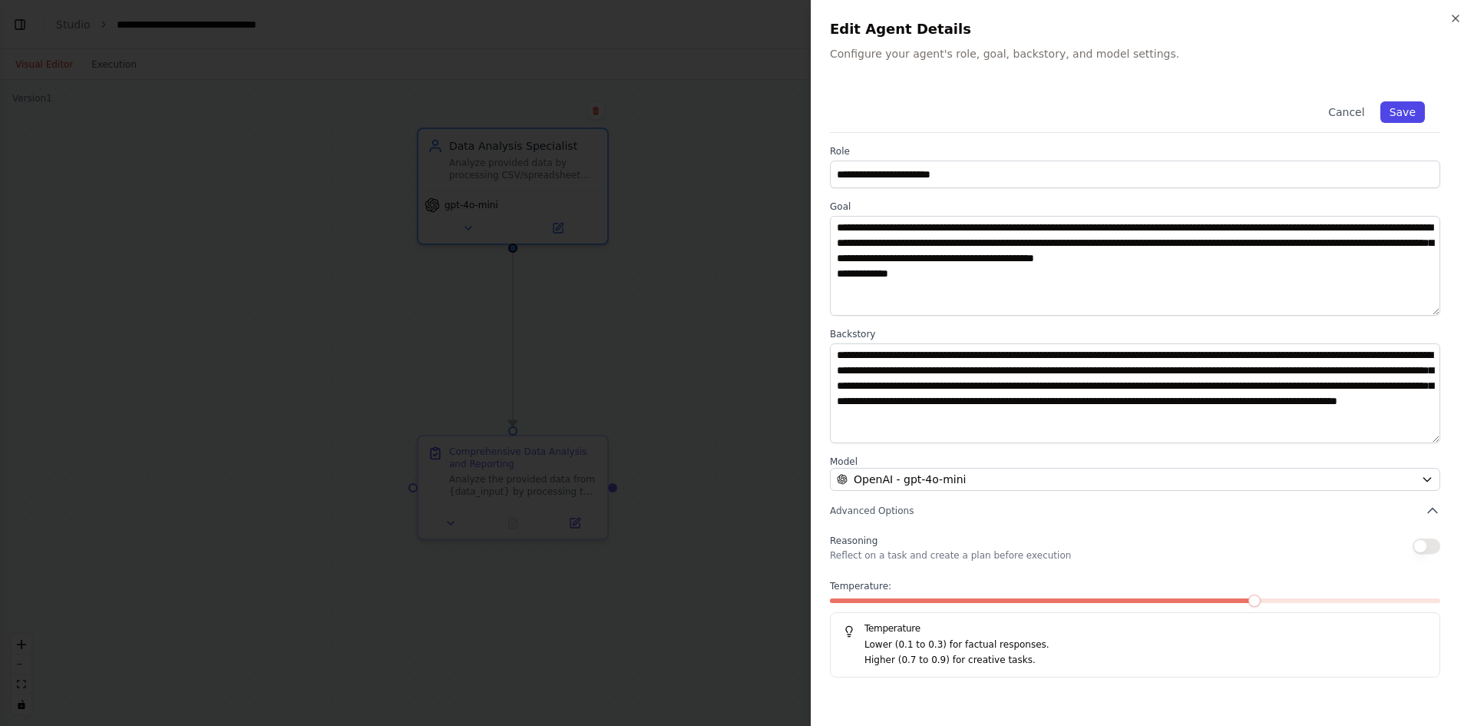
click at [1404, 111] on button "Save" at bounding box center [1403, 111] width 45 height 21
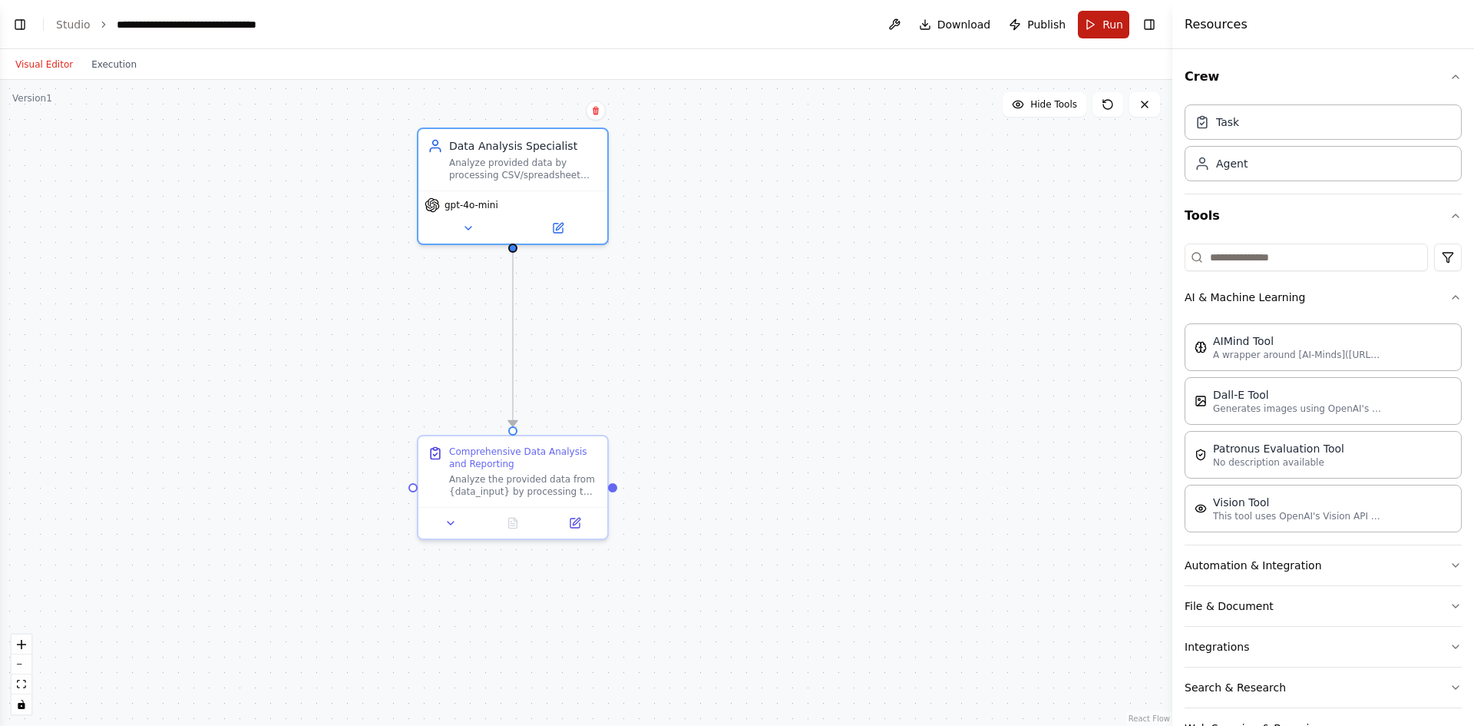
click at [1108, 26] on span "Run" at bounding box center [1113, 24] width 21 height 15
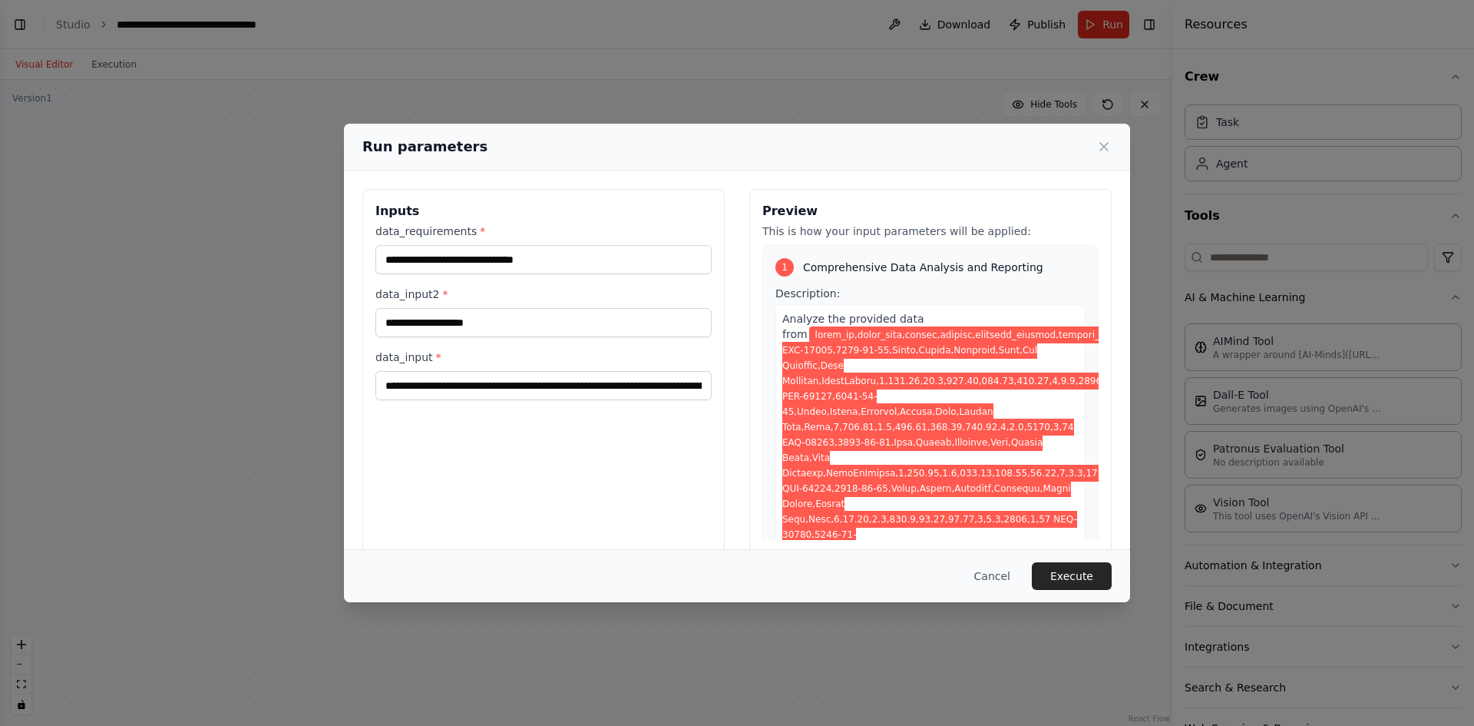
click at [1104, 137] on div "Run parameters" at bounding box center [736, 146] width 749 height 21
click at [1103, 142] on icon at bounding box center [1103, 146] width 15 height 15
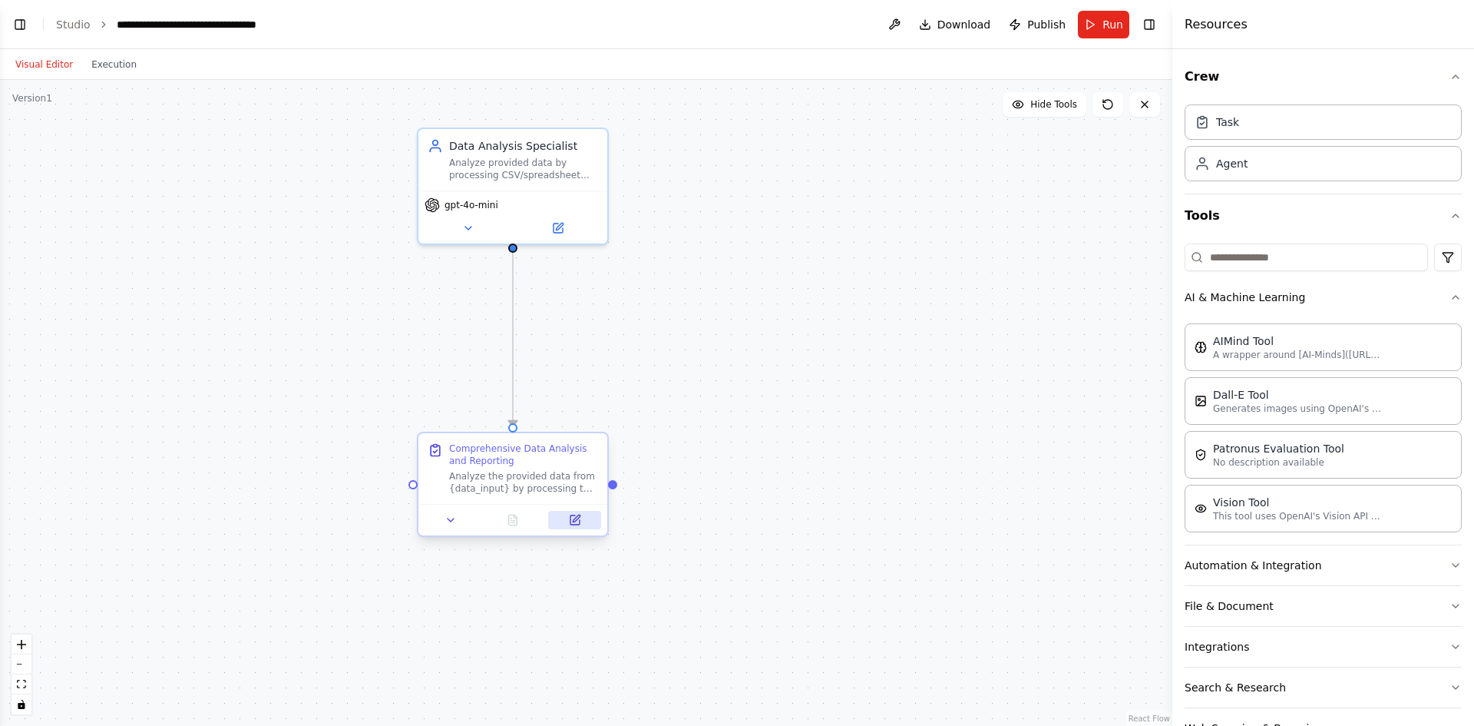
click at [563, 518] on button at bounding box center [574, 520] width 53 height 18
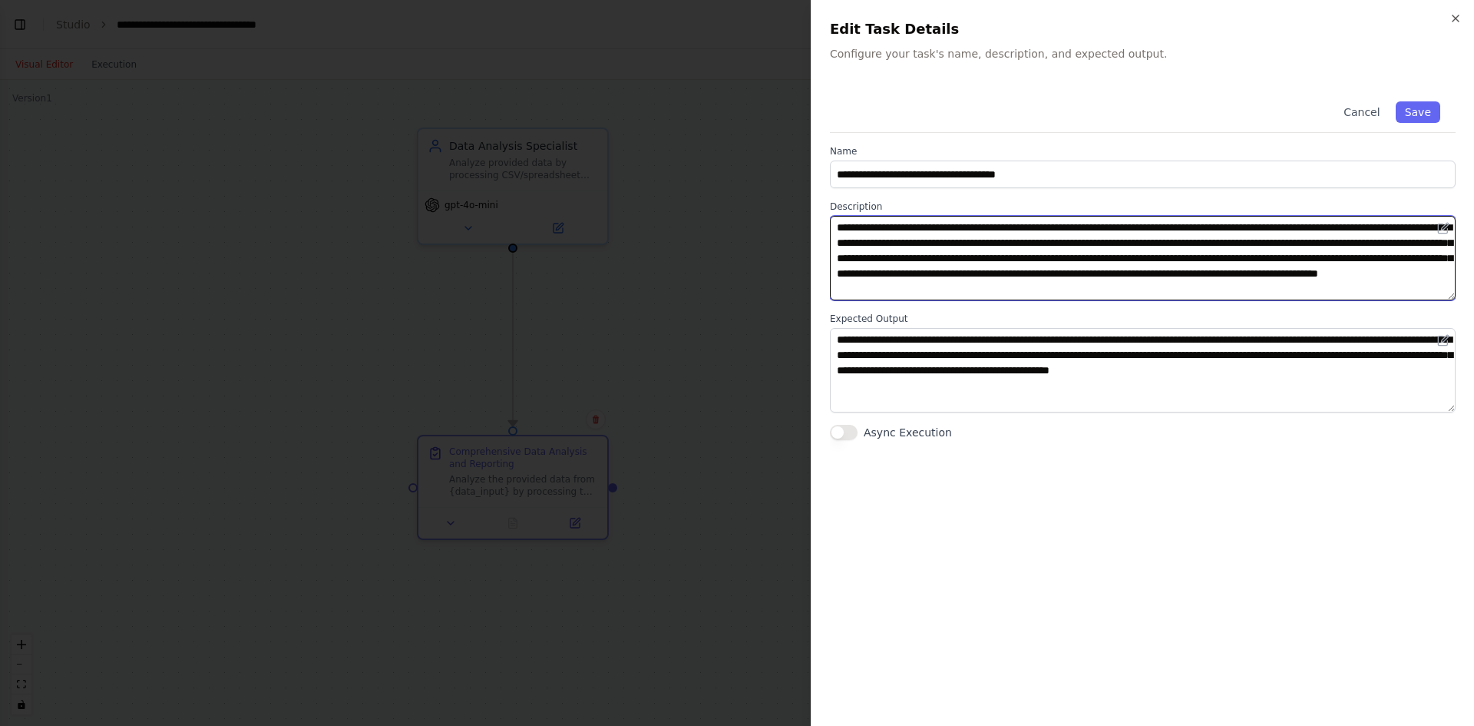
click at [1318, 292] on textarea "**********" at bounding box center [1143, 258] width 626 height 84
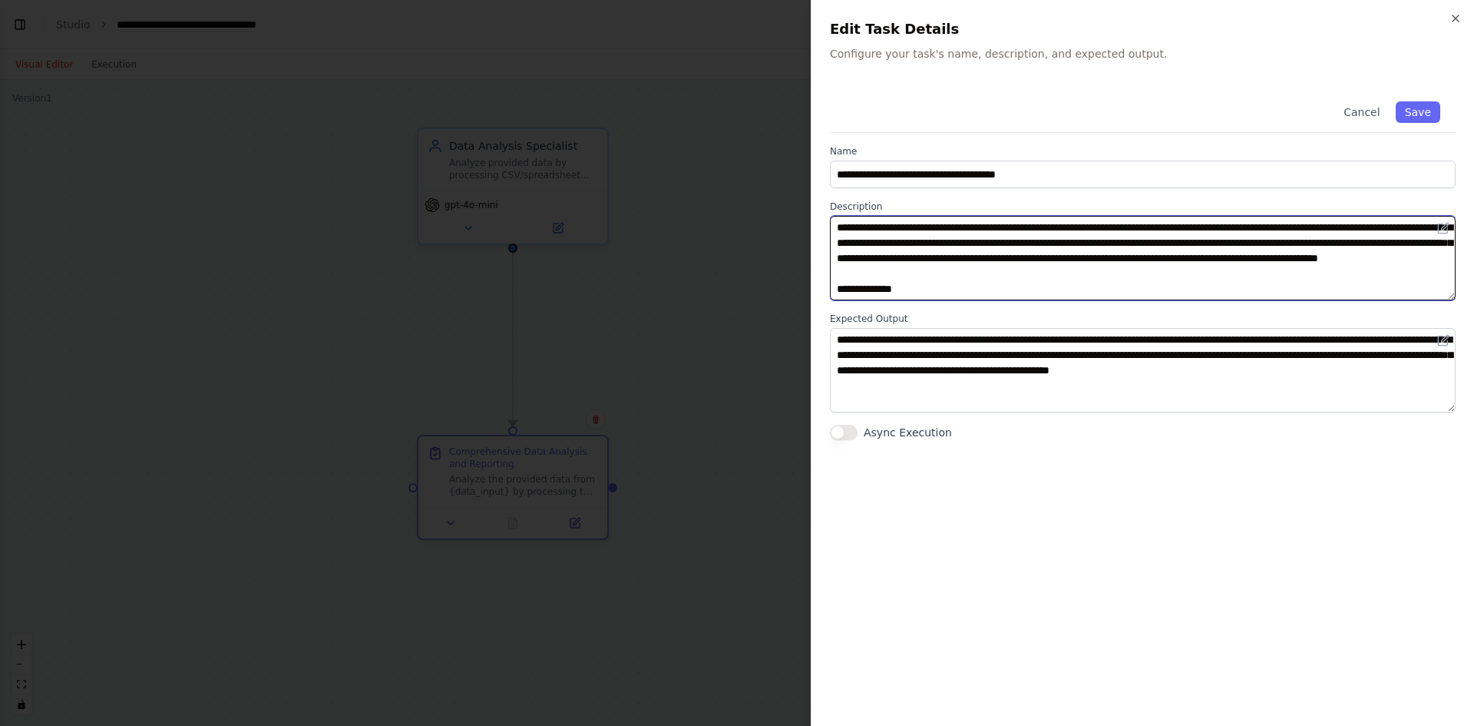
scroll to position [31, 0]
type textarea "**********"
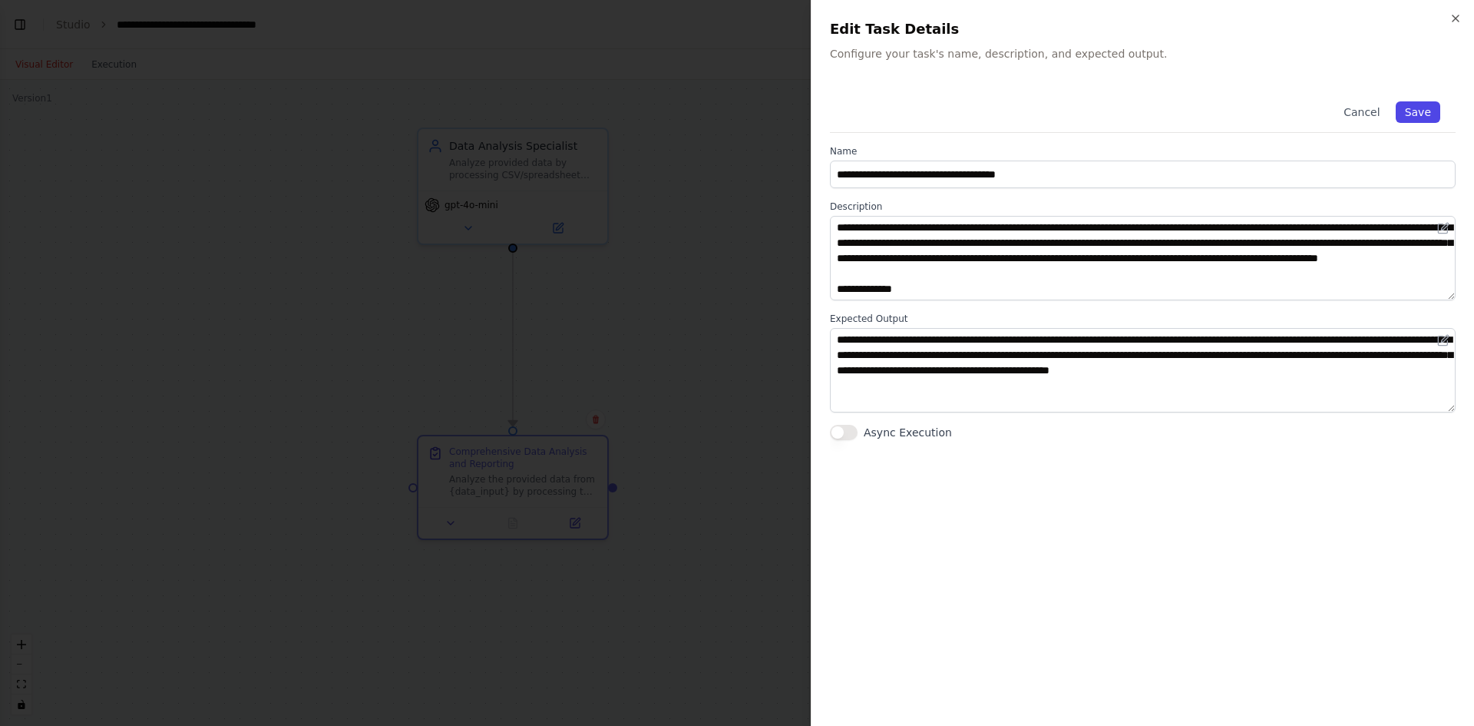
click at [1421, 114] on button "Save" at bounding box center [1418, 111] width 45 height 21
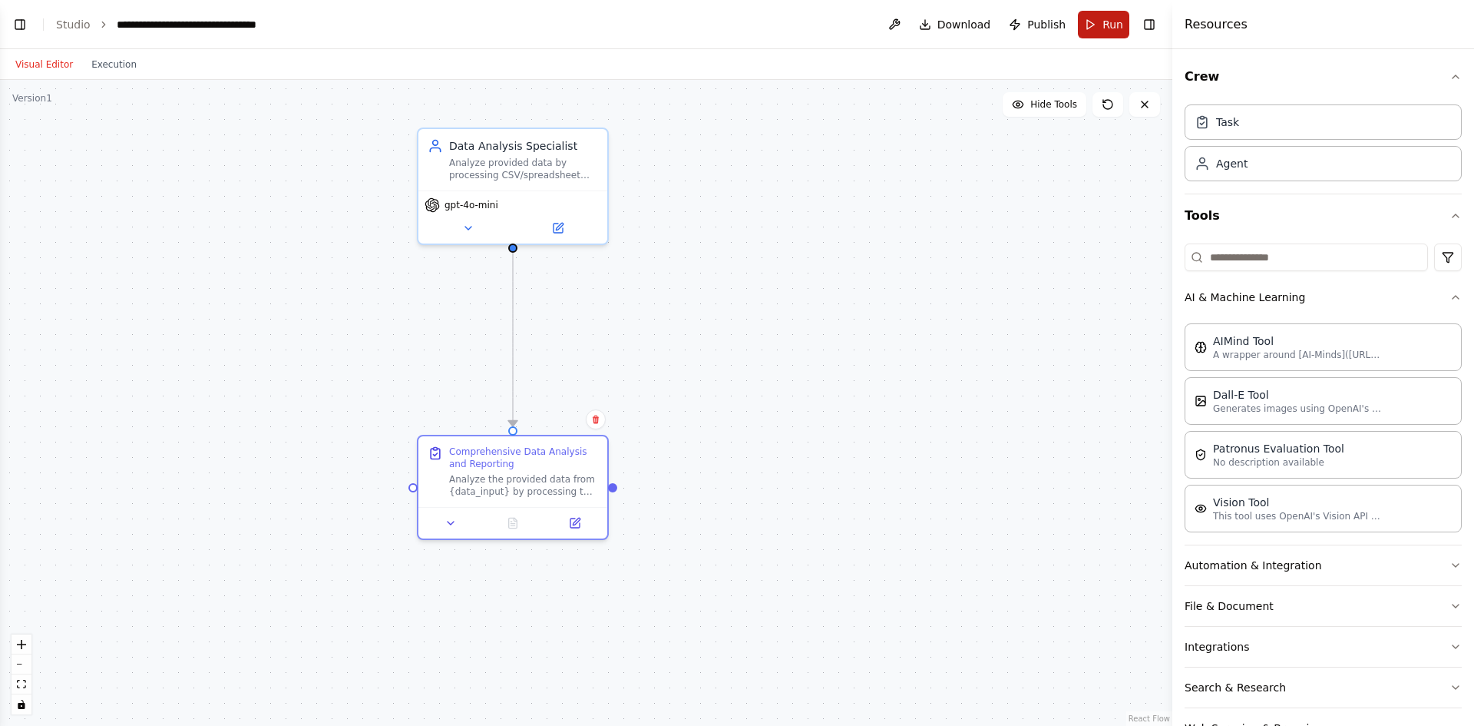
click at [1125, 18] on button "Run" at bounding box center [1103, 25] width 51 height 28
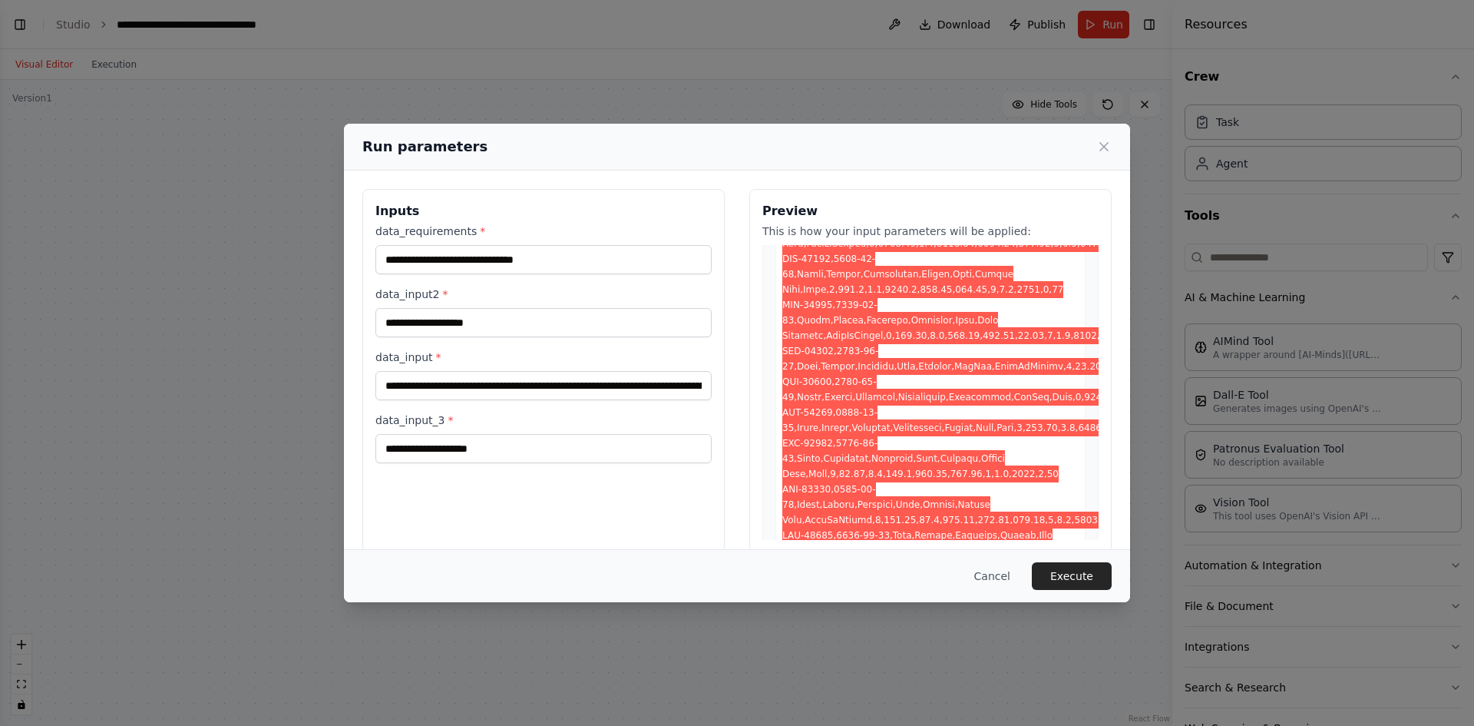
scroll to position [1766, 0]
click at [561, 395] on input "data_input *" at bounding box center [543, 385] width 336 height 29
click at [1103, 144] on icon at bounding box center [1103, 146] width 15 height 15
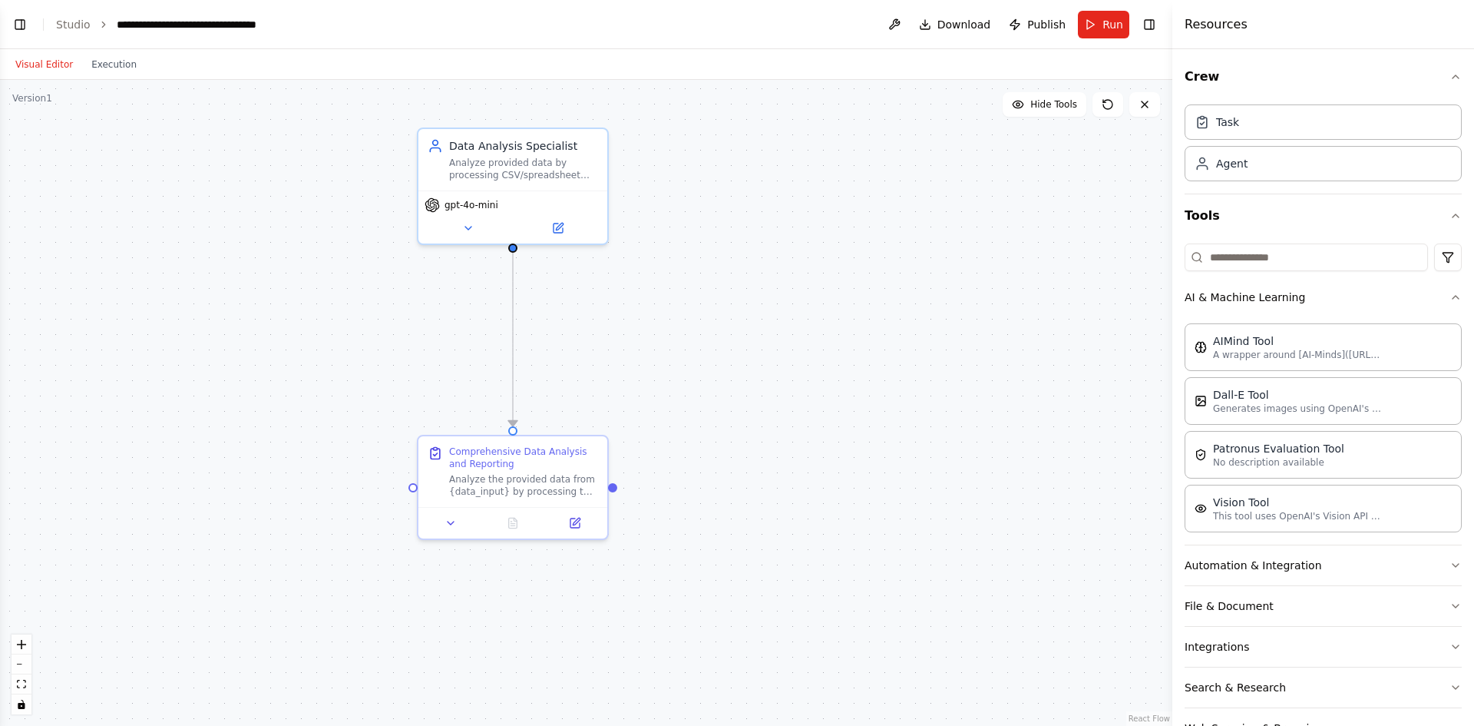
click at [8, 25] on header "**********" at bounding box center [586, 24] width 1172 height 49
click at [14, 27] on button "Toggle Left Sidebar" at bounding box center [19, 24] width 21 height 21
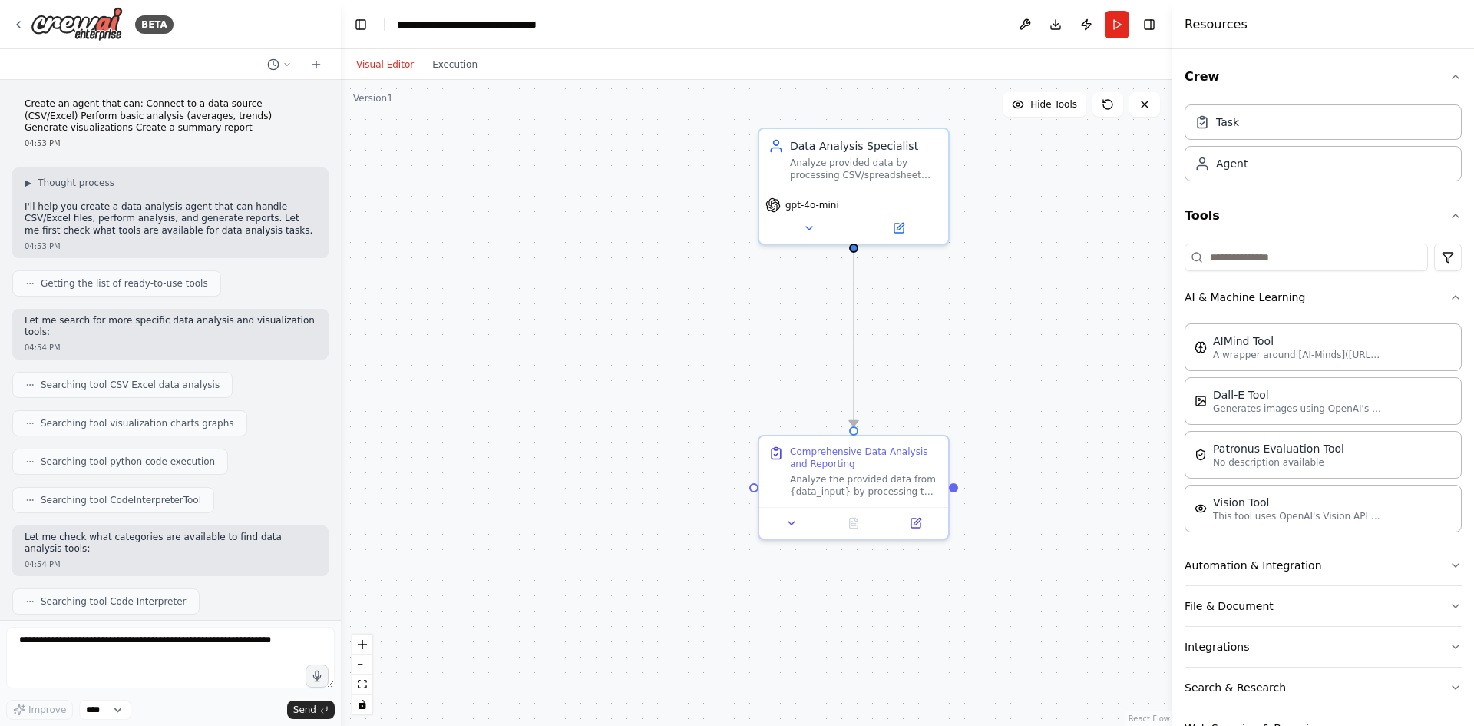
click at [8, 21] on div "BETA" at bounding box center [170, 24] width 341 height 49
click at [14, 22] on icon at bounding box center [18, 24] width 12 height 12
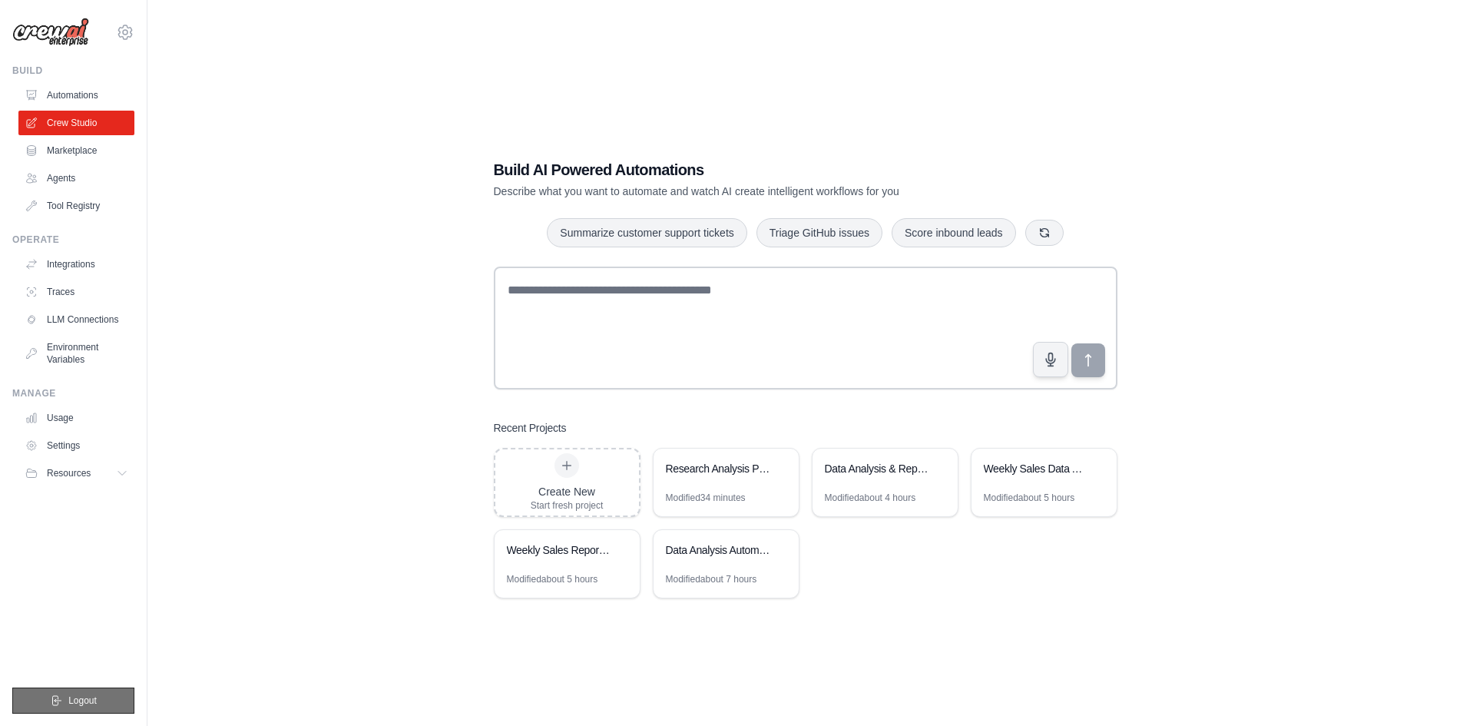
click at [111, 696] on button "Logout" at bounding box center [73, 700] width 122 height 26
